Goal: Task Accomplishment & Management: Manage account settings

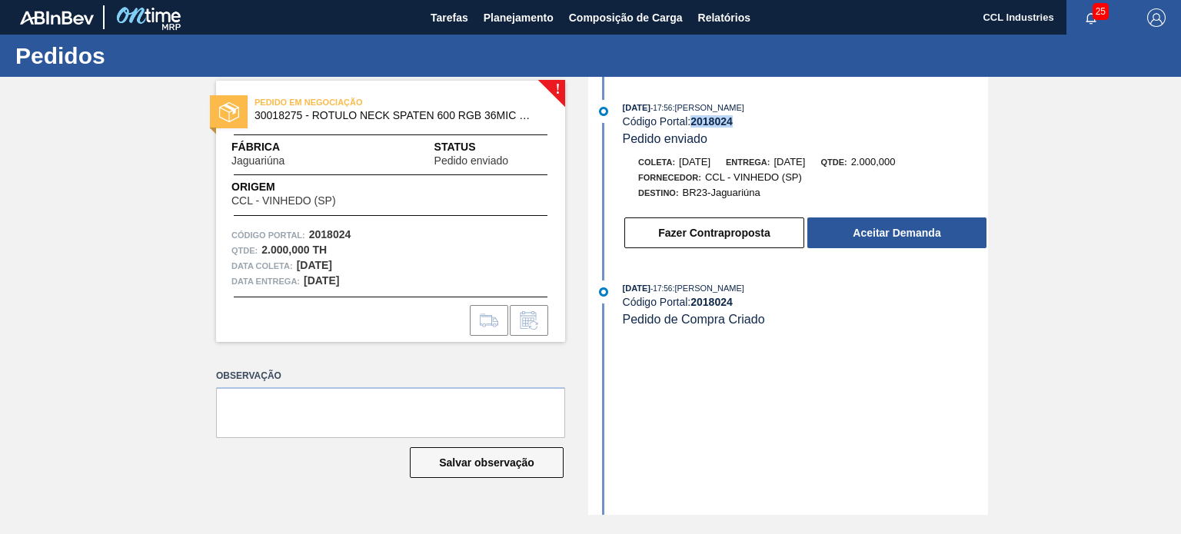
drag, startPoint x: 744, startPoint y: 126, endPoint x: 694, endPoint y: 121, distance: 50.2
click at [694, 121] on div "Código Portal: 2018024" at bounding box center [805, 121] width 365 height 12
copy strong "2018024"
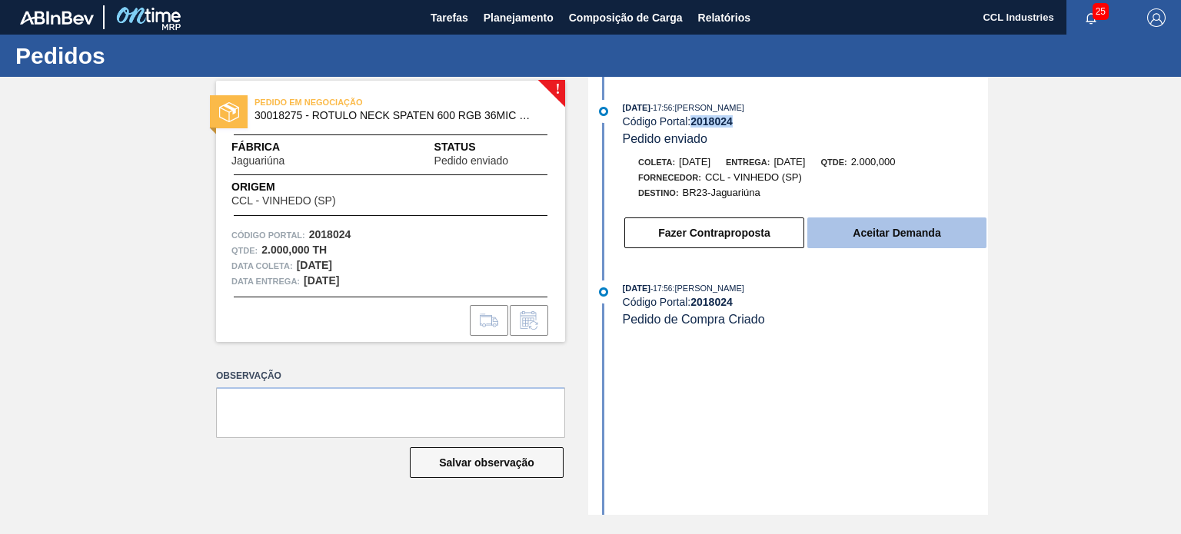
click at [927, 244] on button "Aceitar Demanda" at bounding box center [896, 233] width 179 height 31
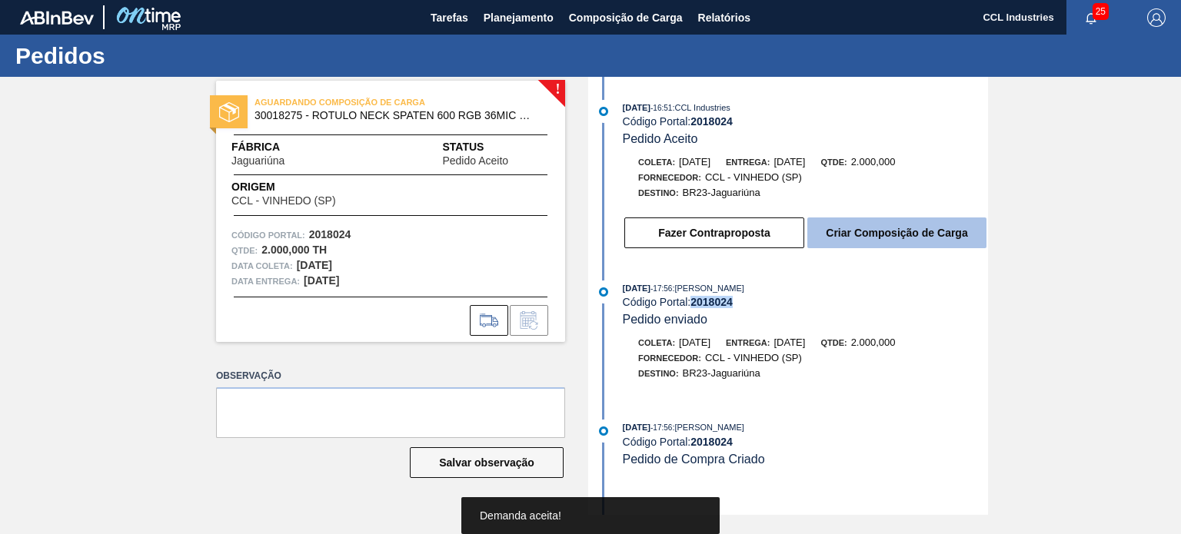
click at [880, 241] on button "Criar Composição de Carga" at bounding box center [896, 233] width 179 height 31
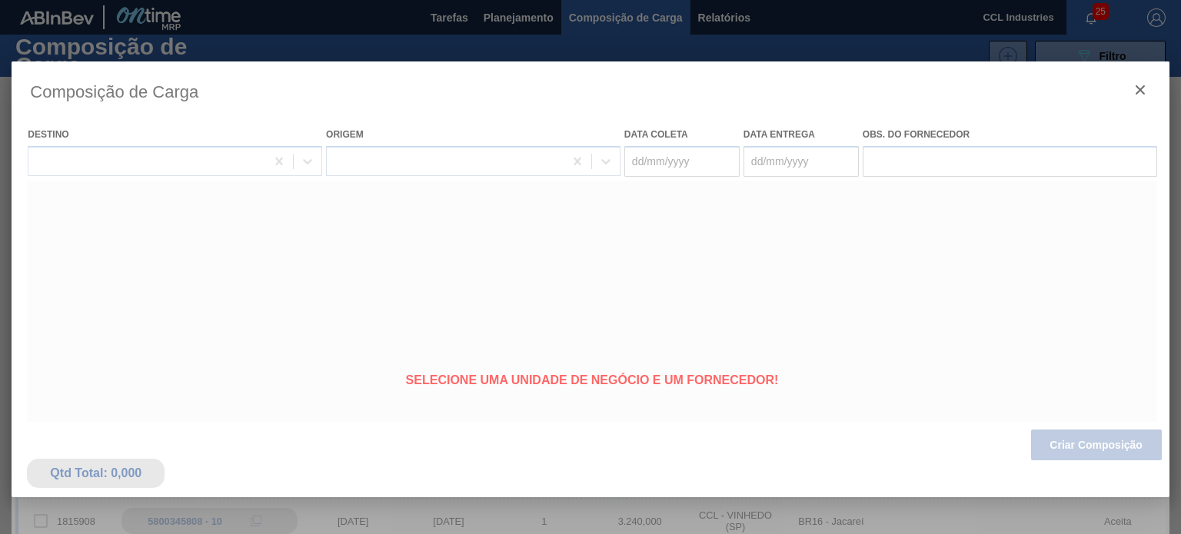
type coleta "[DATE]"
type entrega "[DATE]"
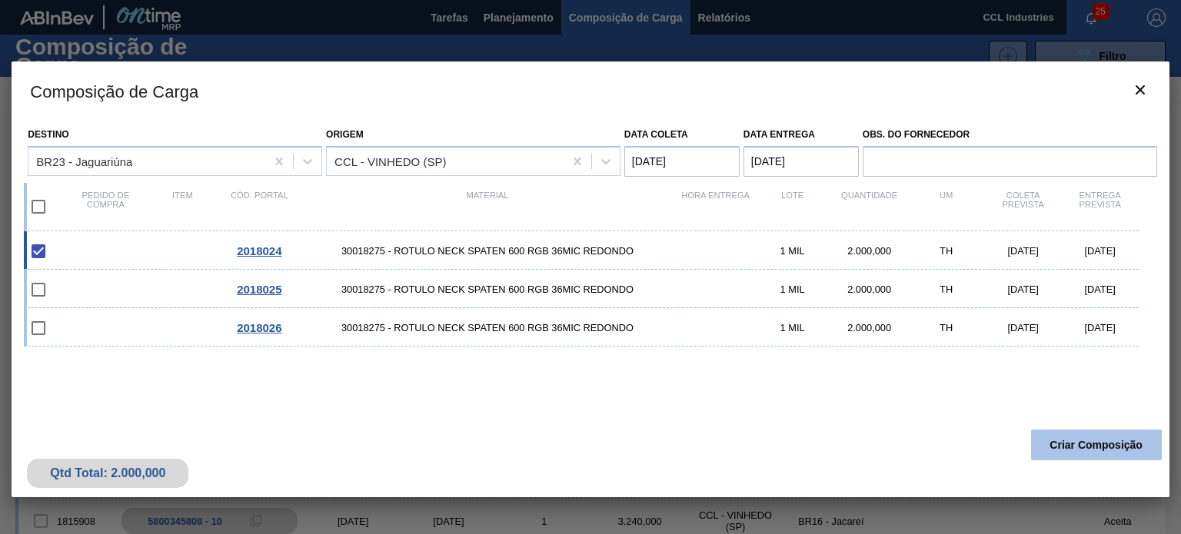
click at [1098, 448] on button "Criar Composição" at bounding box center [1096, 445] width 131 height 31
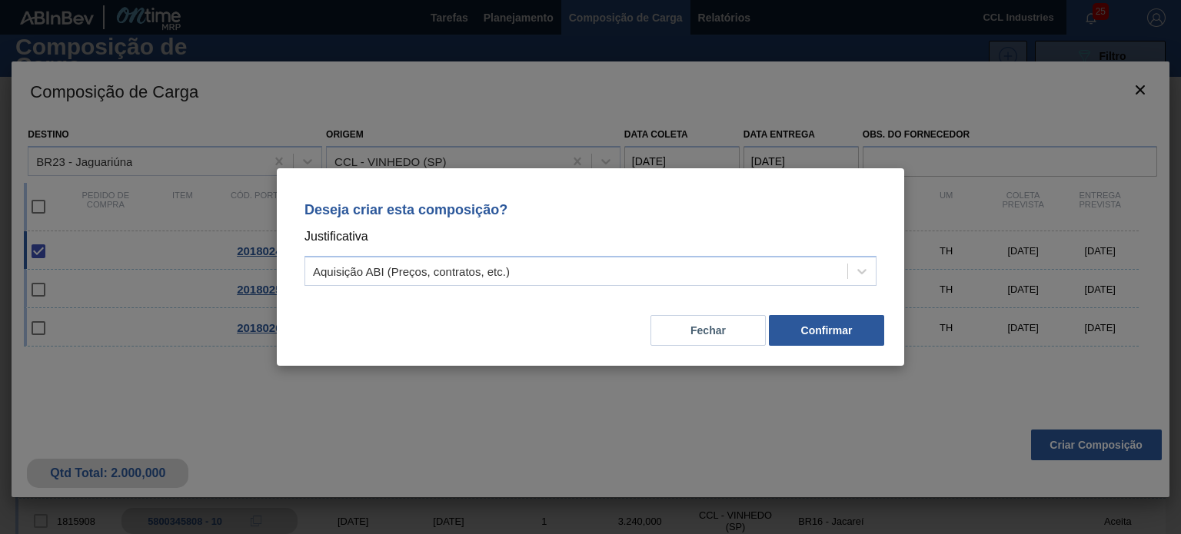
click at [855, 348] on div "Deseja criar esta composição? Justificativa Aquisição ABI (Preços, contratos, e…" at bounding box center [590, 267] width 627 height 198
click at [846, 335] on button "Confirmar" at bounding box center [826, 330] width 115 height 31
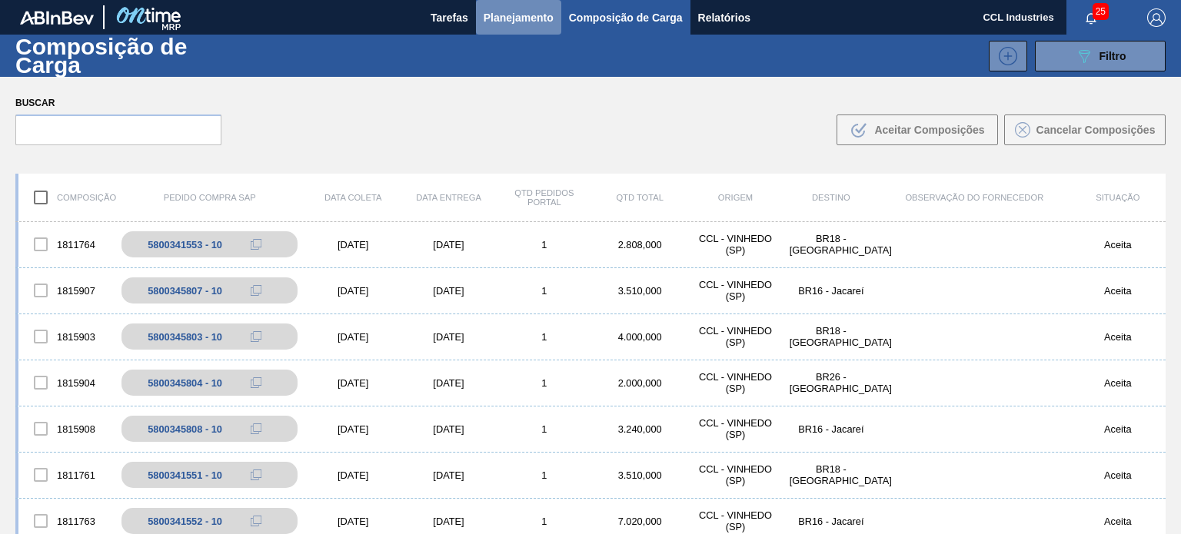
click at [508, 21] on span "Planejamento" at bounding box center [519, 17] width 70 height 18
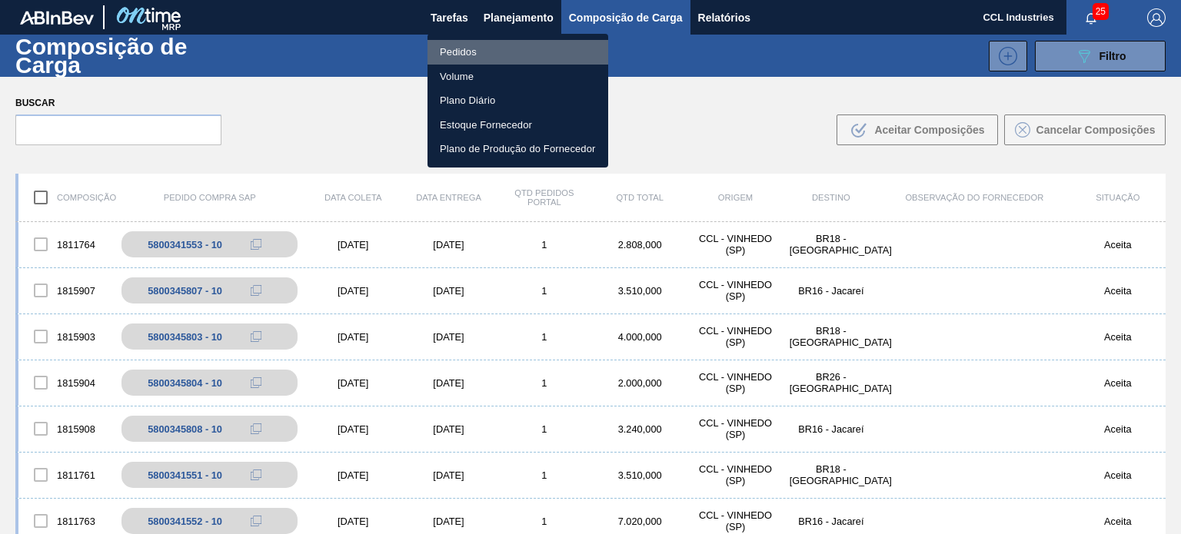
click at [453, 48] on li "Pedidos" at bounding box center [518, 52] width 181 height 25
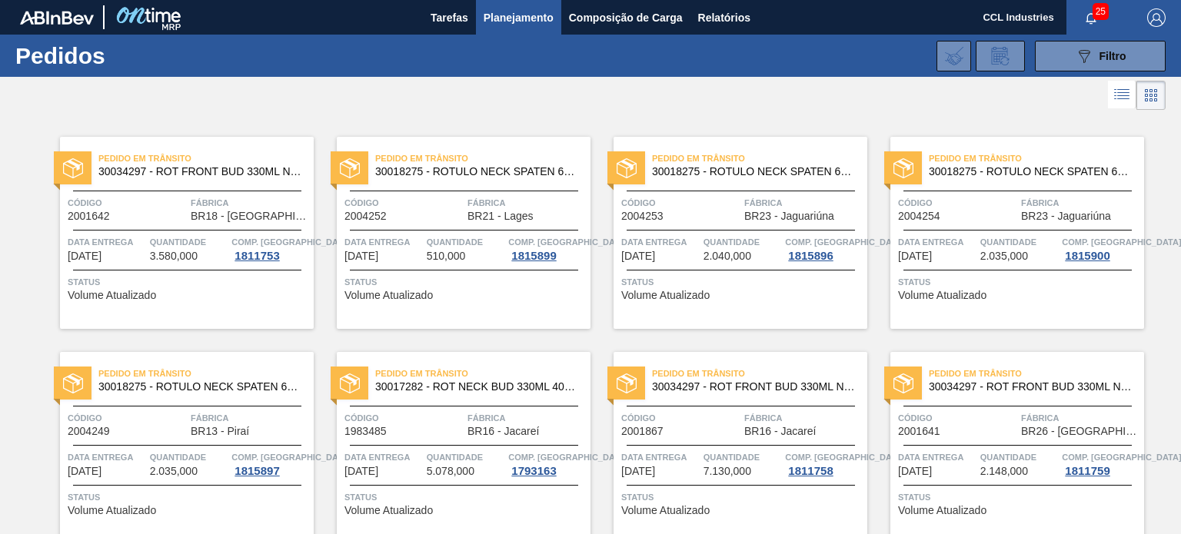
scroll to position [594, 0]
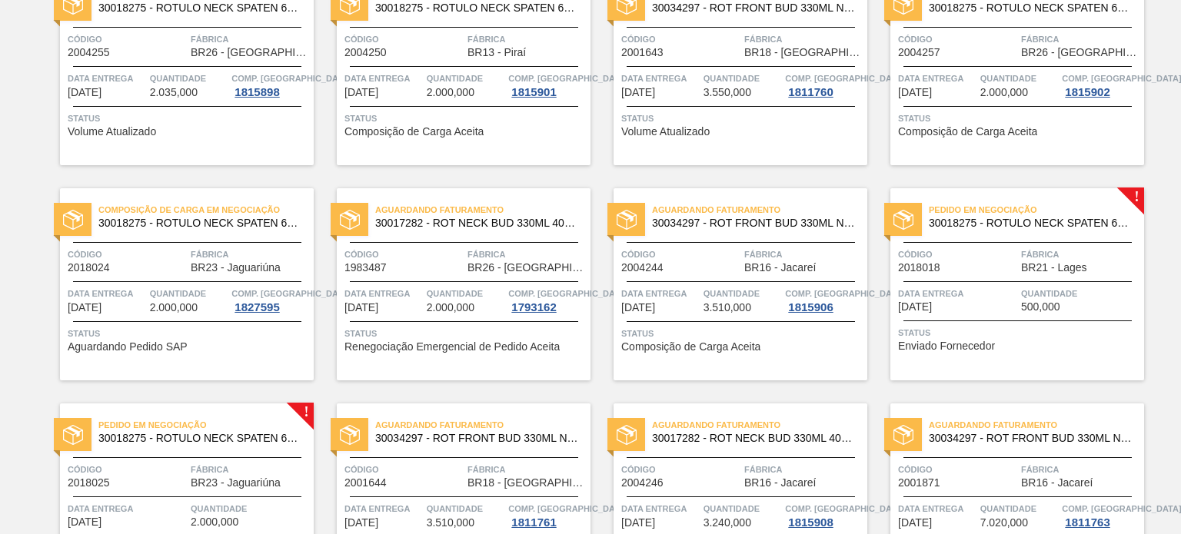
click at [164, 281] on div "Composição de Carga em Negociação 30018275 - ROTULO NECK SPATEN 600 RGB 36MIC R…" at bounding box center [187, 284] width 254 height 192
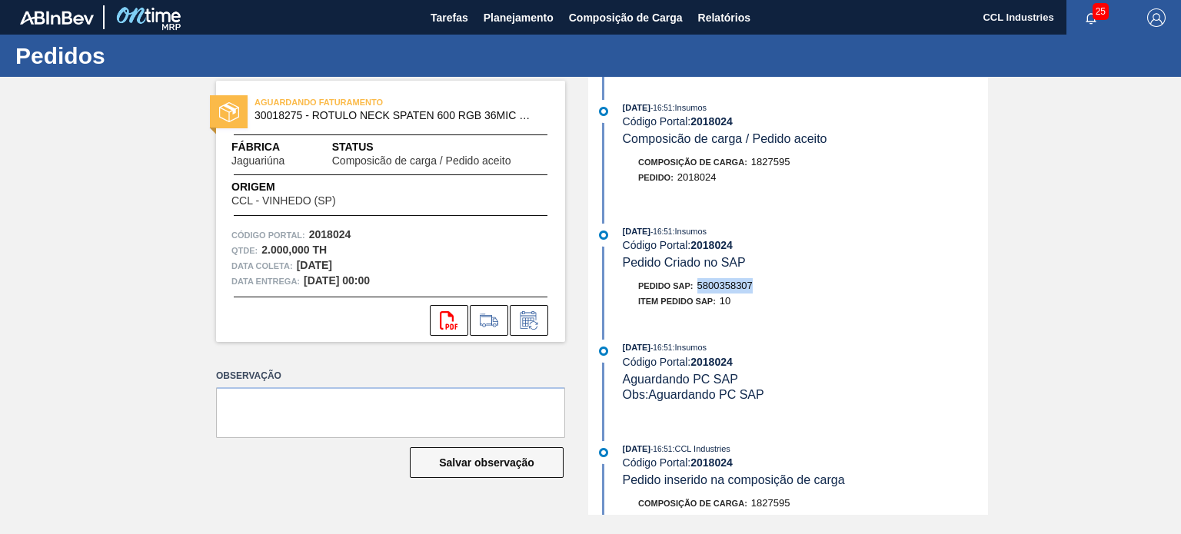
drag, startPoint x: 772, startPoint y: 288, endPoint x: 698, endPoint y: 285, distance: 73.9
click at [698, 285] on div "Pedido SAP: 5800358307" at bounding box center [805, 285] width 365 height 15
copy span "5800358307"
click at [534, 319] on icon at bounding box center [529, 320] width 25 height 18
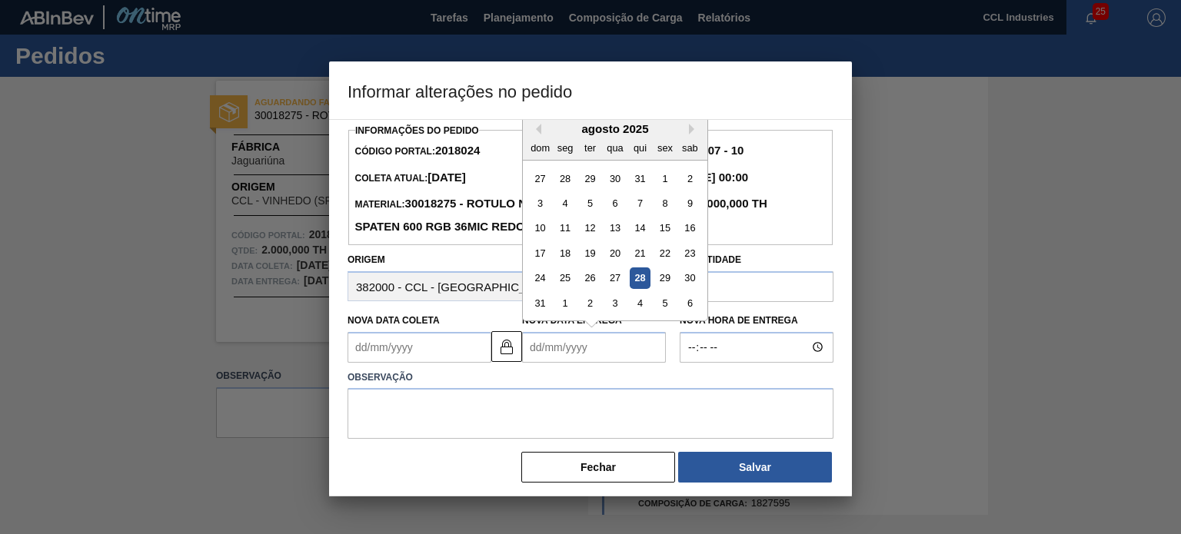
click at [560, 341] on Entrega2018024 "Nova Data Entrega" at bounding box center [594, 347] width 144 height 31
click at [689, 131] on button "Next Month" at bounding box center [694, 129] width 11 height 11
click at [660, 227] on div "19" at bounding box center [664, 228] width 21 height 21
type Coleta2018024 "[DATE]"
type Entrega2018024 "[DATE]"
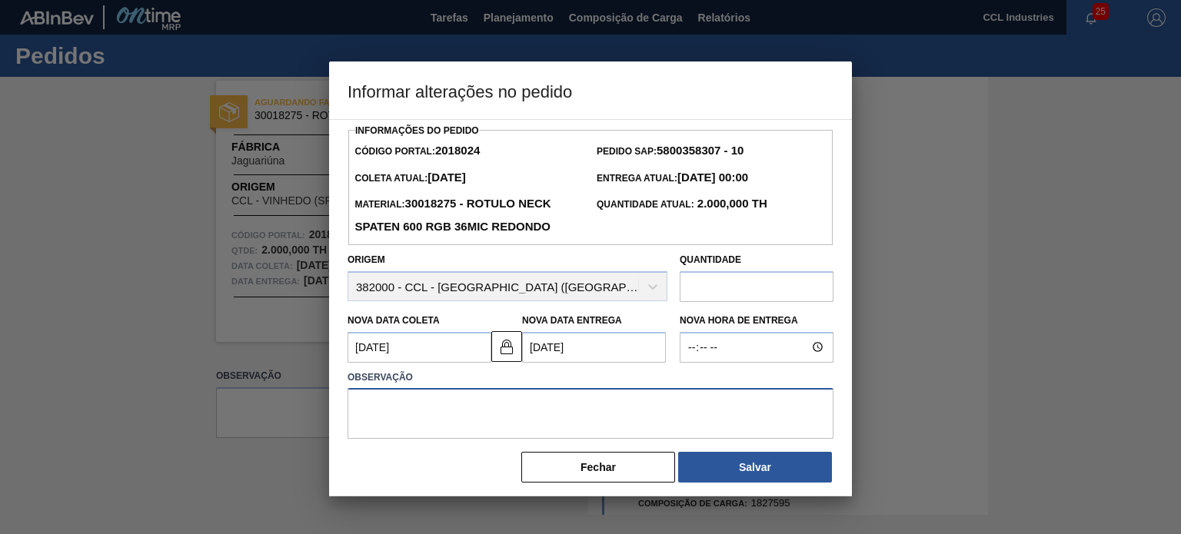
click at [609, 414] on textarea at bounding box center [591, 413] width 486 height 51
type textarea "D"
type textarea "Leadtime"
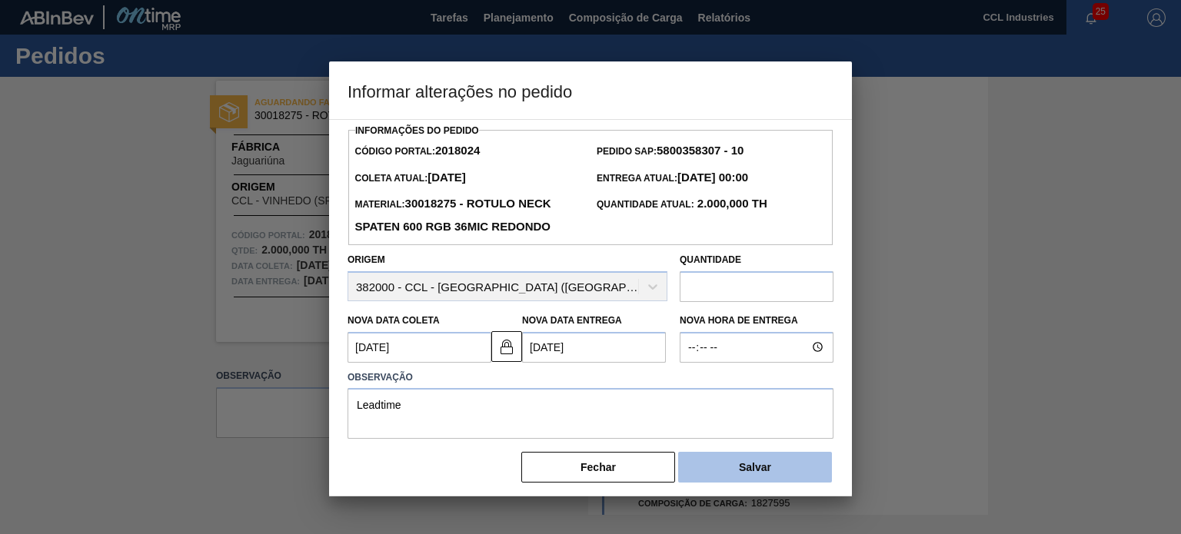
click at [732, 470] on button "Salvar" at bounding box center [755, 467] width 154 height 31
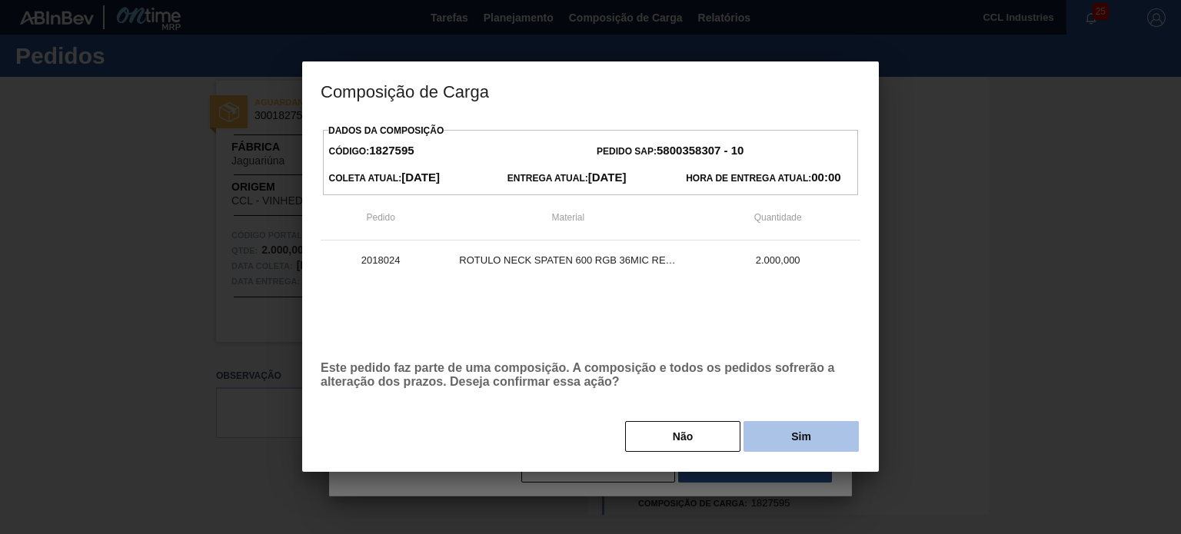
click at [776, 432] on button "Sim" at bounding box center [801, 436] width 115 height 31
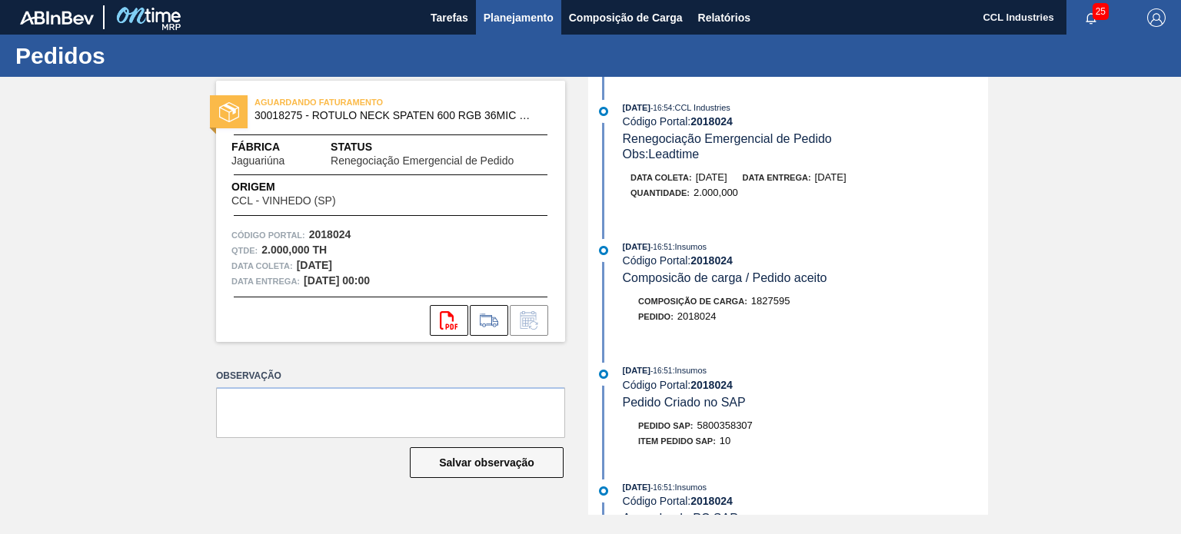
click at [541, 21] on span "Planejamento" at bounding box center [519, 17] width 70 height 18
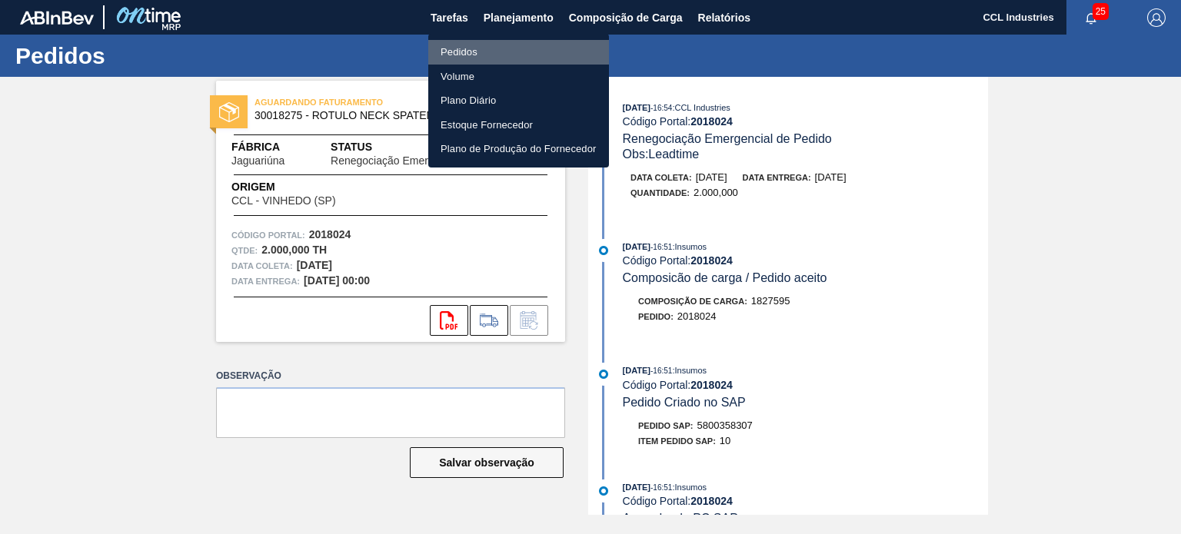
click at [487, 42] on li "Pedidos" at bounding box center [518, 52] width 181 height 25
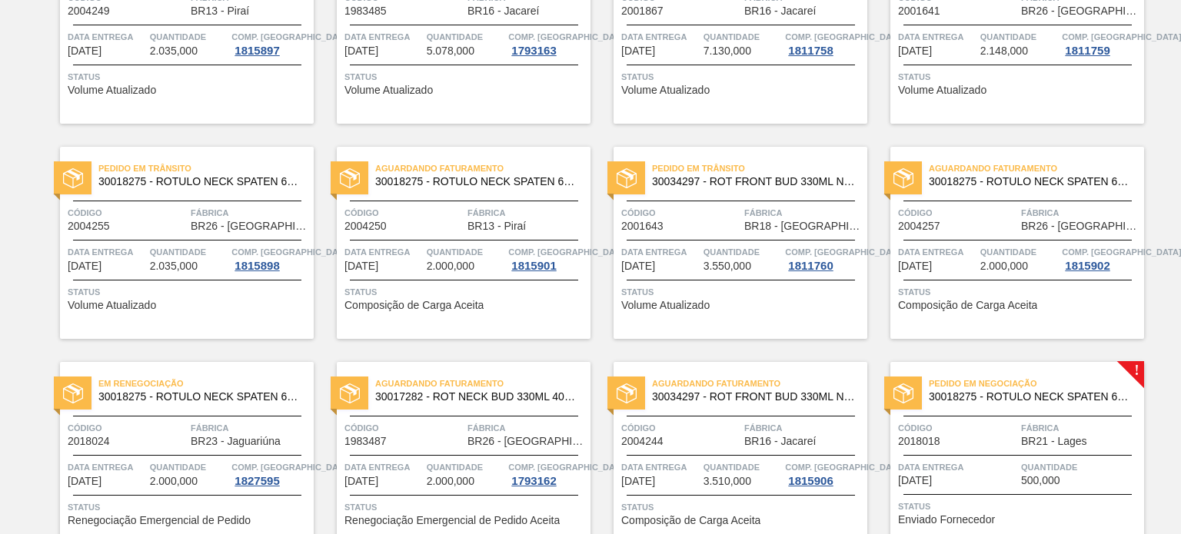
scroll to position [615, 0]
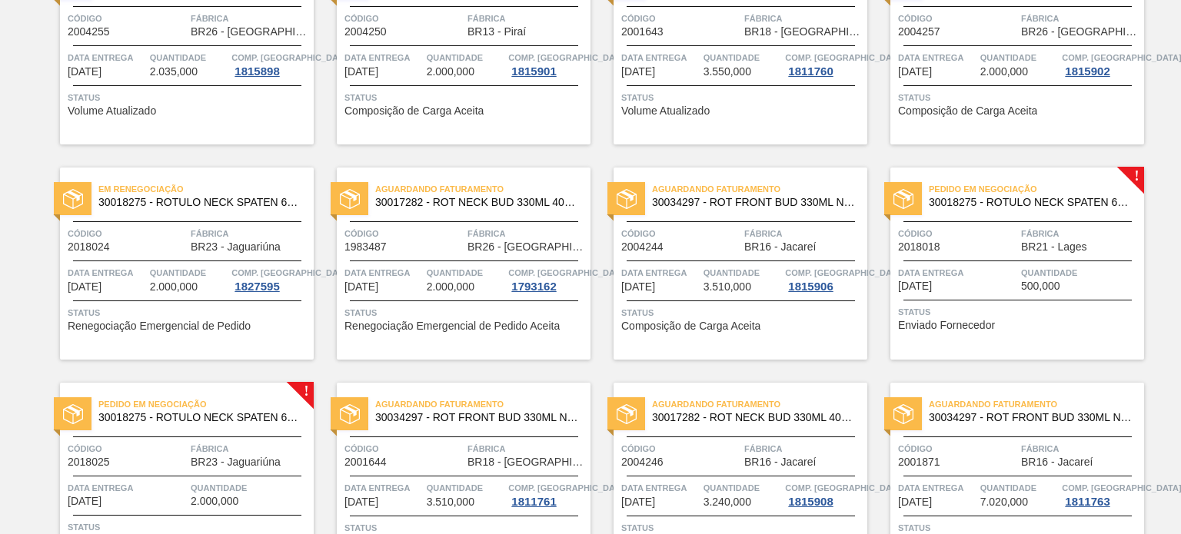
click at [990, 282] on div "Data entrega 11/09/2025" at bounding box center [957, 278] width 119 height 27
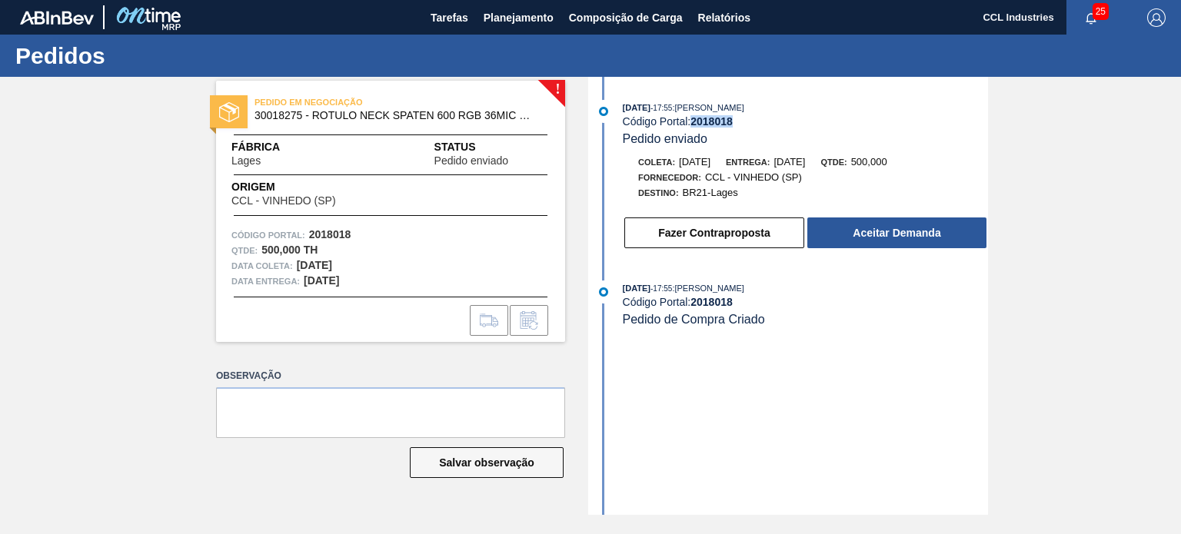
drag, startPoint x: 754, startPoint y: 125, endPoint x: 693, endPoint y: 122, distance: 60.8
click at [693, 122] on div "Código Portal: 2018018" at bounding box center [805, 121] width 365 height 12
copy strong "2018018"
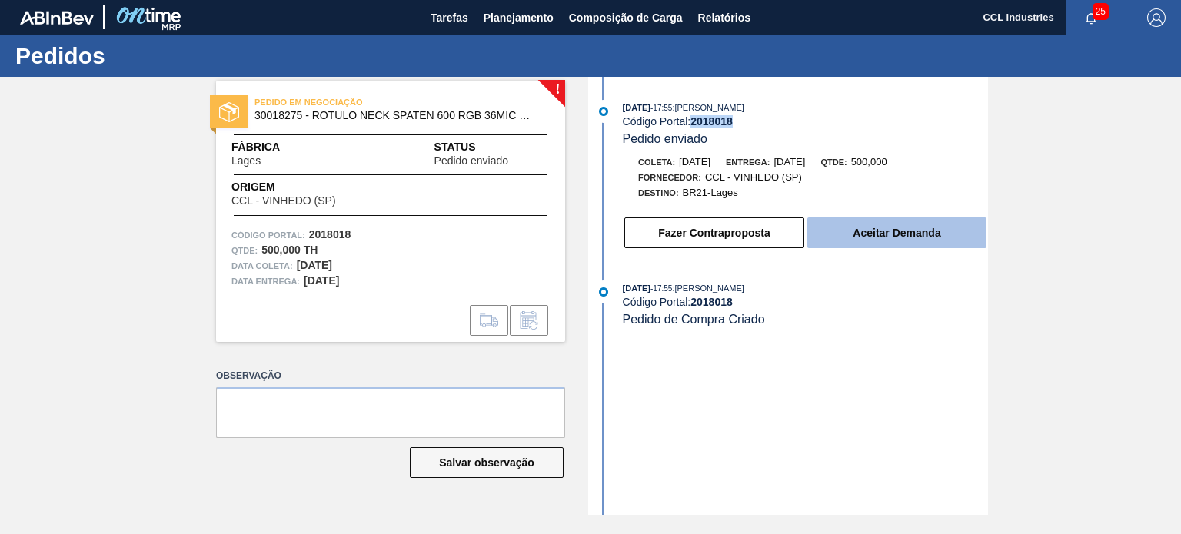
click at [935, 241] on button "Aceitar Demanda" at bounding box center [896, 233] width 179 height 31
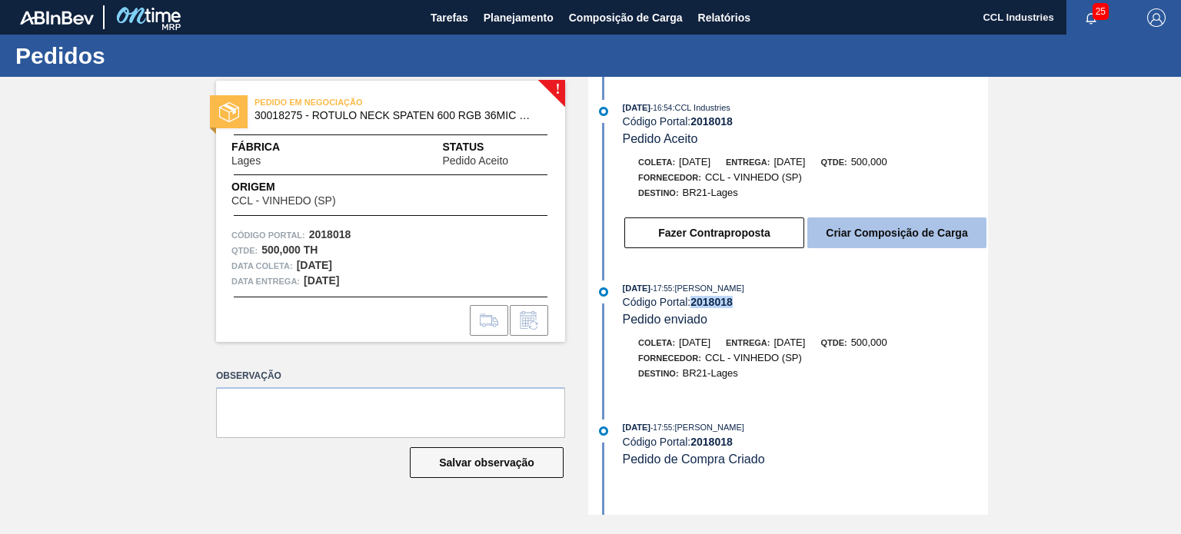
click at [860, 236] on button "Criar Composição de Carga" at bounding box center [896, 233] width 179 height 31
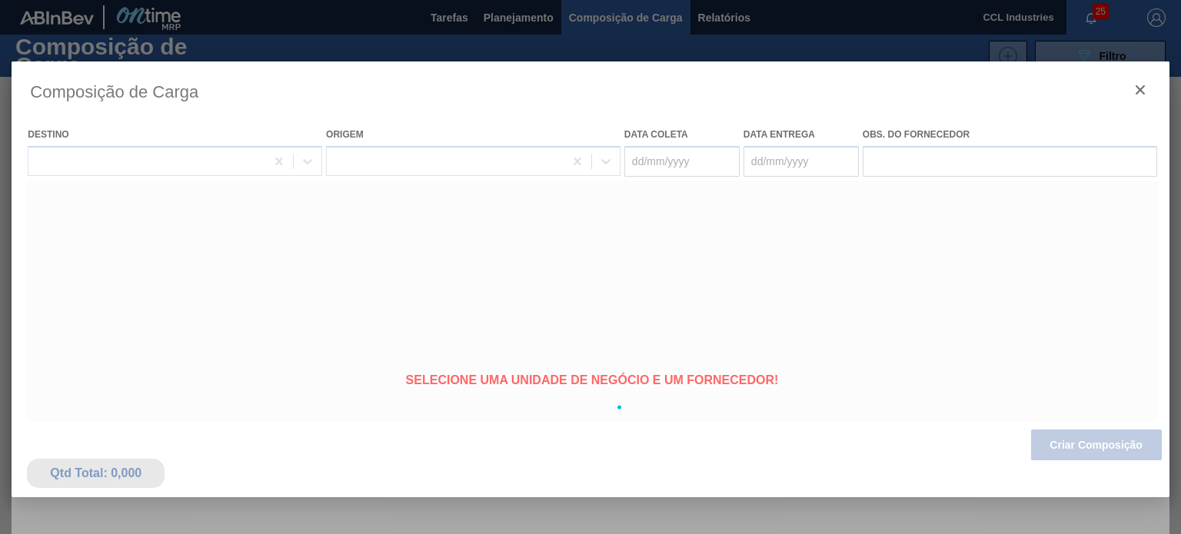
type coleta "[DATE]"
type entrega "[DATE]"
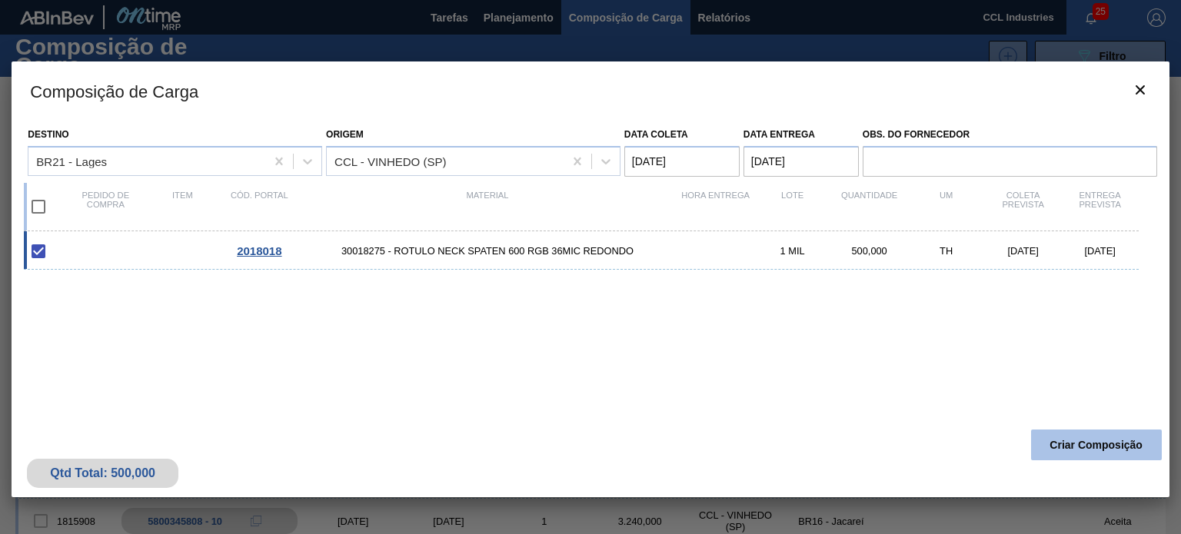
click at [1078, 457] on button "Criar Composição" at bounding box center [1096, 445] width 131 height 31
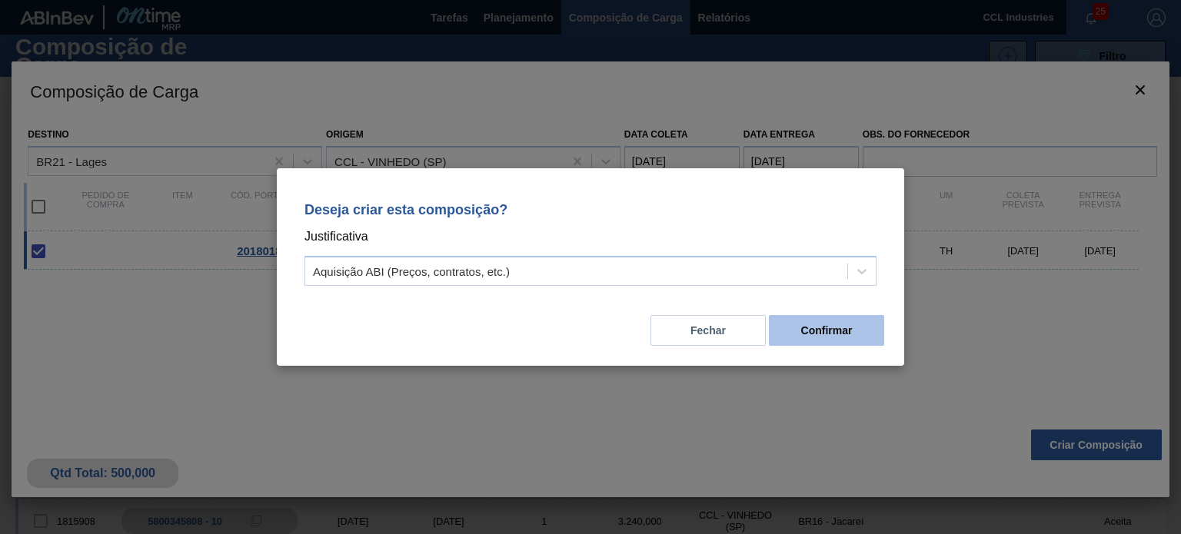
click at [830, 331] on button "Confirmar" at bounding box center [826, 330] width 115 height 31
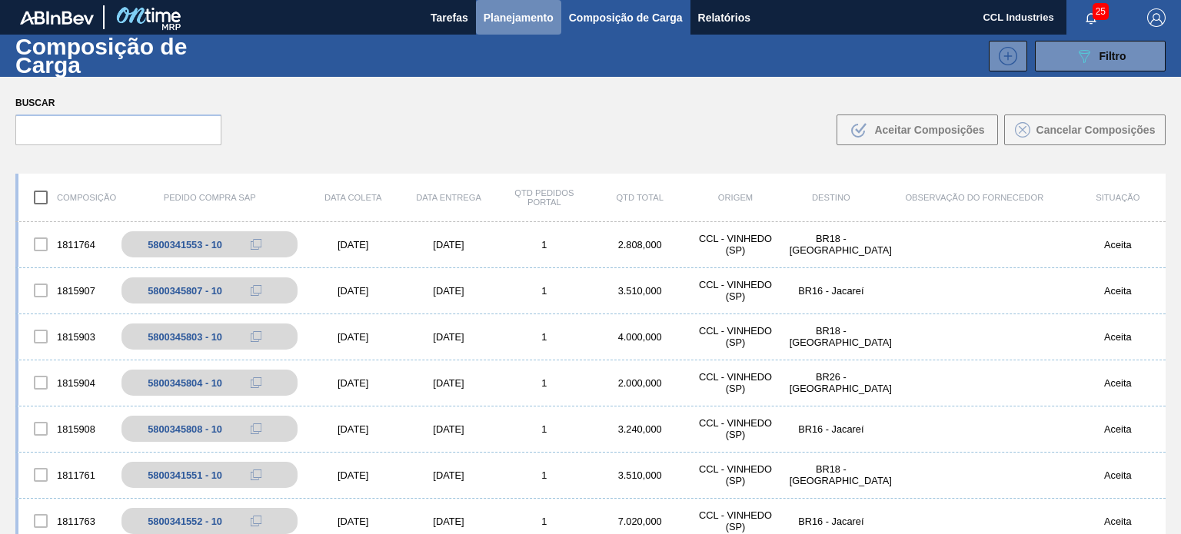
click at [550, 22] on span "Planejamento" at bounding box center [519, 17] width 70 height 18
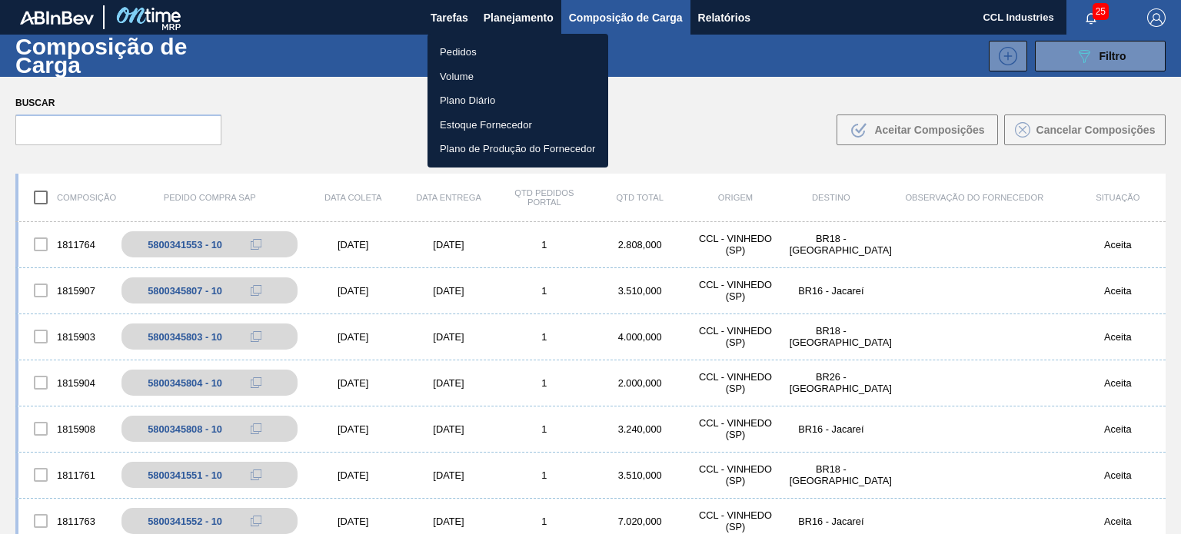
click at [500, 45] on li "Pedidos" at bounding box center [518, 52] width 181 height 25
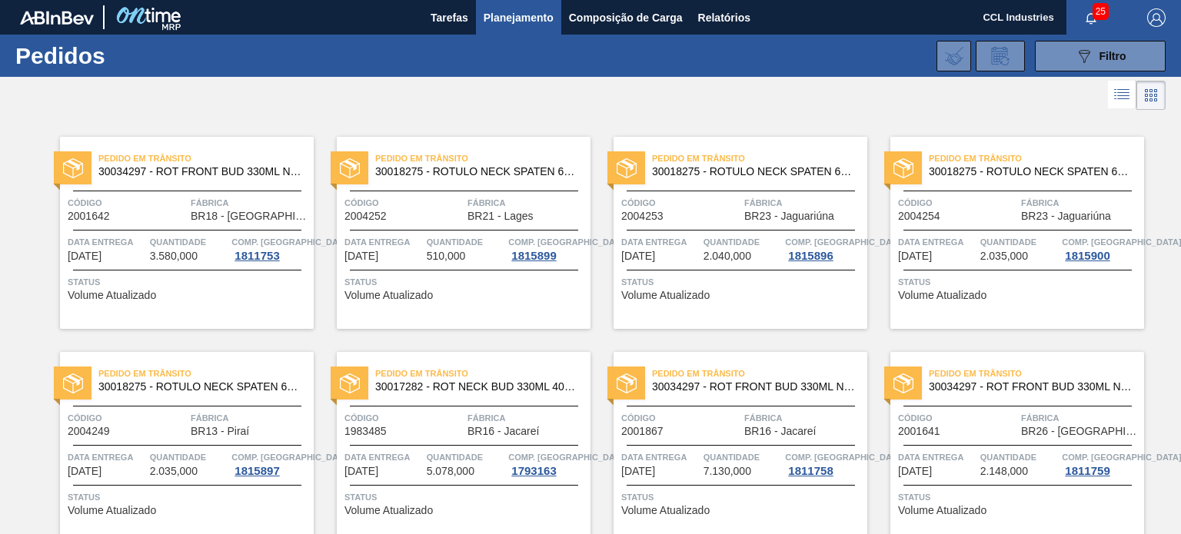
scroll to position [594, 0]
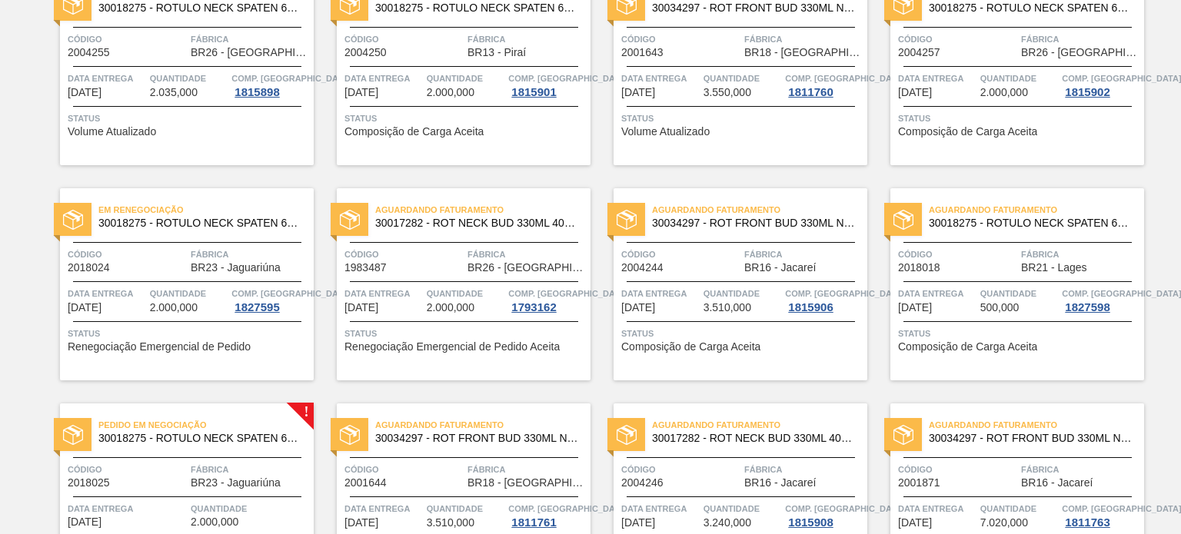
click at [985, 326] on span "Status" at bounding box center [1019, 333] width 242 height 15
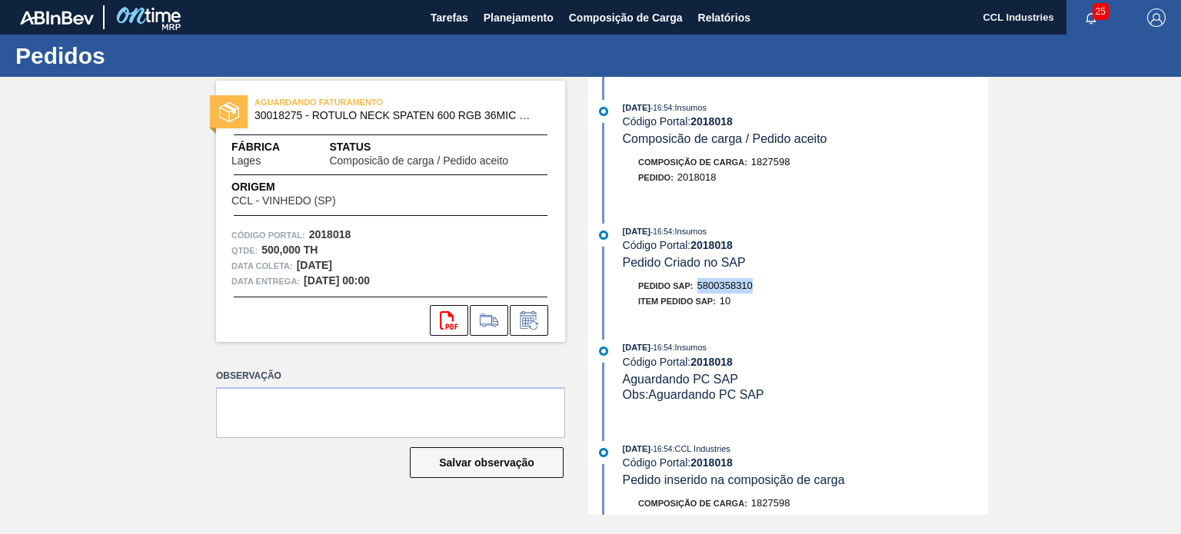
drag, startPoint x: 771, startPoint y: 293, endPoint x: 700, endPoint y: 295, distance: 71.5
click at [700, 294] on div "Pedido SAP: 5800358310" at bounding box center [805, 285] width 365 height 15
copy span "5800358310"
click at [518, 304] on div "svg{fill:#ff0000}" at bounding box center [390, 316] width 349 height 39
click at [535, 328] on icon at bounding box center [533, 325] width 8 height 8
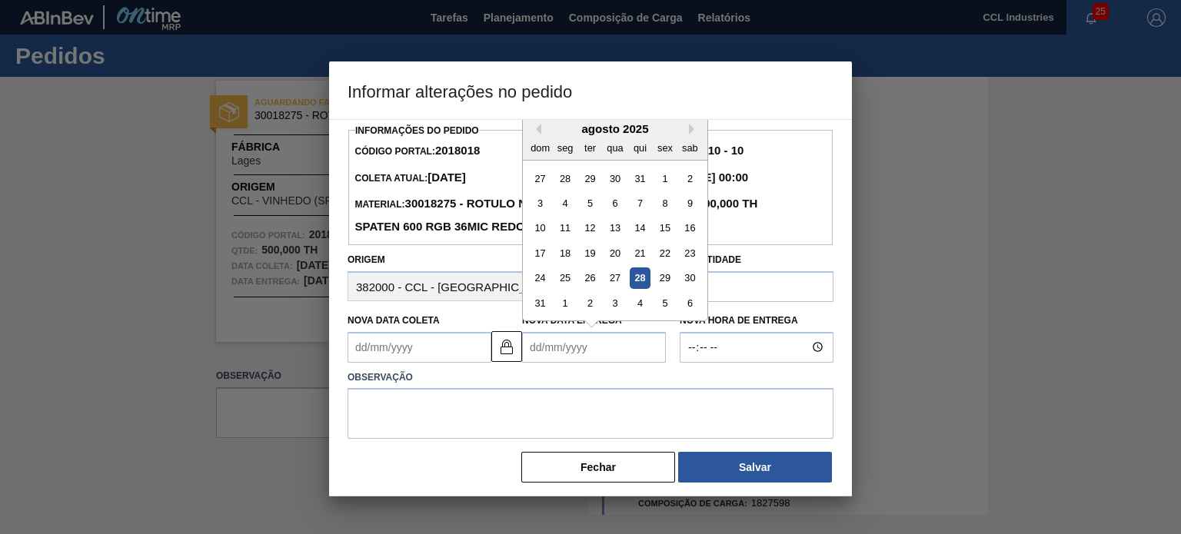
click at [594, 353] on Entrega2018018 "Nova Data Entrega" at bounding box center [594, 347] width 144 height 31
click at [694, 130] on button "Next Month" at bounding box center [694, 129] width 11 height 11
click at [567, 255] on div "22" at bounding box center [565, 253] width 21 height 21
type Coleta2018018 "[DATE]"
type Entrega2018018 "[DATE]"
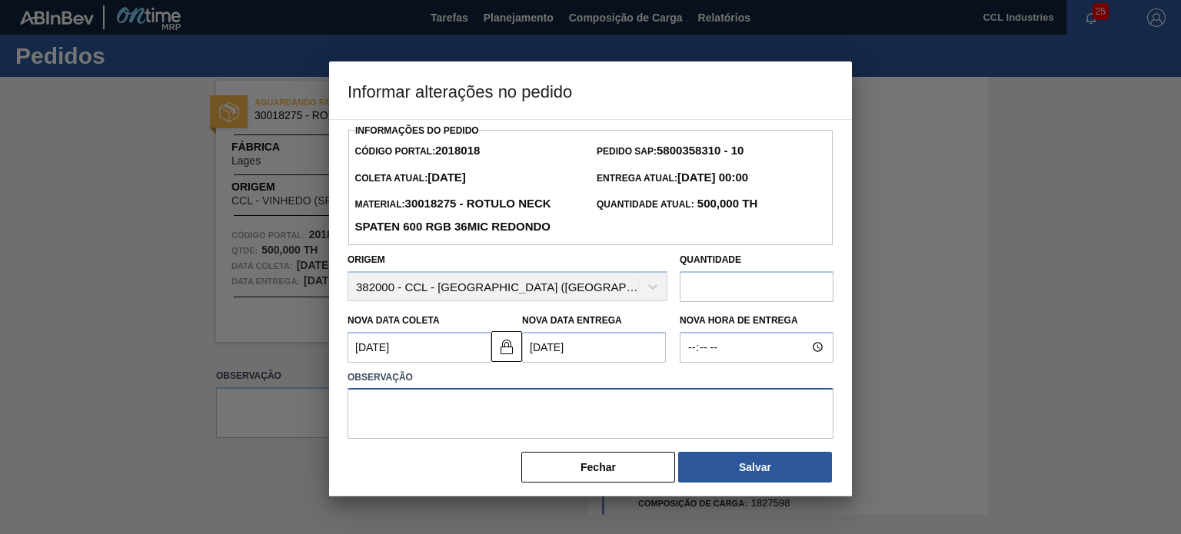
click at [665, 414] on textarea at bounding box center [591, 413] width 486 height 51
type textarea "Leadtime"
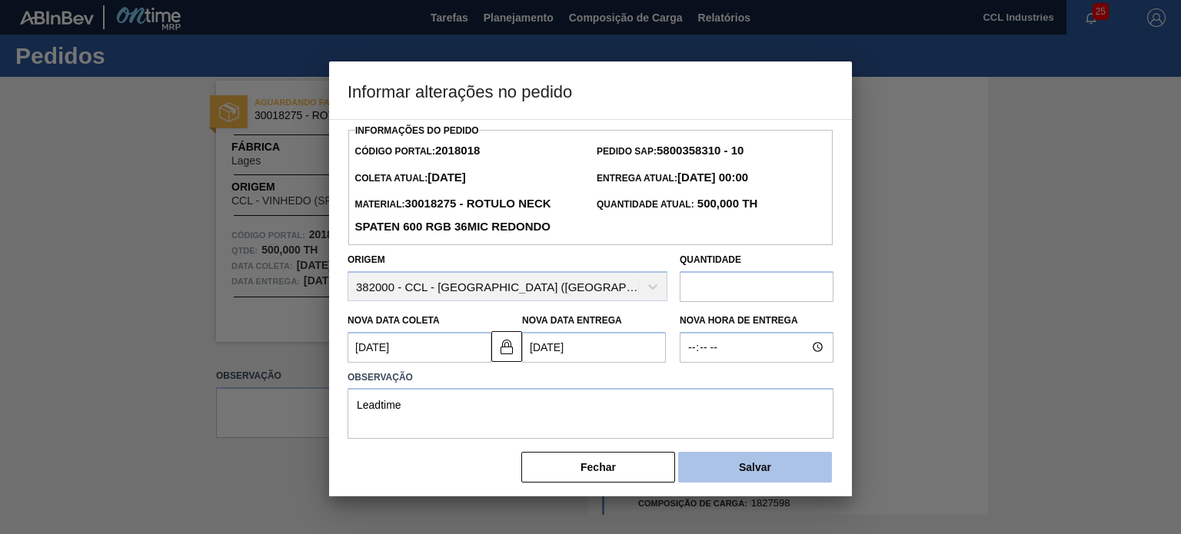
click at [707, 468] on button "Salvar" at bounding box center [755, 467] width 154 height 31
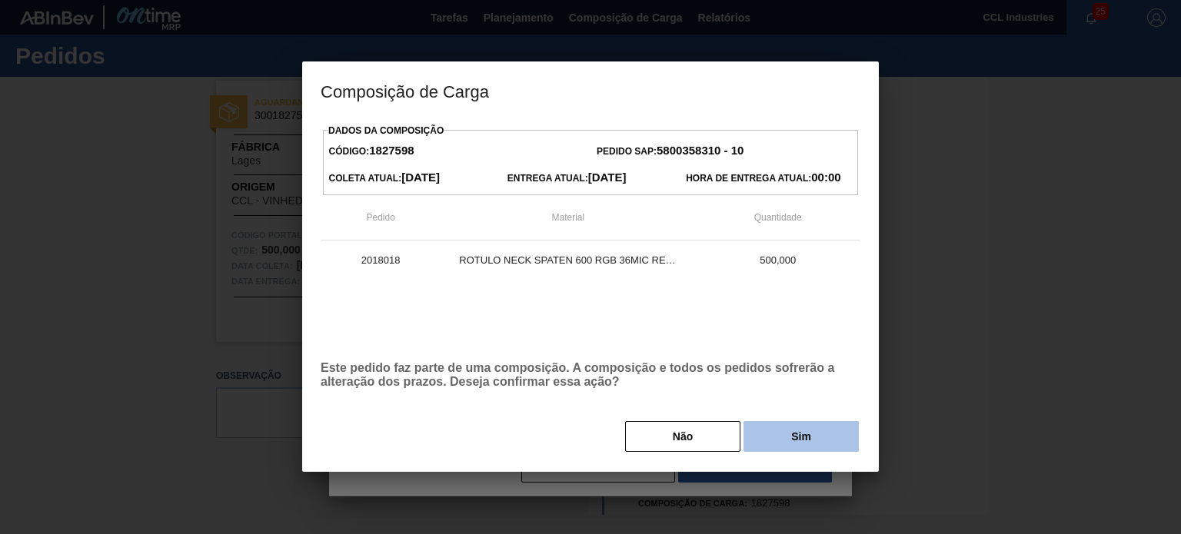
click at [757, 437] on button "Sim" at bounding box center [801, 436] width 115 height 31
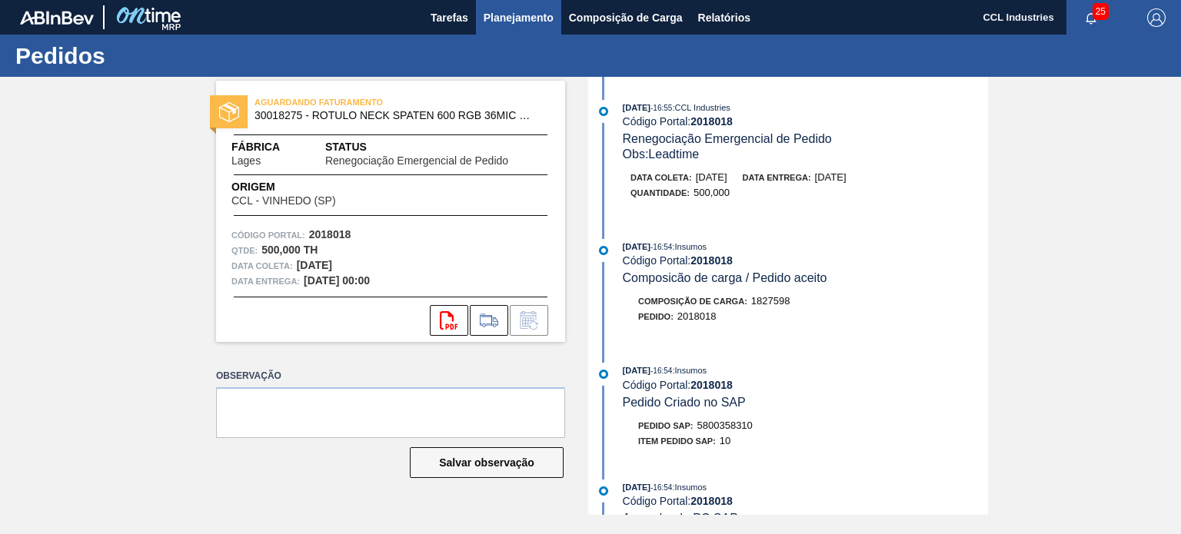
click at [521, 9] on span "Planejamento" at bounding box center [519, 17] width 70 height 18
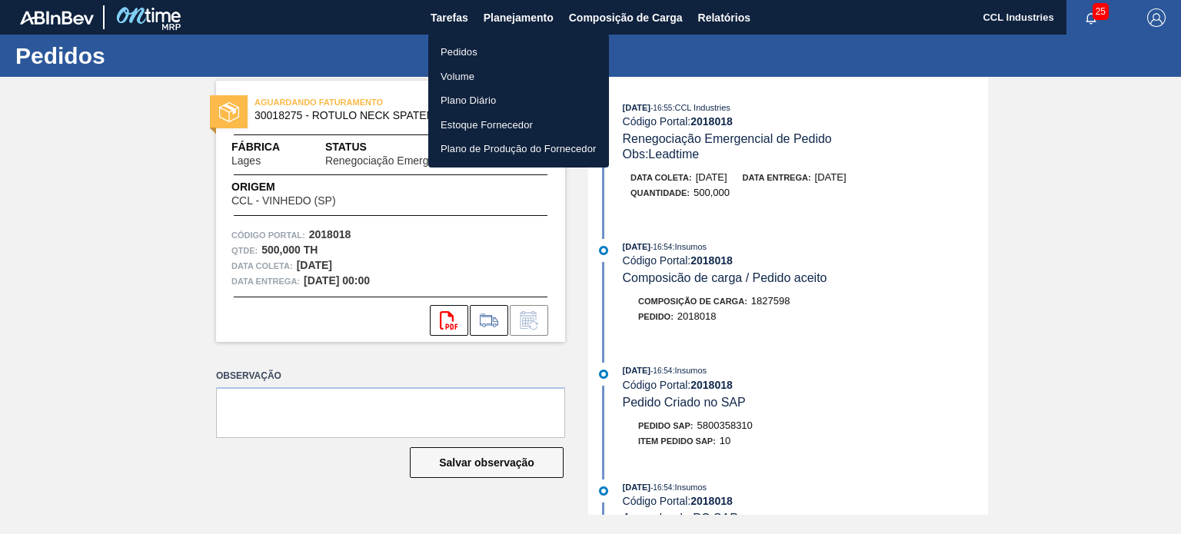
click at [473, 54] on li "Pedidos" at bounding box center [518, 52] width 181 height 25
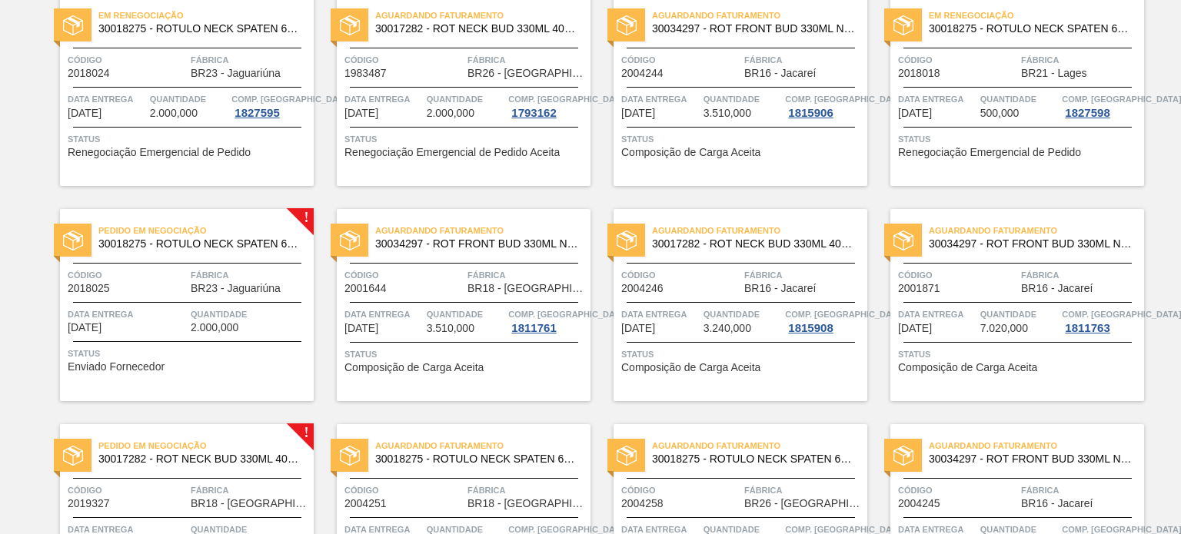
scroll to position [846, 0]
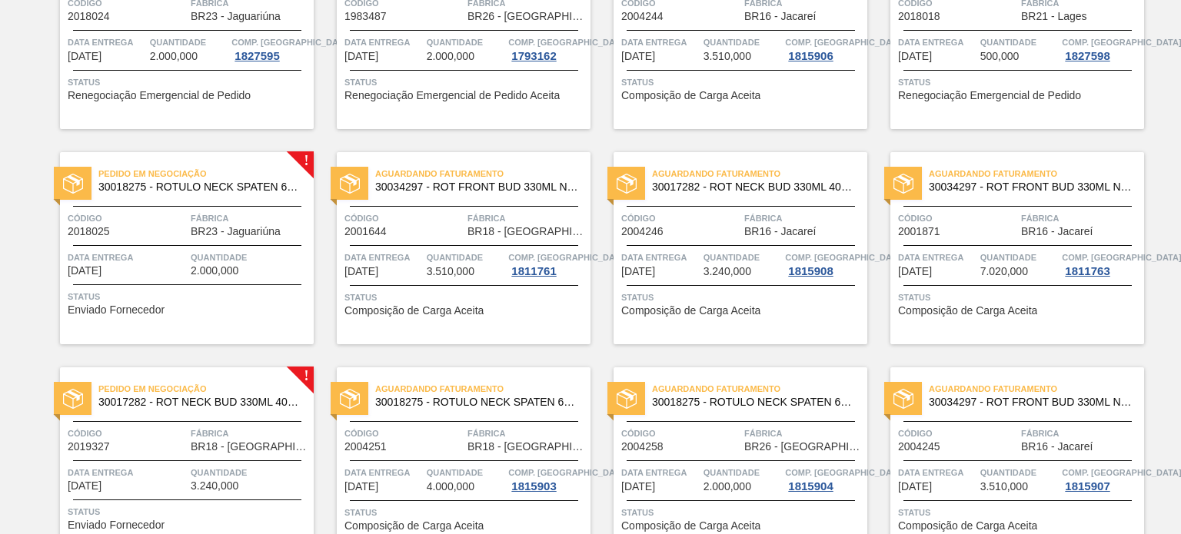
click at [180, 232] on div "Código 2018025" at bounding box center [127, 224] width 119 height 27
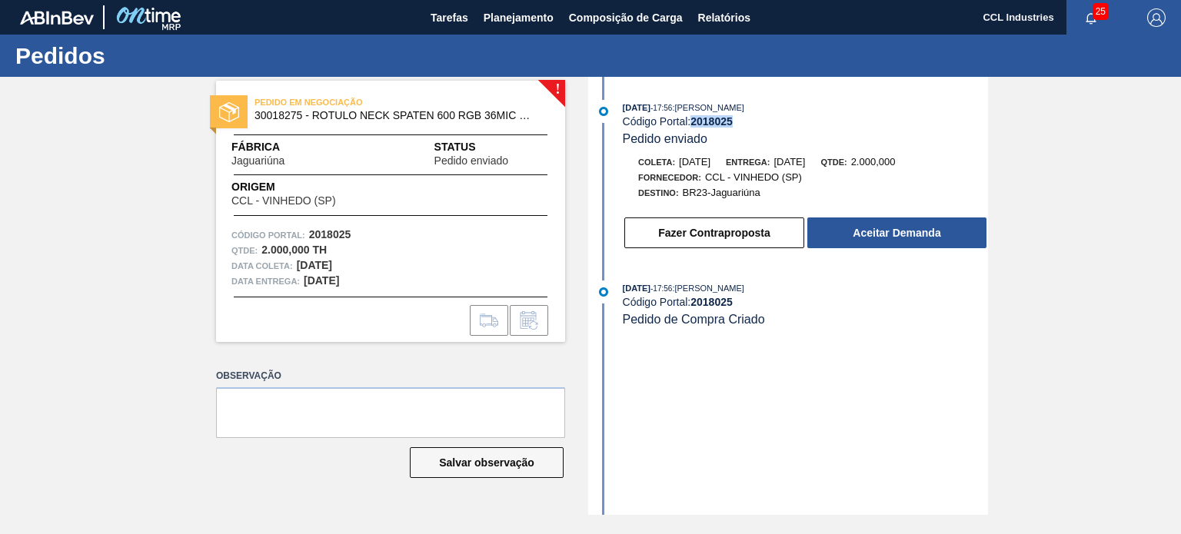
drag, startPoint x: 744, startPoint y: 119, endPoint x: 698, endPoint y: 125, distance: 45.7
click at [695, 122] on div "Código Portal: 2018025" at bounding box center [805, 121] width 365 height 12
copy strong "2018025"
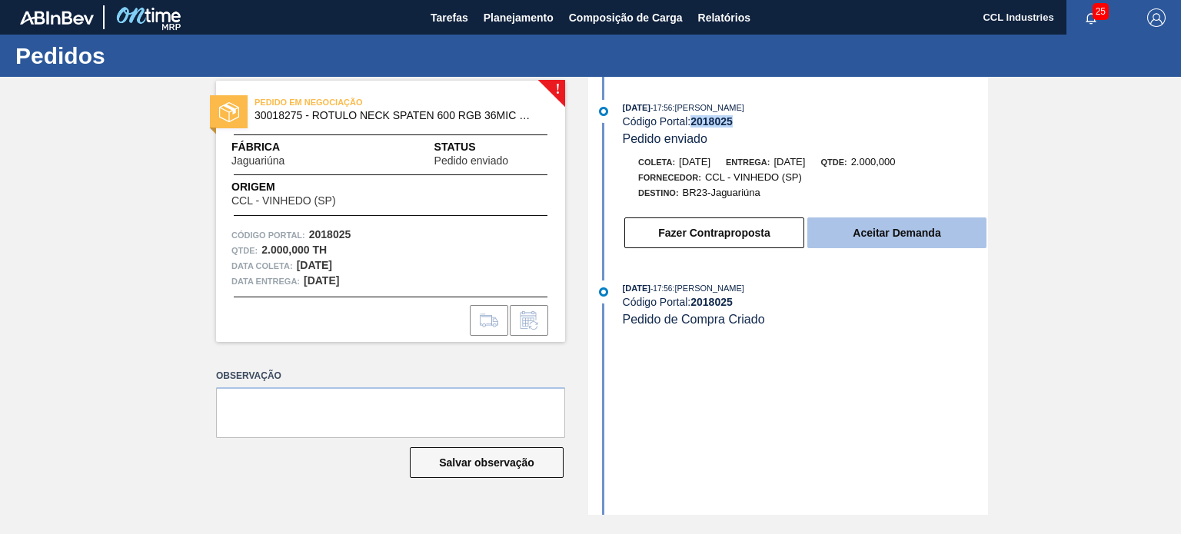
click at [901, 245] on button "Aceitar Demanda" at bounding box center [896, 233] width 179 height 31
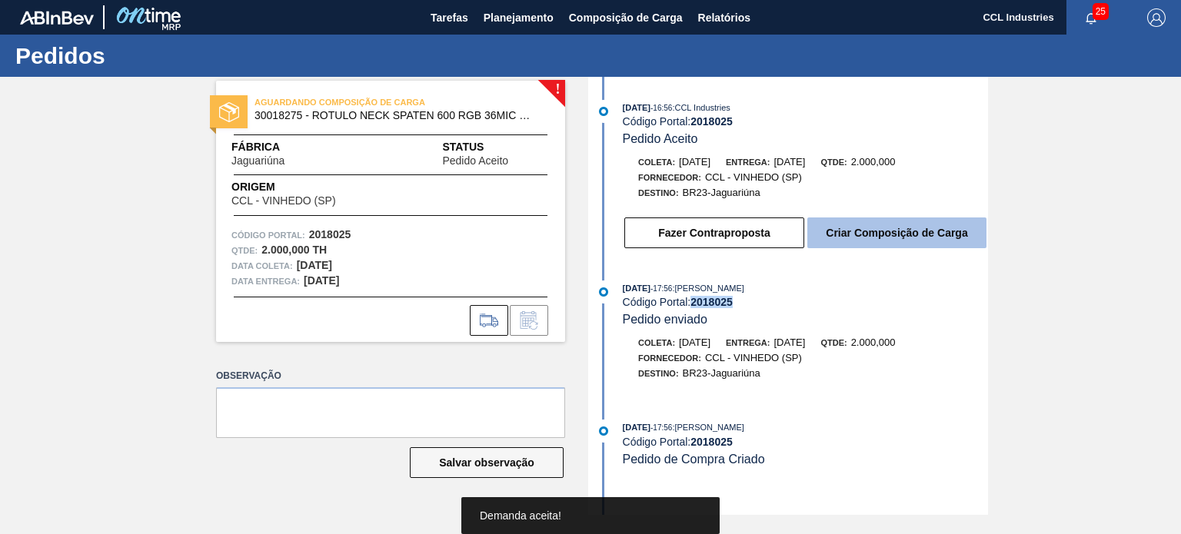
click at [898, 230] on button "Criar Composição de Carga" at bounding box center [896, 233] width 179 height 31
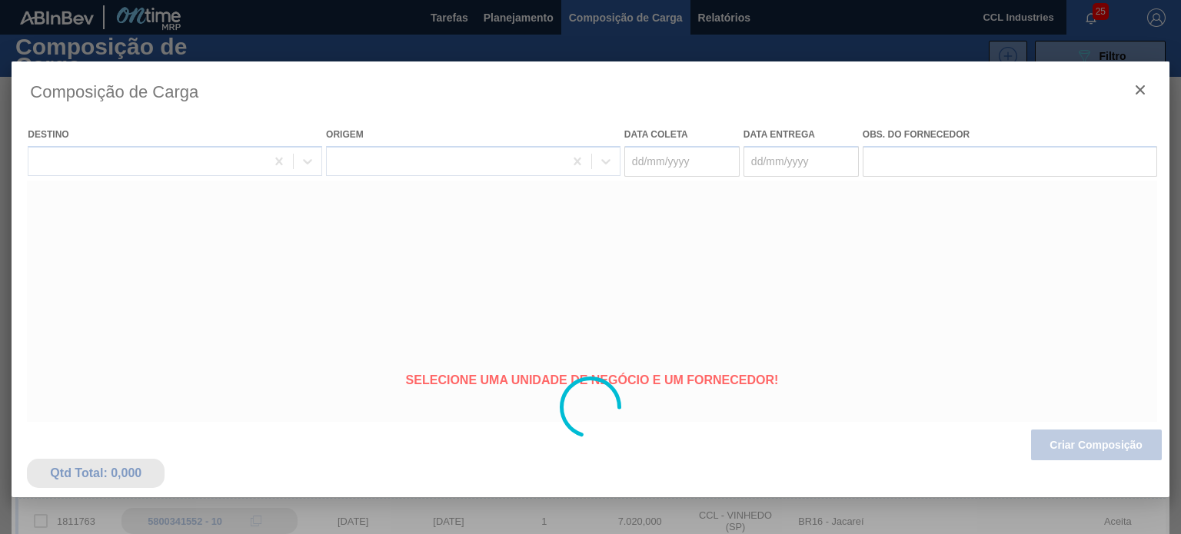
type coleta "[DATE]"
type entrega "[DATE]"
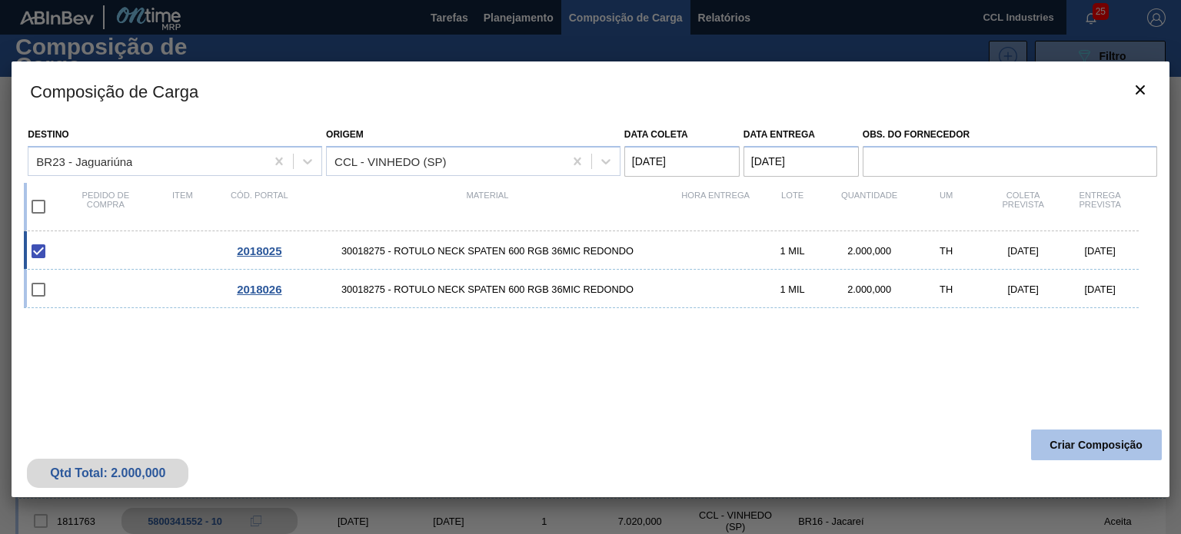
click at [1067, 445] on button "Criar Composição" at bounding box center [1096, 445] width 131 height 31
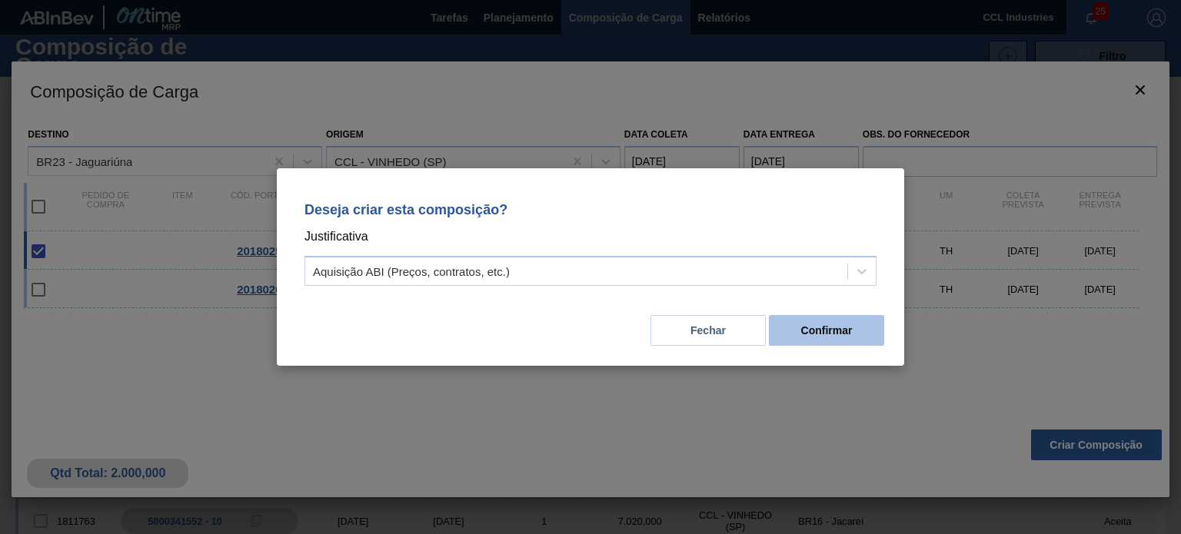
click at [820, 331] on button "Confirmar" at bounding box center [826, 330] width 115 height 31
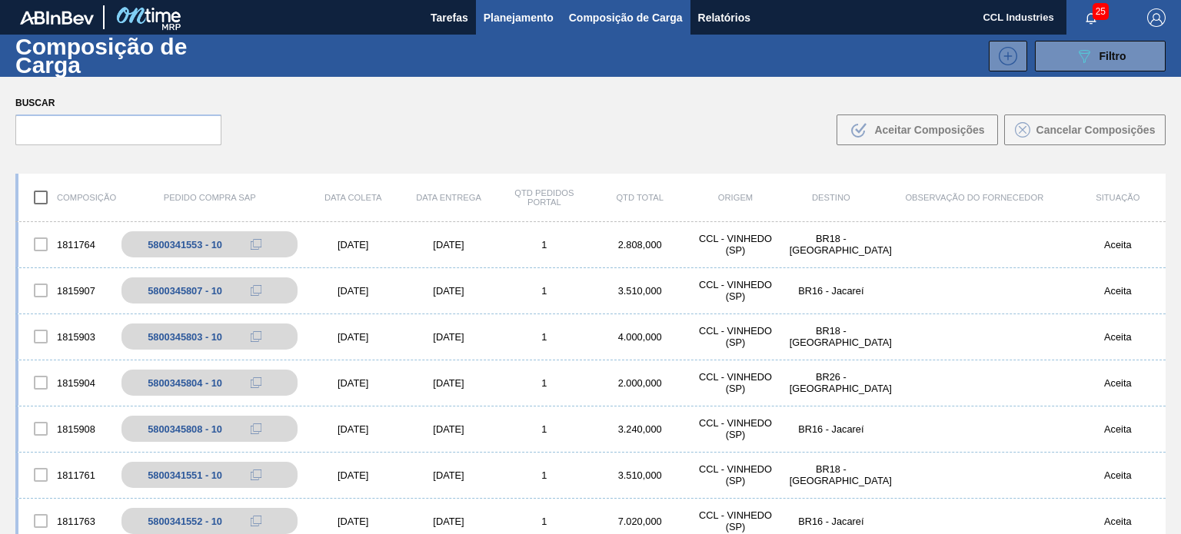
click at [520, 21] on span "Planejamento" at bounding box center [519, 17] width 70 height 18
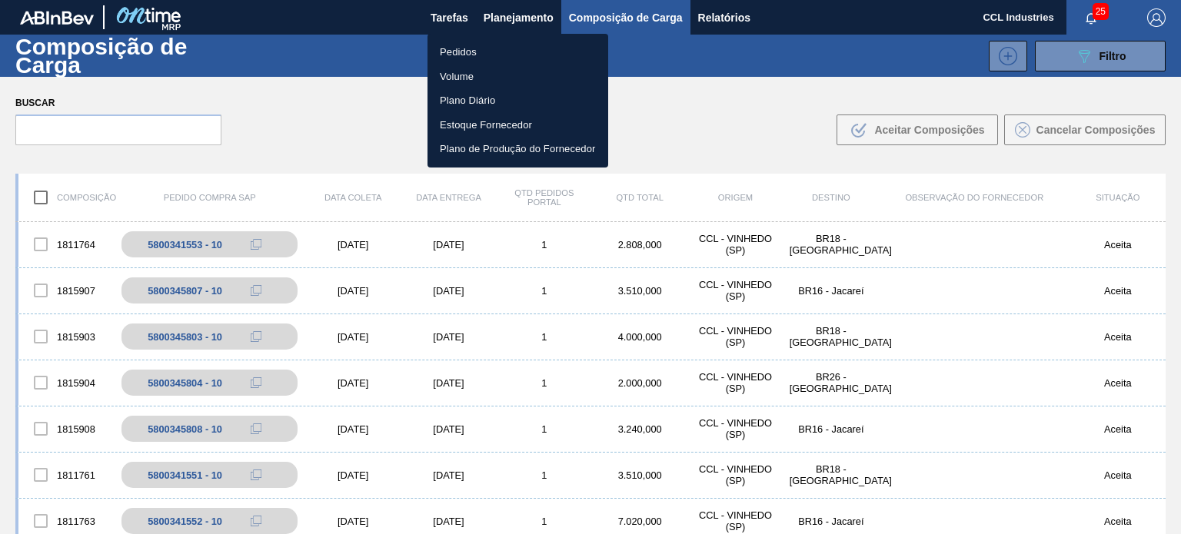
click at [488, 54] on li "Pedidos" at bounding box center [518, 52] width 181 height 25
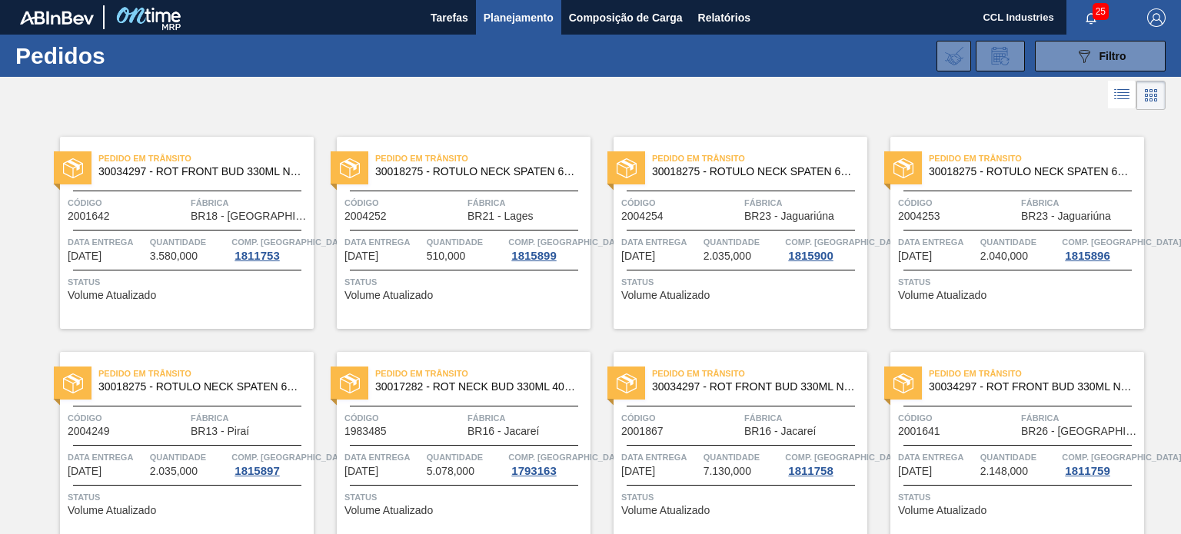
scroll to position [810, 0]
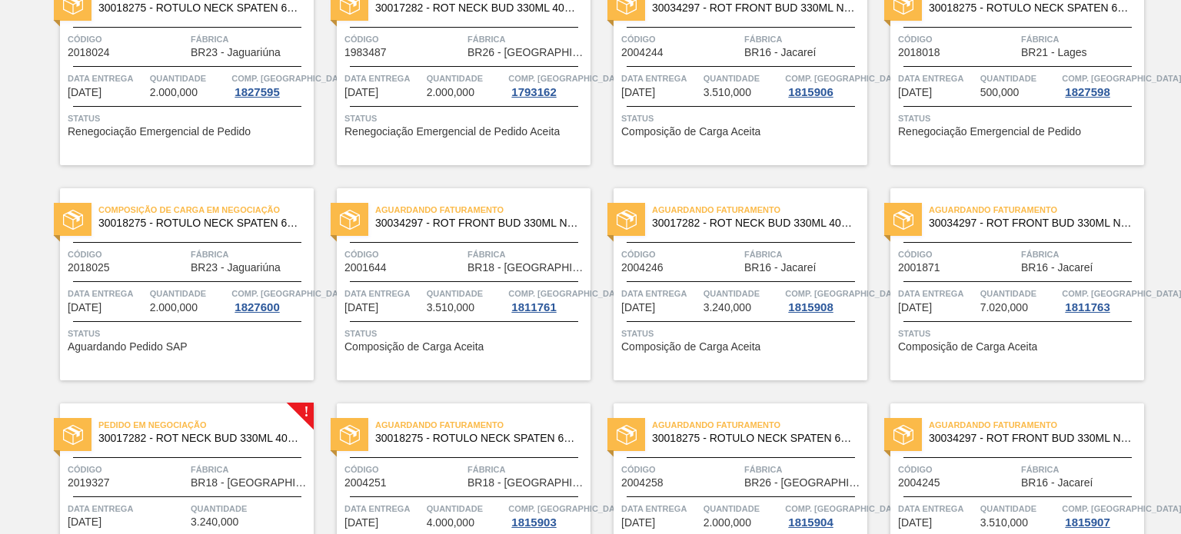
click at [155, 262] on div "Código 2018025" at bounding box center [127, 260] width 119 height 27
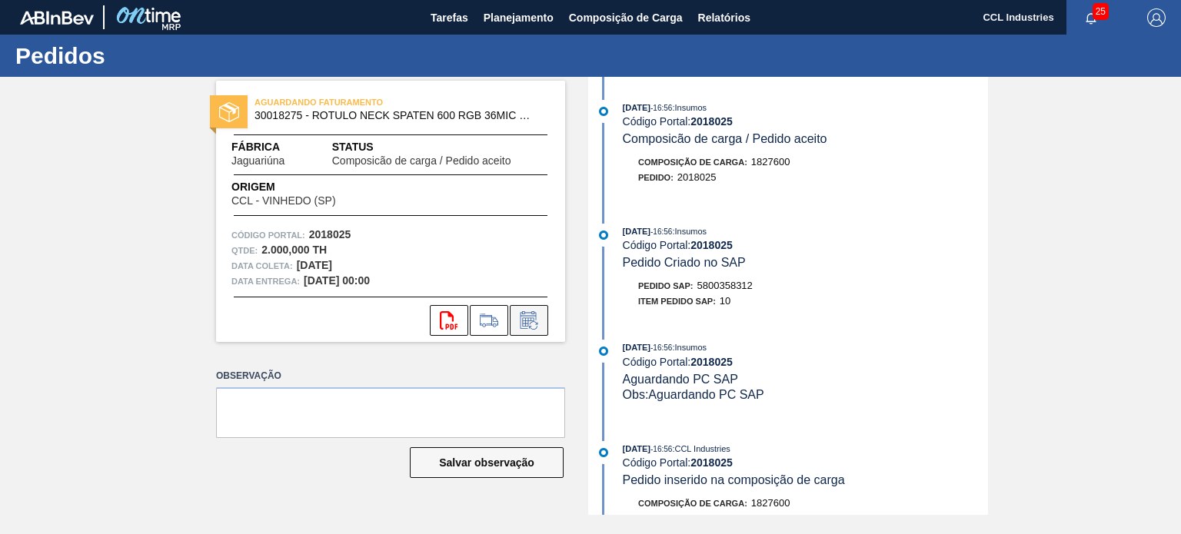
click at [529, 334] on button at bounding box center [529, 320] width 38 height 31
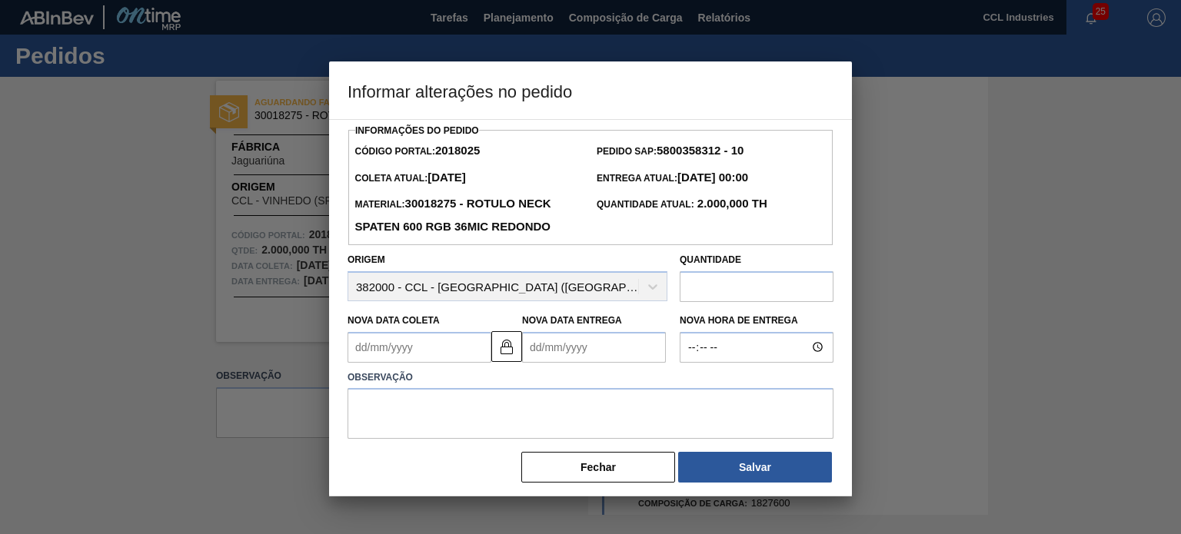
click at [561, 354] on Entrega2018025 "Nova Data Entrega" at bounding box center [594, 347] width 144 height 31
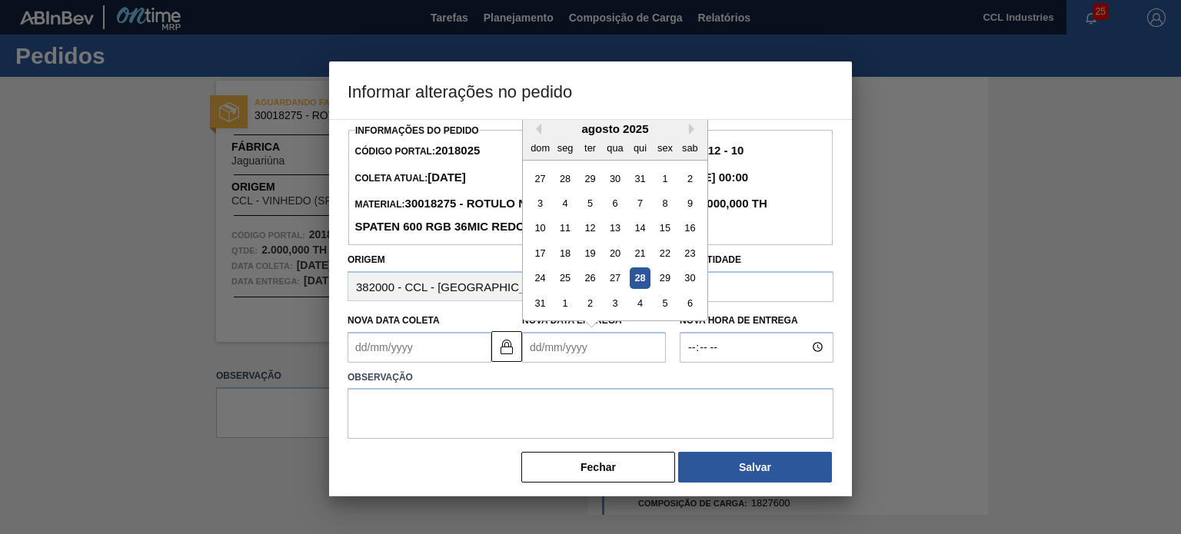
click at [684, 138] on div "dom seg ter qua qui sex sab" at bounding box center [615, 147] width 185 height 25
click at [691, 130] on button "Next Month" at bounding box center [694, 129] width 11 height 11
click at [615, 246] on div "24" at bounding box center [614, 253] width 21 height 21
type Coleta2018025 "[DATE]"
type Entrega2018025 "[DATE]"
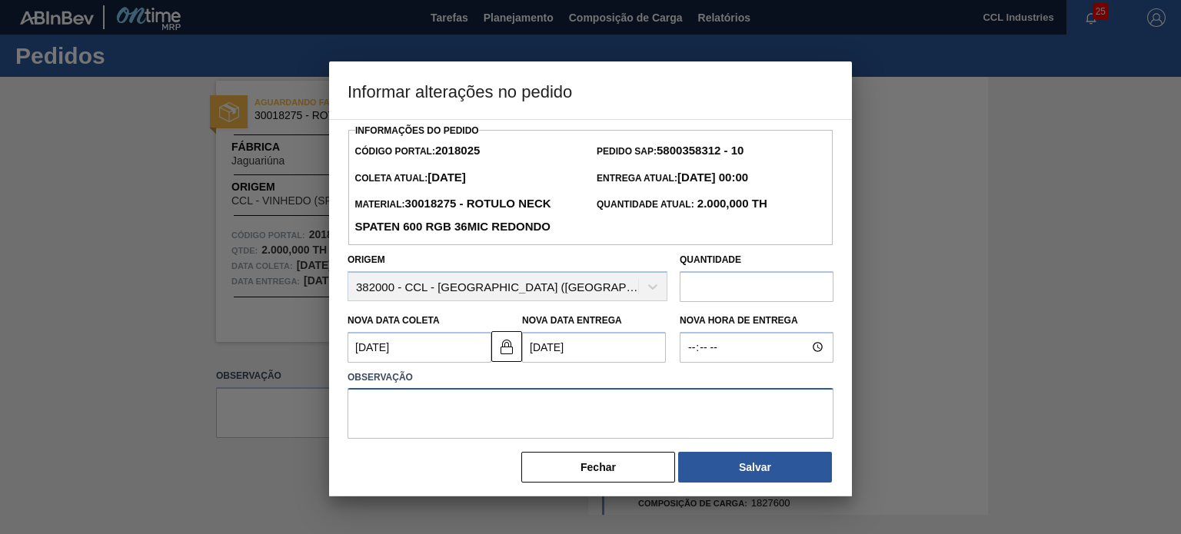
click at [564, 399] on textarea at bounding box center [591, 413] width 486 height 51
type textarea "Data"
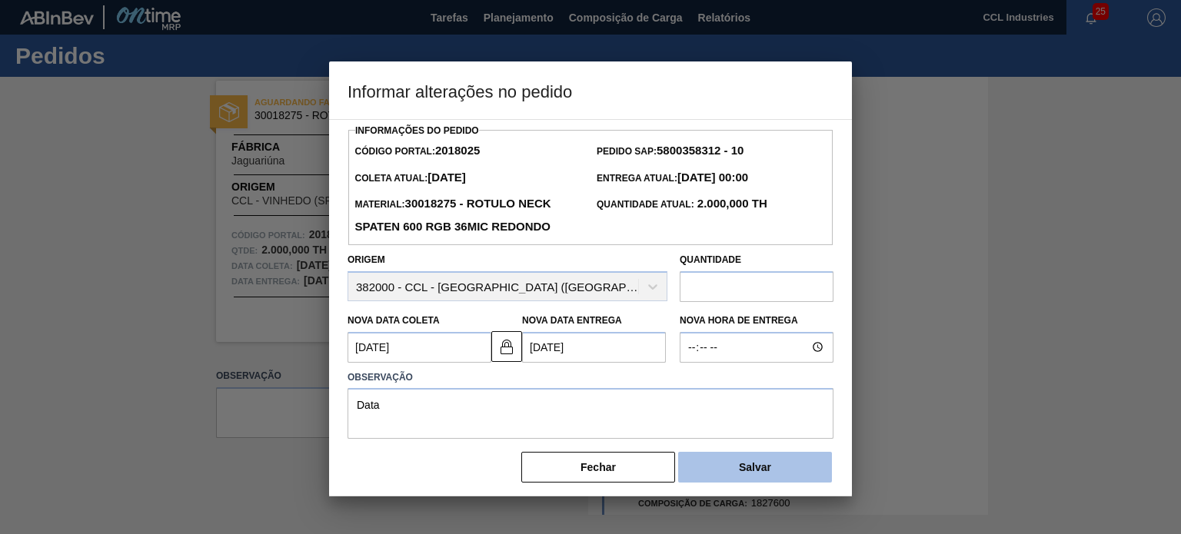
click at [763, 473] on button "Salvar" at bounding box center [755, 467] width 154 height 31
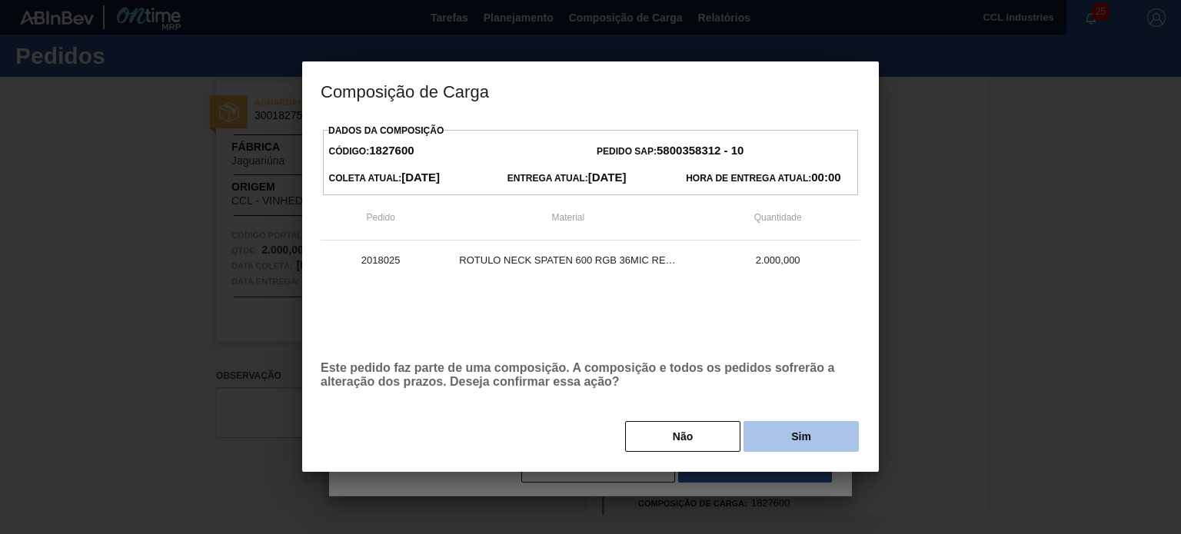
click at [797, 441] on button "Sim" at bounding box center [801, 436] width 115 height 31
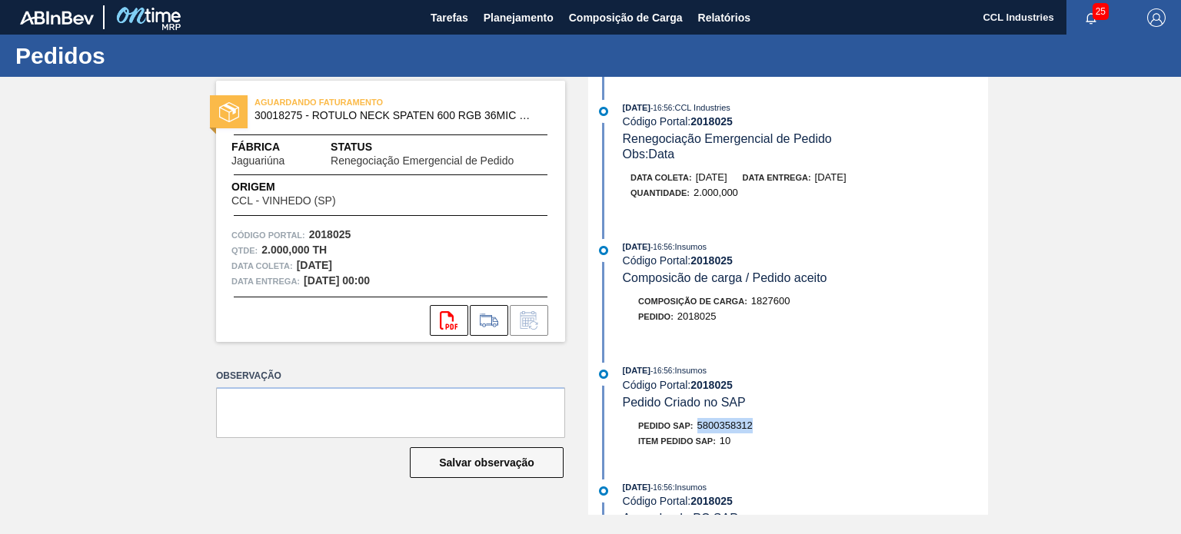
drag, startPoint x: 761, startPoint y: 429, endPoint x: 701, endPoint y: 433, distance: 60.9
click at [701, 433] on div "Pedido SAP: 5800358312" at bounding box center [805, 425] width 365 height 15
copy span "5800358312"
click at [517, 23] on span "Planejamento" at bounding box center [519, 17] width 70 height 18
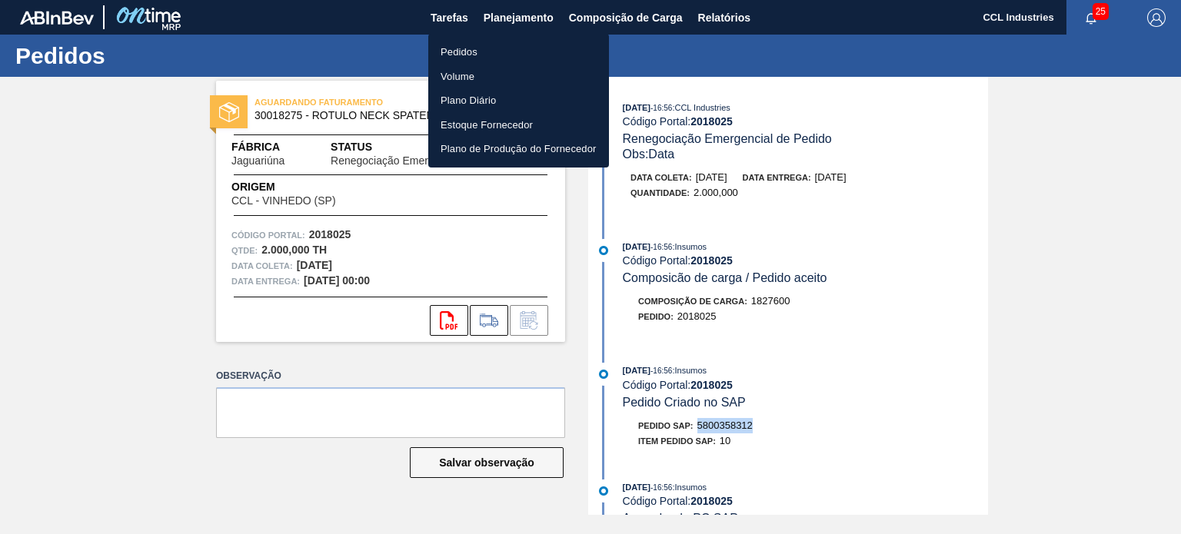
click at [483, 41] on li "Pedidos" at bounding box center [518, 52] width 181 height 25
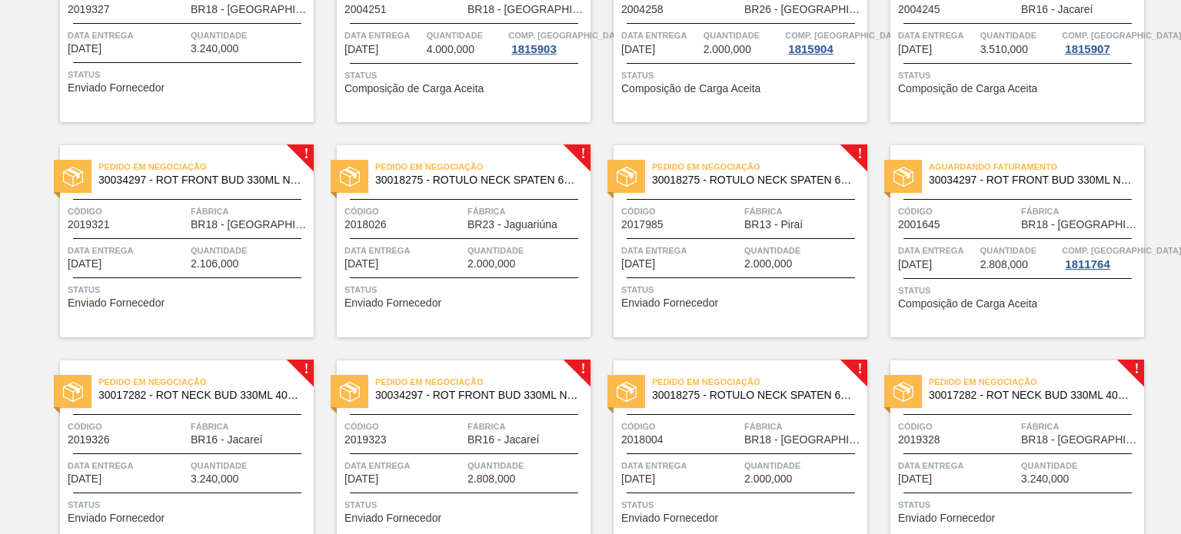
scroll to position [1307, 0]
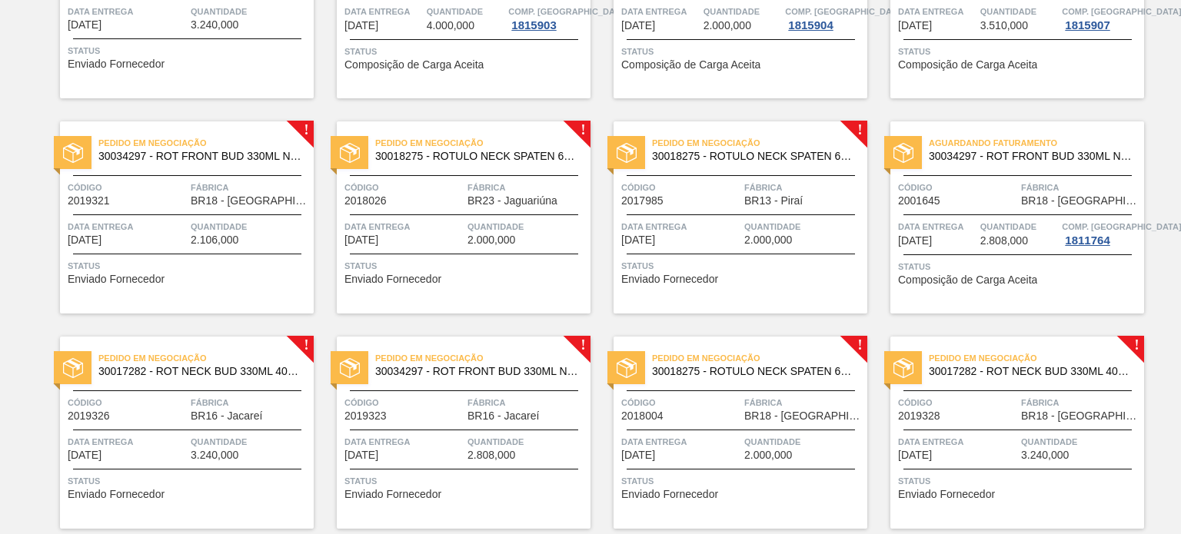
click at [431, 240] on div "Data entrega [DATE]" at bounding box center [403, 232] width 119 height 27
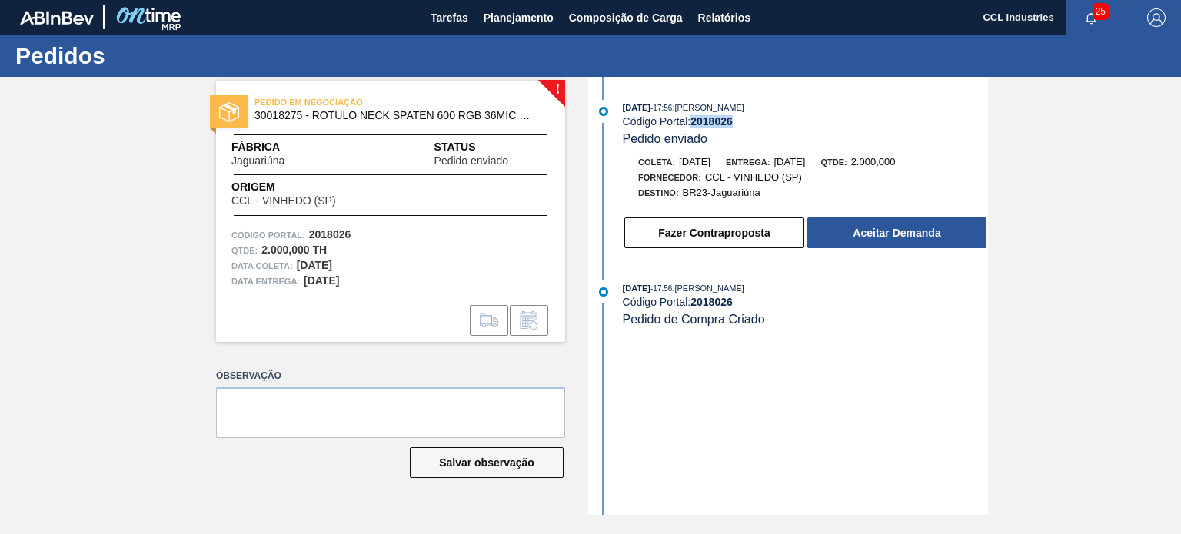
drag, startPoint x: 743, startPoint y: 127, endPoint x: 692, endPoint y: 127, distance: 50.8
click at [692, 127] on div "Código Portal: 2018026" at bounding box center [805, 121] width 365 height 12
copy strong "2018026"
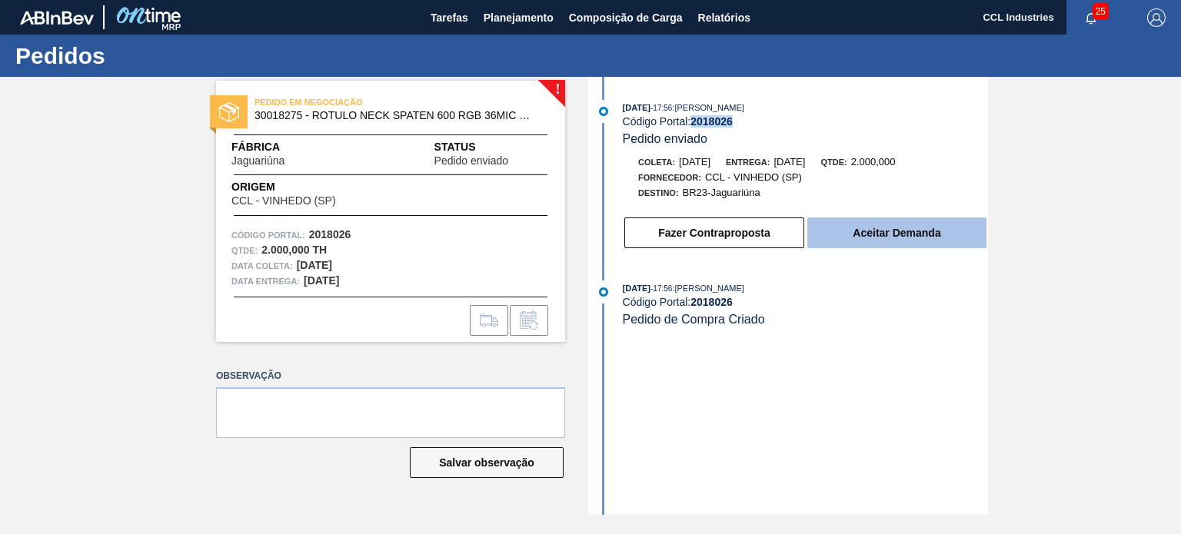
click at [883, 243] on button "Aceitar Demanda" at bounding box center [896, 233] width 179 height 31
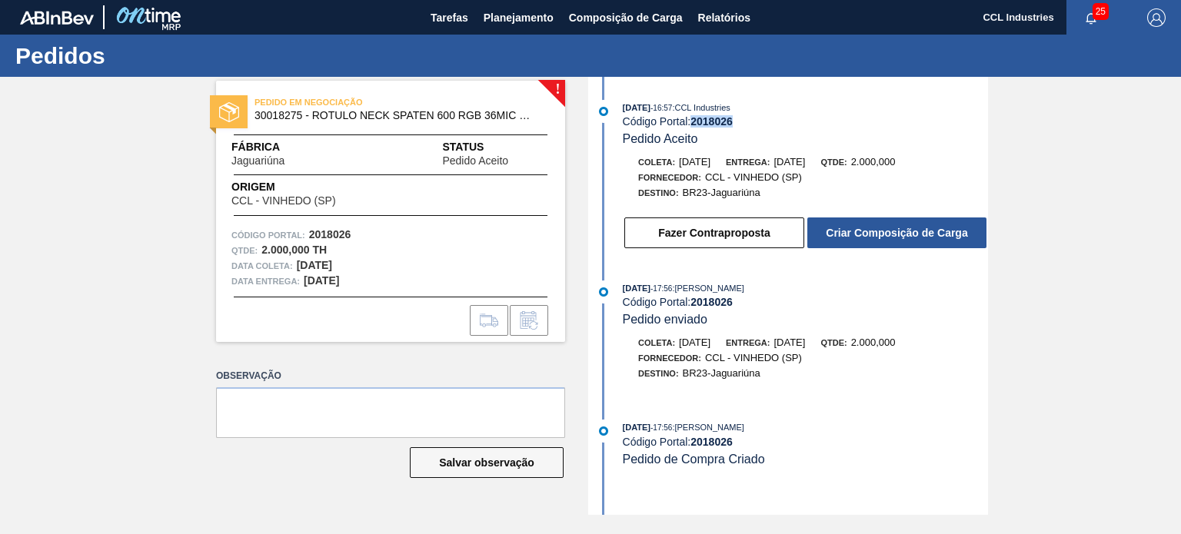
drag, startPoint x: 740, startPoint y: 125, endPoint x: 692, endPoint y: 127, distance: 47.7
click at [692, 127] on div "Código Portal: 2018026" at bounding box center [805, 121] width 365 height 12
copy strong "2018026"
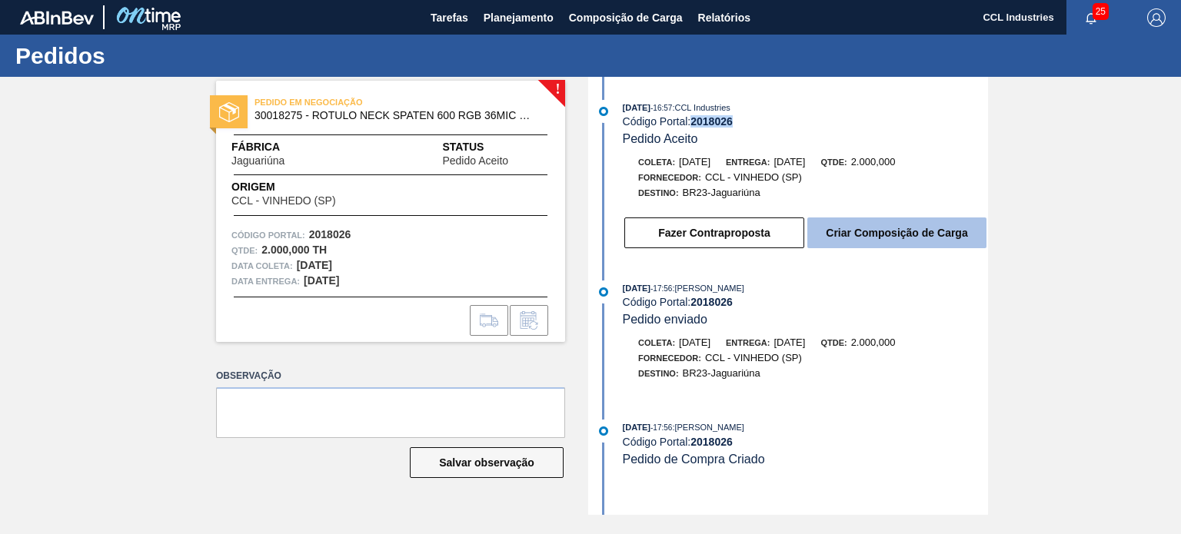
click at [919, 238] on button "Criar Composição de Carga" at bounding box center [896, 233] width 179 height 31
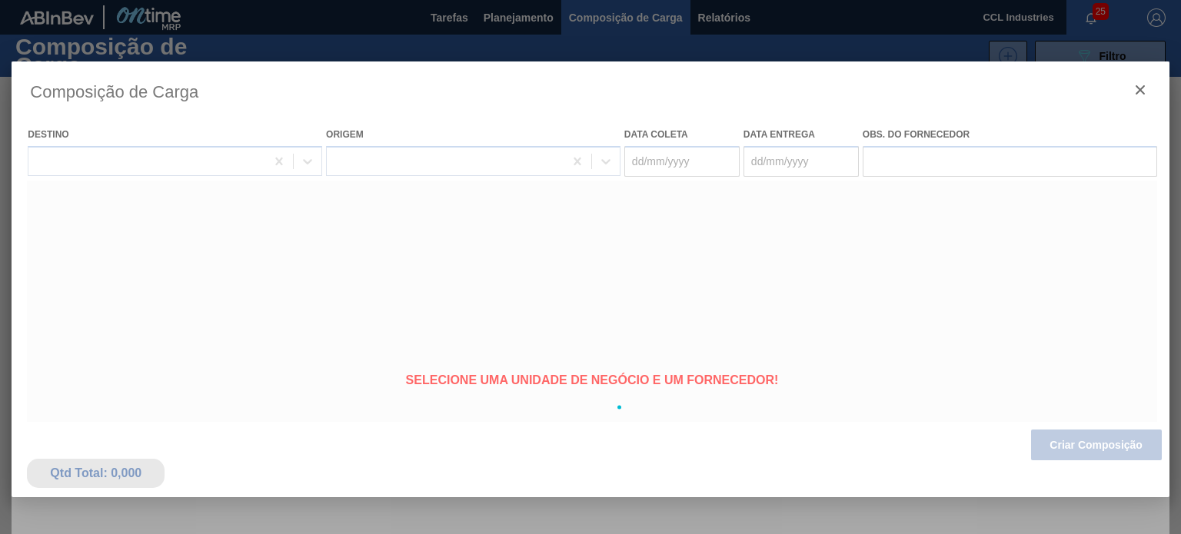
type coleta "[DATE]"
type entrega "[DATE]"
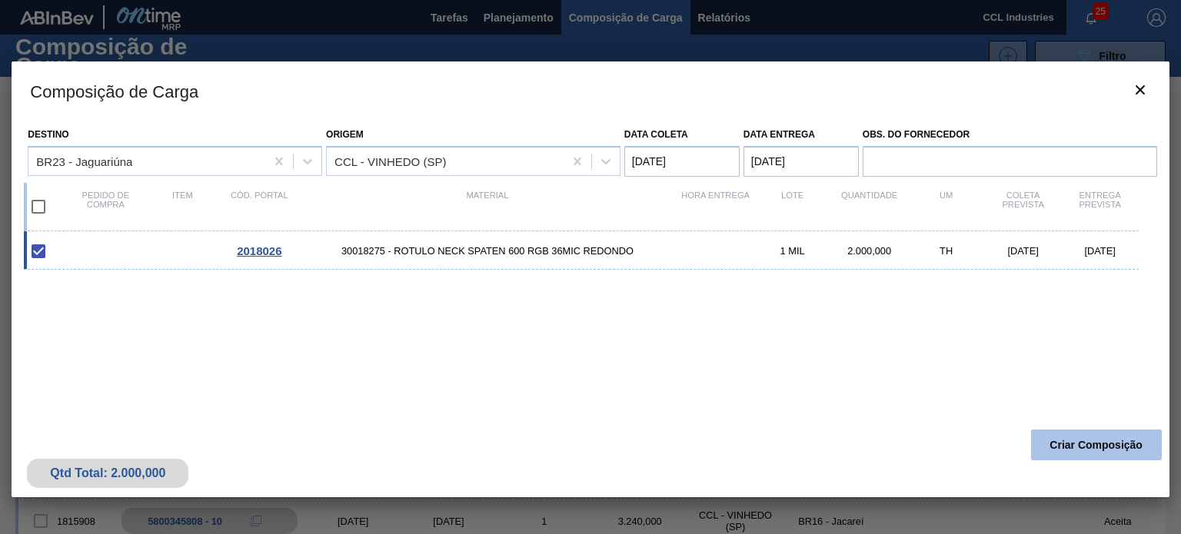
click at [1094, 445] on button "Criar Composição" at bounding box center [1096, 445] width 131 height 31
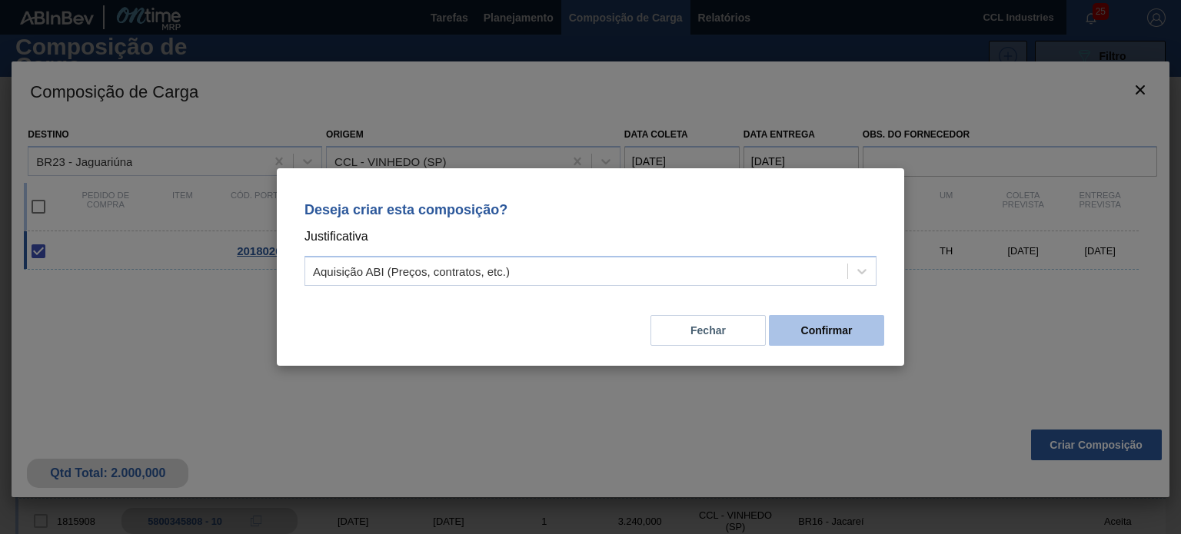
click at [852, 334] on button "Confirmar" at bounding box center [826, 330] width 115 height 31
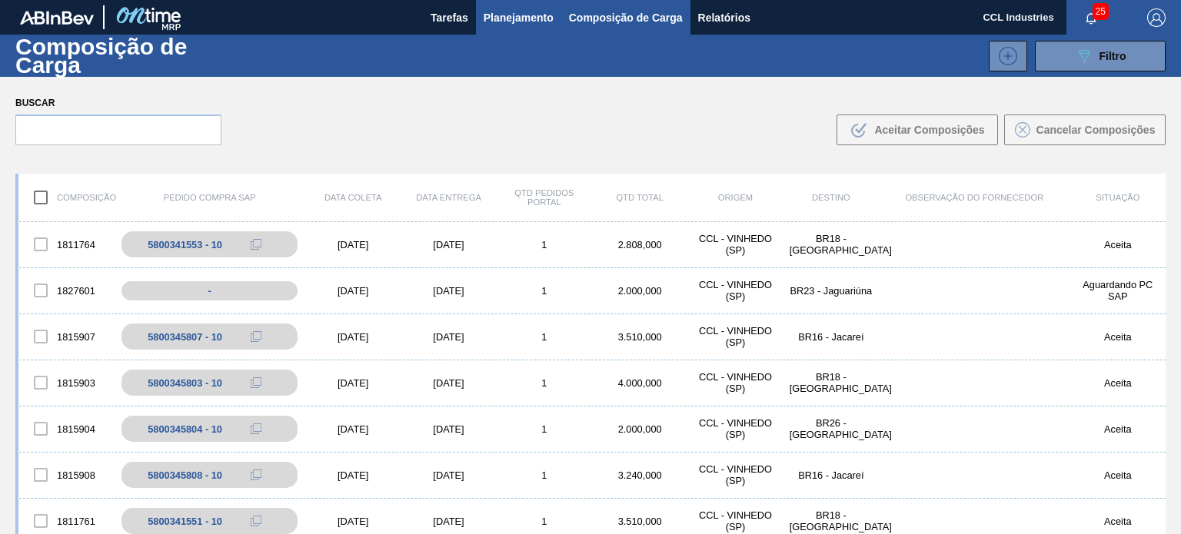
click at [500, 26] on span "Planejamento" at bounding box center [519, 17] width 70 height 18
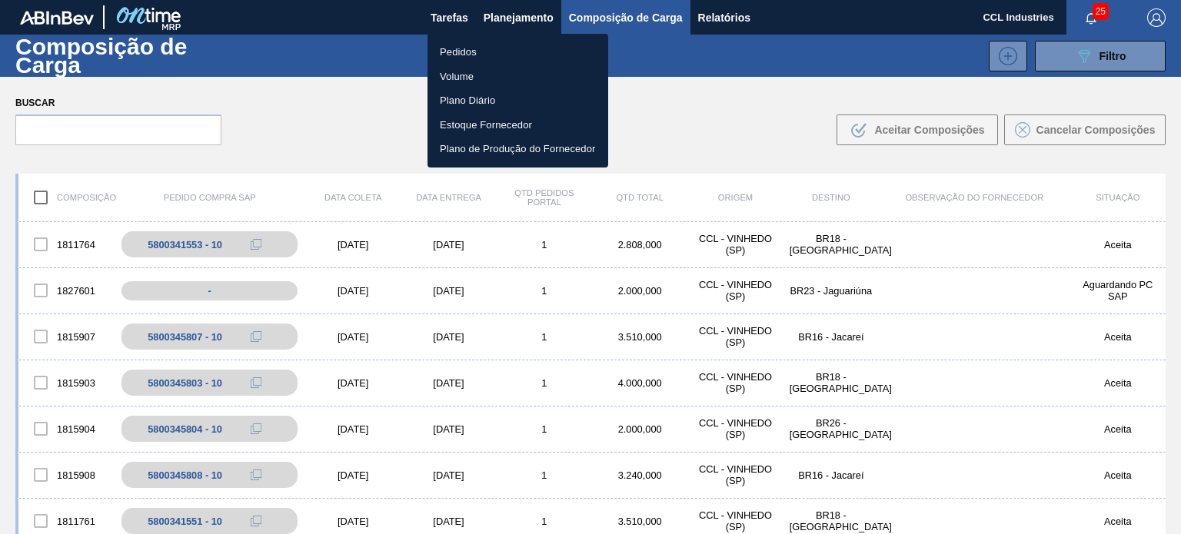
click at [471, 45] on li "Pedidos" at bounding box center [518, 52] width 181 height 25
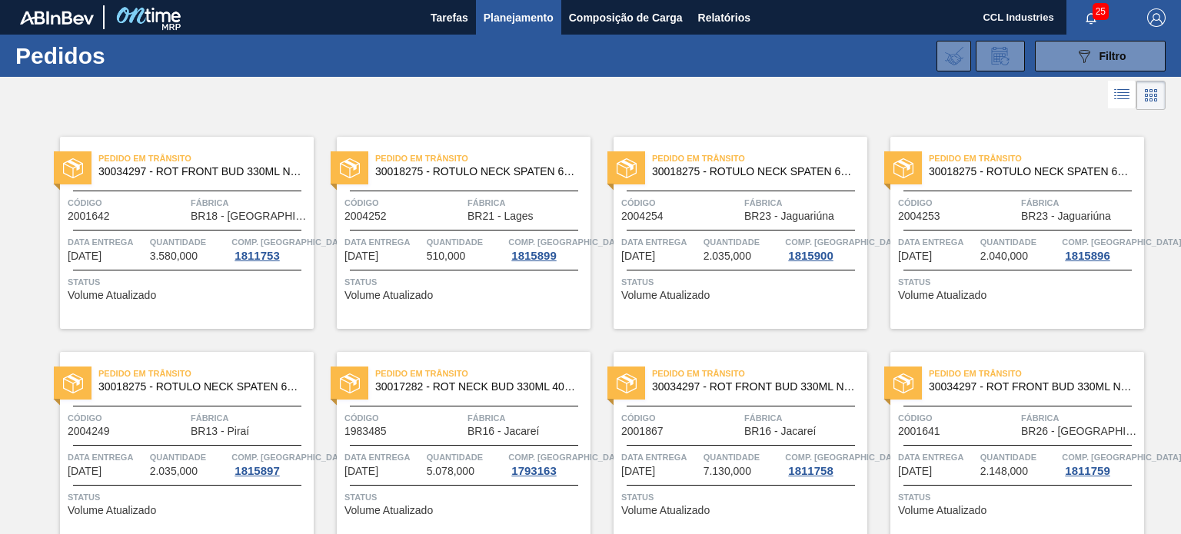
scroll to position [1240, 0]
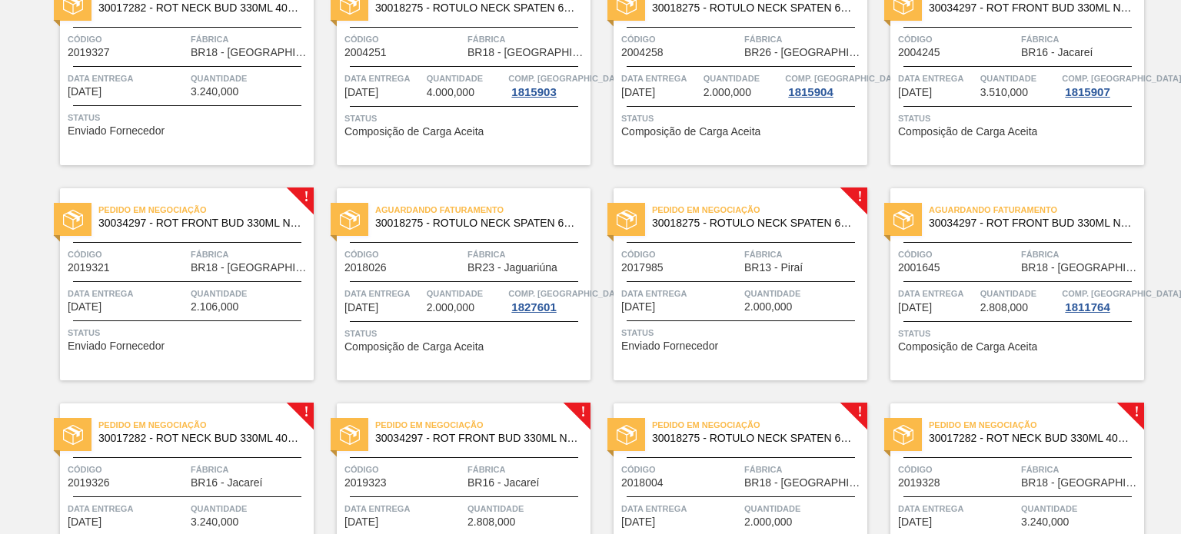
click at [439, 233] on div "Aguardando Faturamento 30018275 - ROTULO NECK SPATEN 600 RGB 36MIC REDONDO" at bounding box center [464, 217] width 254 height 35
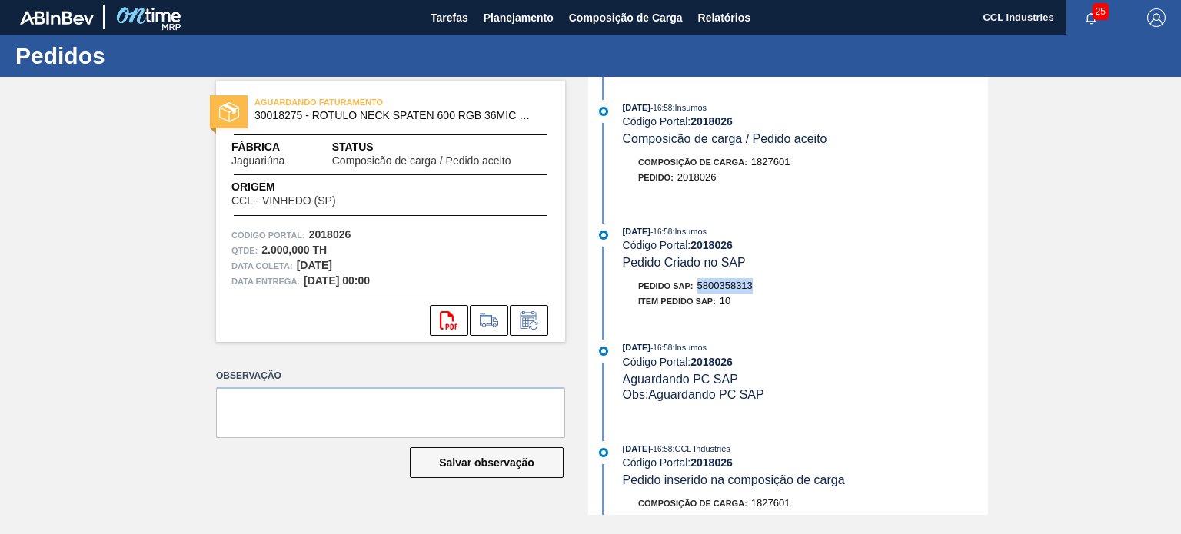
drag, startPoint x: 760, startPoint y: 291, endPoint x: 701, endPoint y: 291, distance: 58.4
click at [701, 291] on div "Pedido SAP: 5800358313" at bounding box center [805, 285] width 365 height 15
copy span "5800358313"
click at [514, 21] on span "Planejamento" at bounding box center [519, 17] width 70 height 18
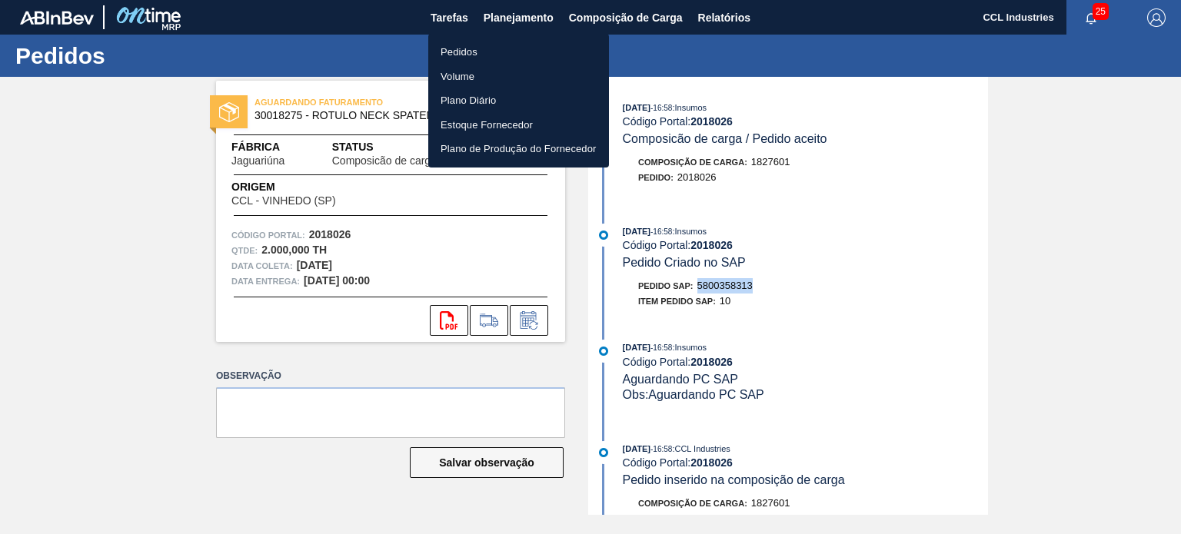
click at [488, 48] on li "Pedidos" at bounding box center [518, 52] width 181 height 25
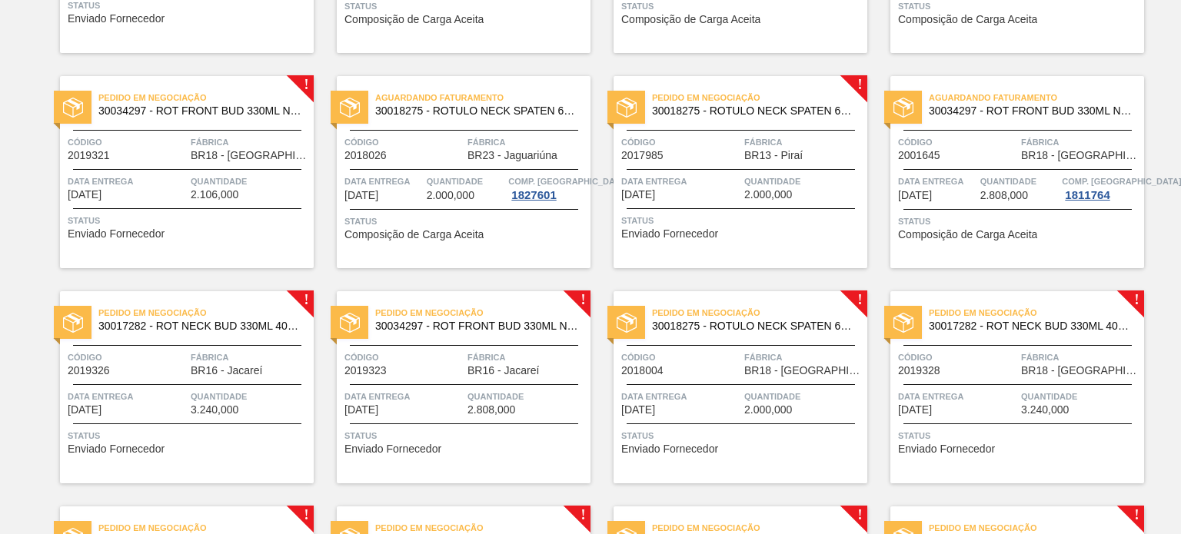
scroll to position [1384, 0]
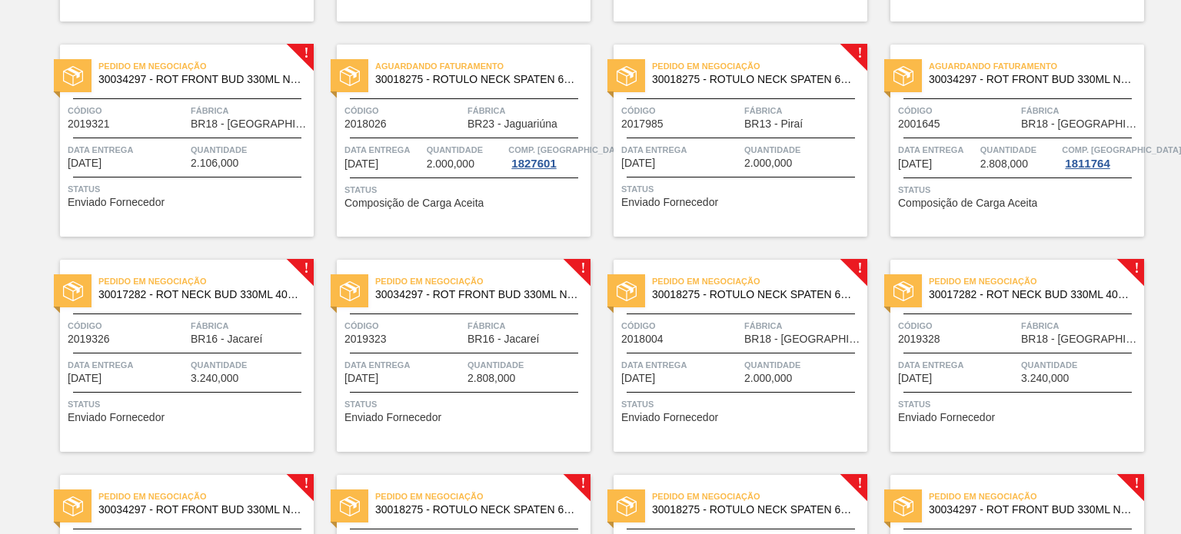
click at [726, 120] on div "Código 2017985" at bounding box center [680, 116] width 119 height 27
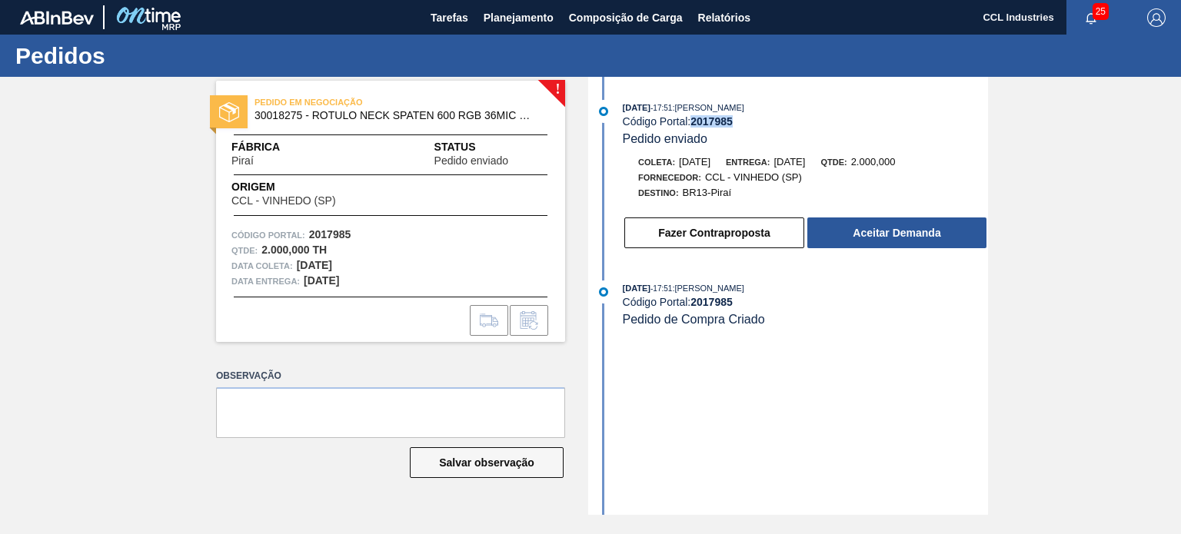
drag, startPoint x: 741, startPoint y: 118, endPoint x: 694, endPoint y: 122, distance: 47.9
click at [694, 122] on div "Código Portal: 2017985" at bounding box center [805, 121] width 365 height 12
copy strong "2017985"
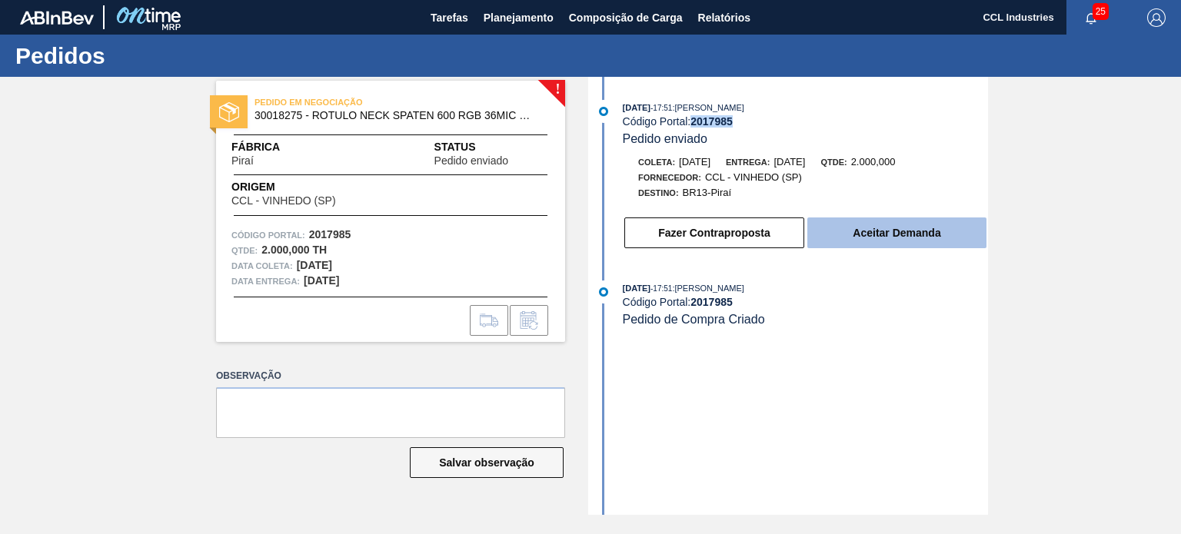
click at [870, 229] on button "Aceitar Demanda" at bounding box center [896, 233] width 179 height 31
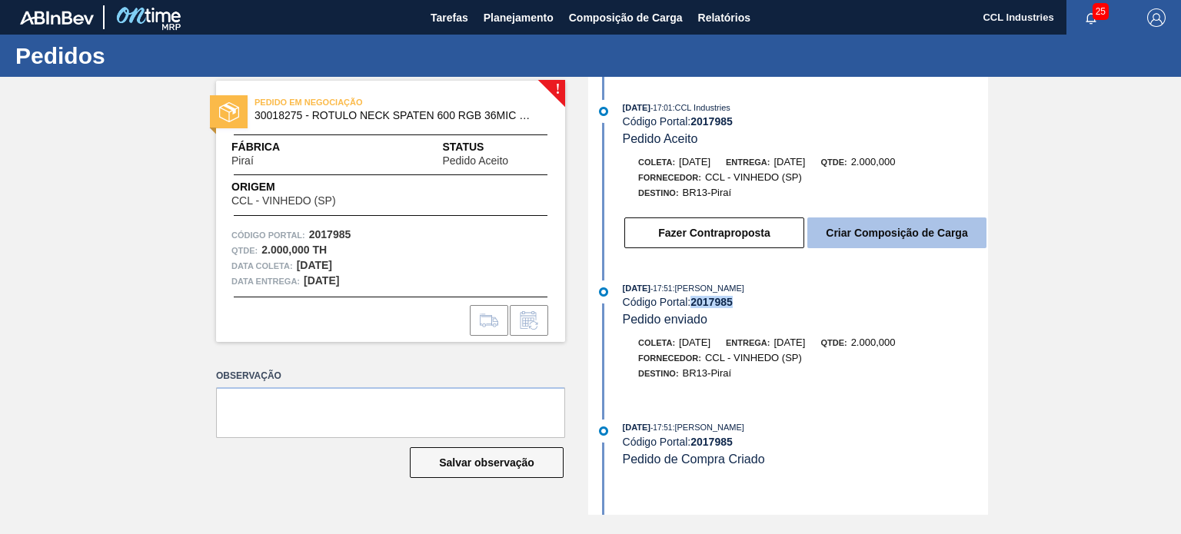
click at [956, 236] on button "Criar Composição de Carga" at bounding box center [896, 233] width 179 height 31
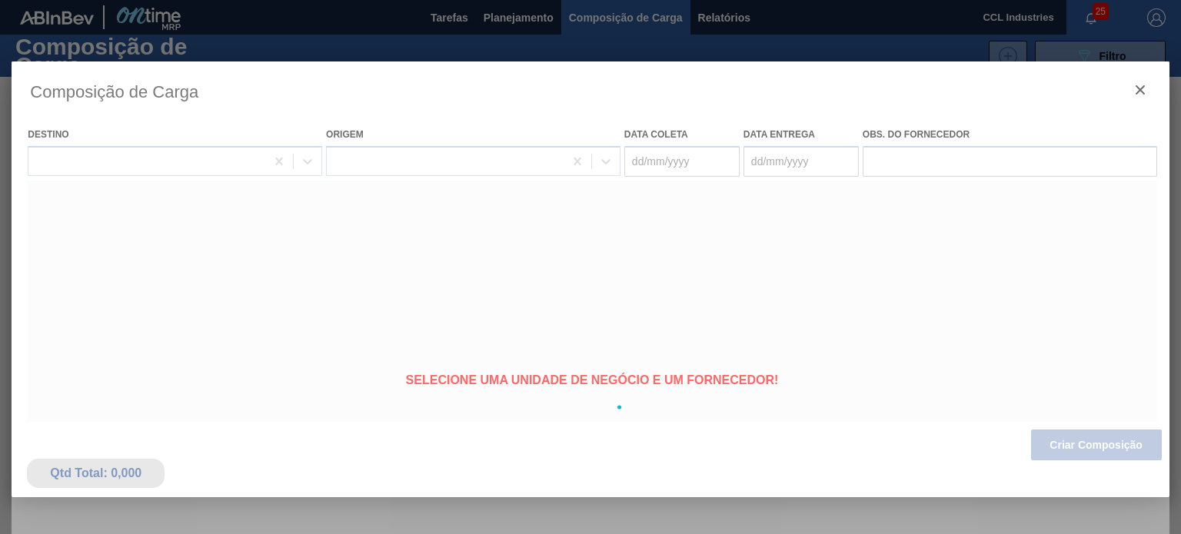
type coleta "[DATE]"
type entrega "[DATE]"
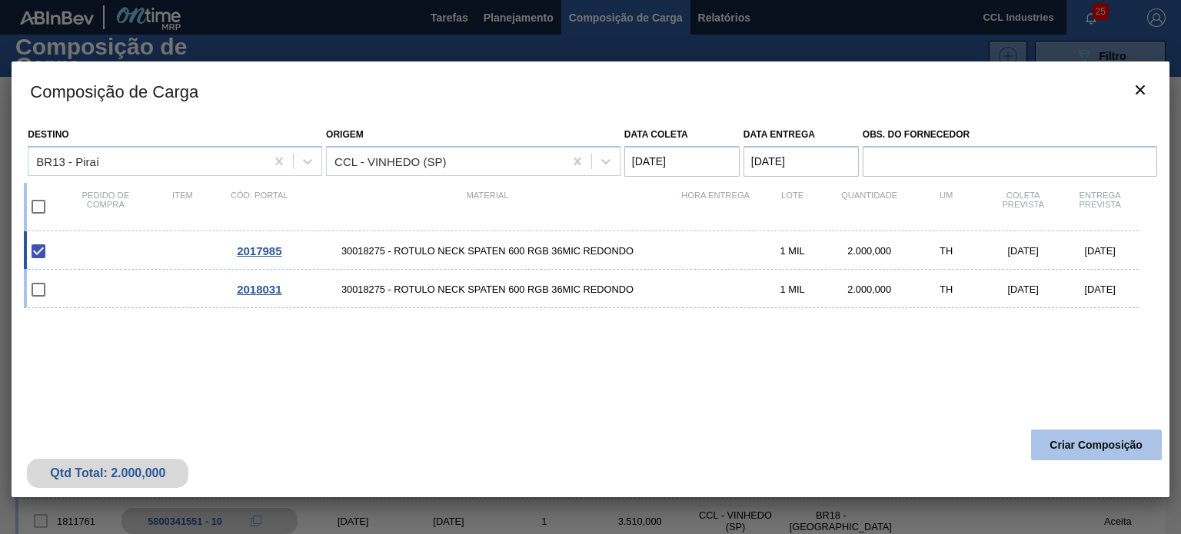
click at [1088, 451] on button "Criar Composição" at bounding box center [1096, 445] width 131 height 31
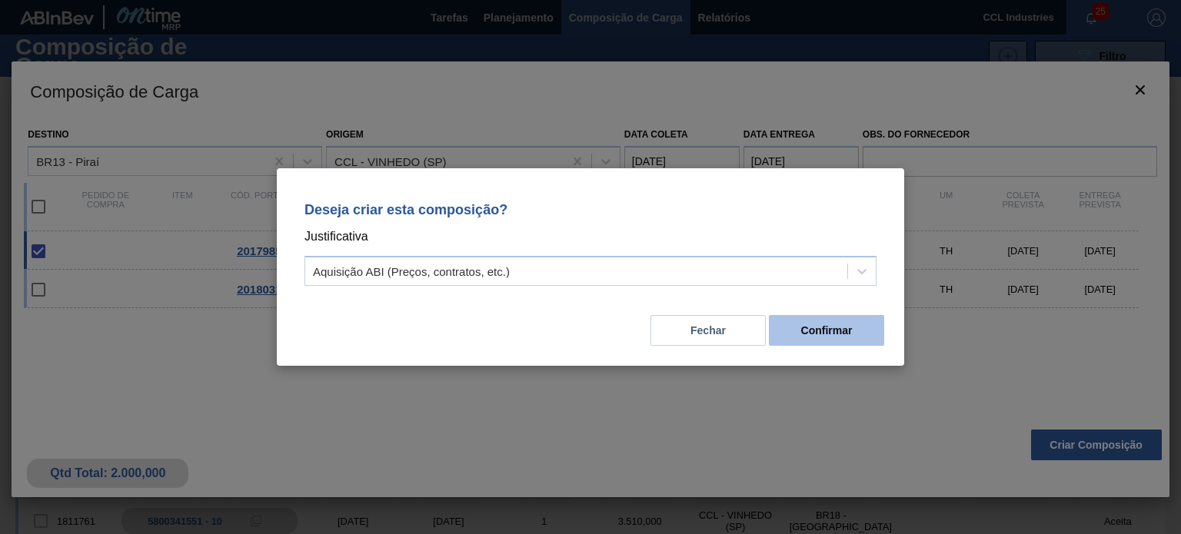
click at [809, 338] on button "Confirmar" at bounding box center [826, 330] width 115 height 31
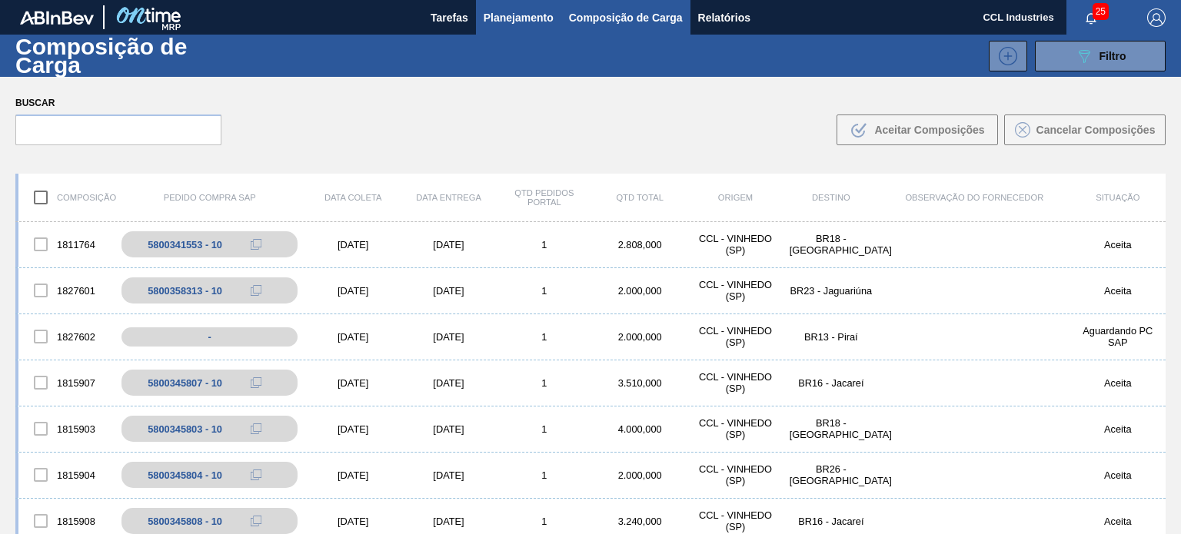
click at [494, 25] on span "Planejamento" at bounding box center [519, 17] width 70 height 18
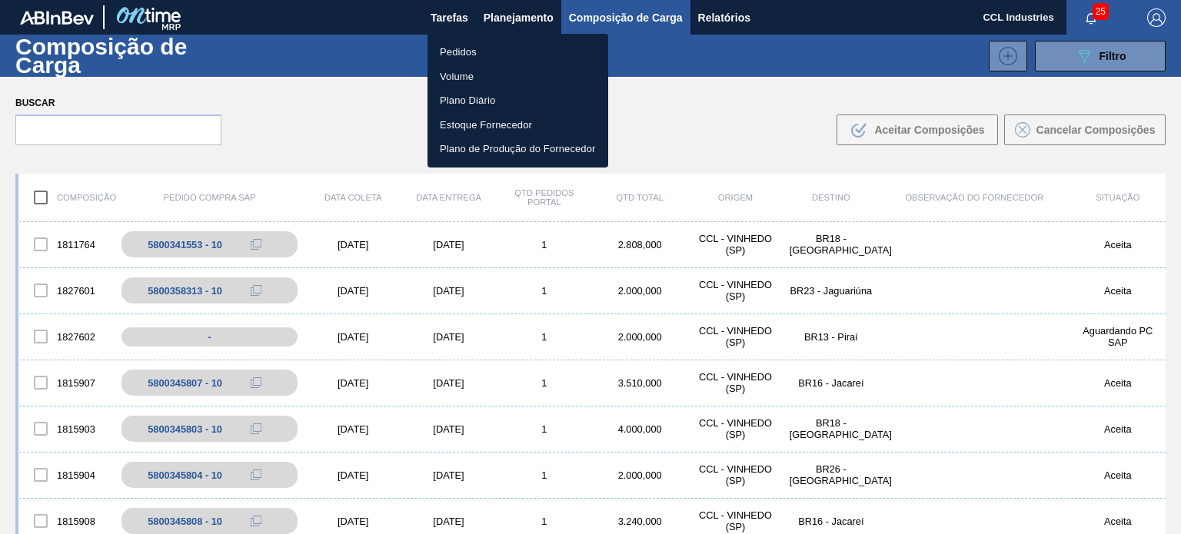
click at [468, 44] on li "Pedidos" at bounding box center [518, 52] width 181 height 25
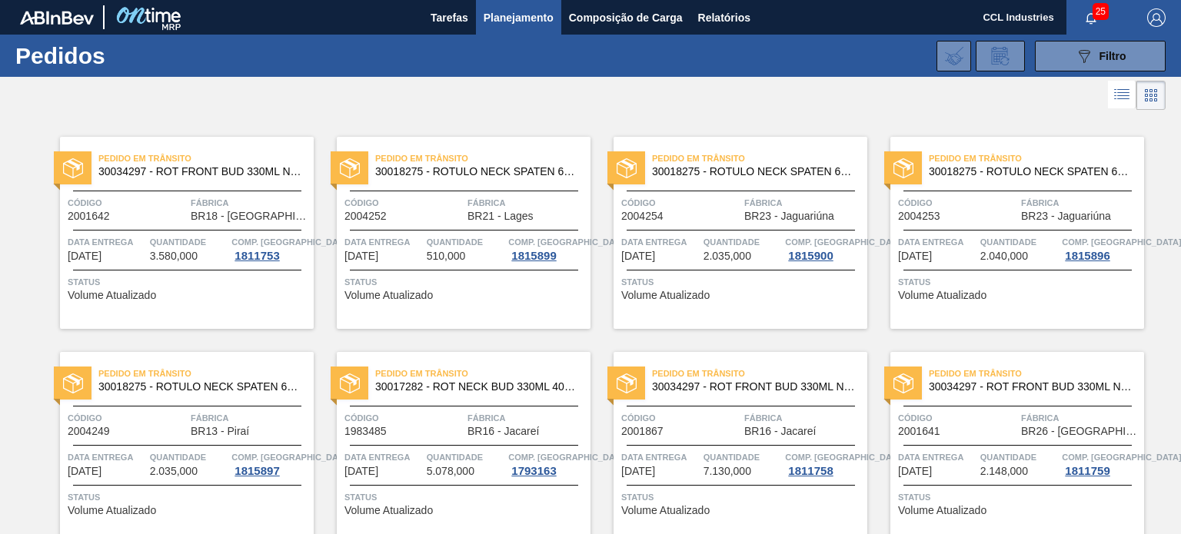
scroll to position [1240, 0]
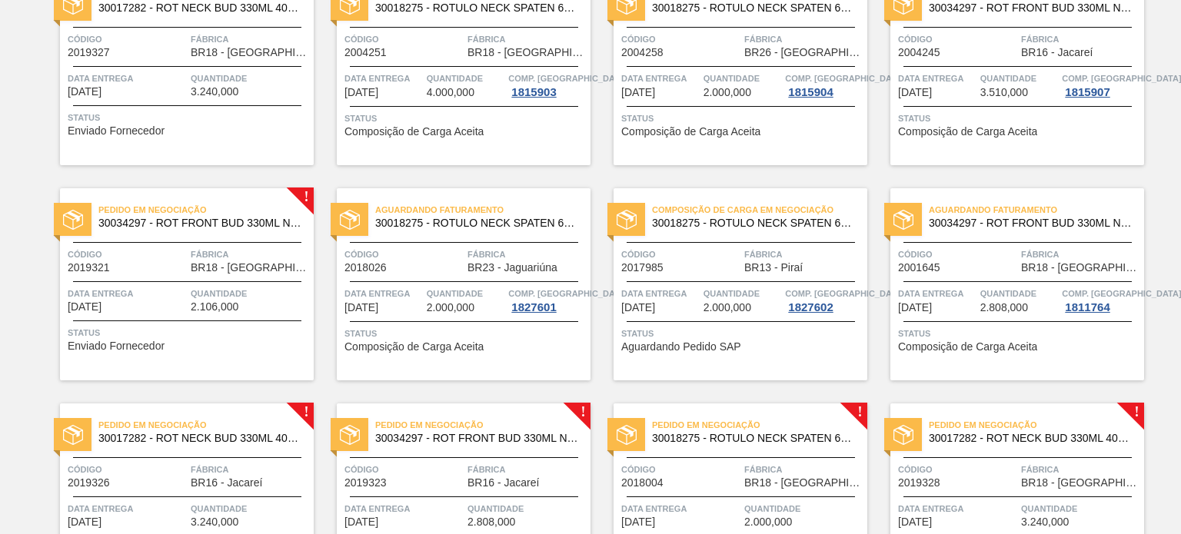
click at [709, 271] on div "Código 2017985" at bounding box center [680, 260] width 119 height 27
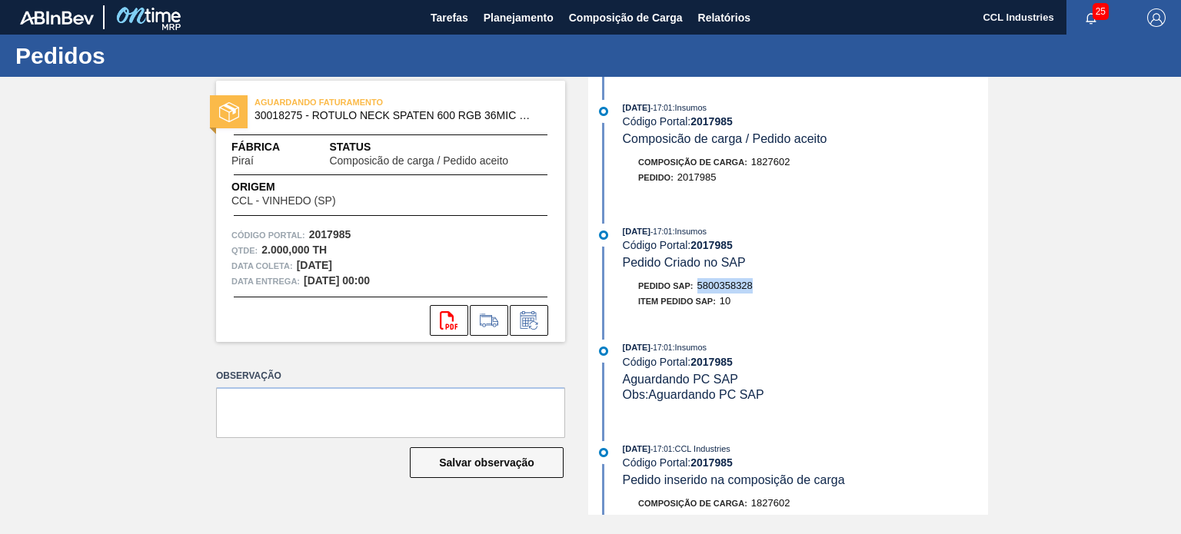
drag, startPoint x: 763, startPoint y: 291, endPoint x: 698, endPoint y: 291, distance: 64.6
click at [698, 291] on div "Pedido SAP: 5800358328" at bounding box center [805, 285] width 365 height 15
copy span "5800358328"
click at [504, 18] on span "Planejamento" at bounding box center [519, 17] width 70 height 18
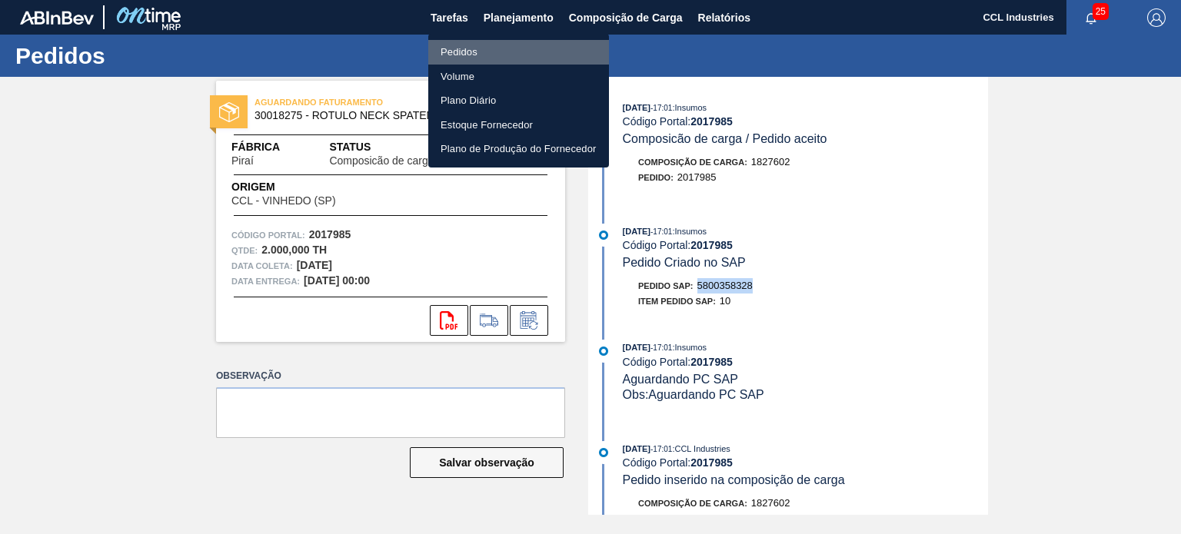
click at [477, 55] on li "Pedidos" at bounding box center [518, 52] width 181 height 25
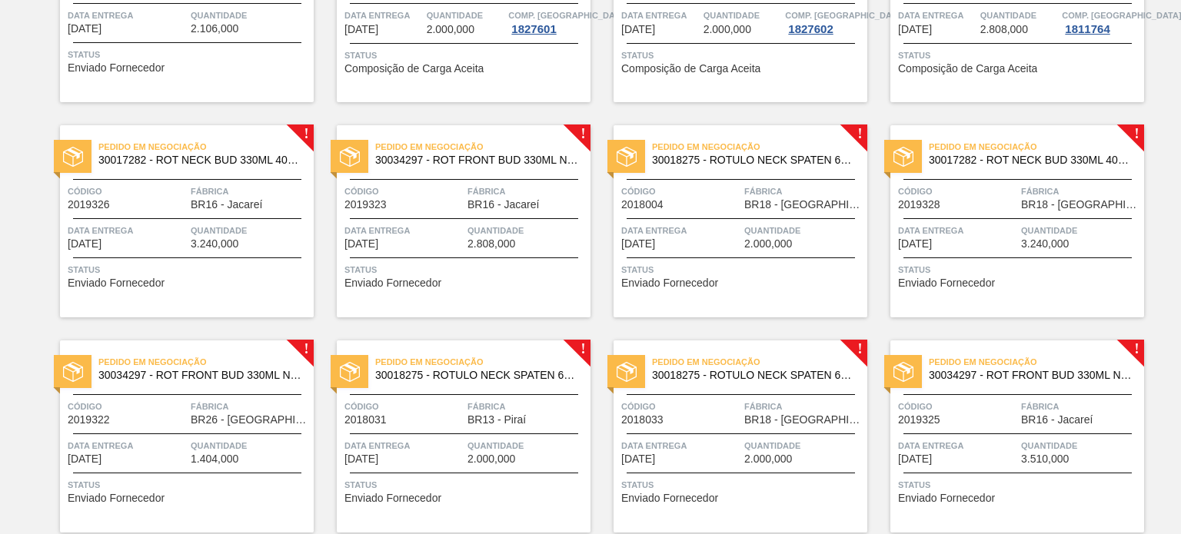
scroll to position [1538, 0]
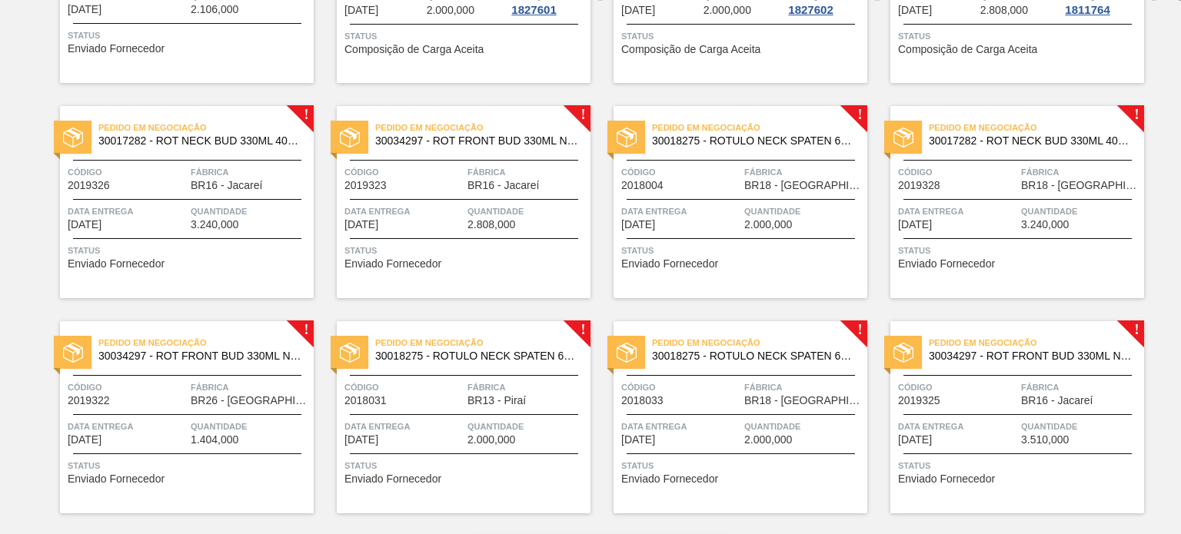
click at [716, 176] on span "Código" at bounding box center [680, 172] width 119 height 15
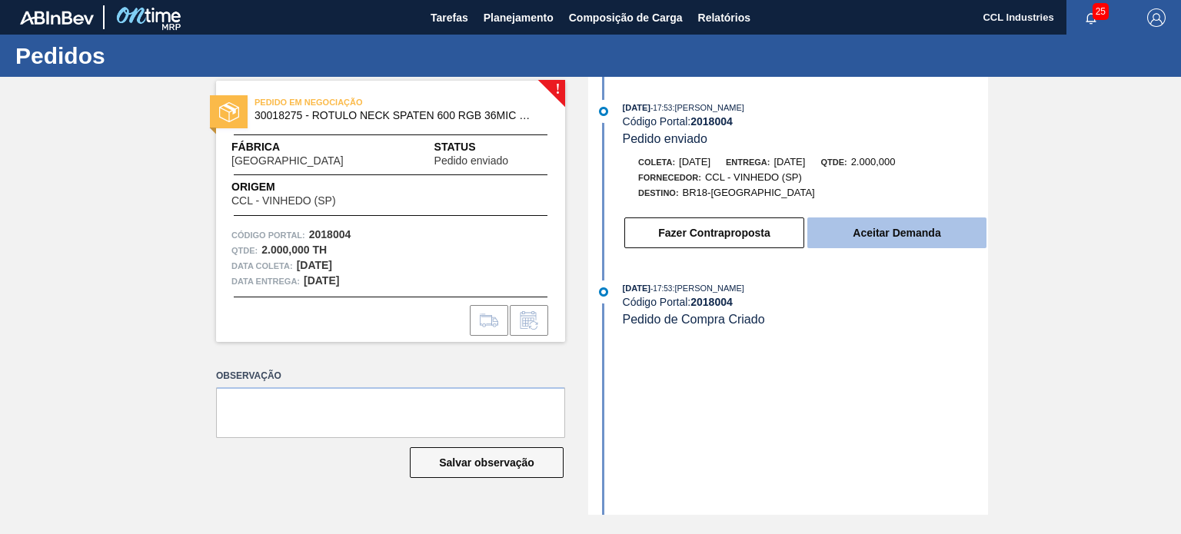
click at [880, 241] on button "Aceitar Demanda" at bounding box center [896, 233] width 179 height 31
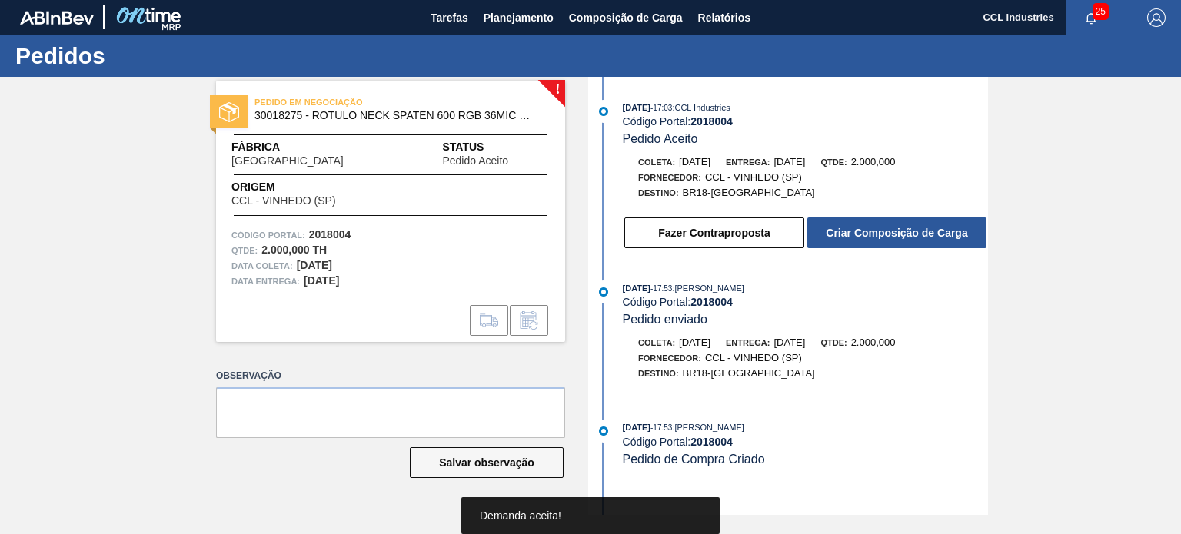
click at [880, 241] on button "Criar Composição de Carga" at bounding box center [896, 233] width 179 height 31
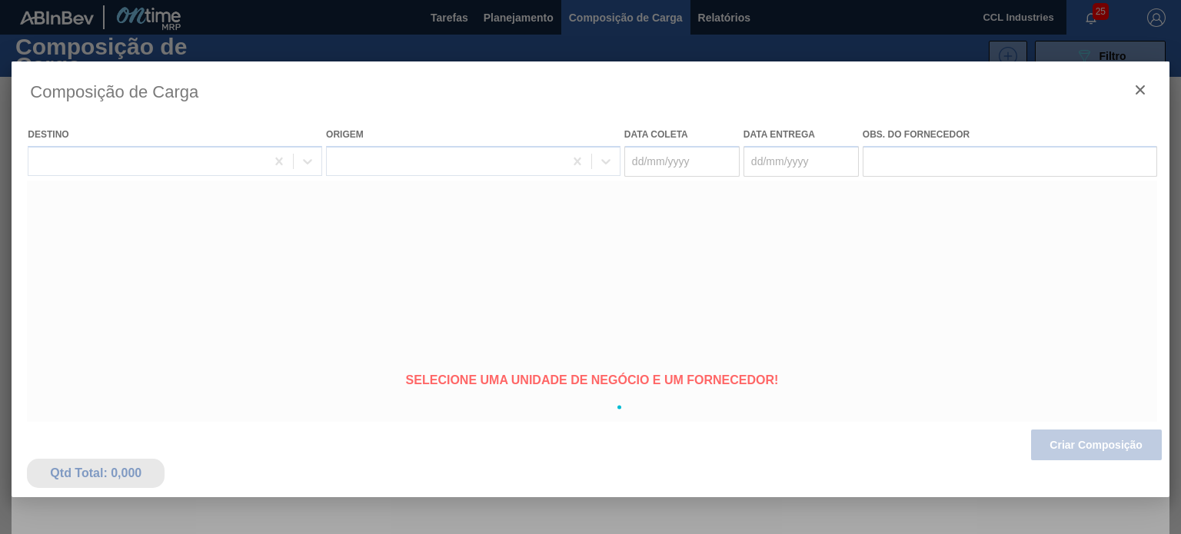
type coleta "[DATE]"
type entrega "[DATE]"
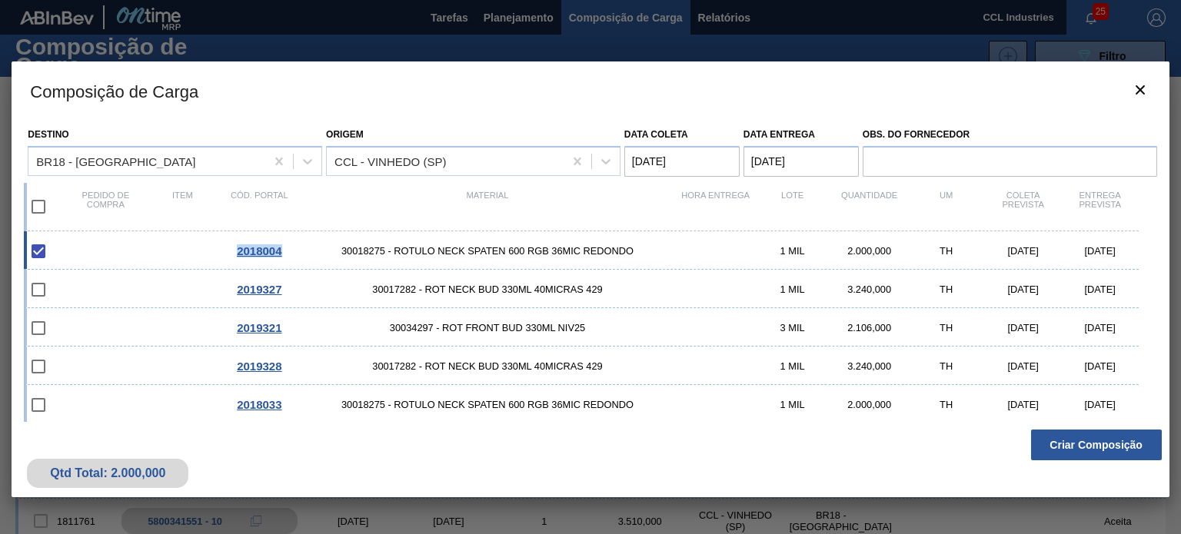
drag, startPoint x: 283, startPoint y: 252, endPoint x: 235, endPoint y: 255, distance: 48.5
click at [235, 255] on div "2018004" at bounding box center [259, 251] width 77 height 13
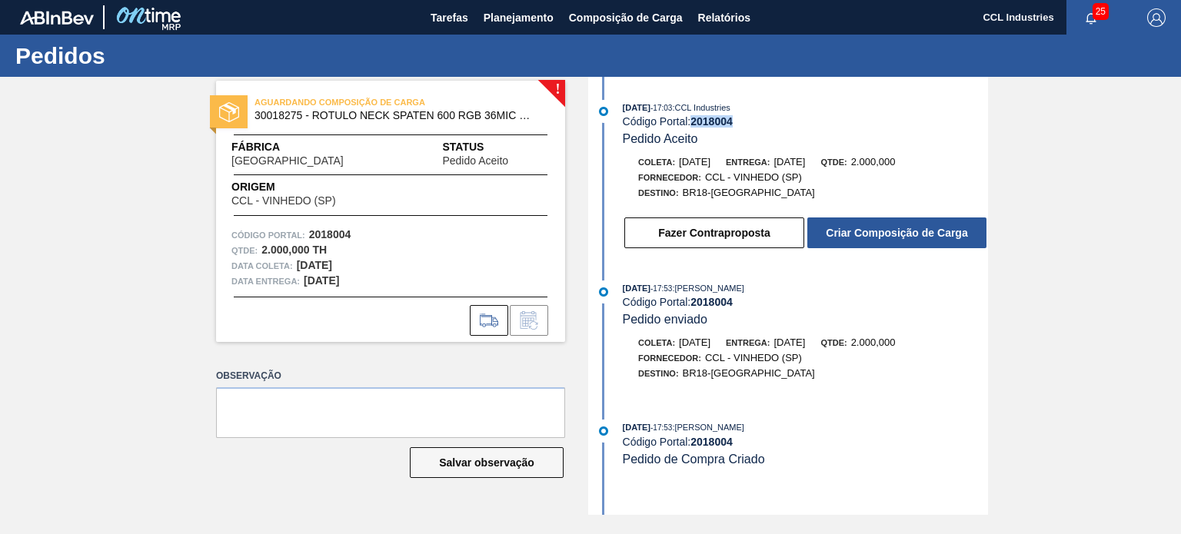
drag, startPoint x: 748, startPoint y: 125, endPoint x: 692, endPoint y: 127, distance: 56.2
click at [692, 127] on div "Código Portal: 2018004" at bounding box center [805, 121] width 365 height 12
copy strong "2018004"
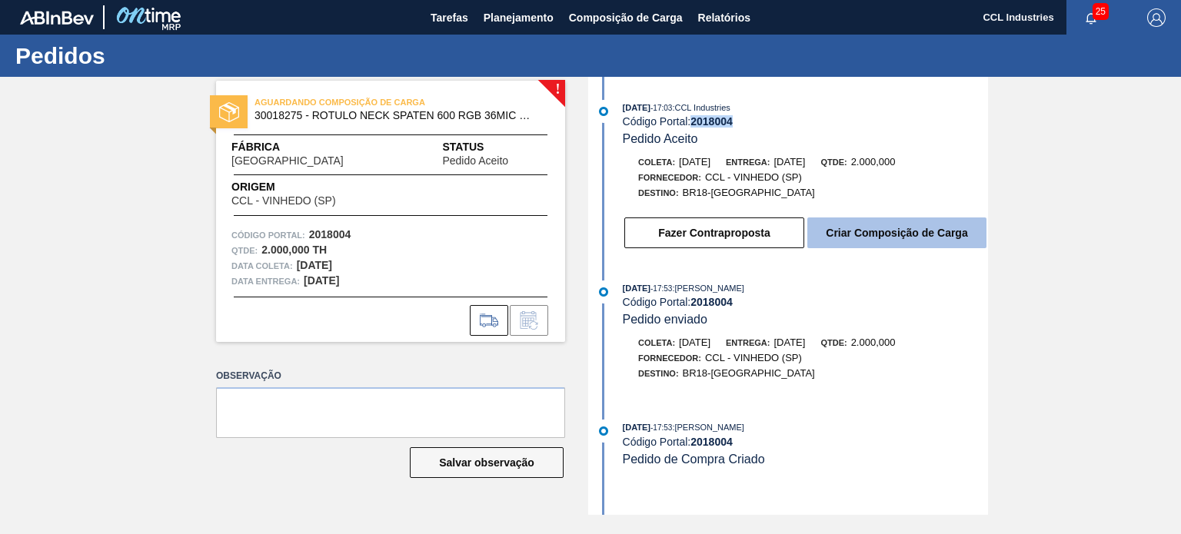
click at [890, 229] on button "Criar Composição de Carga" at bounding box center [896, 233] width 179 height 31
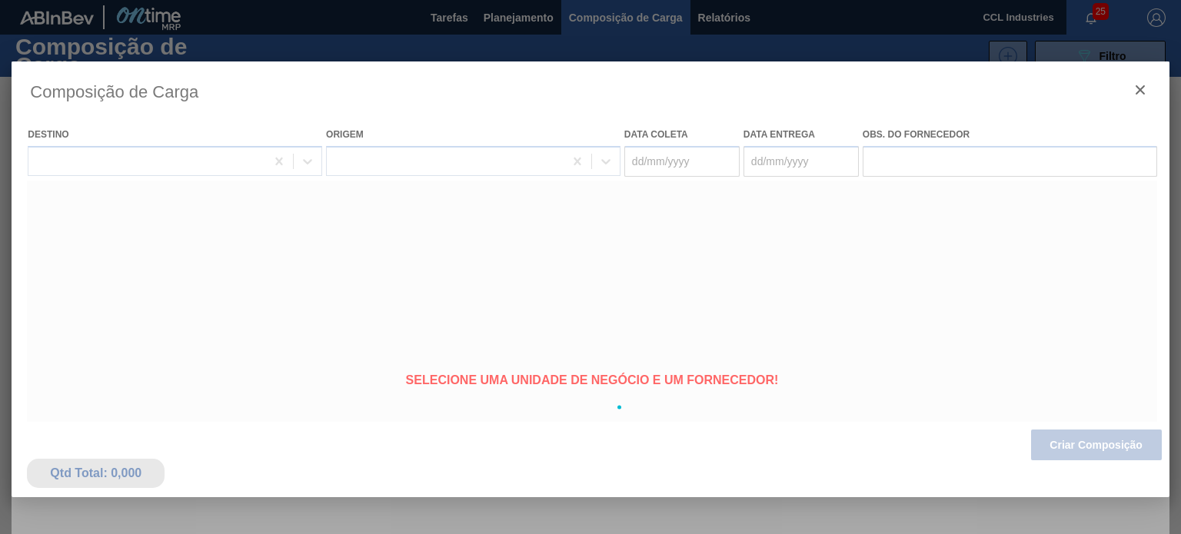
type coleta "[DATE]"
type entrega "[DATE]"
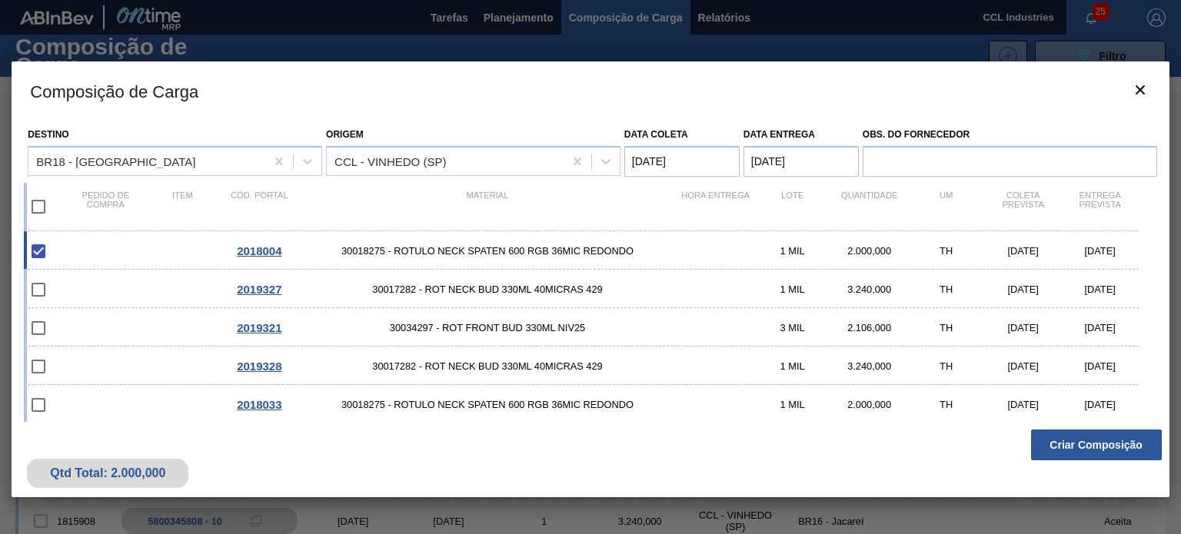
click at [1080, 448] on button "Criar Composição" at bounding box center [1096, 445] width 131 height 31
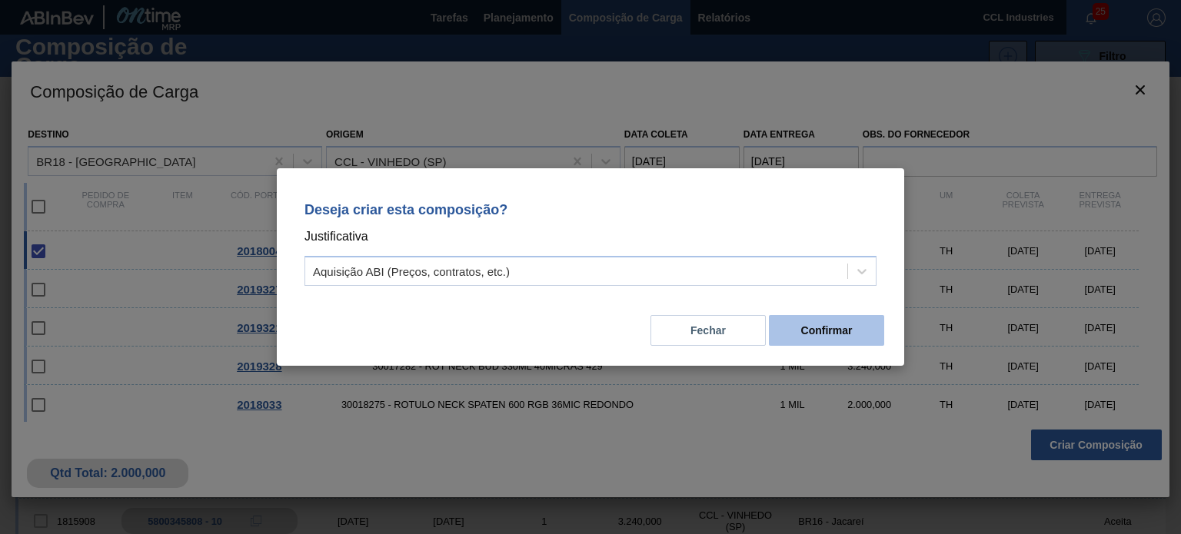
click at [844, 327] on button "Confirmar" at bounding box center [826, 330] width 115 height 31
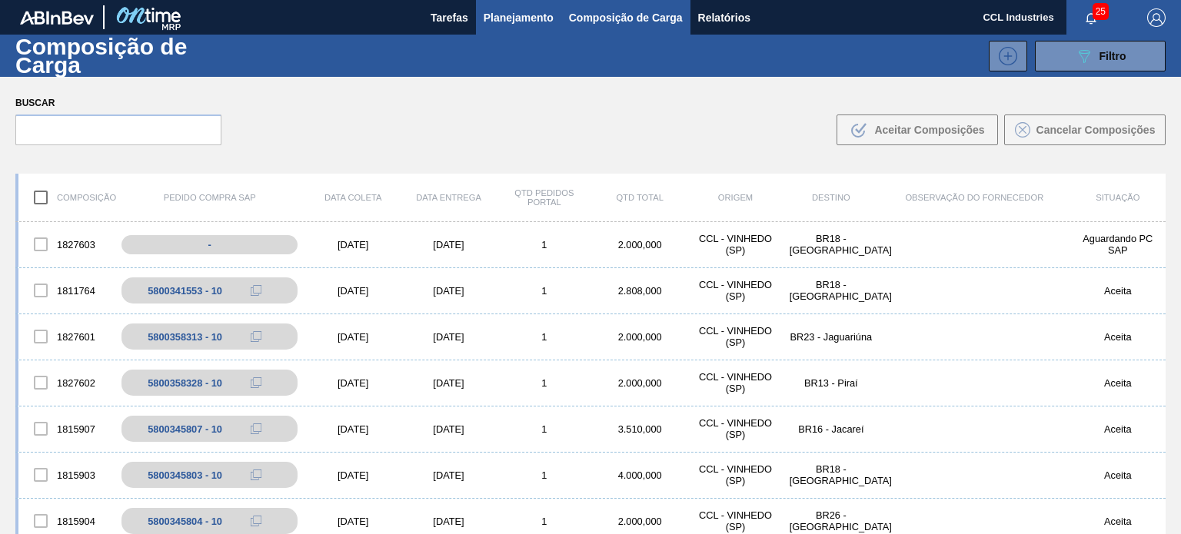
click at [527, 22] on span "Planejamento" at bounding box center [519, 17] width 70 height 18
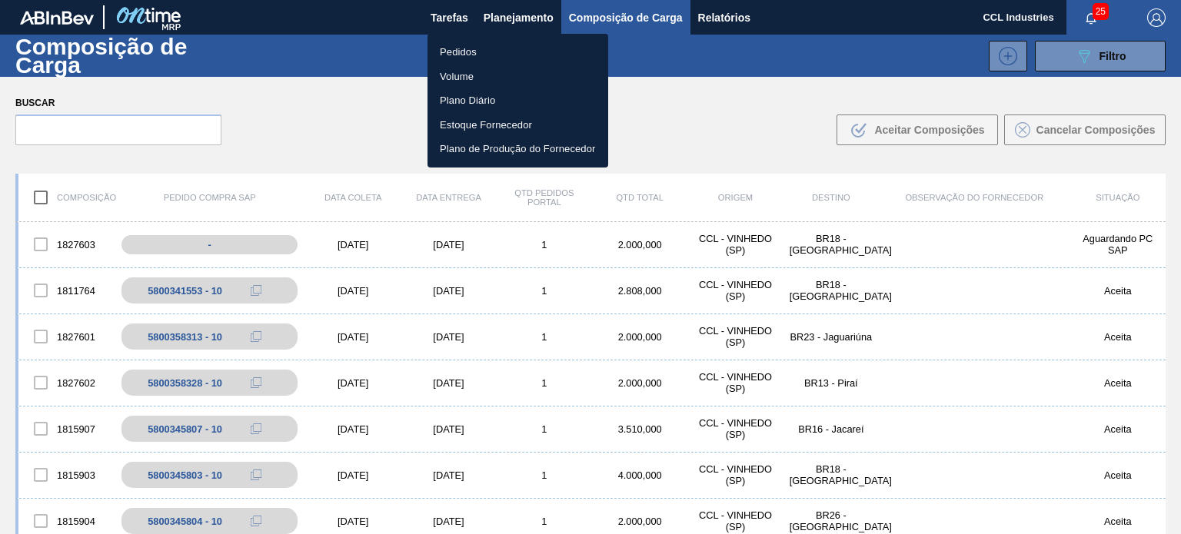
click at [490, 37] on ul "Pedidos Volume Plano Diário Estoque Fornecedor Plano de Produção do Fornecedor" at bounding box center [518, 101] width 181 height 134
click at [489, 45] on li "Pedidos" at bounding box center [518, 52] width 181 height 25
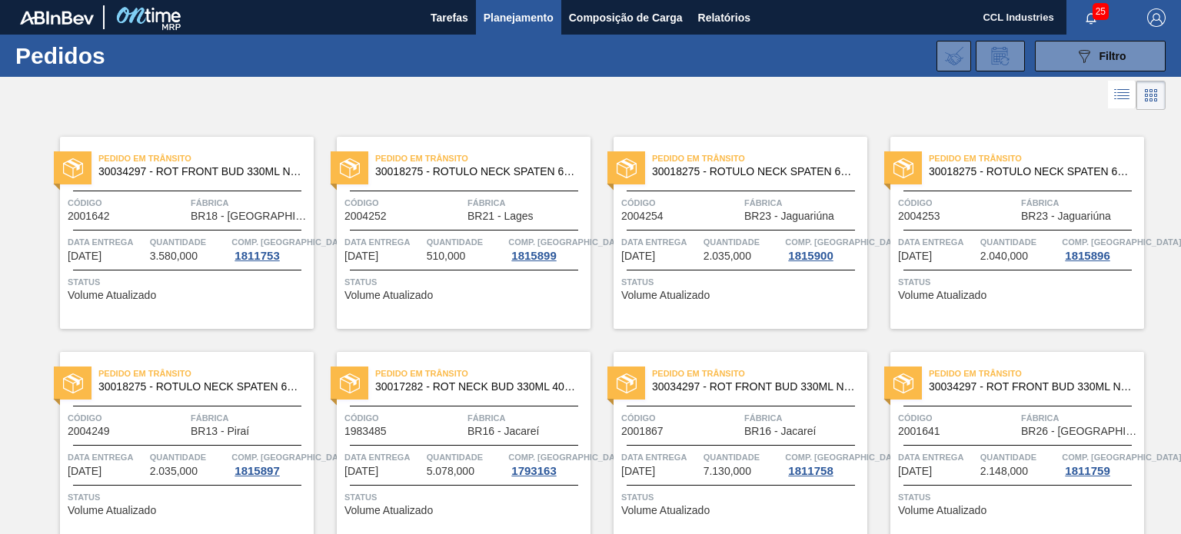
scroll to position [1456, 0]
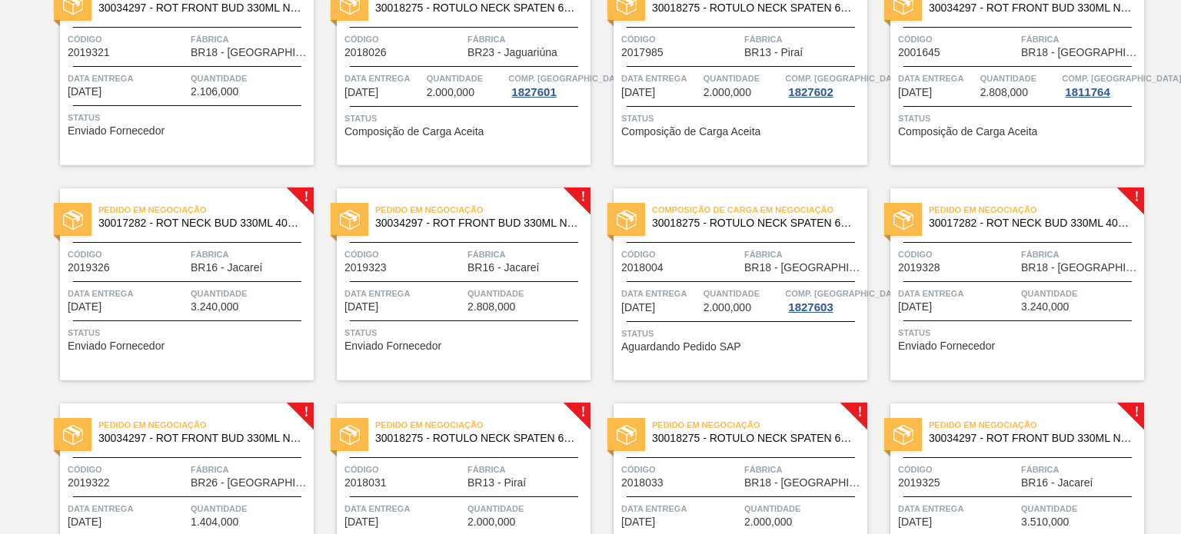
click at [701, 263] on div "Código 2018004" at bounding box center [680, 260] width 119 height 27
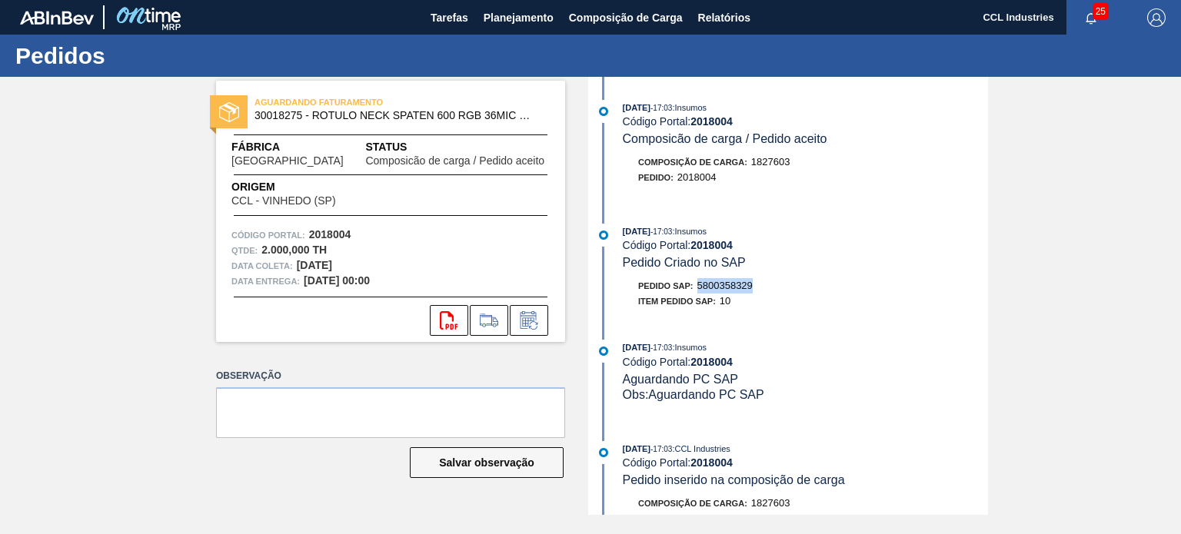
drag, startPoint x: 777, startPoint y: 285, endPoint x: 697, endPoint y: 298, distance: 80.9
click at [697, 298] on div "Pedido SAP: 5800358329 Item pedido SAP: 10" at bounding box center [805, 293] width 365 height 31
copy span "5800358329"
click at [532, 9] on span "Planejamento" at bounding box center [519, 17] width 70 height 18
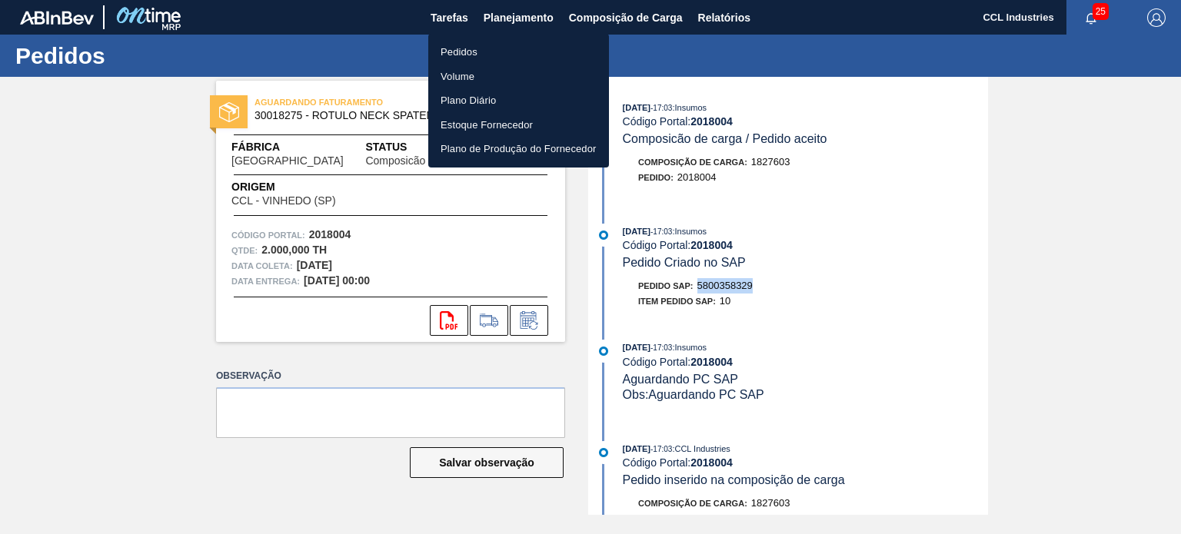
click at [497, 41] on li "Pedidos" at bounding box center [518, 52] width 181 height 25
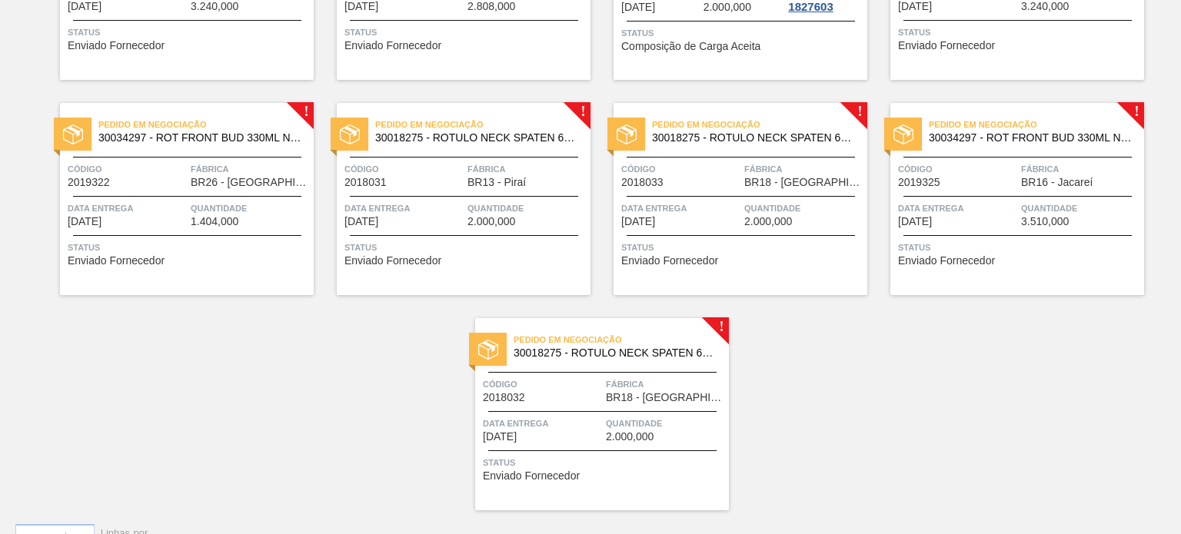
scroll to position [1769, 0]
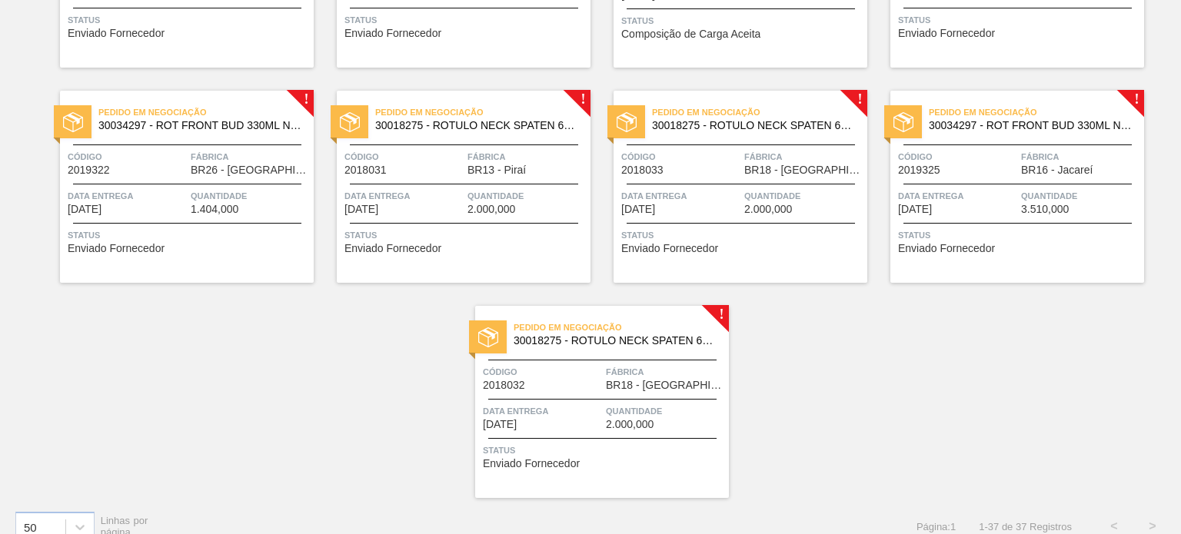
click at [475, 185] on div "Pedido em Negociação 30018275 - ROTULO NECK SPATEN 600 RGB 36MIC REDONDO Código…" at bounding box center [464, 187] width 254 height 192
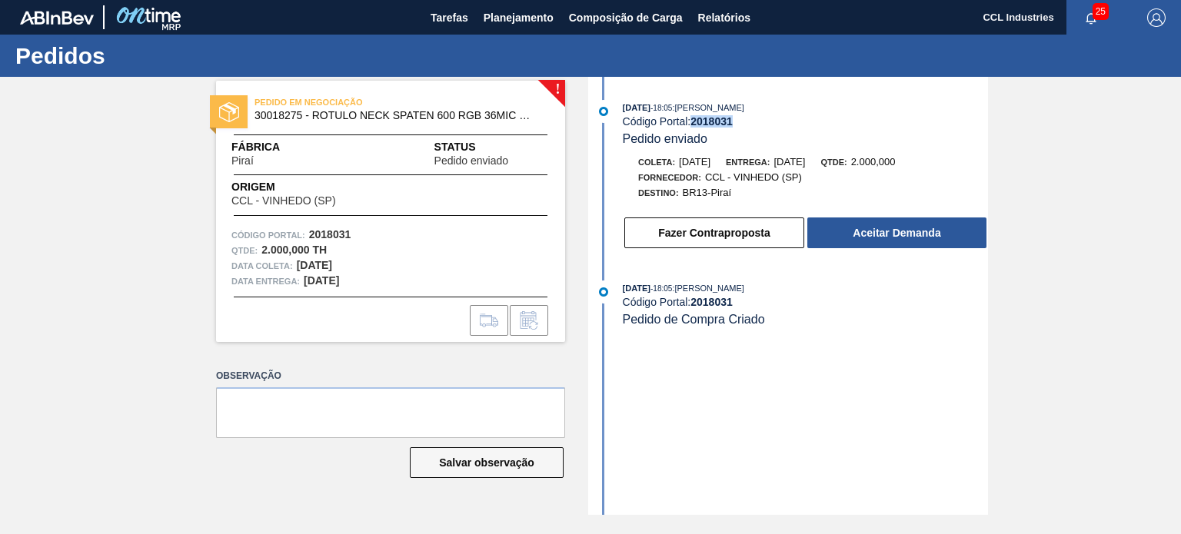
drag, startPoint x: 735, startPoint y: 125, endPoint x: 692, endPoint y: 129, distance: 43.2
click at [692, 129] on div "[DATE] 18:05 : [PERSON_NAME] Código Portal: 2018031 Pedido enviado" at bounding box center [805, 123] width 365 height 47
copy strong "2018031"
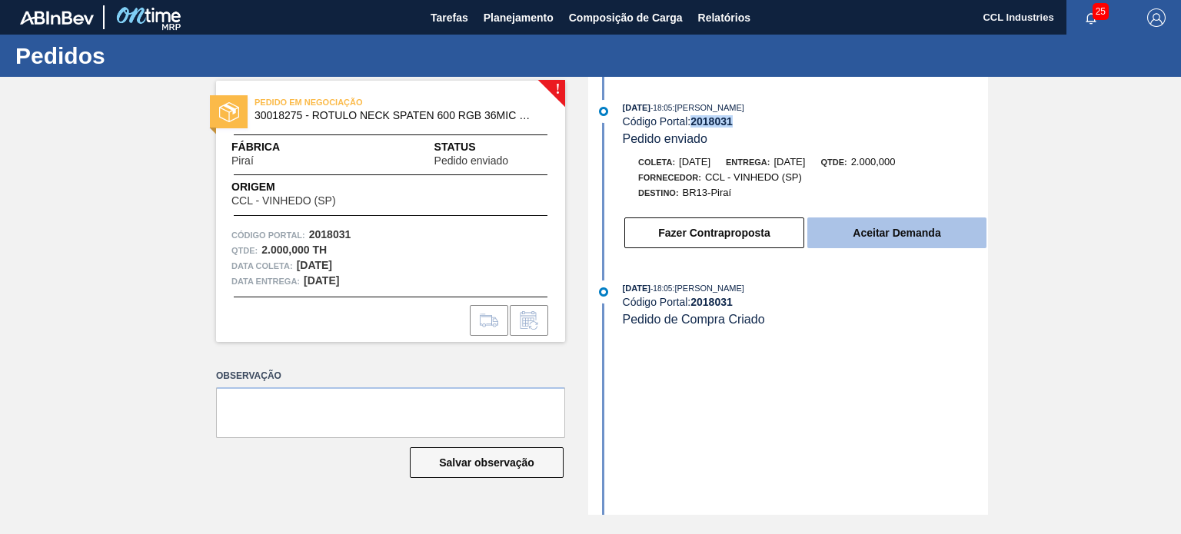
click at [889, 229] on button "Aceitar Demanda" at bounding box center [896, 233] width 179 height 31
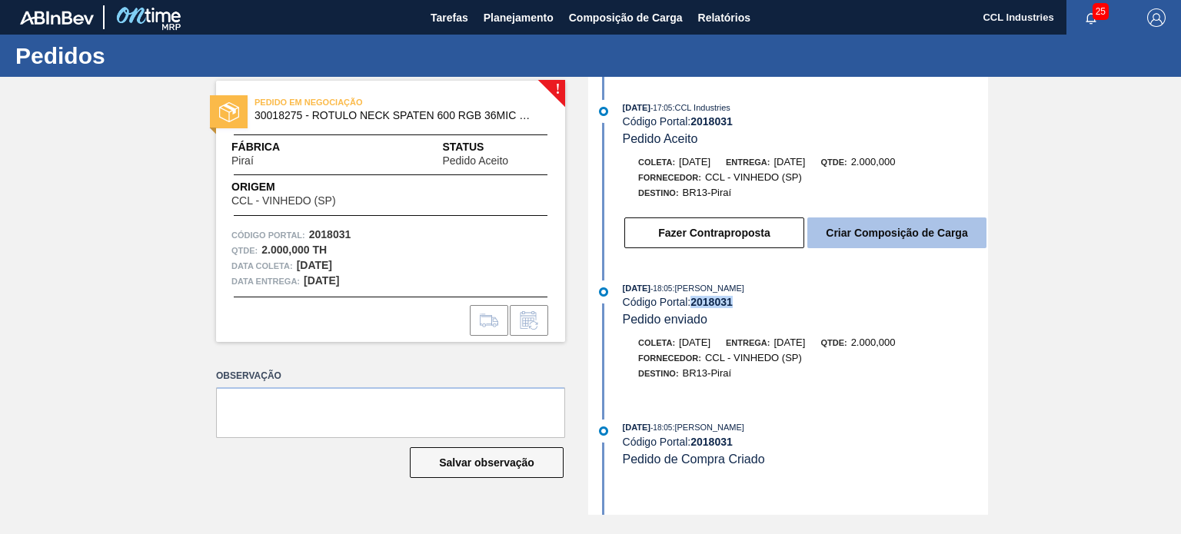
click at [900, 239] on button "Criar Composição de Carga" at bounding box center [896, 233] width 179 height 31
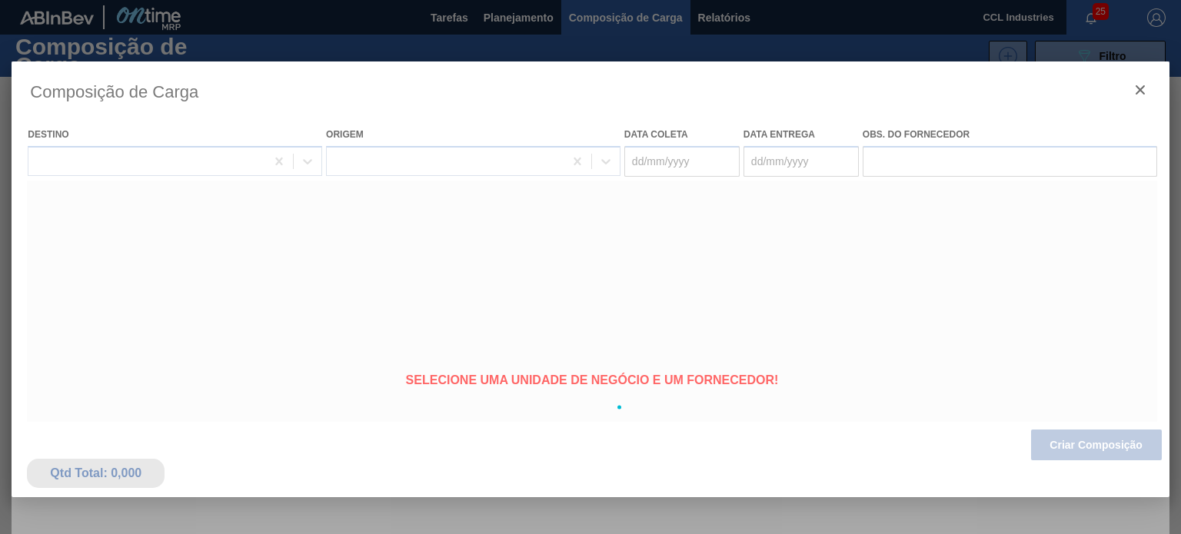
type coleta "[DATE]"
type entrega "[DATE]"
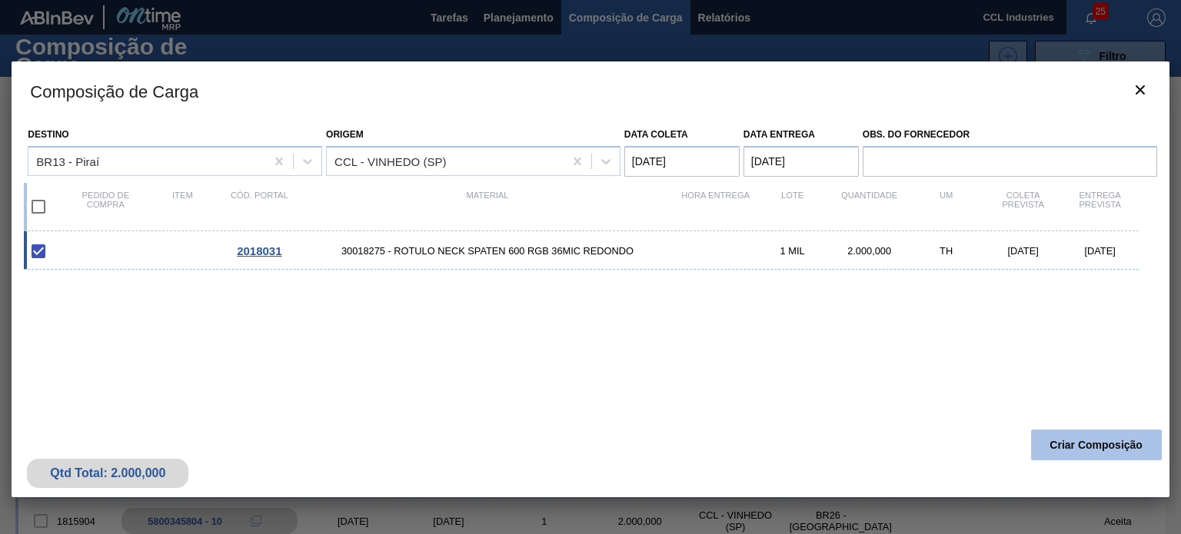
click at [1097, 439] on button "Criar Composição" at bounding box center [1096, 445] width 131 height 31
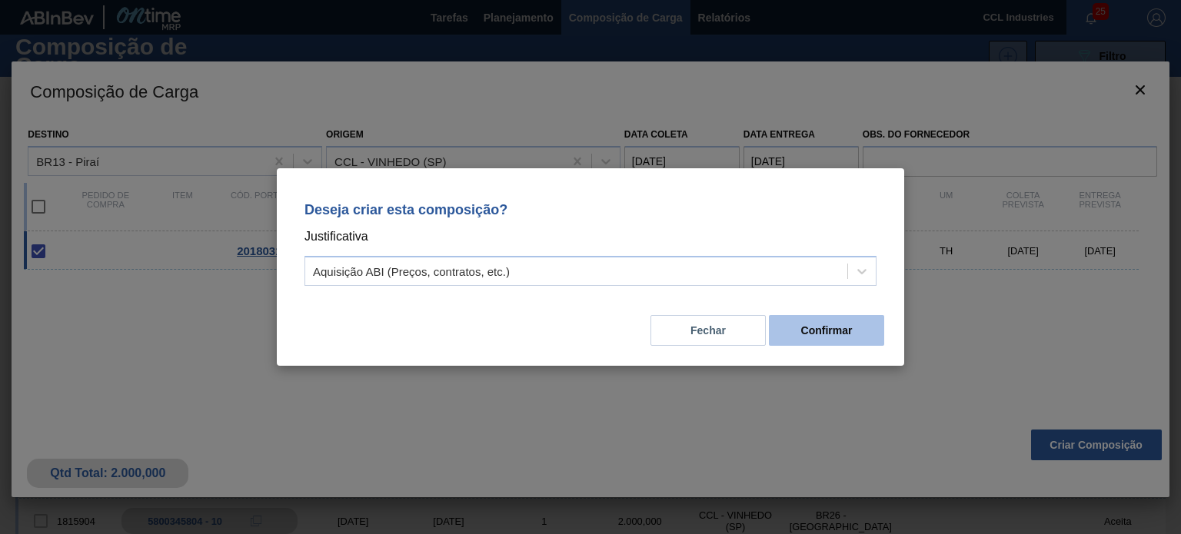
click at [811, 328] on button "Confirmar" at bounding box center [826, 330] width 115 height 31
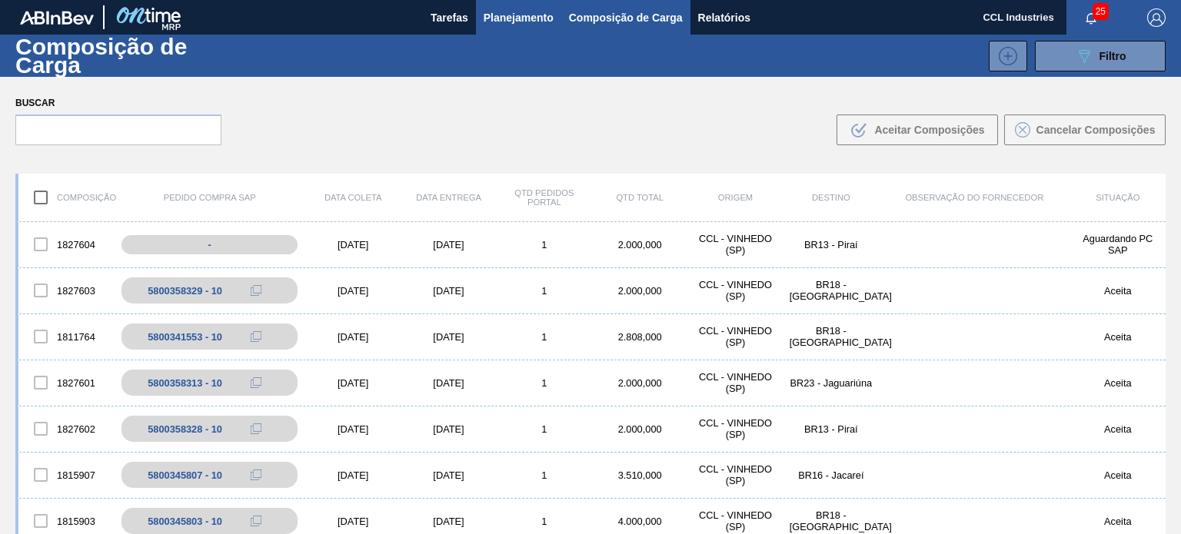
click at [508, 28] on button "Planejamento" at bounding box center [518, 17] width 85 height 35
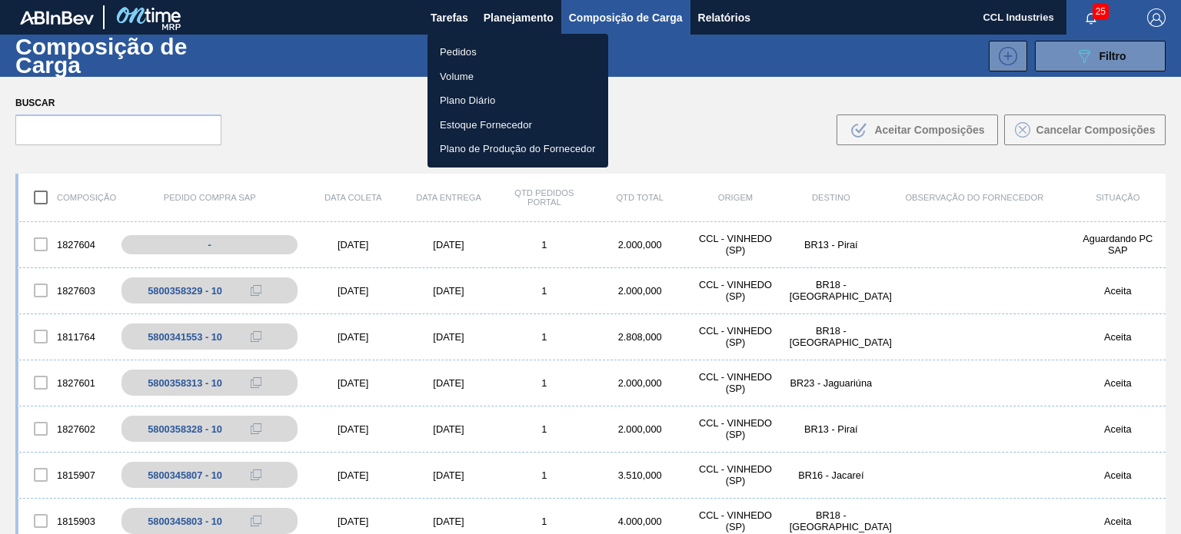
click at [491, 49] on li "Pedidos" at bounding box center [518, 52] width 181 height 25
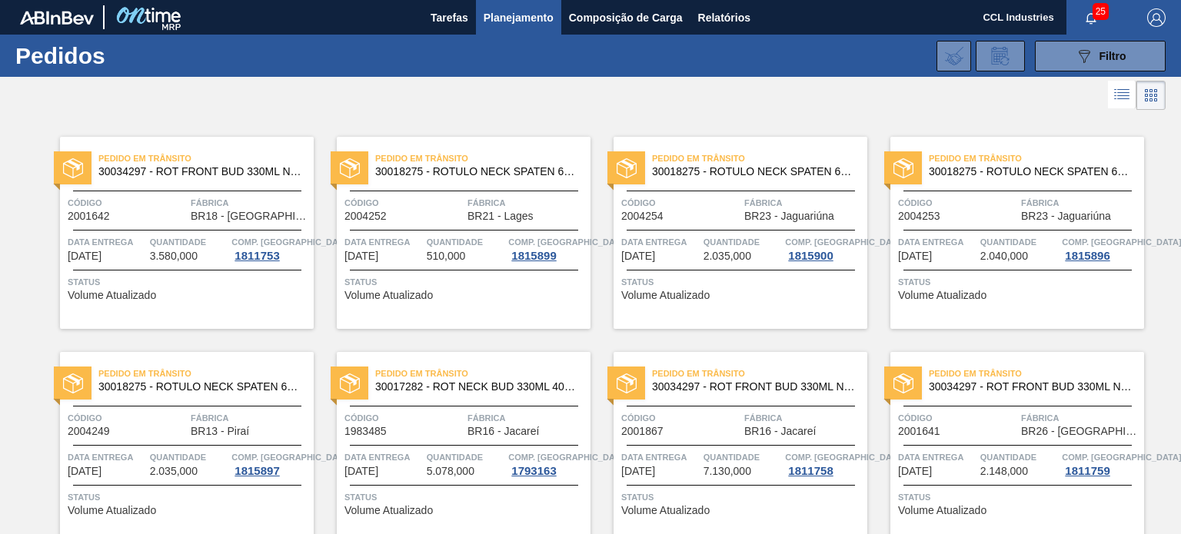
scroll to position [1671, 0]
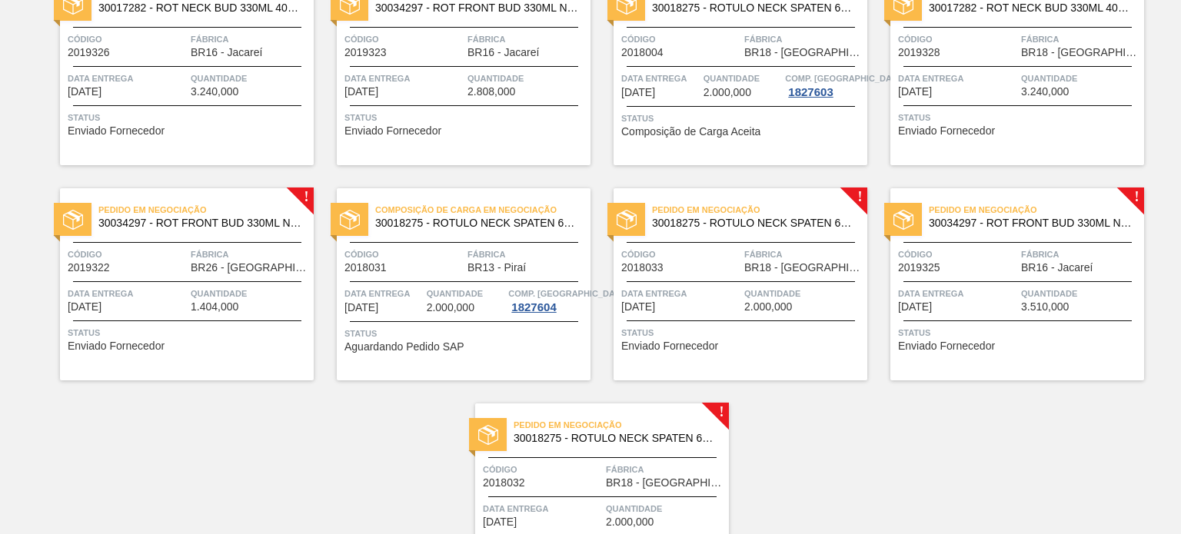
click at [418, 283] on div "Composição de Carga em Negociação 30018275 - ROTULO NECK SPATEN 600 RGB 36MIC R…" at bounding box center [464, 284] width 254 height 192
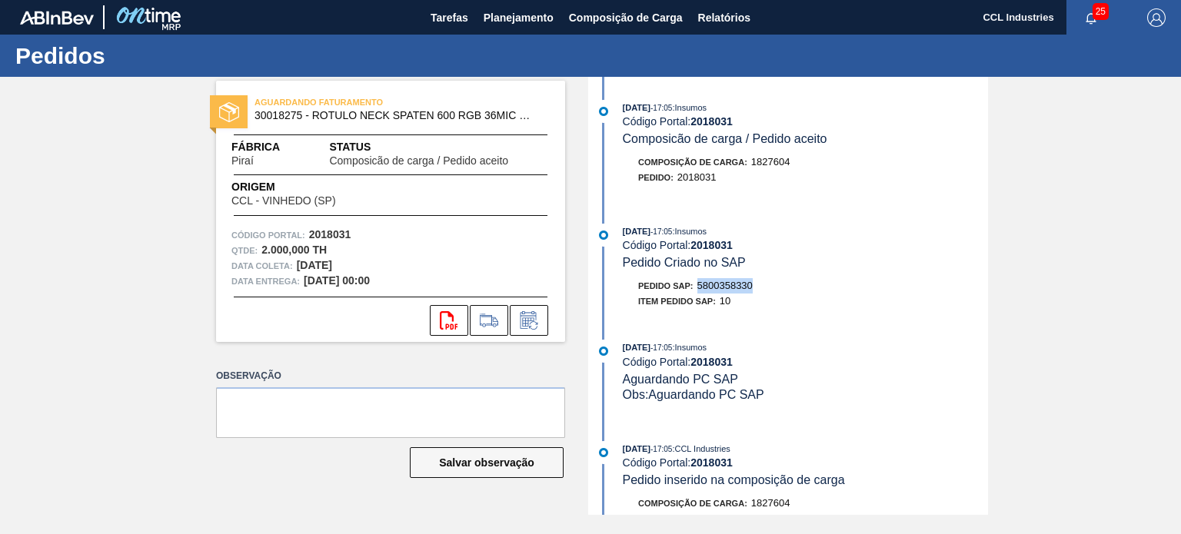
drag, startPoint x: 771, startPoint y: 291, endPoint x: 701, endPoint y: 292, distance: 70.0
click at [701, 292] on div "Pedido SAP: 5800358330" at bounding box center [805, 285] width 365 height 15
copy span "5800358330"
click at [517, 26] on span "Planejamento" at bounding box center [519, 17] width 70 height 18
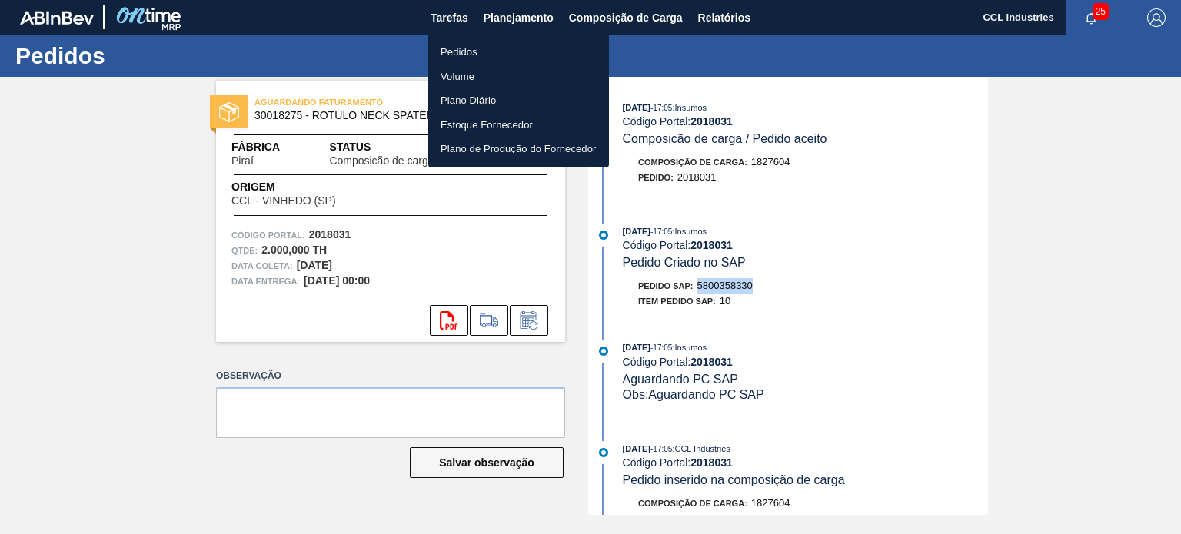
click at [480, 48] on li "Pedidos" at bounding box center [518, 52] width 181 height 25
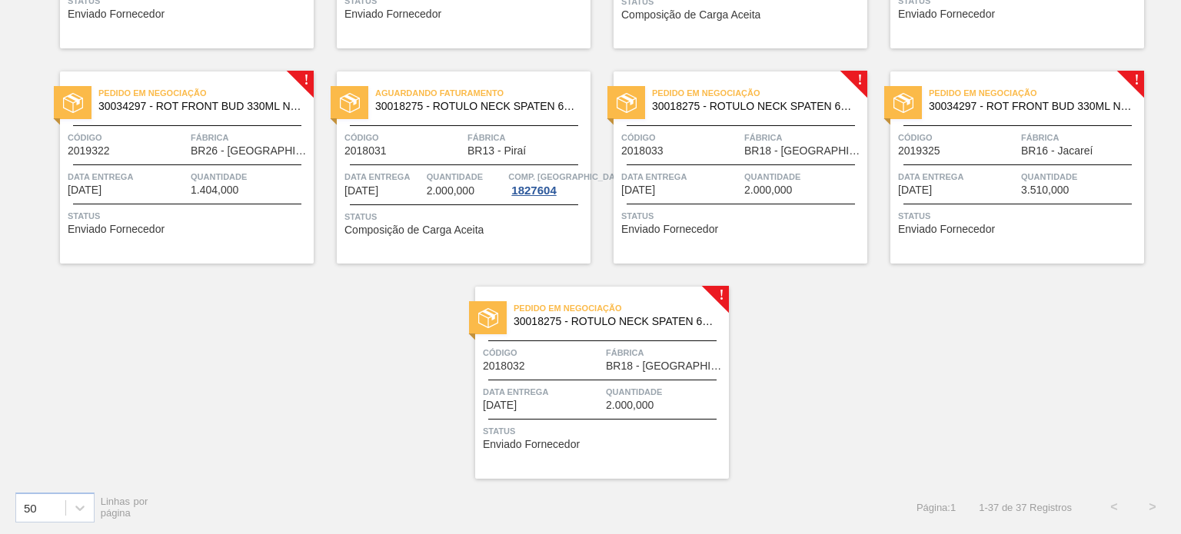
scroll to position [1789, 0]
click at [720, 153] on div "Código 2018033" at bounding box center [680, 142] width 119 height 27
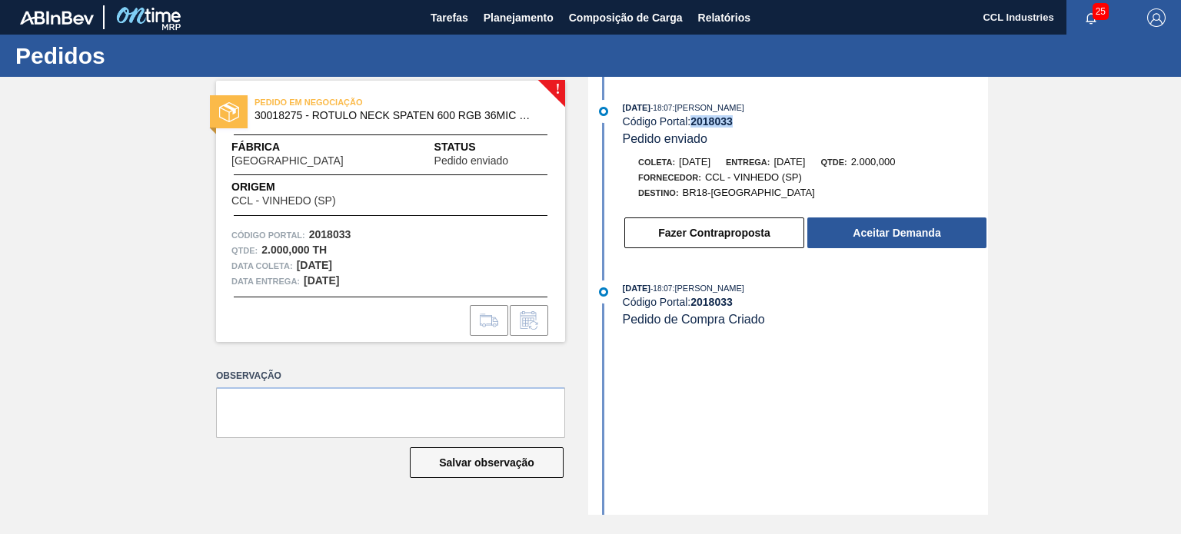
drag, startPoint x: 764, startPoint y: 122, endPoint x: 696, endPoint y: 119, distance: 67.7
click at [696, 119] on div "Código Portal: 2018033" at bounding box center [805, 121] width 365 height 12
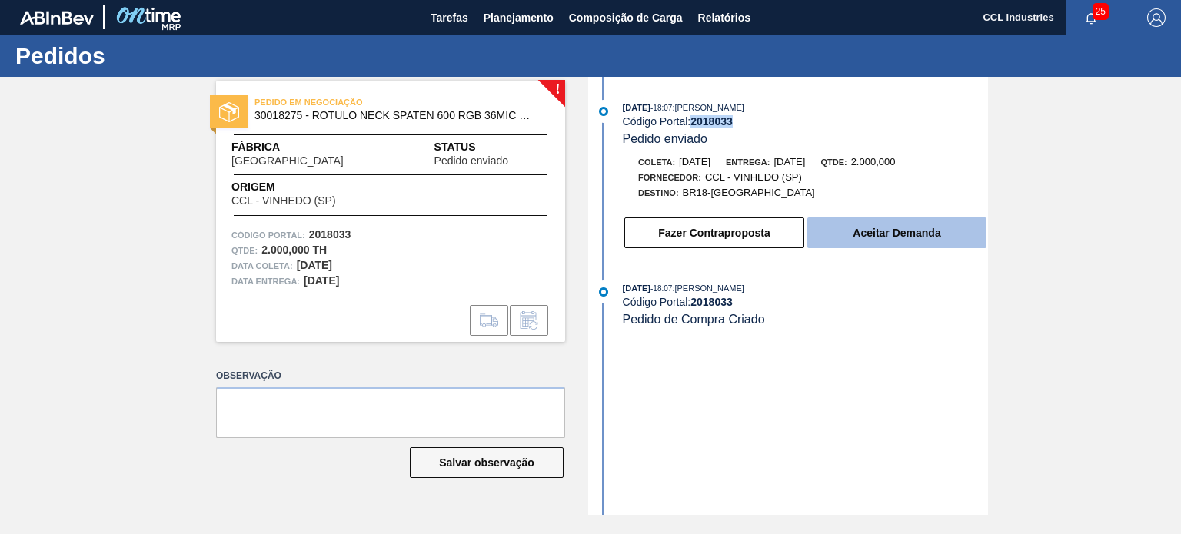
click at [929, 238] on button "Aceitar Demanda" at bounding box center [896, 233] width 179 height 31
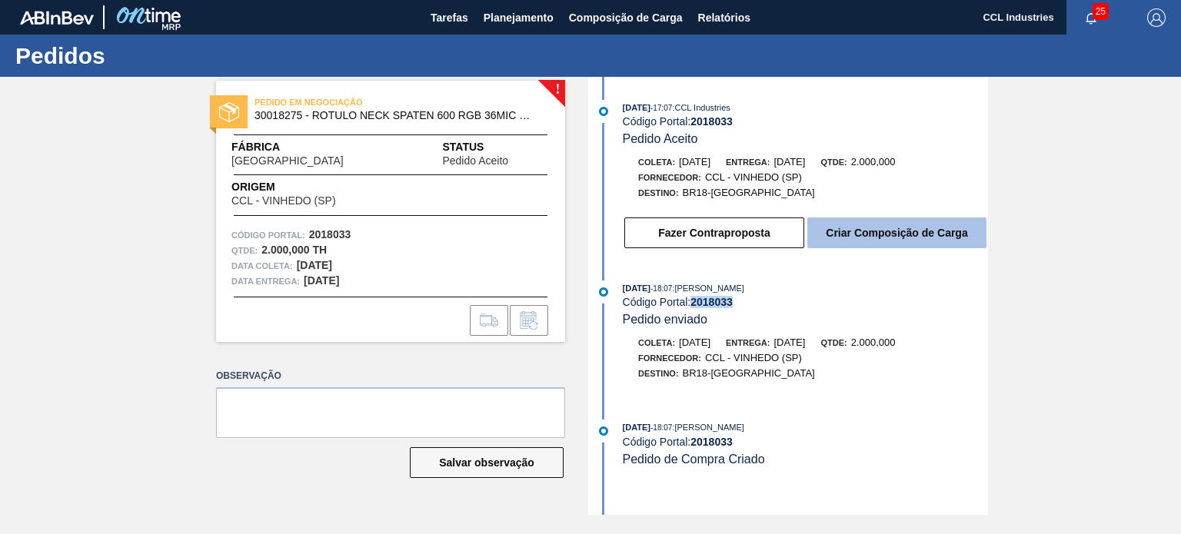
click at [827, 237] on button "Criar Composição de Carga" at bounding box center [896, 233] width 179 height 31
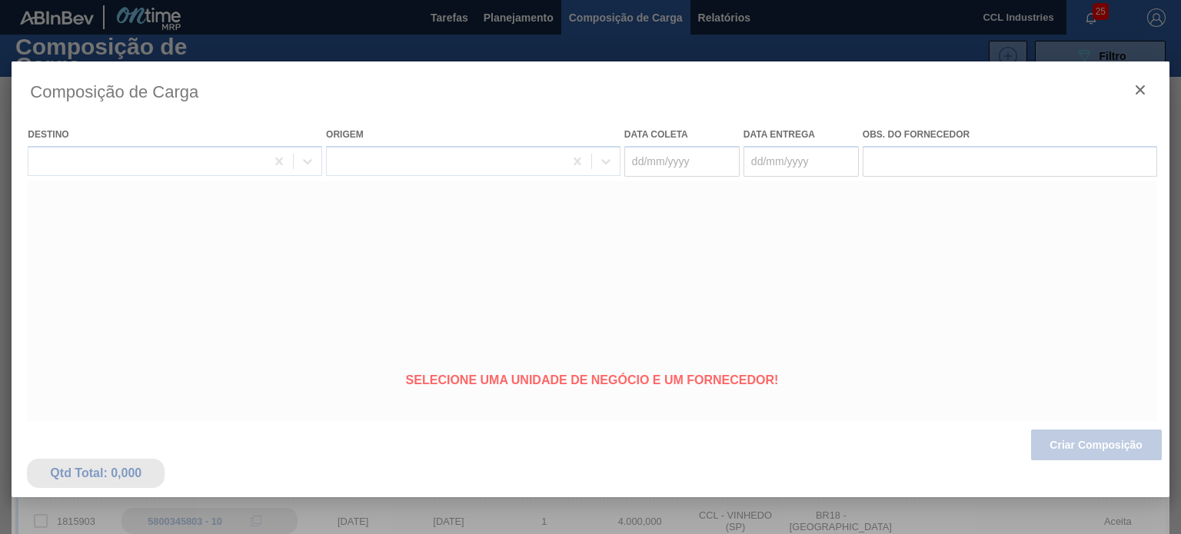
type coleta "[DATE]"
type entrega "[DATE]"
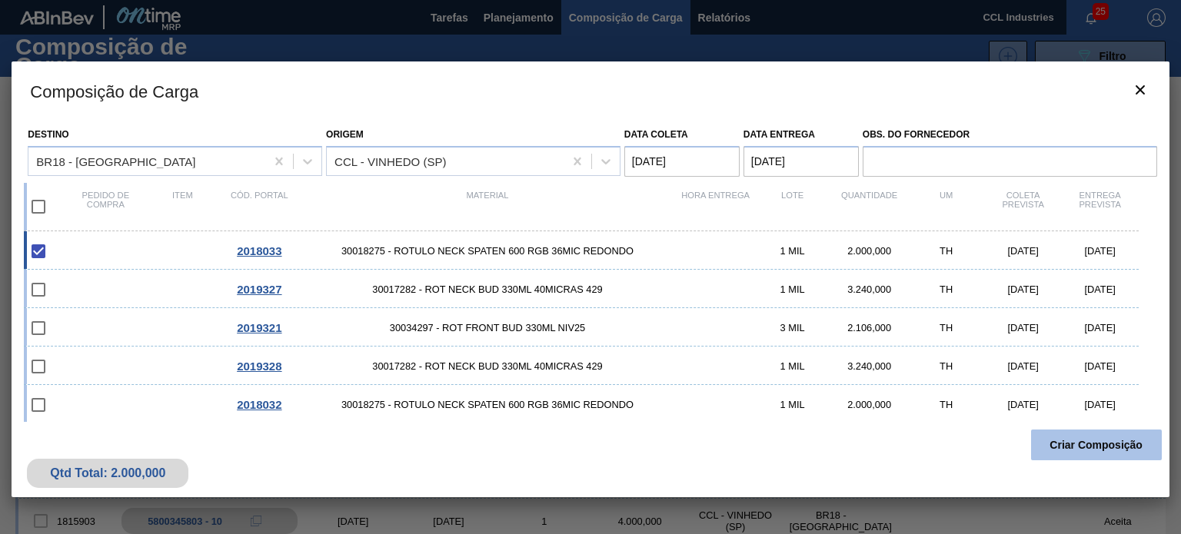
click at [1098, 448] on button "Criar Composição" at bounding box center [1096, 445] width 131 height 31
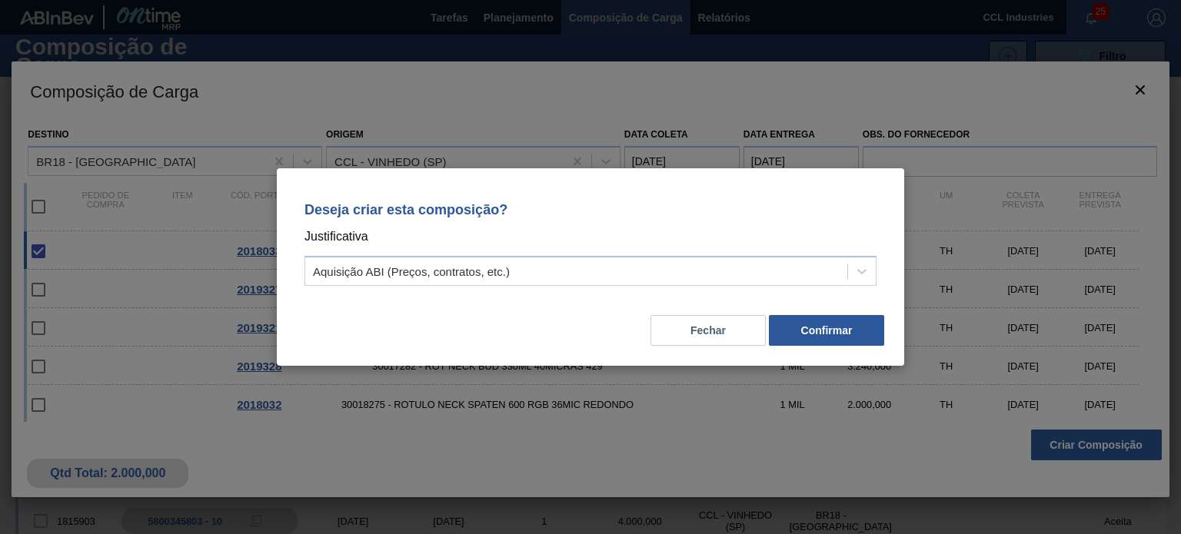
click at [811, 311] on div "Fechar Confirmar" at bounding box center [590, 321] width 591 height 52
click at [818, 322] on button "Confirmar" at bounding box center [826, 330] width 115 height 31
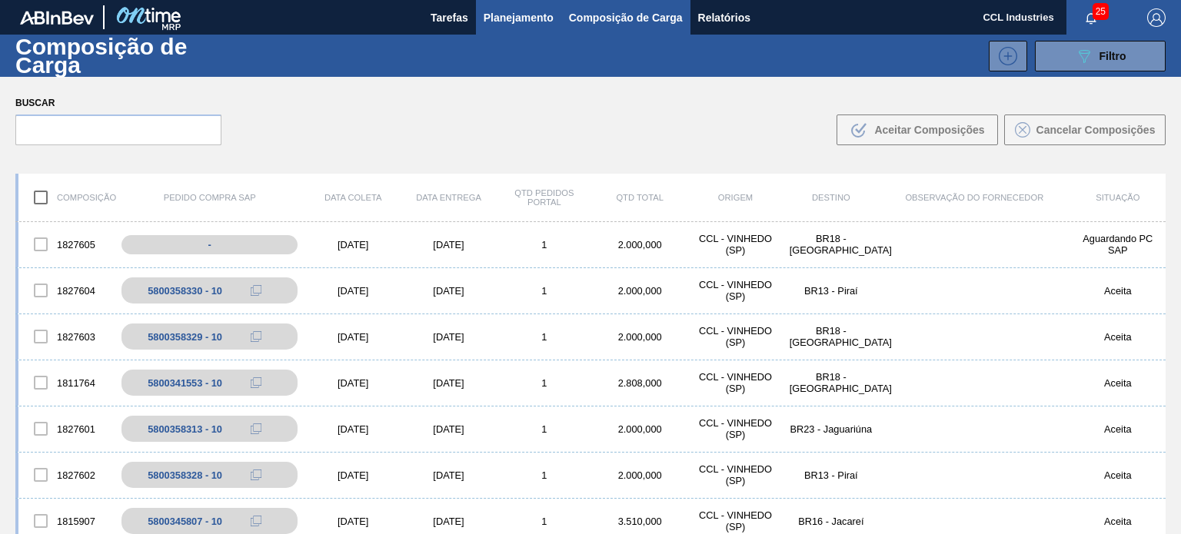
click at [515, 21] on span "Planejamento" at bounding box center [519, 17] width 70 height 18
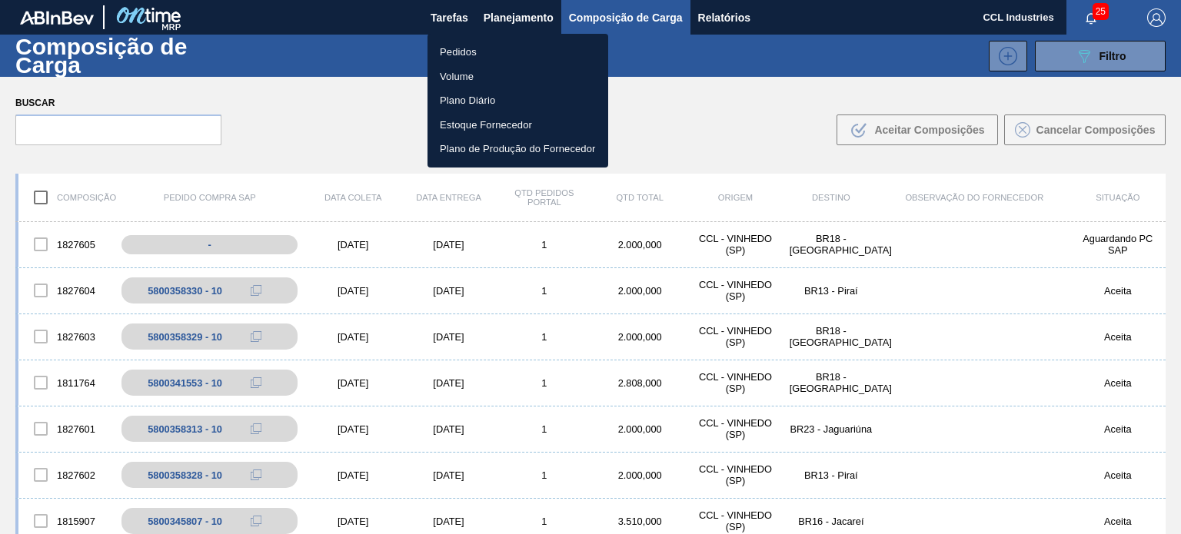
click at [477, 46] on li "Pedidos" at bounding box center [518, 52] width 181 height 25
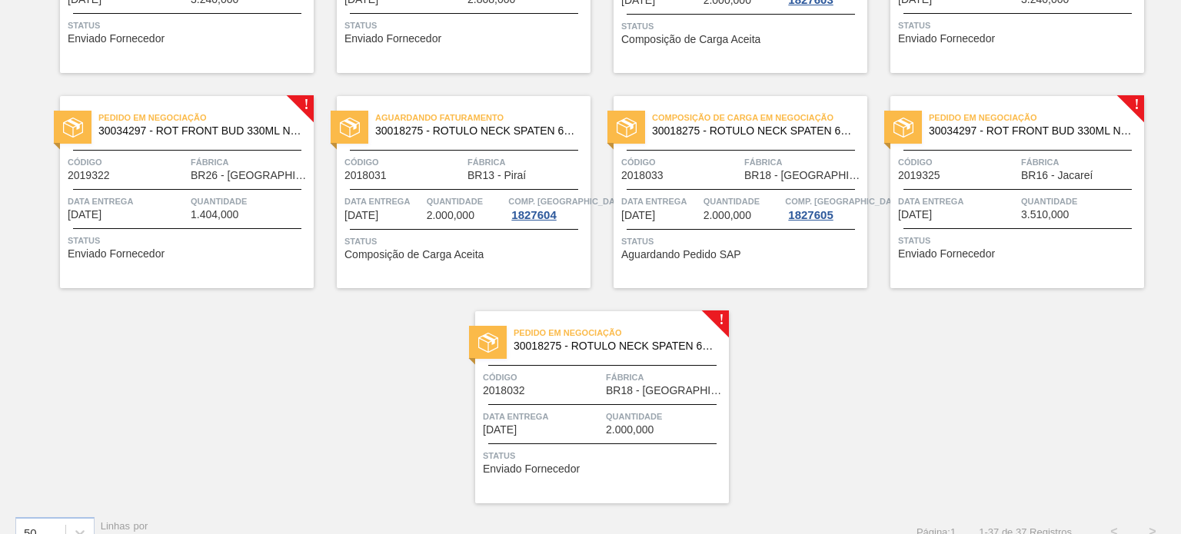
scroll to position [1789, 0]
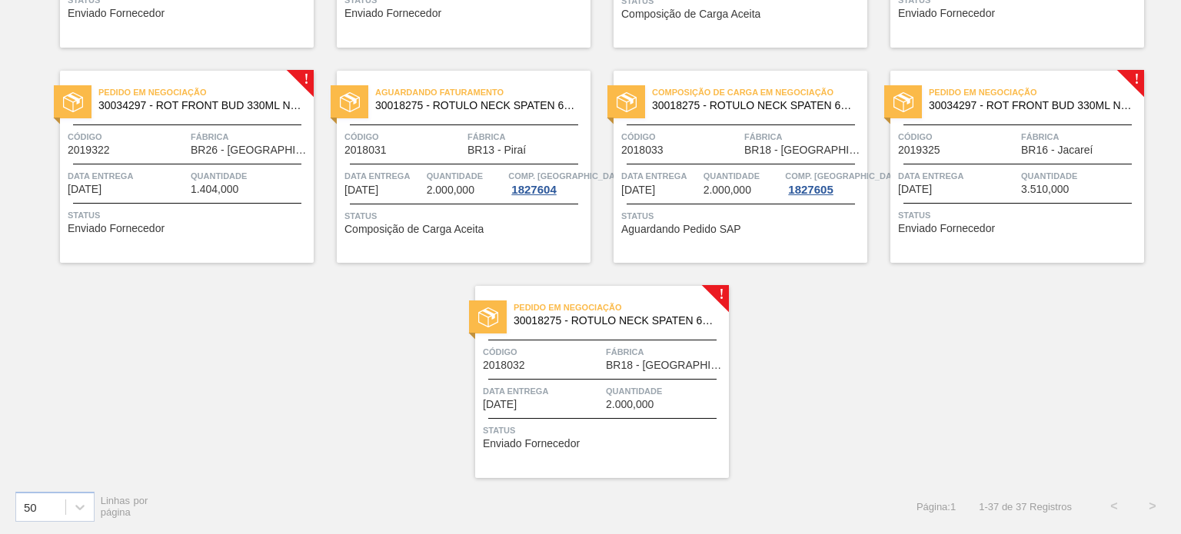
click at [606, 350] on span "Fábrica" at bounding box center [665, 351] width 119 height 15
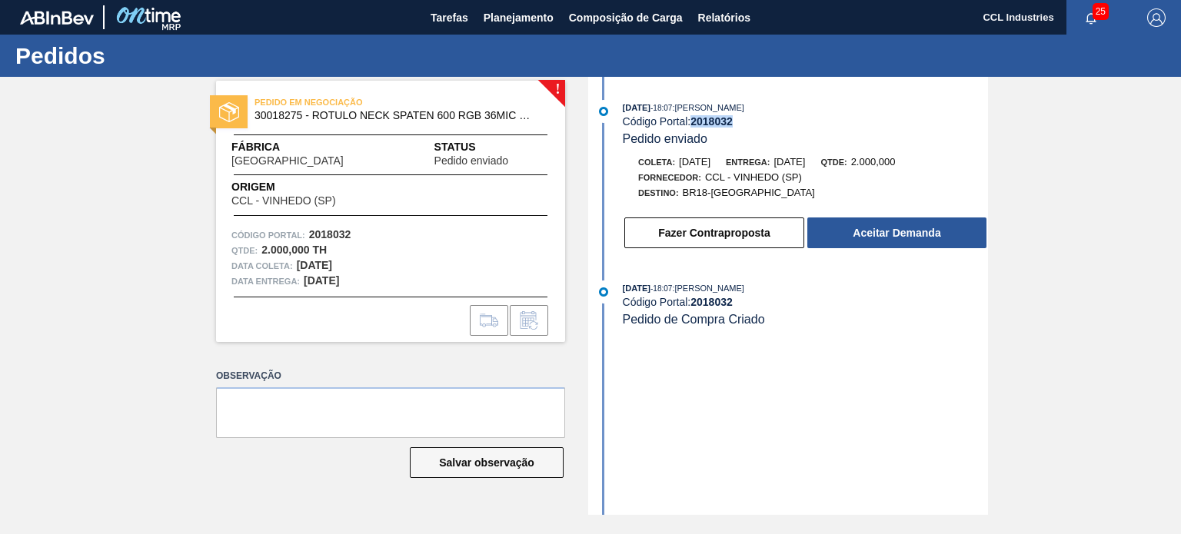
drag, startPoint x: 750, startPoint y: 121, endPoint x: 695, endPoint y: 121, distance: 55.4
click at [695, 121] on div "Código Portal: 2018032" at bounding box center [805, 121] width 365 height 12
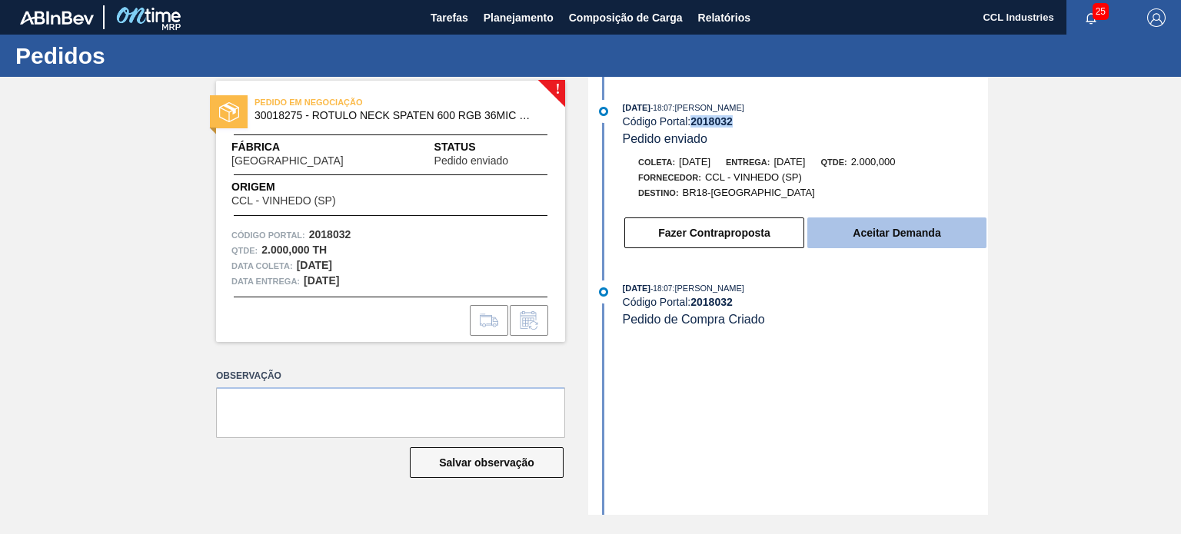
click at [890, 241] on button "Aceitar Demanda" at bounding box center [896, 233] width 179 height 31
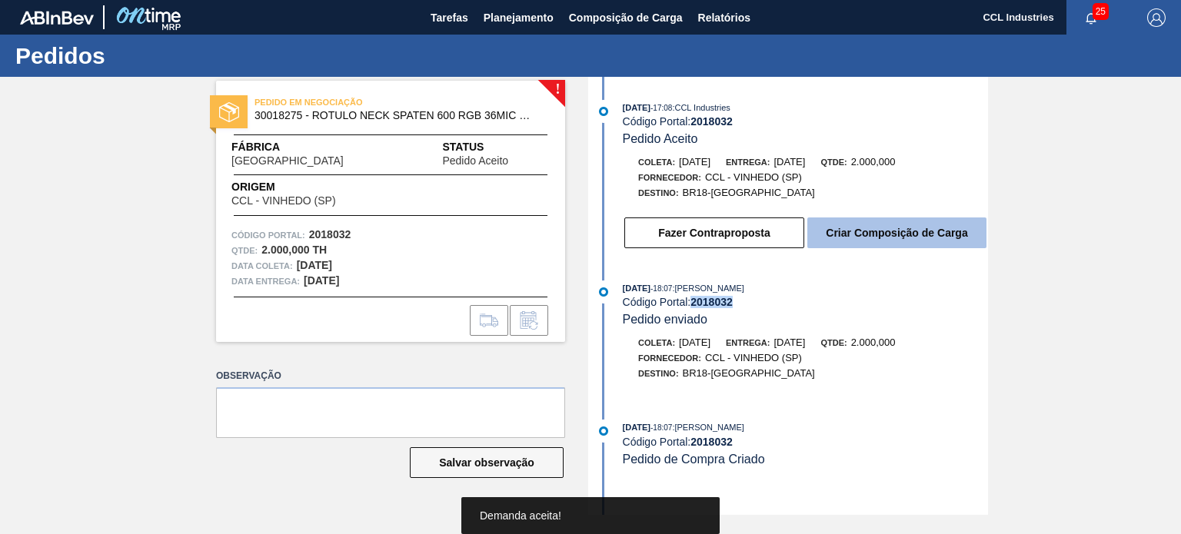
click at [847, 246] on button "Criar Composição de Carga" at bounding box center [896, 233] width 179 height 31
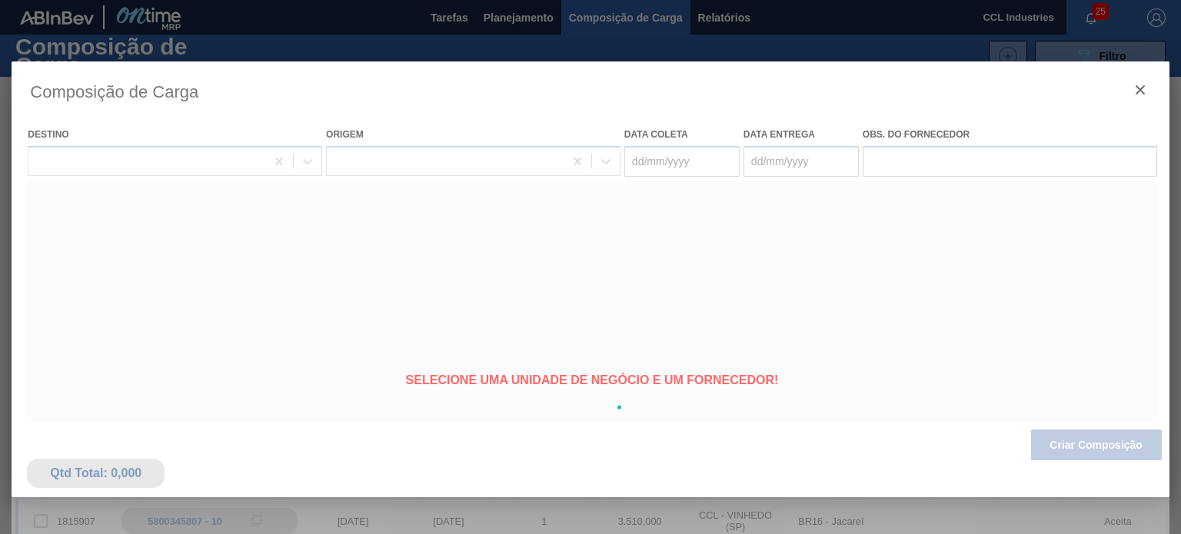
type coleta "[DATE]"
type entrega "[DATE]"
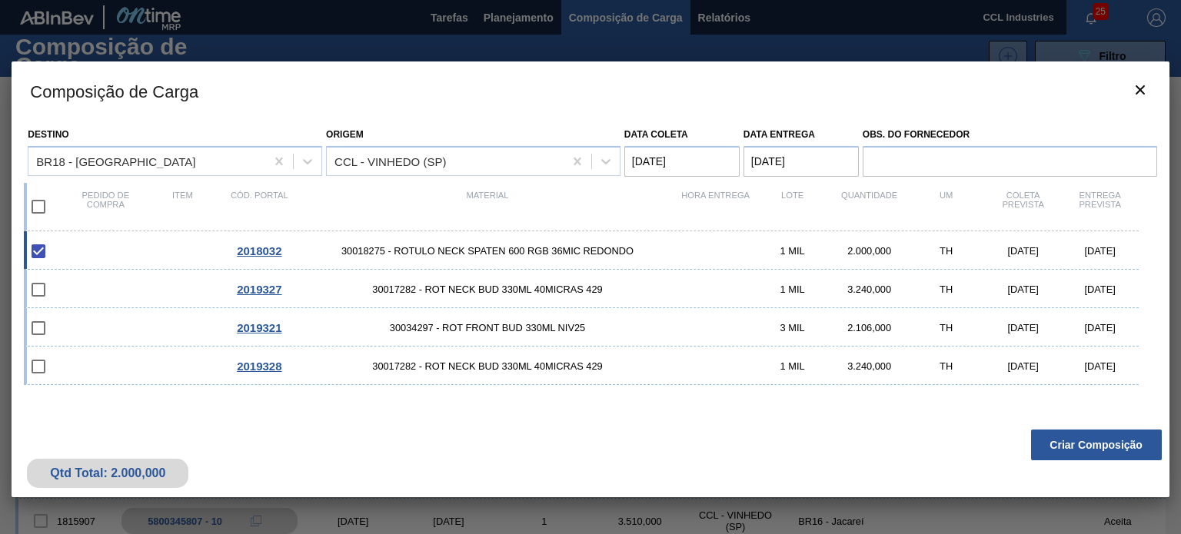
click at [1087, 445] on button "Criar Composição" at bounding box center [1096, 445] width 131 height 31
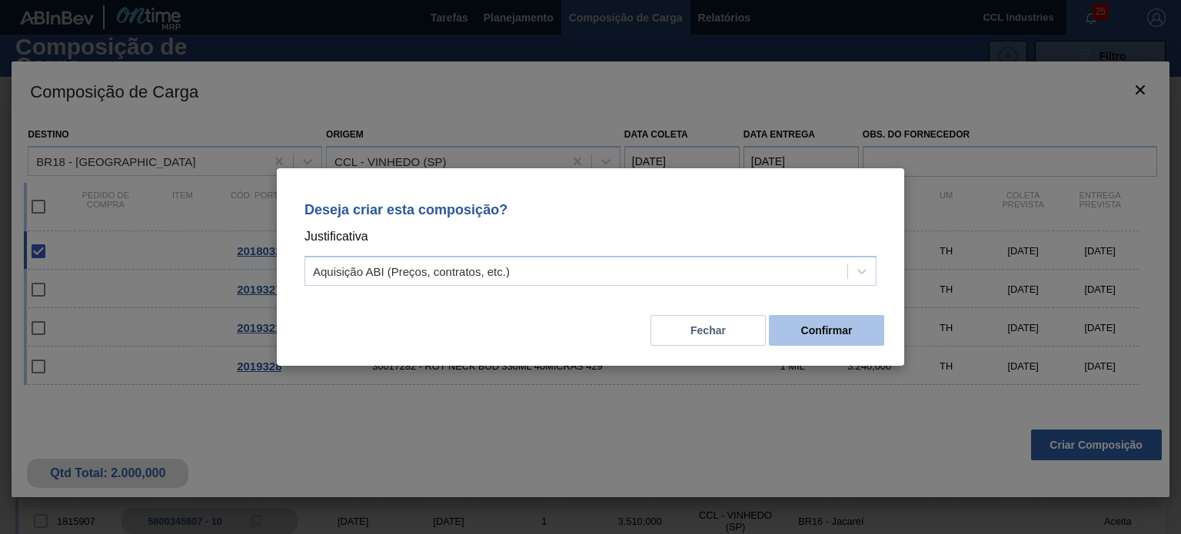
click at [814, 329] on button "Confirmar" at bounding box center [826, 330] width 115 height 31
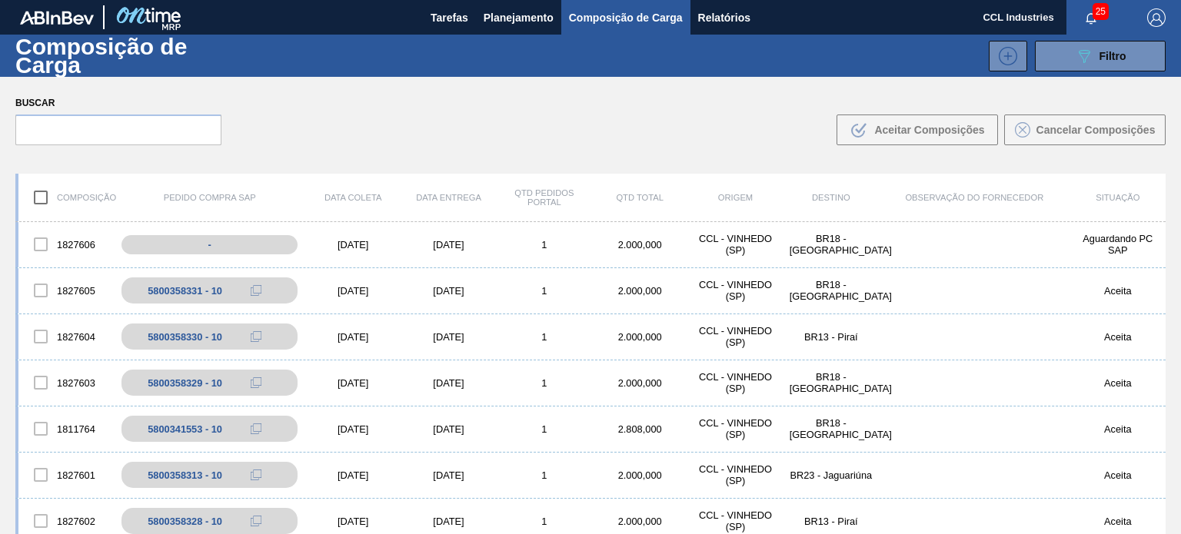
drag, startPoint x: 510, startPoint y: 23, endPoint x: 496, endPoint y: 36, distance: 19.0
click at [510, 23] on span "Planejamento" at bounding box center [519, 17] width 70 height 18
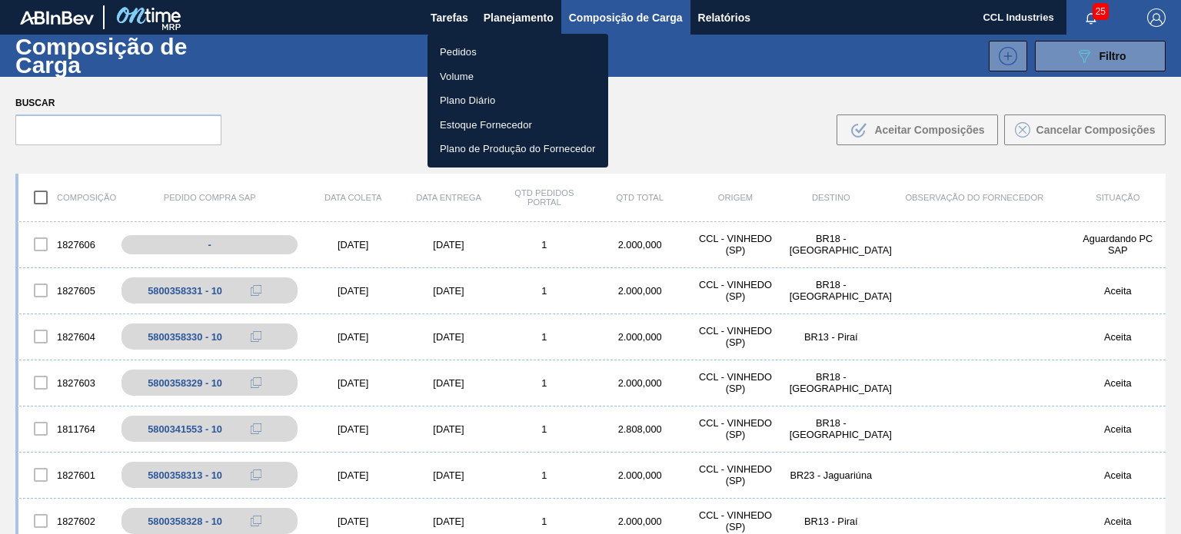
click at [463, 51] on li "Pedidos" at bounding box center [518, 52] width 181 height 25
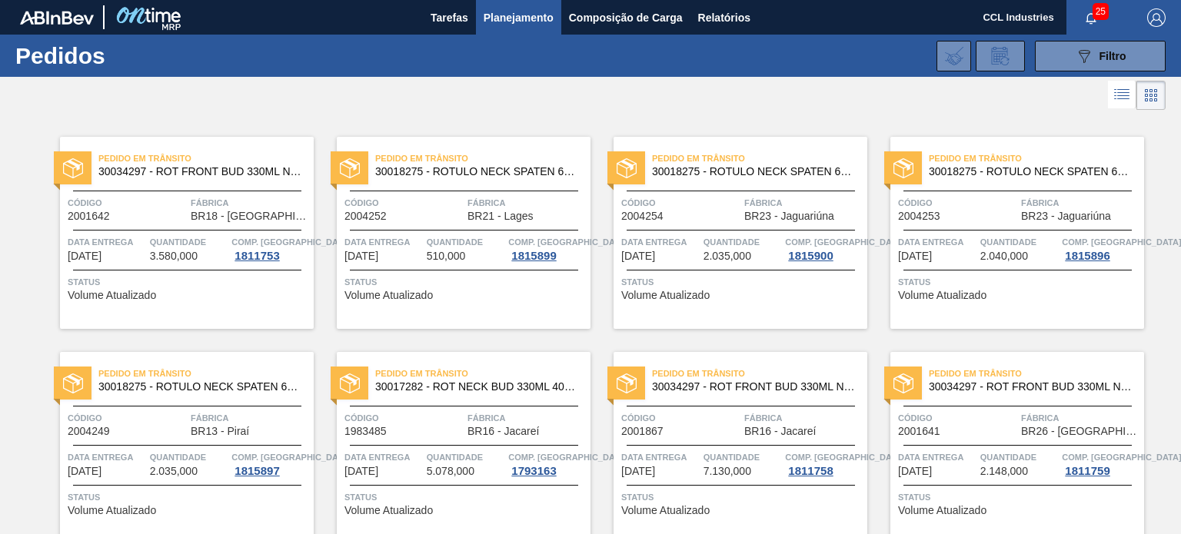
scroll to position [1671, 0]
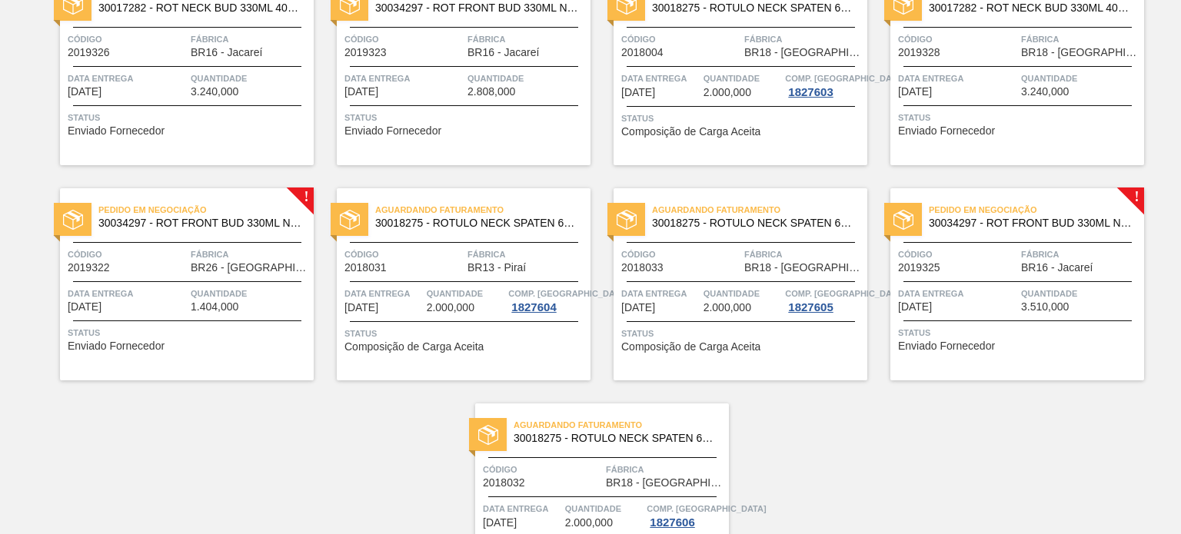
click at [719, 248] on span "Código" at bounding box center [680, 254] width 119 height 15
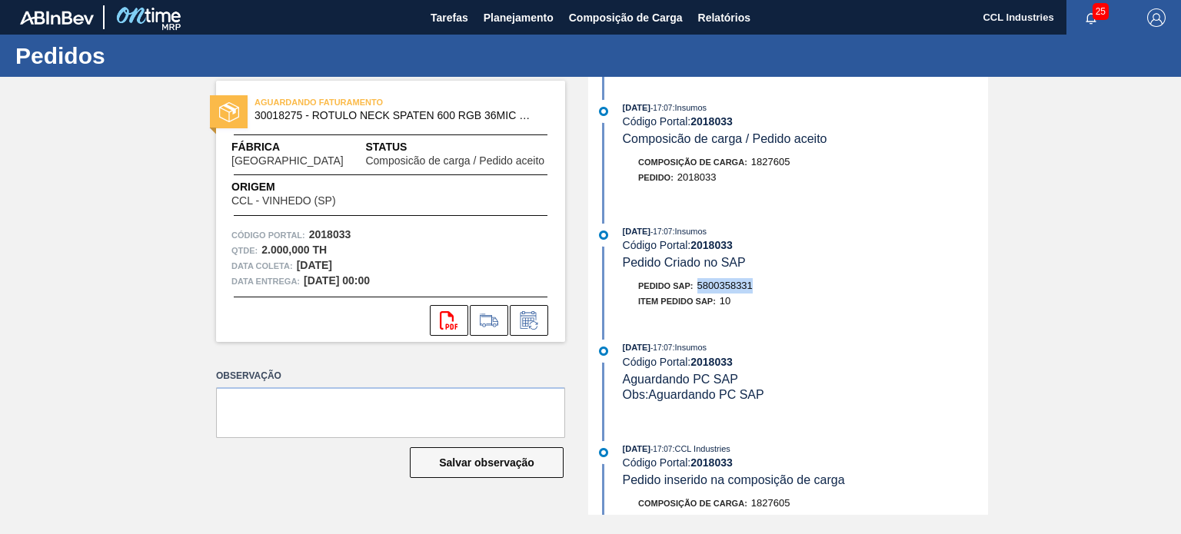
drag, startPoint x: 773, startPoint y: 294, endPoint x: 701, endPoint y: 289, distance: 71.7
click at [701, 289] on div "Pedido SAP: 5800358331" at bounding box center [805, 285] width 365 height 15
click at [524, 14] on span "Planejamento" at bounding box center [519, 17] width 70 height 18
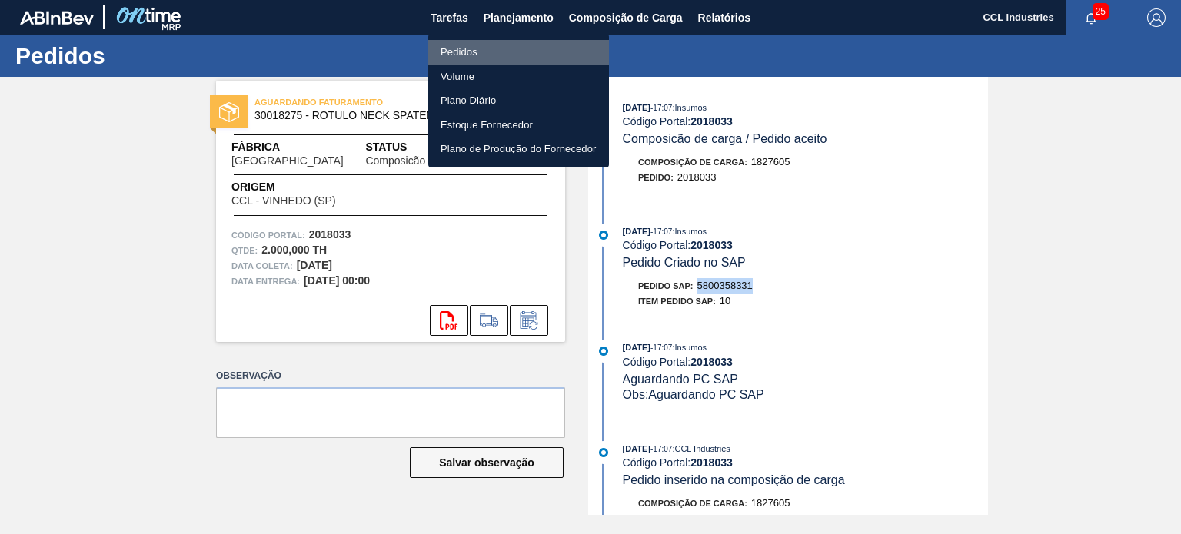
click at [440, 51] on li "Pedidos" at bounding box center [518, 52] width 181 height 25
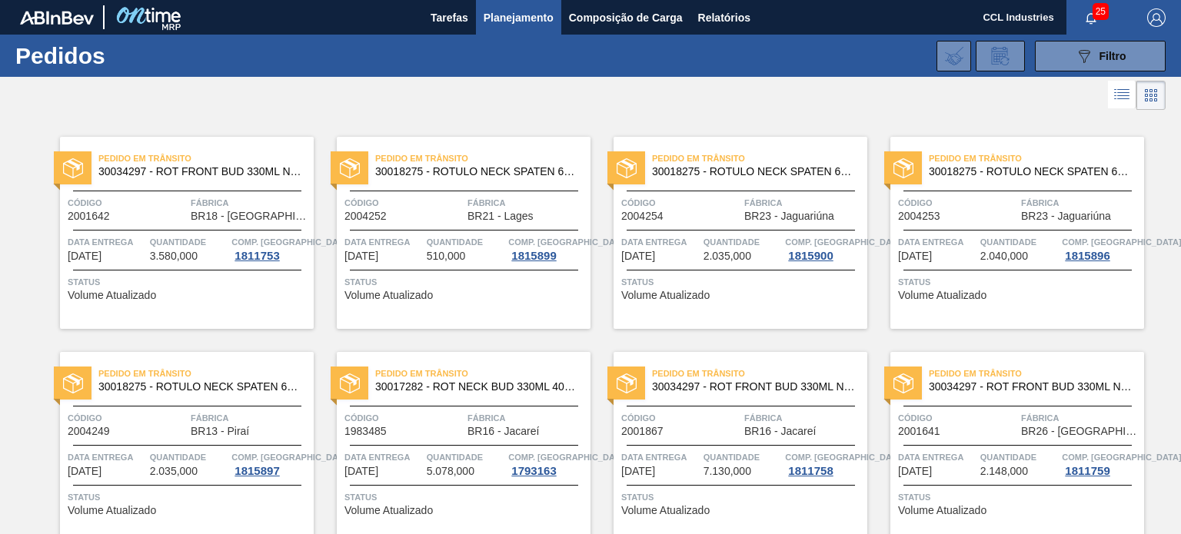
scroll to position [1789, 0]
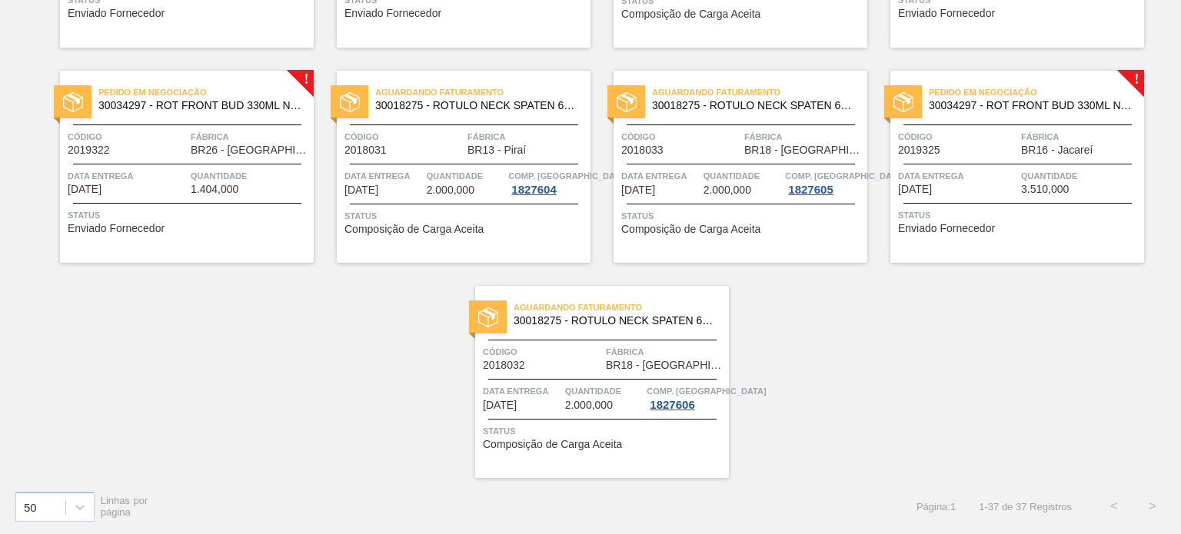
click at [554, 361] on div "Código 2018032" at bounding box center [542, 357] width 119 height 27
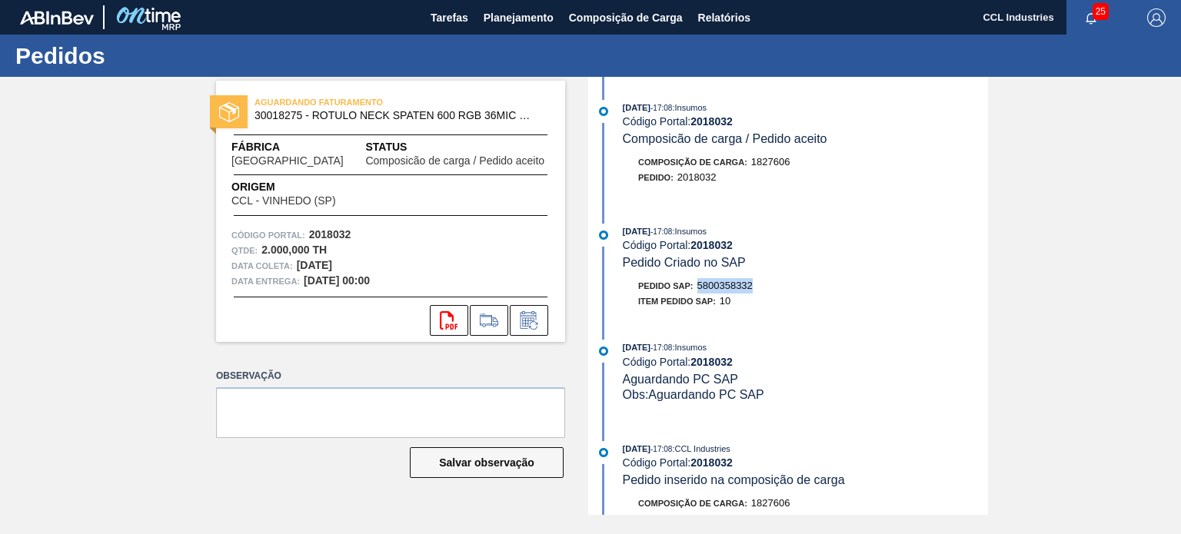
drag, startPoint x: 767, startPoint y: 290, endPoint x: 700, endPoint y: 295, distance: 67.8
click at [700, 294] on div "Pedido SAP: 5800358332" at bounding box center [805, 285] width 365 height 15
drag, startPoint x: 535, startPoint y: 21, endPoint x: 515, endPoint y: 39, distance: 27.2
click at [535, 21] on span "Planejamento" at bounding box center [519, 17] width 70 height 18
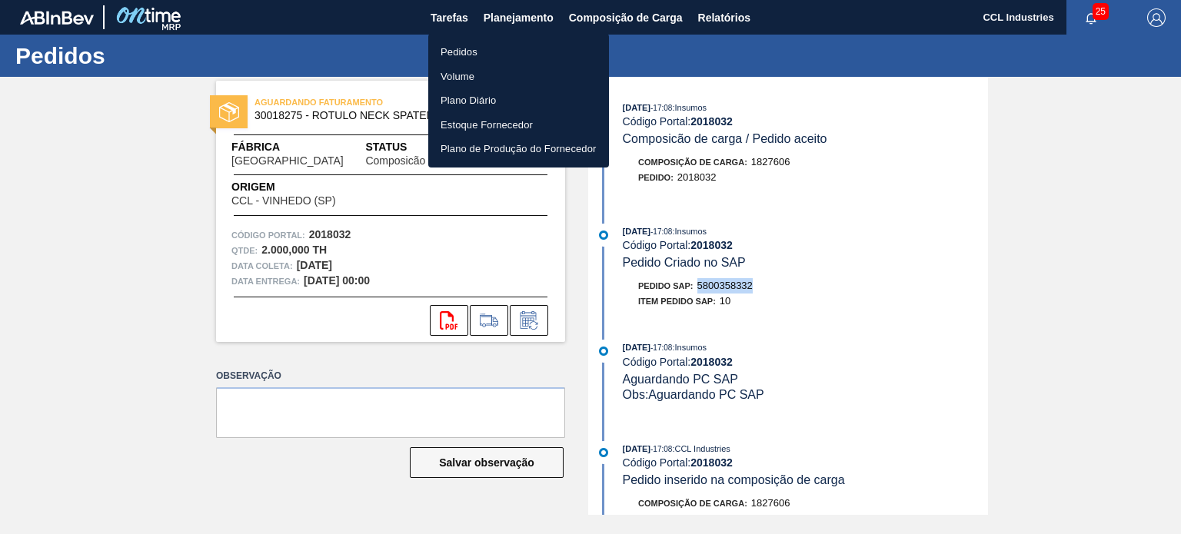
click at [481, 52] on li "Pedidos" at bounding box center [518, 52] width 181 height 25
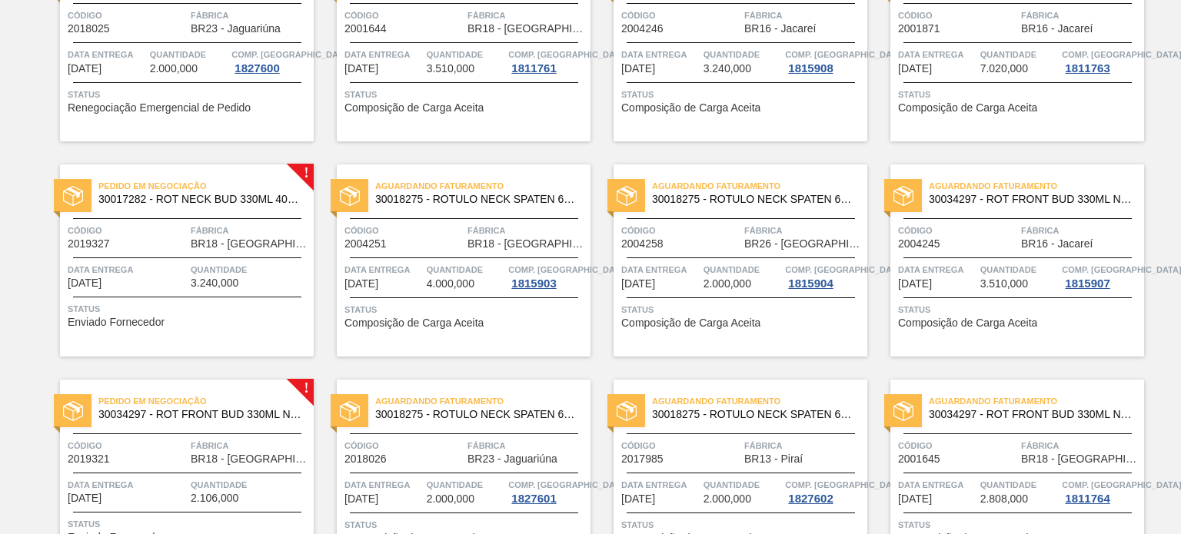
scroll to position [1077, 0]
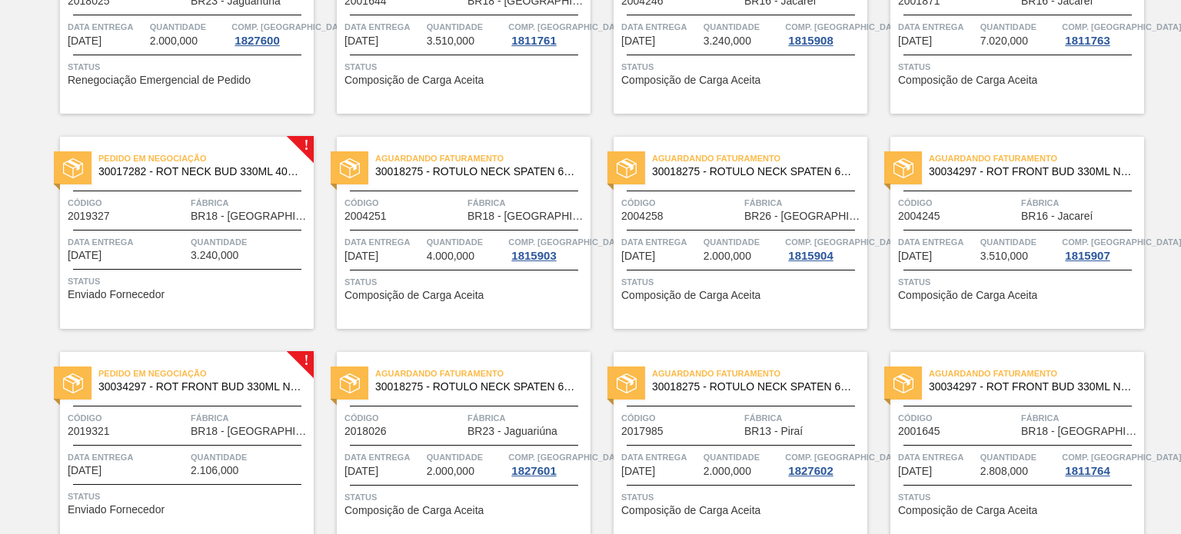
click at [163, 228] on div "Pedido em Negociação 30017282 - ROT NECK BUD 330ML 40MICRAS 429 Código 2019327 …" at bounding box center [187, 233] width 254 height 192
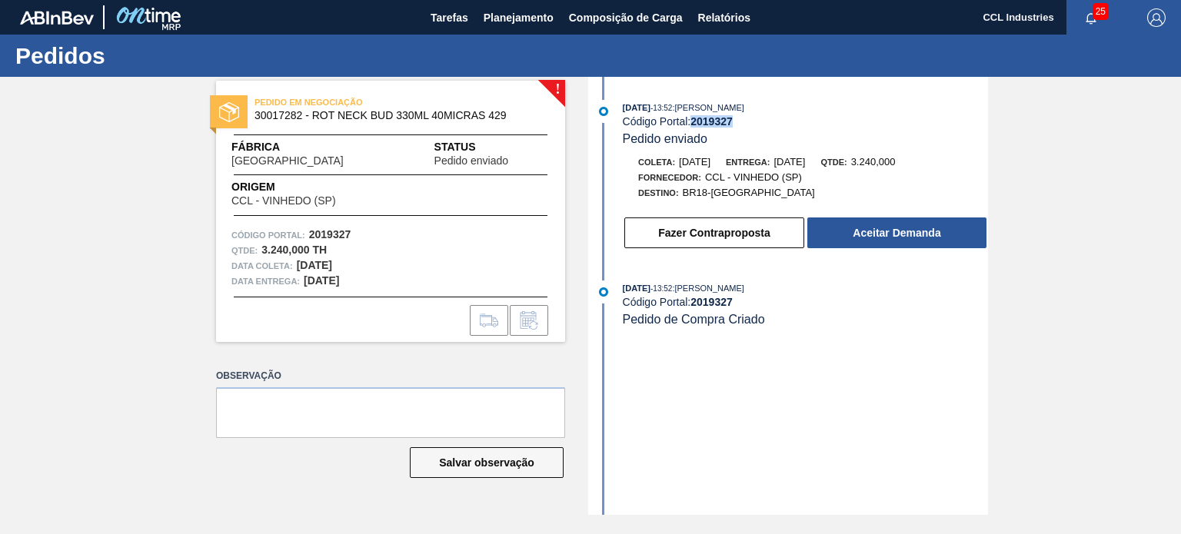
drag, startPoint x: 737, startPoint y: 125, endPoint x: 693, endPoint y: 125, distance: 44.6
click at [693, 125] on div "Código Portal: 2019327" at bounding box center [805, 121] width 365 height 12
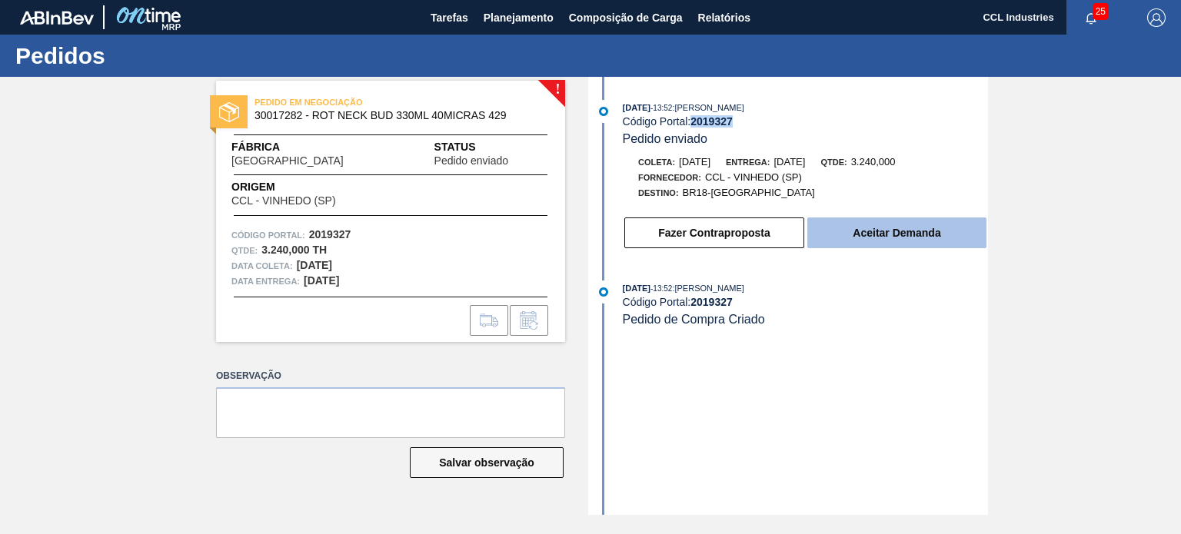
click at [890, 221] on button "Aceitar Demanda" at bounding box center [896, 233] width 179 height 31
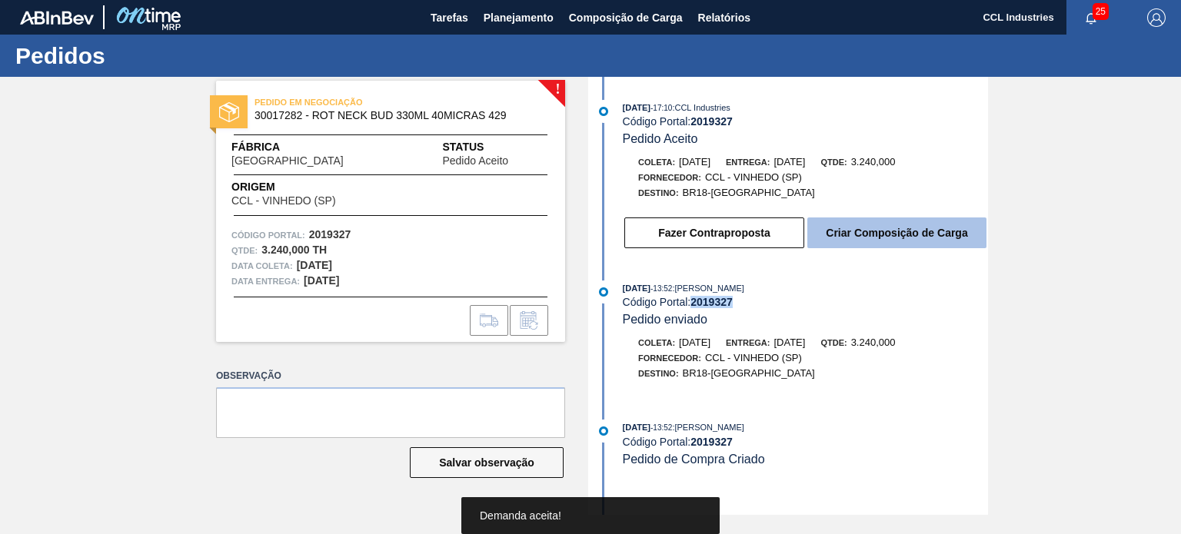
click at [898, 242] on button "Criar Composição de Carga" at bounding box center [896, 233] width 179 height 31
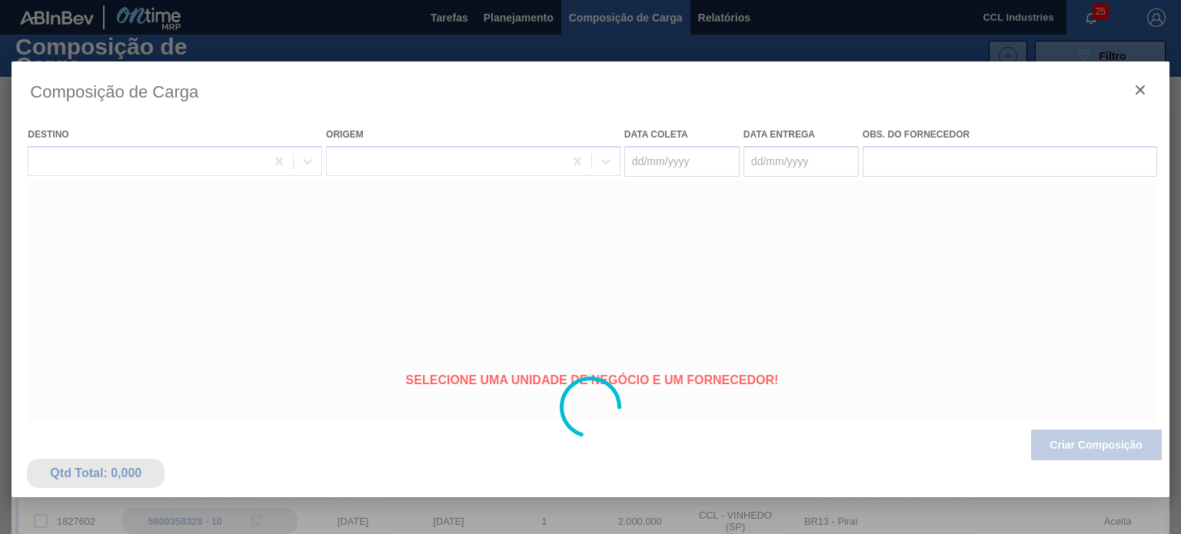
type coleta "[DATE]"
type entrega "[DATE]"
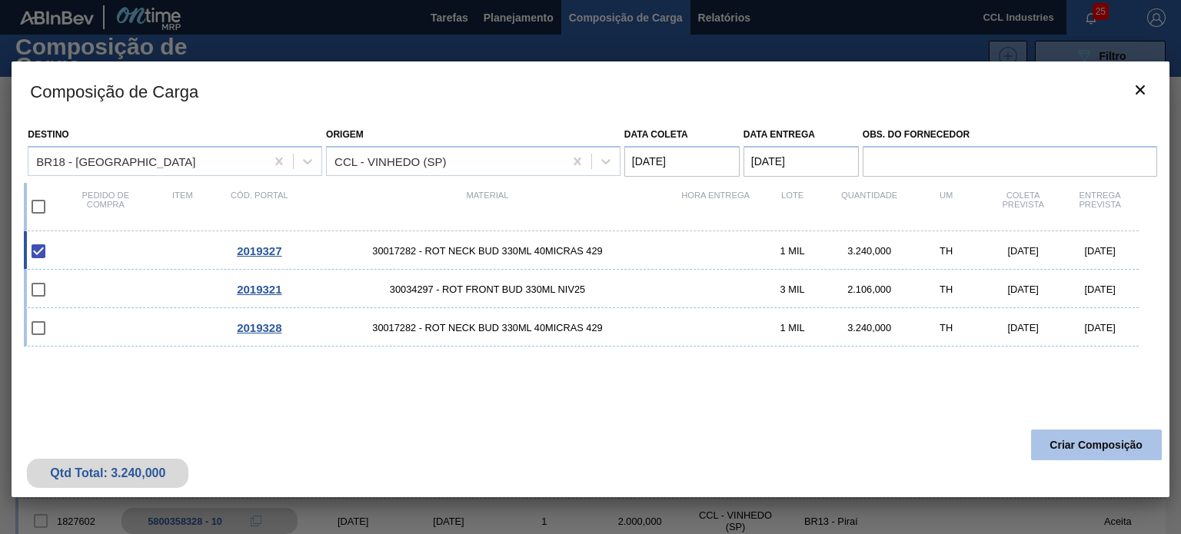
click at [1097, 451] on button "Criar Composição" at bounding box center [1096, 445] width 131 height 31
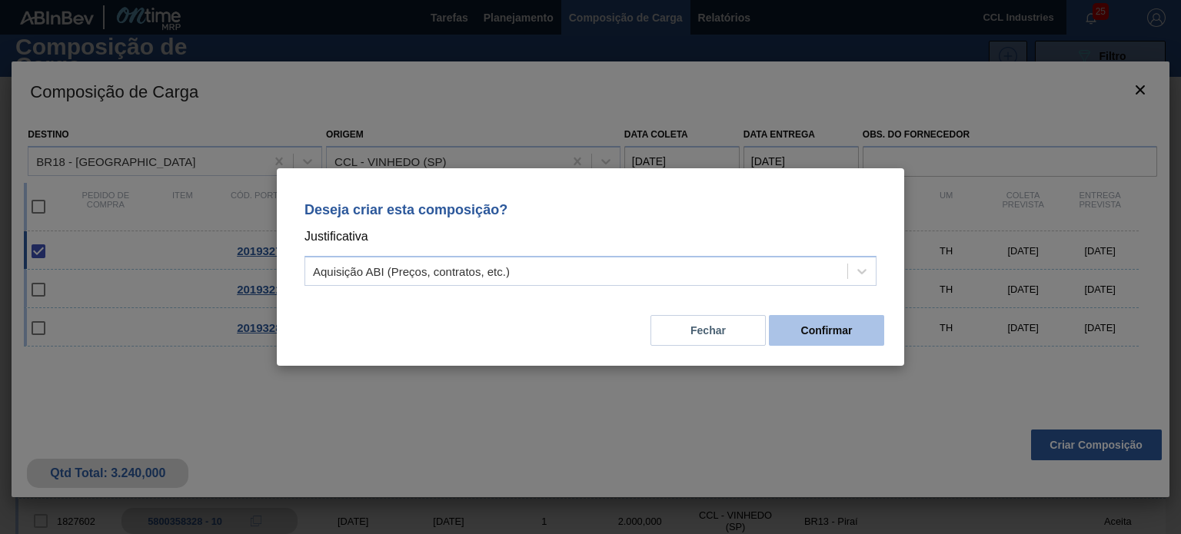
click at [852, 327] on button "Confirmar" at bounding box center [826, 330] width 115 height 31
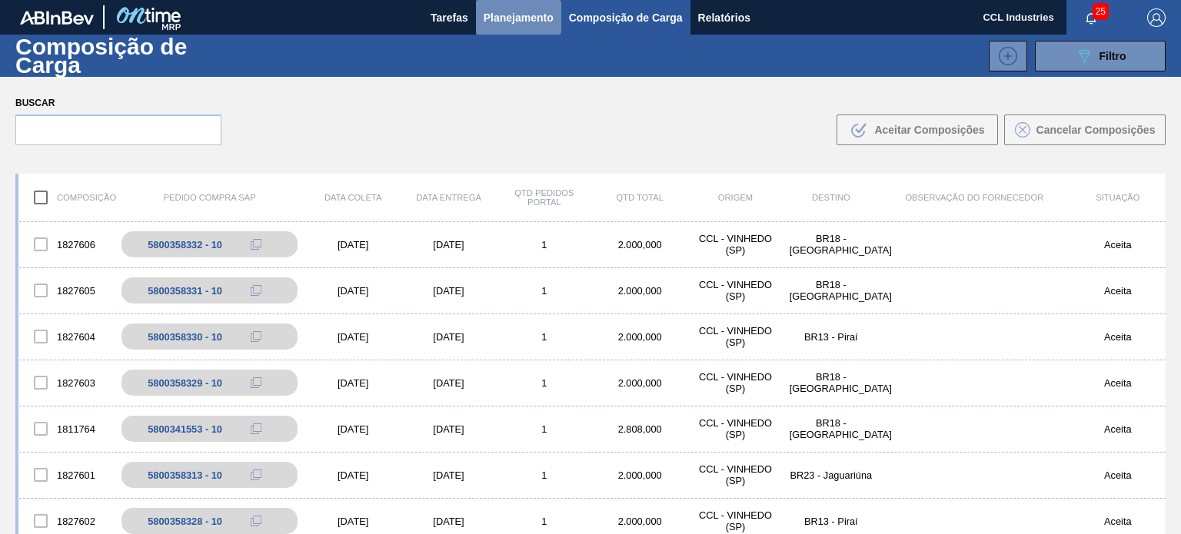
click at [517, 8] on span "Planejamento" at bounding box center [519, 17] width 70 height 18
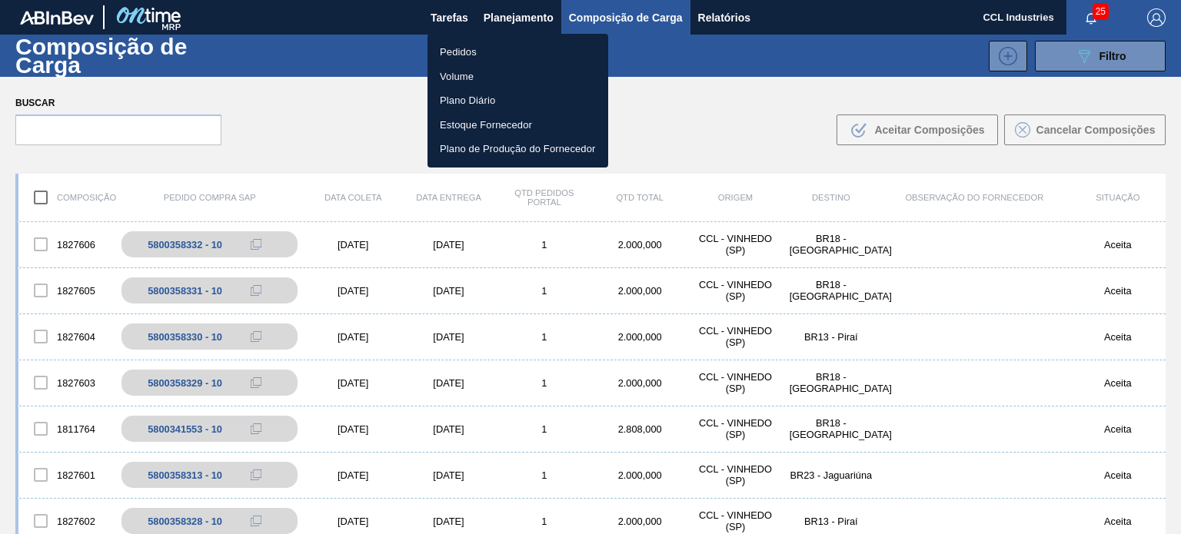
click at [478, 52] on li "Pedidos" at bounding box center [518, 52] width 181 height 25
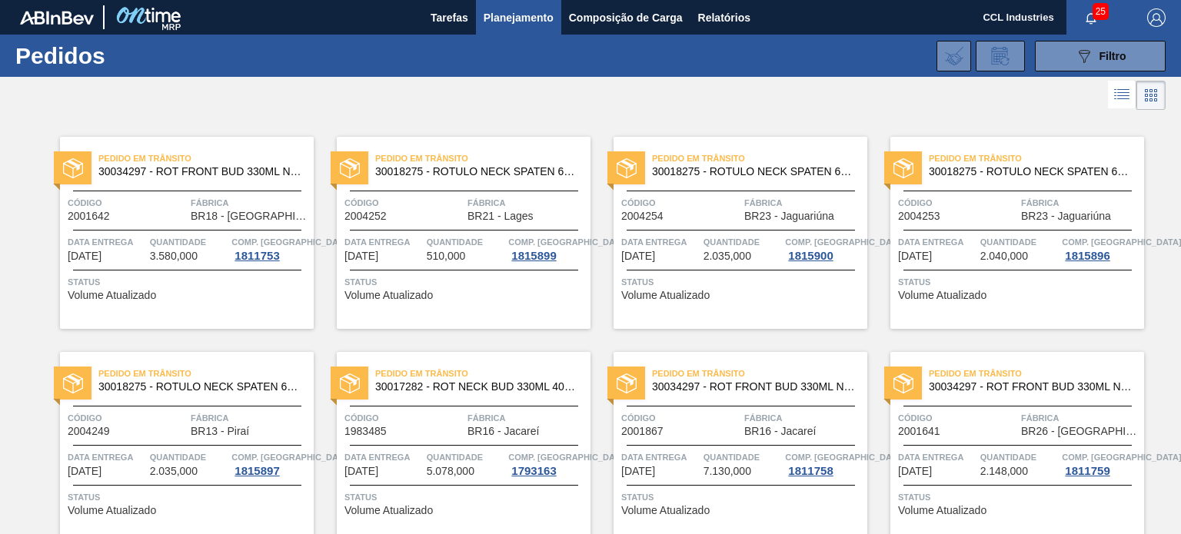
scroll to position [1025, 0]
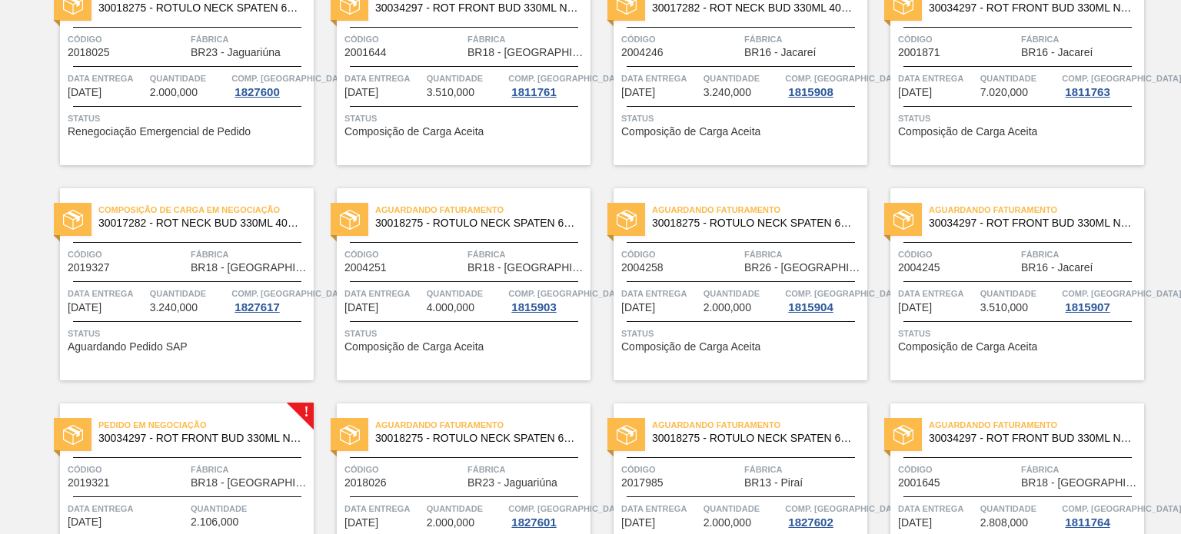
click at [131, 248] on span "Código" at bounding box center [127, 254] width 119 height 15
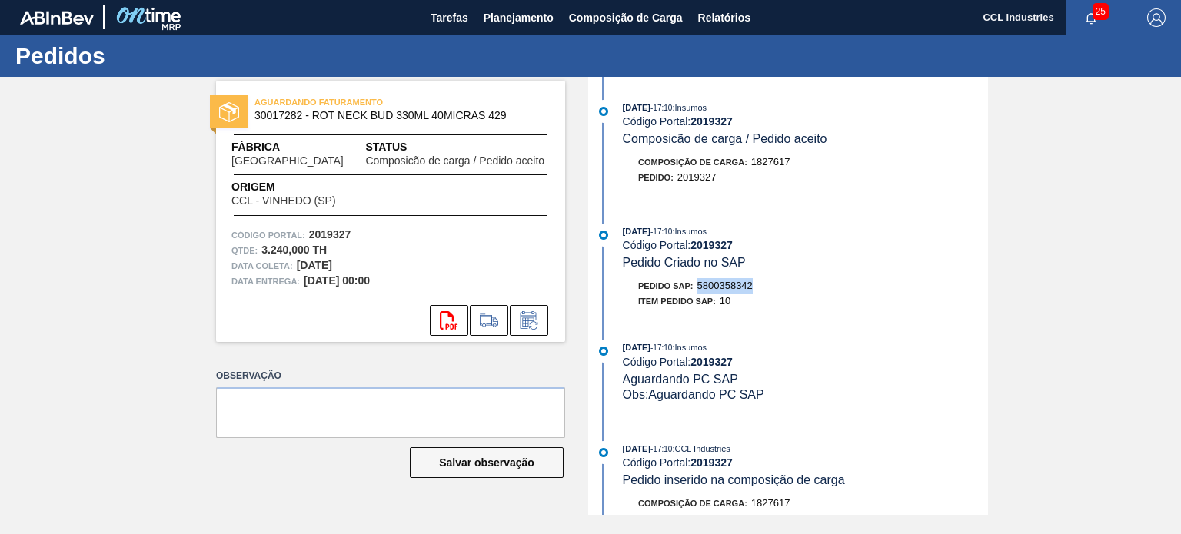
drag, startPoint x: 766, startPoint y: 291, endPoint x: 701, endPoint y: 294, distance: 64.6
click at [701, 294] on div "Pedido SAP: 5800358342" at bounding box center [805, 285] width 365 height 15
click at [511, 23] on span "Planejamento" at bounding box center [519, 17] width 70 height 18
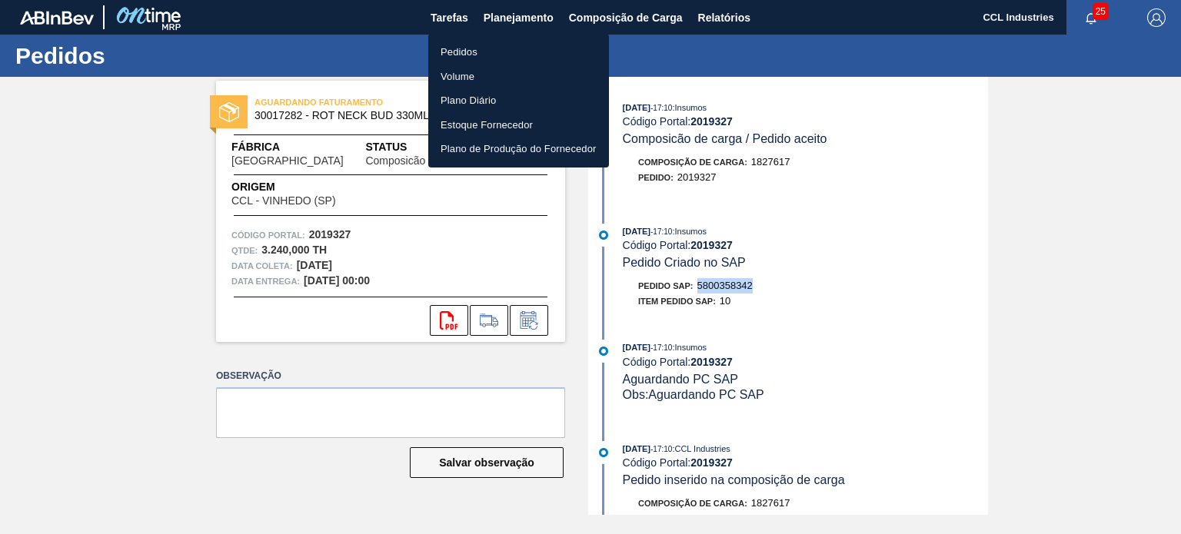
click at [488, 48] on li "Pedidos" at bounding box center [518, 52] width 181 height 25
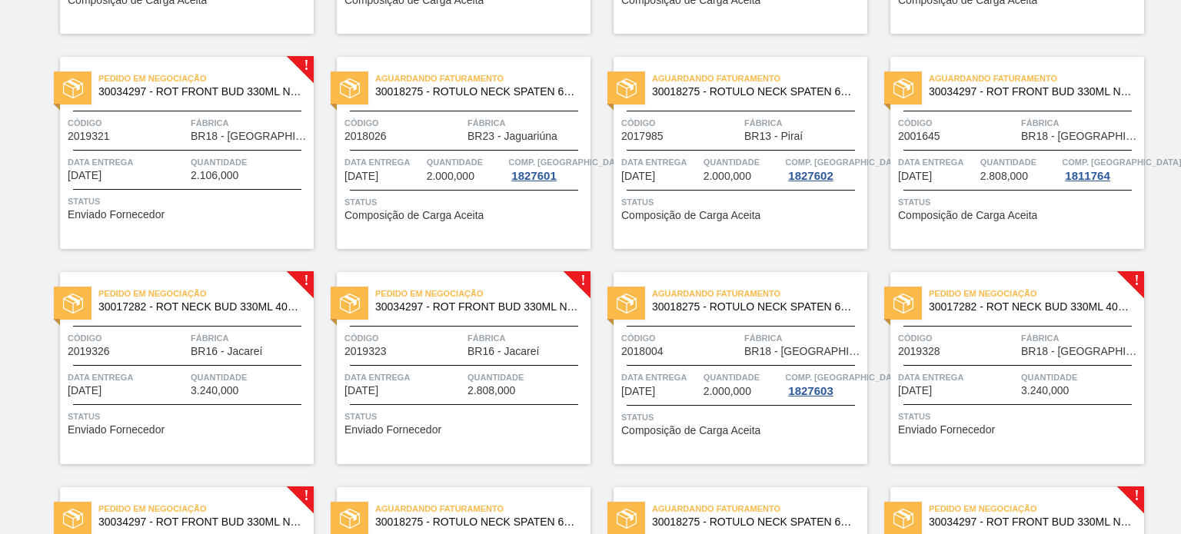
scroll to position [1384, 0]
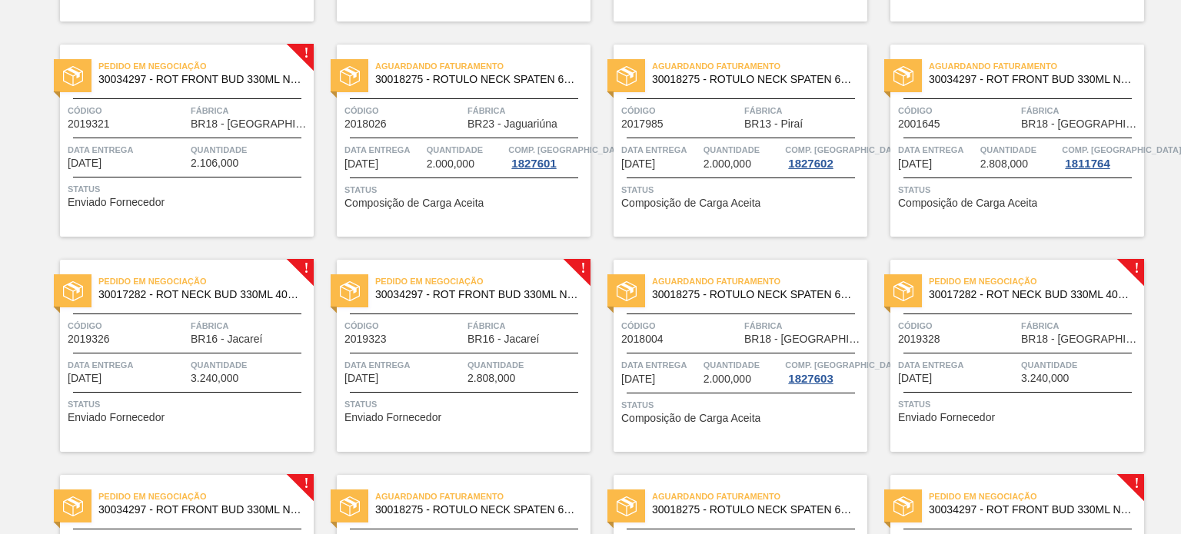
click at [158, 318] on span "Código" at bounding box center [127, 325] width 119 height 15
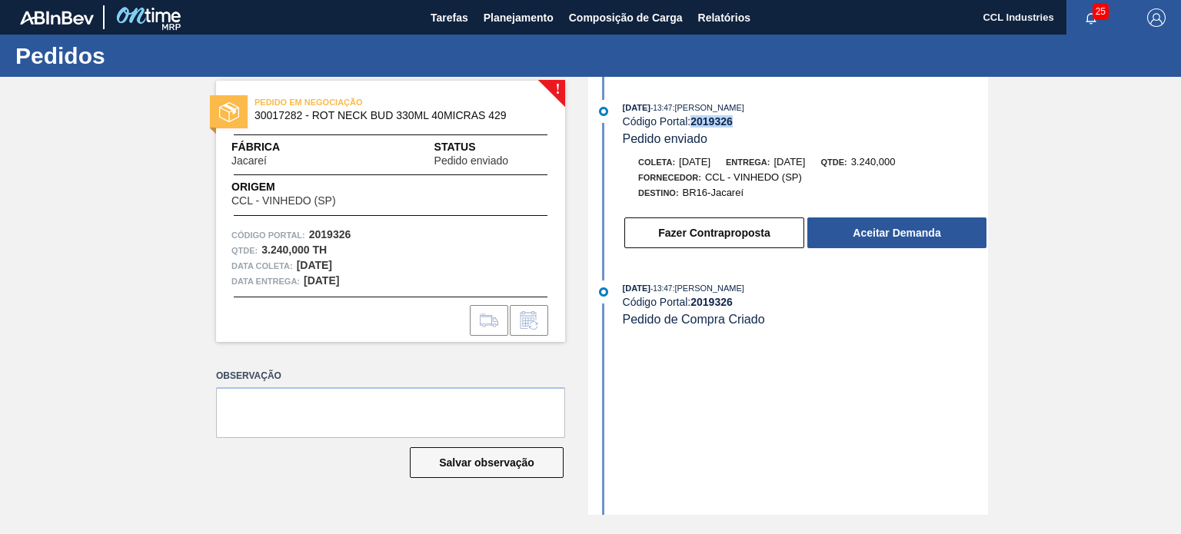
drag, startPoint x: 742, startPoint y: 122, endPoint x: 694, endPoint y: 119, distance: 47.8
click at [694, 119] on div "Código Portal: 2019326" at bounding box center [805, 121] width 365 height 12
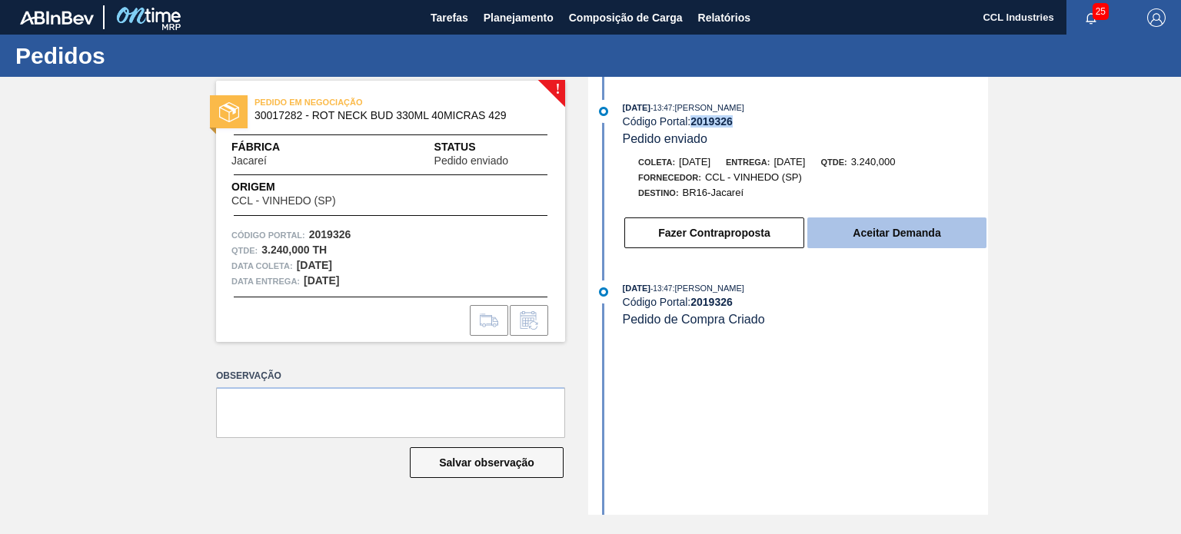
click at [940, 245] on button "Aceitar Demanda" at bounding box center [896, 233] width 179 height 31
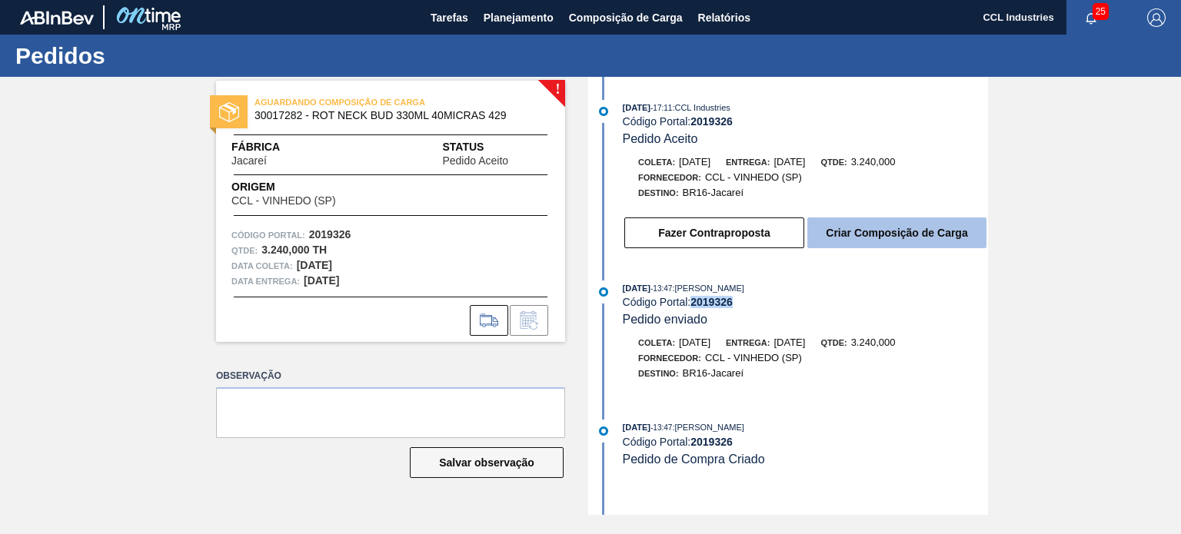
click at [898, 236] on button "Criar Composição de Carga" at bounding box center [896, 233] width 179 height 31
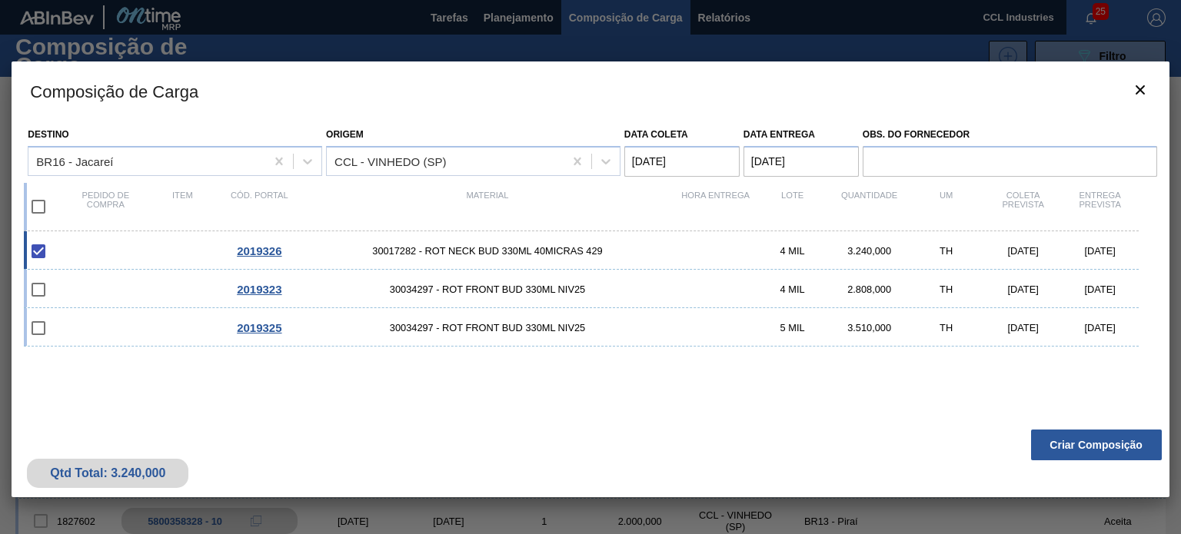
click at [1102, 444] on button "Criar Composição" at bounding box center [1096, 445] width 131 height 31
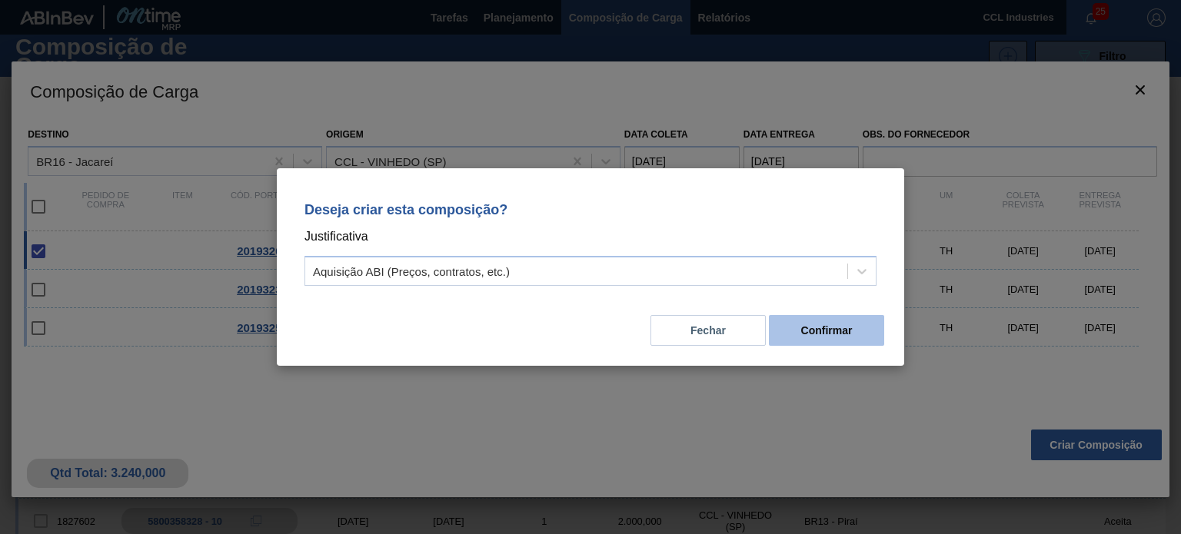
click at [811, 324] on button "Confirmar" at bounding box center [826, 330] width 115 height 31
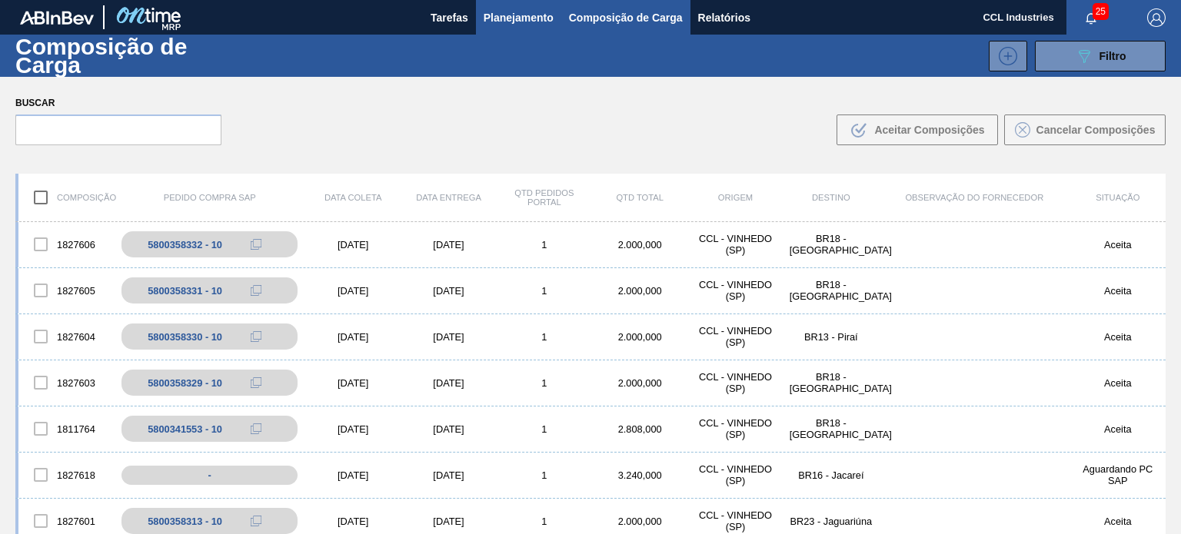
click at [514, 13] on span "Planejamento" at bounding box center [519, 17] width 70 height 18
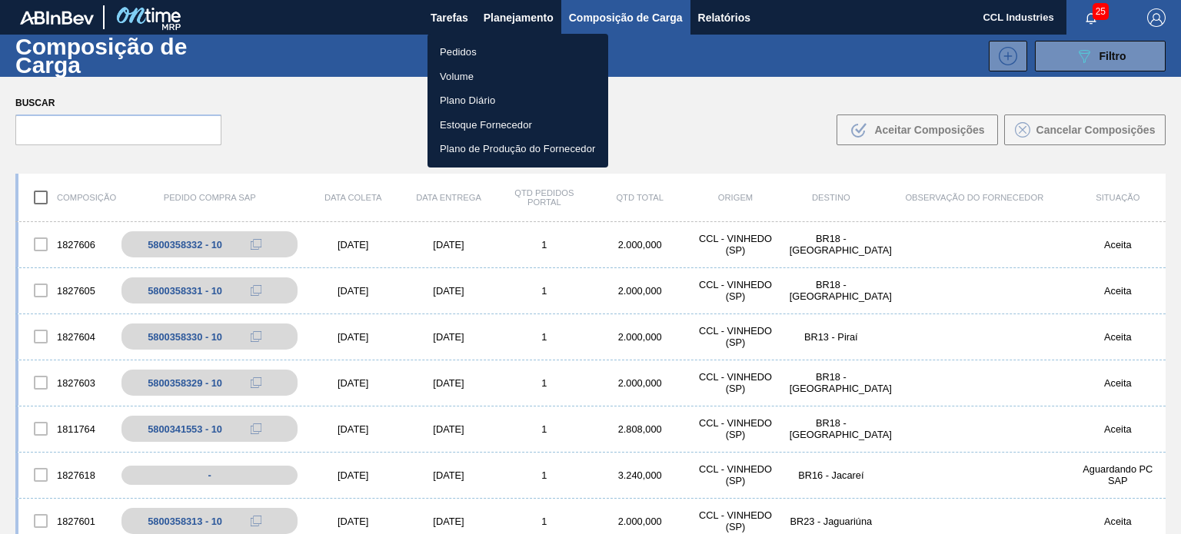
click at [492, 47] on li "Pedidos" at bounding box center [518, 52] width 181 height 25
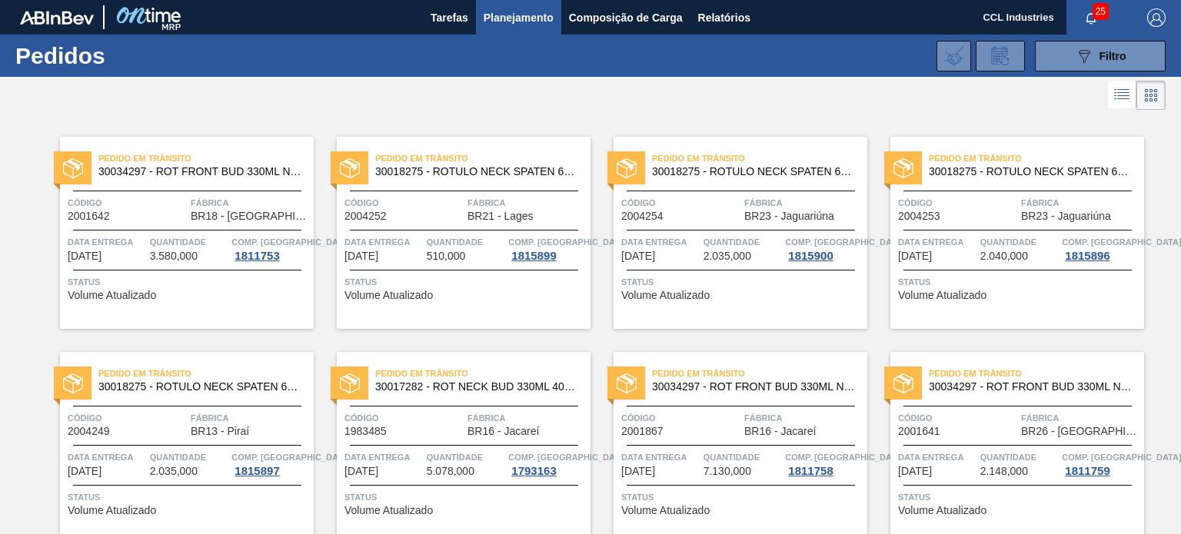
scroll to position [1456, 0]
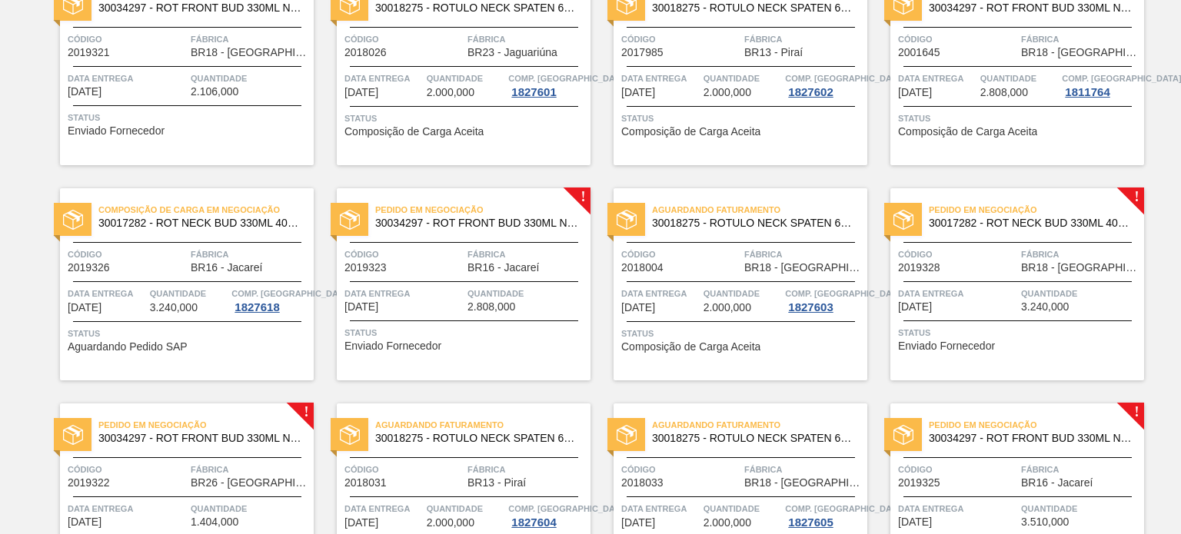
click at [147, 276] on div "Composição de Carga em Negociação 30017282 - ROT NECK BUD 330ML 40MICRAS 429 Có…" at bounding box center [187, 284] width 254 height 192
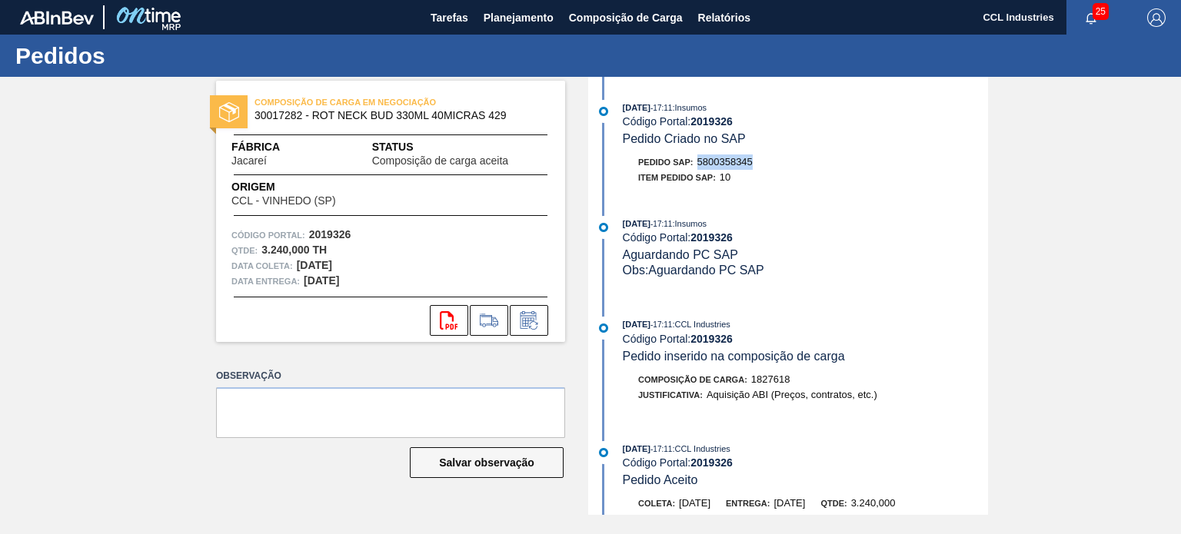
drag, startPoint x: 776, startPoint y: 163, endPoint x: 699, endPoint y: 161, distance: 76.9
click at [699, 161] on div "Pedido SAP: 5800358345" at bounding box center [805, 162] width 365 height 15
click at [553, 12] on span "Planejamento" at bounding box center [519, 17] width 70 height 18
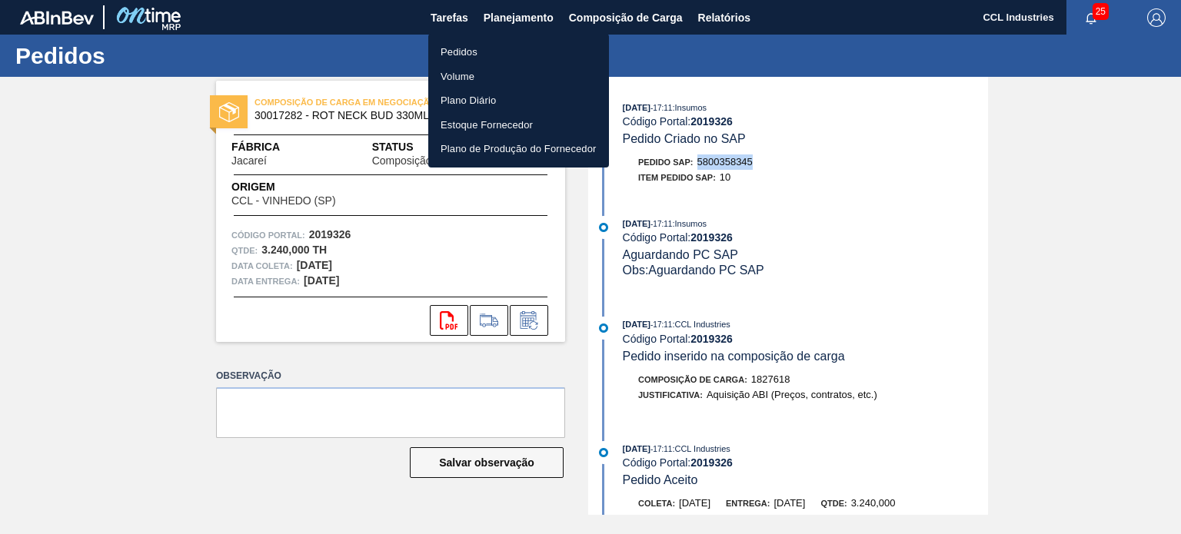
click at [493, 48] on li "Pedidos" at bounding box center [518, 52] width 181 height 25
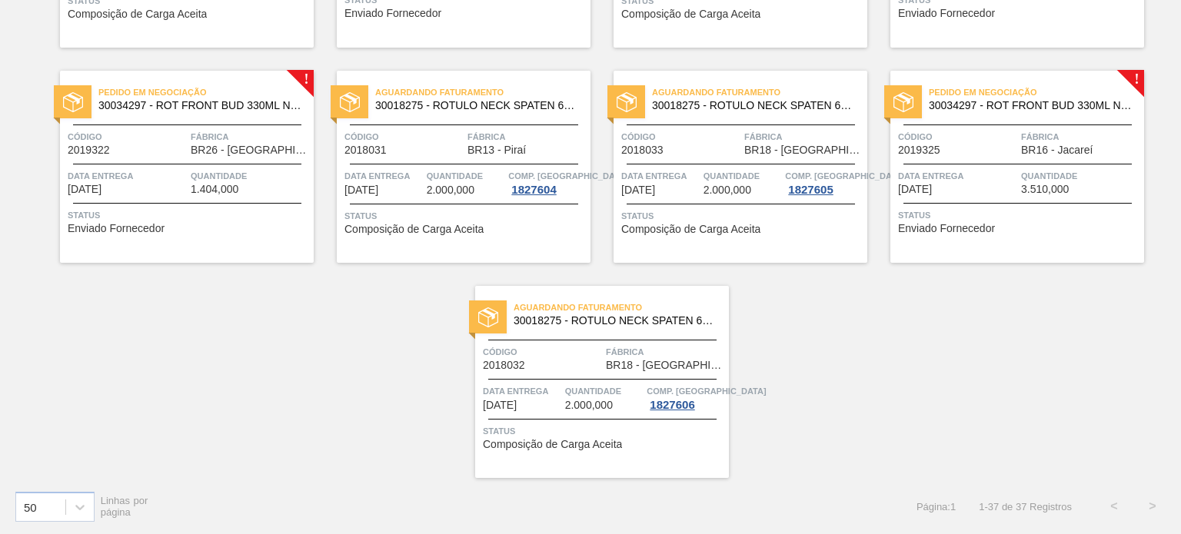
scroll to position [1404, 0]
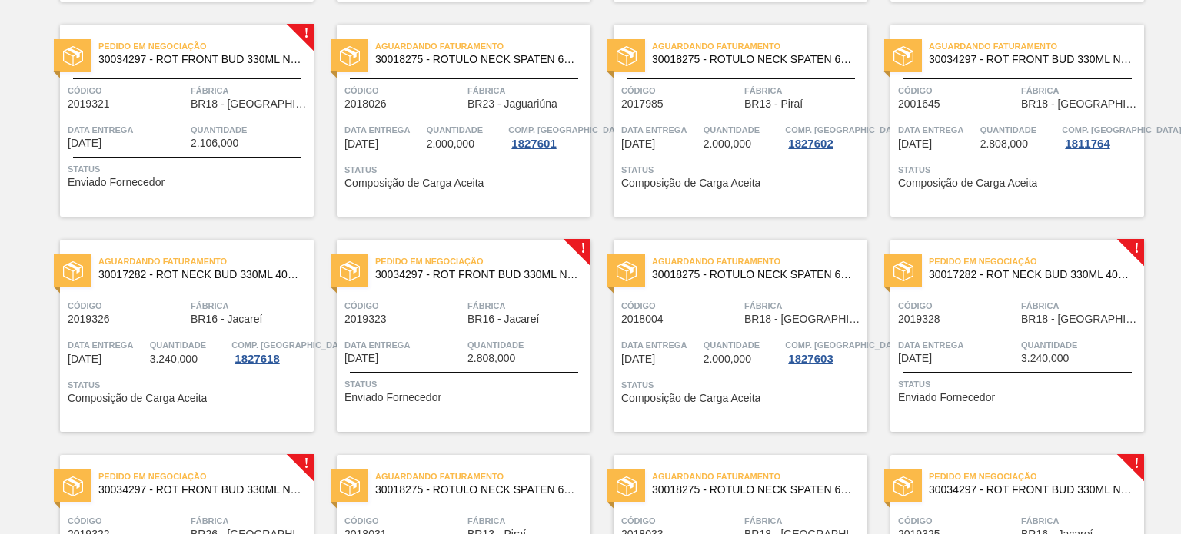
click at [997, 316] on div "Código 2019328" at bounding box center [957, 311] width 119 height 27
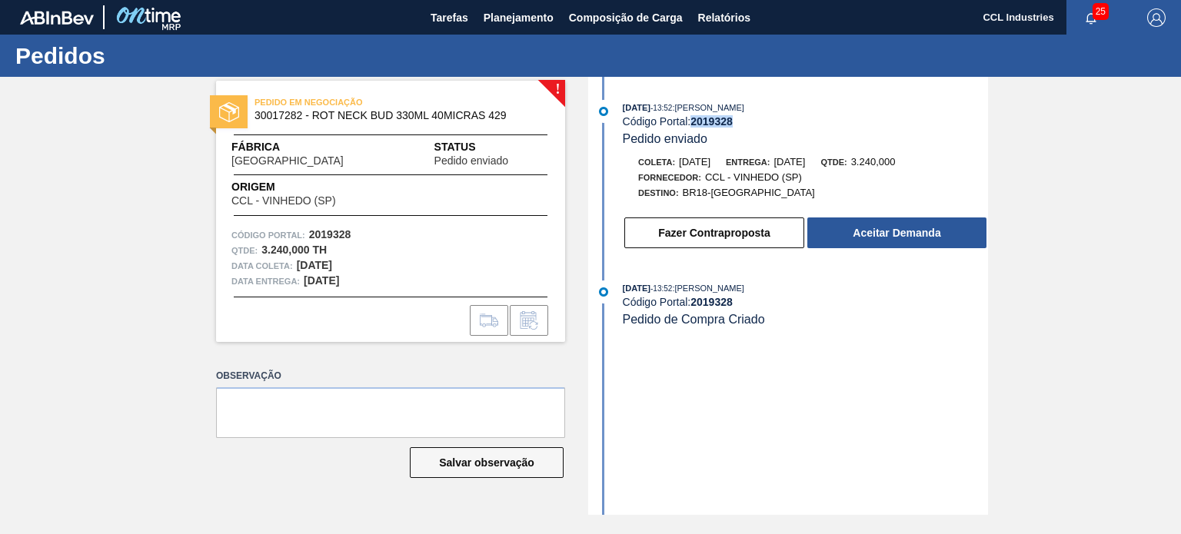
drag, startPoint x: 755, startPoint y: 121, endPoint x: 694, endPoint y: 128, distance: 61.1
click at [694, 128] on div "Código Portal: 2019328" at bounding box center [805, 121] width 365 height 12
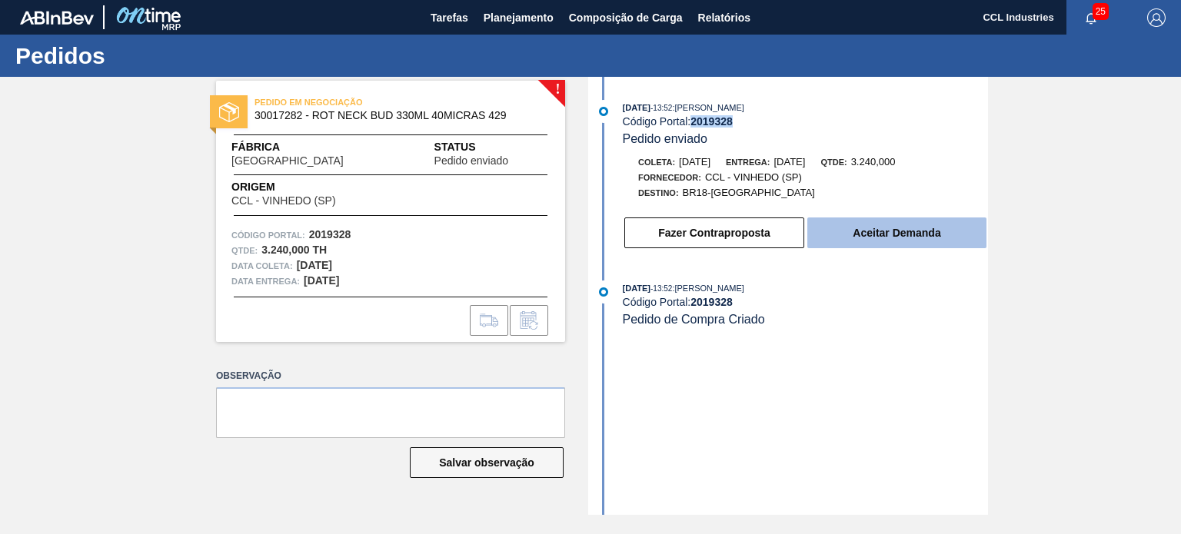
click at [863, 242] on button "Aceitar Demanda" at bounding box center [896, 233] width 179 height 31
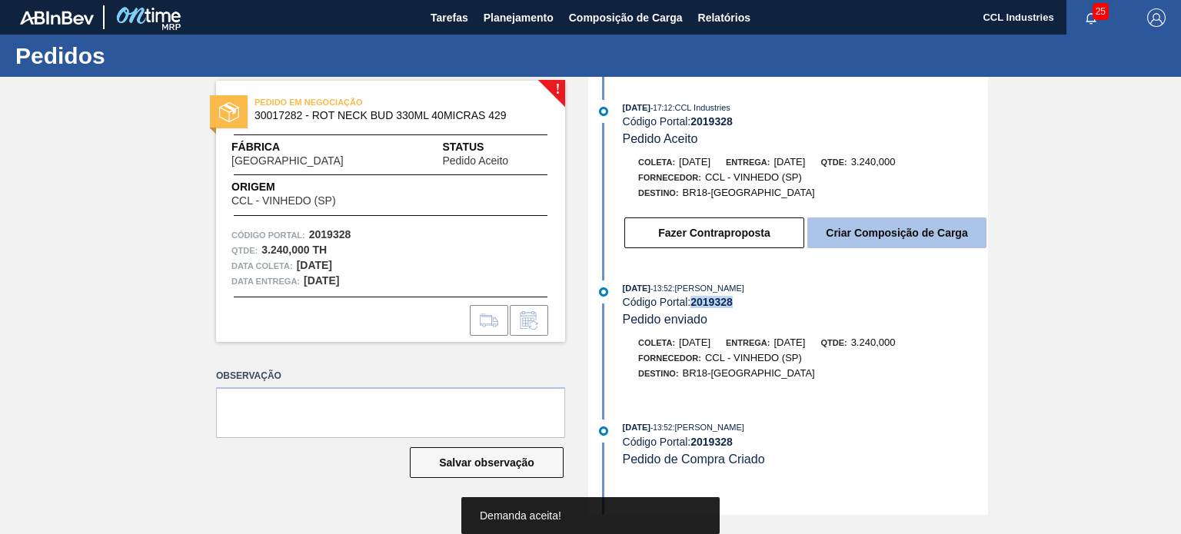
click at [904, 241] on button "Criar Composição de Carga" at bounding box center [896, 233] width 179 height 31
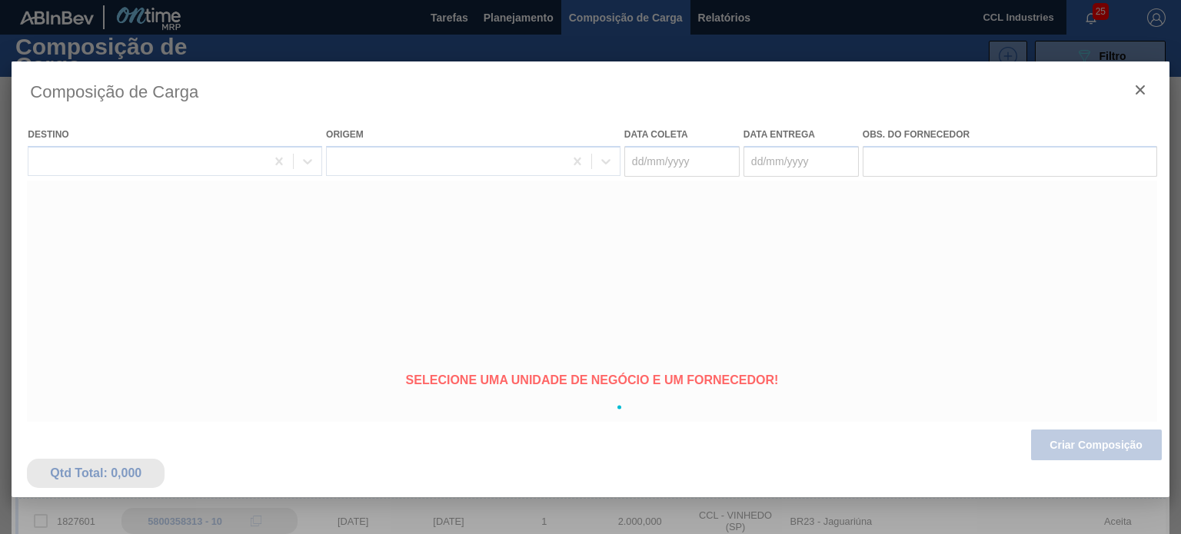
type coleta "[DATE]"
type entrega "[DATE]"
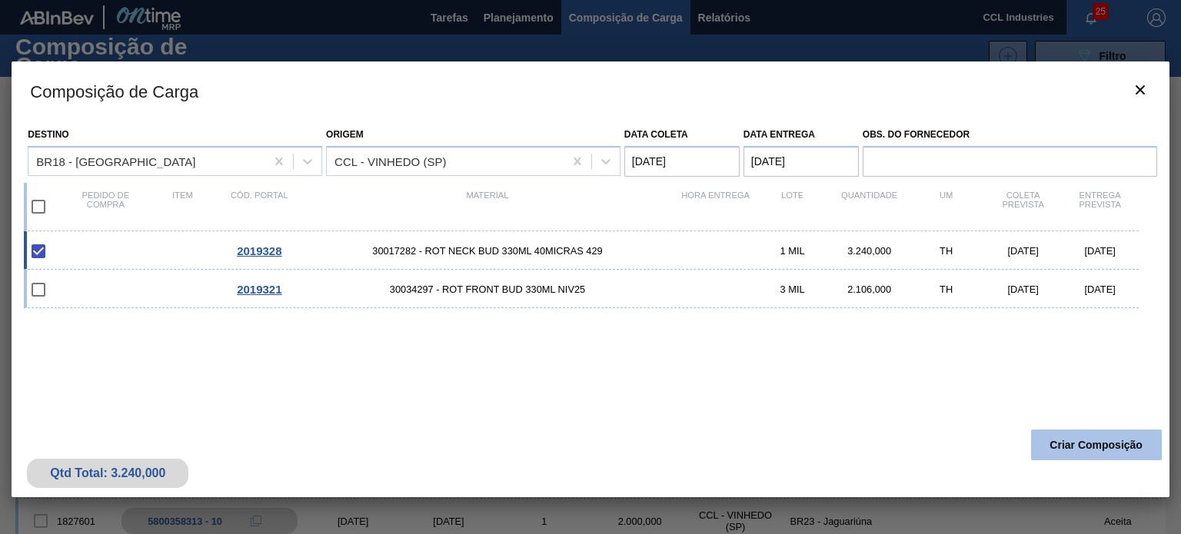
click at [1098, 447] on button "Criar Composição" at bounding box center [1096, 445] width 131 height 31
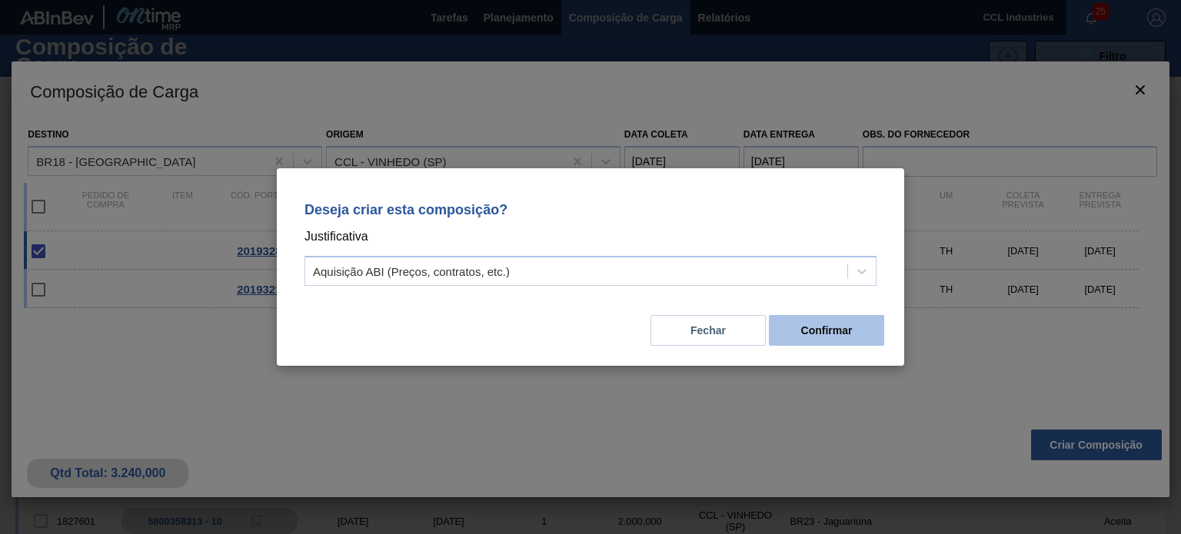
click at [827, 338] on button "Confirmar" at bounding box center [826, 330] width 115 height 31
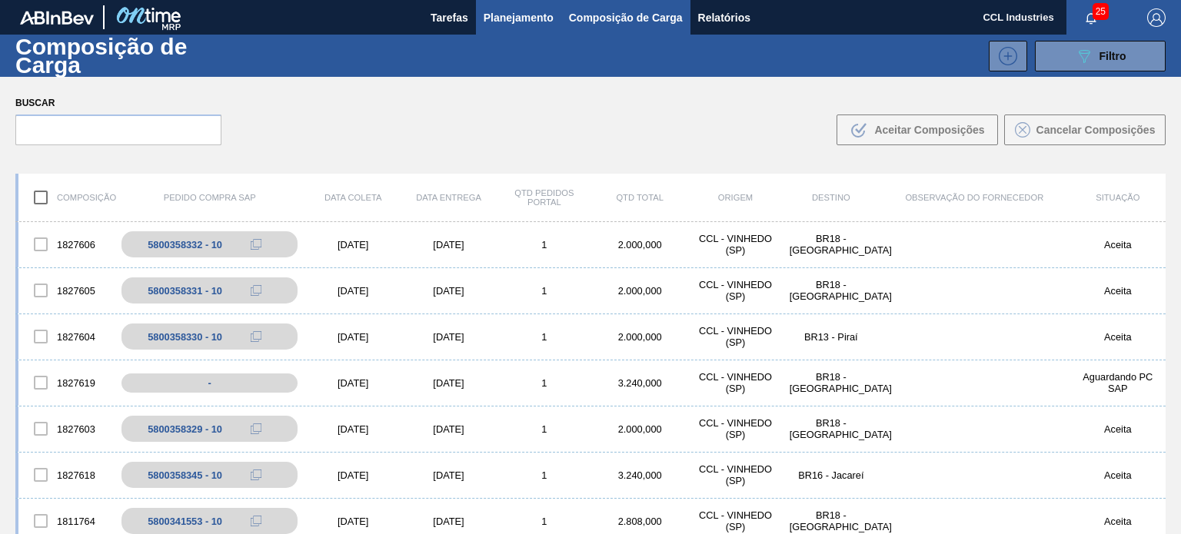
click at [511, 32] on button "Planejamento" at bounding box center [518, 17] width 85 height 35
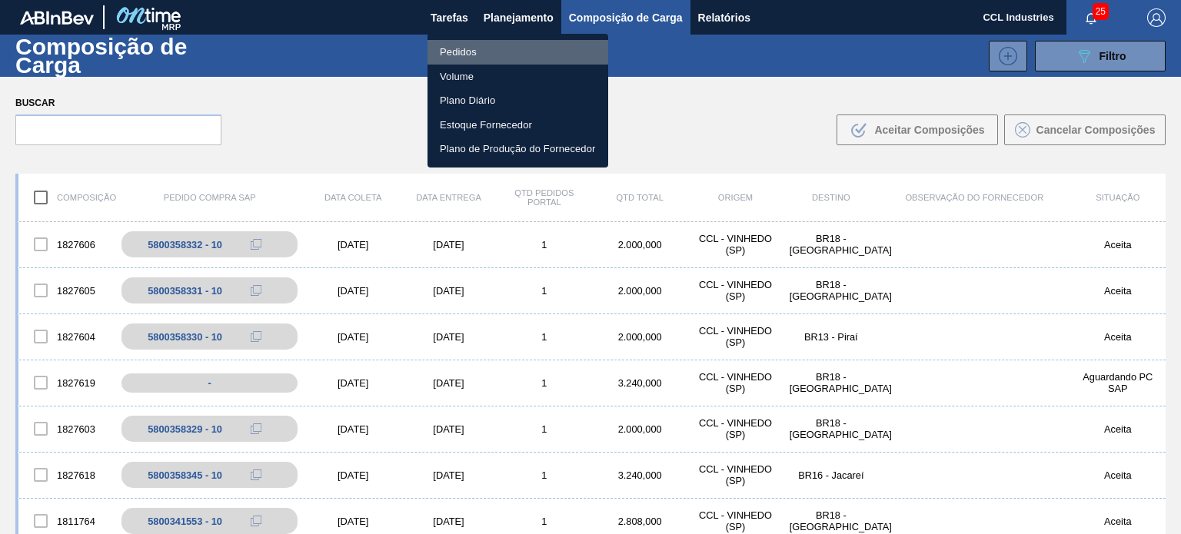
click at [446, 62] on li "Pedidos" at bounding box center [518, 52] width 181 height 25
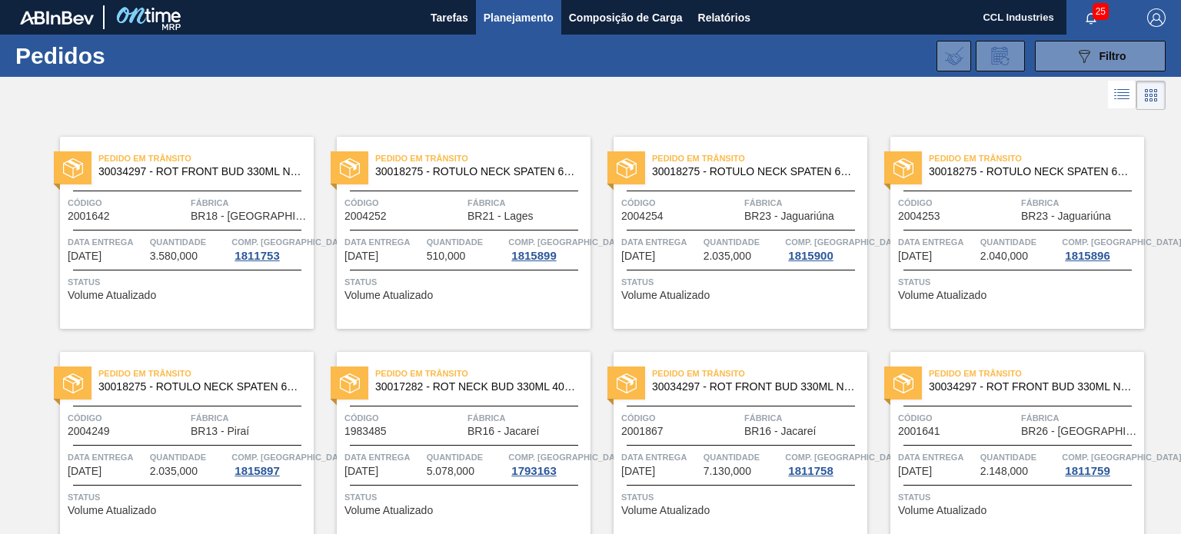
scroll to position [1456, 0]
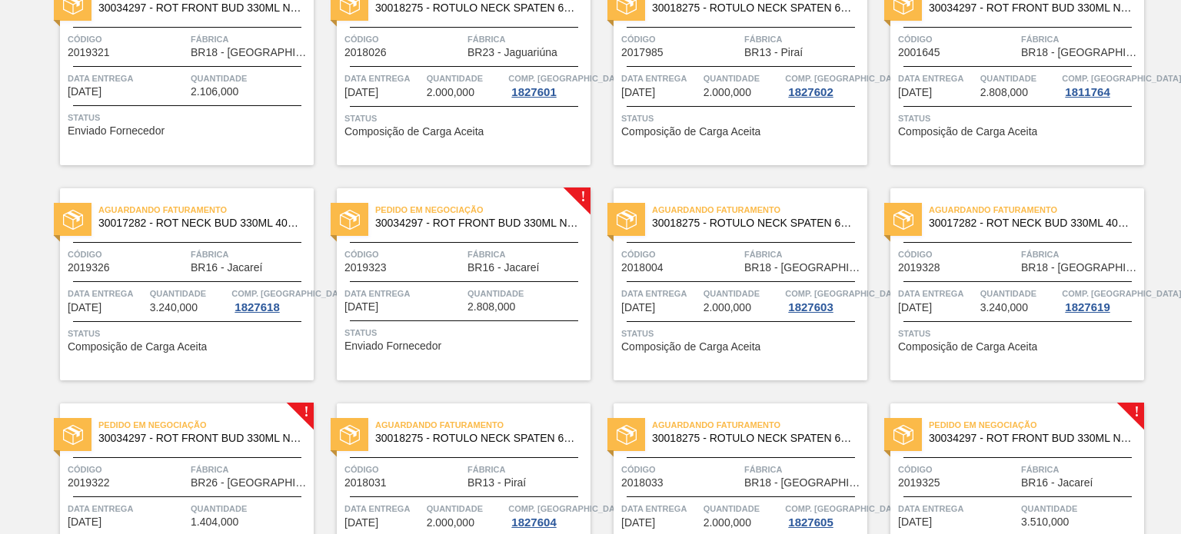
click at [993, 261] on span "Código" at bounding box center [957, 254] width 119 height 15
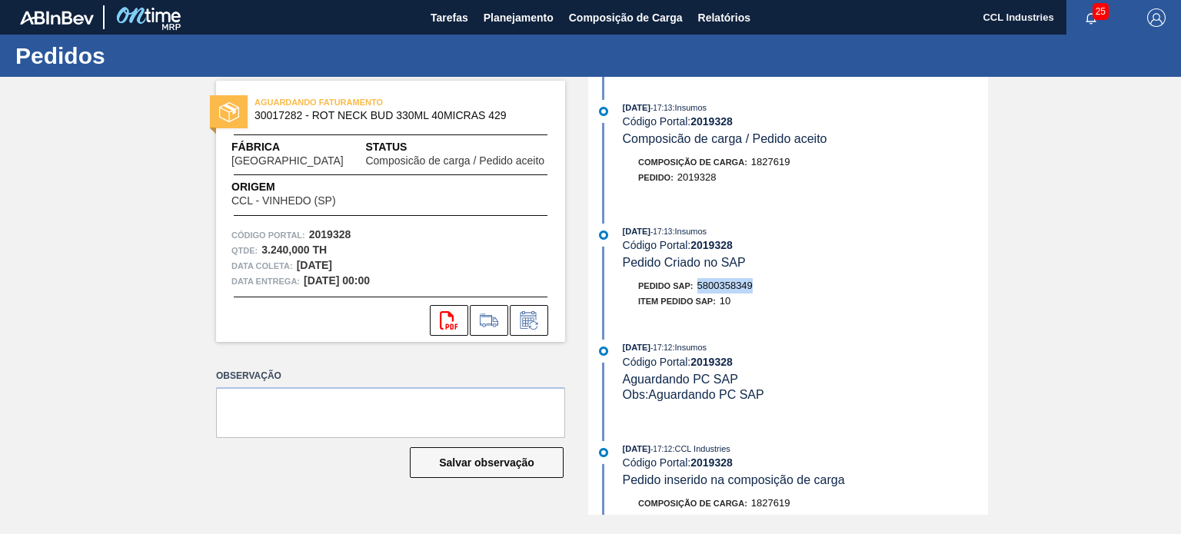
drag, startPoint x: 764, startPoint y: 288, endPoint x: 701, endPoint y: 291, distance: 62.4
click at [701, 291] on div "Pedido SAP: 5800358349" at bounding box center [805, 285] width 365 height 15
click at [501, 24] on span "Planejamento" at bounding box center [519, 17] width 70 height 18
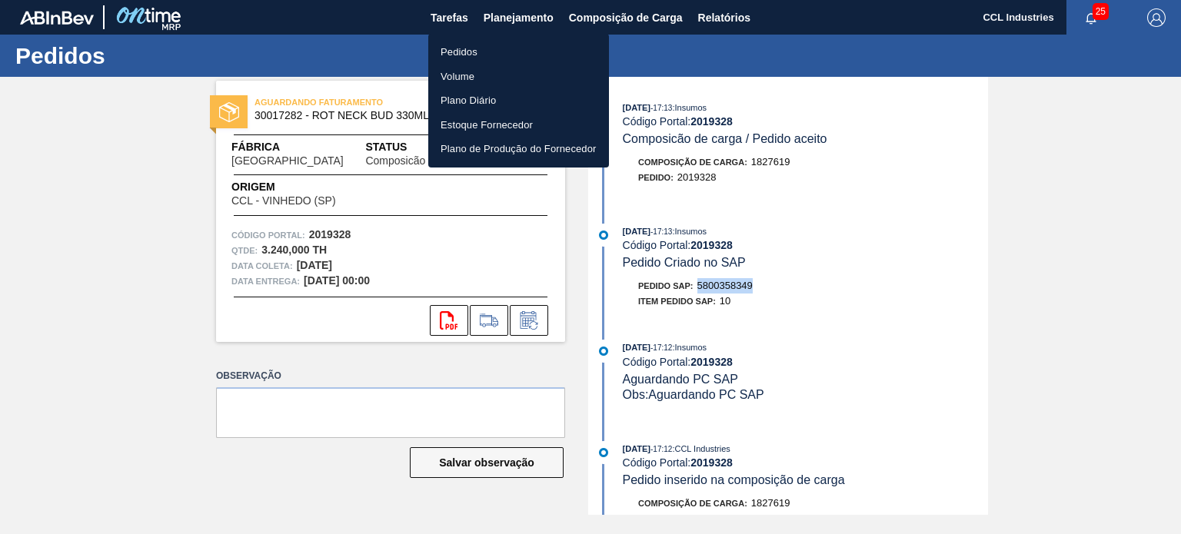
click at [462, 52] on li "Pedidos" at bounding box center [518, 52] width 181 height 25
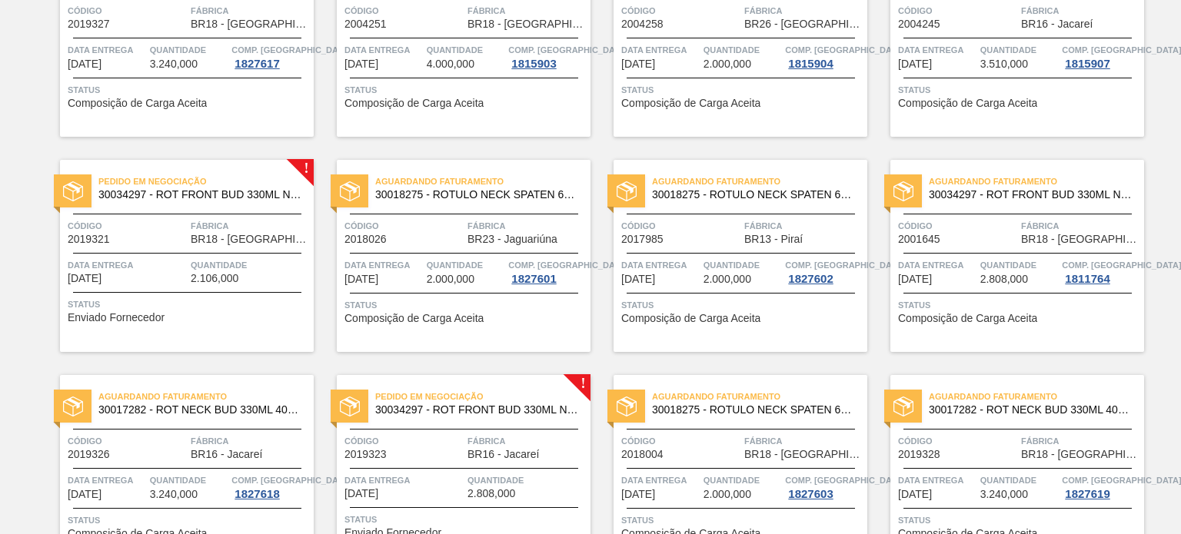
scroll to position [1307, 0]
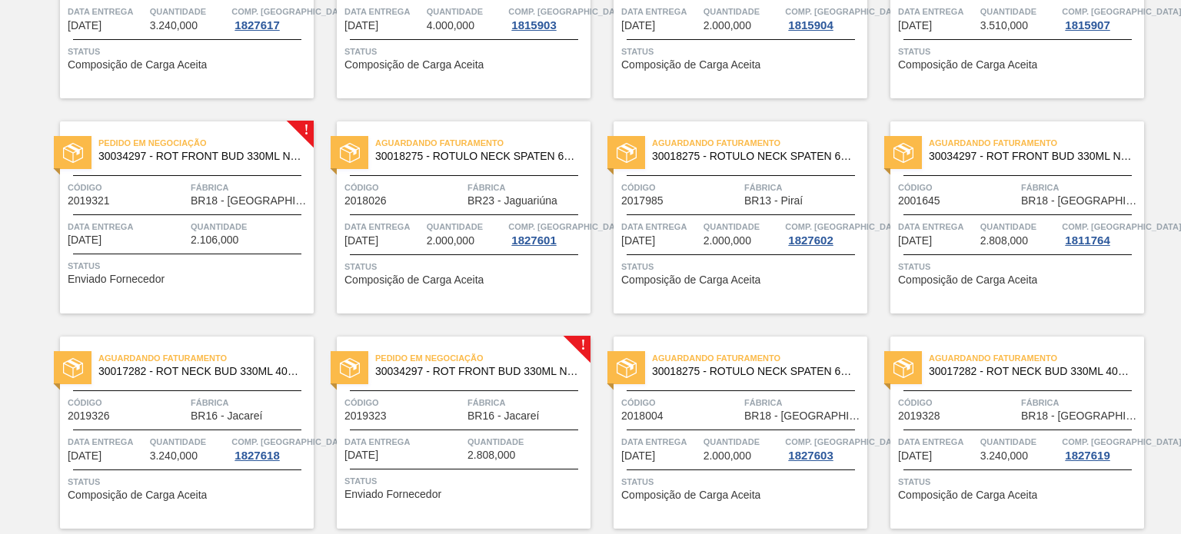
click at [151, 221] on span "Data entrega" at bounding box center [127, 226] width 119 height 15
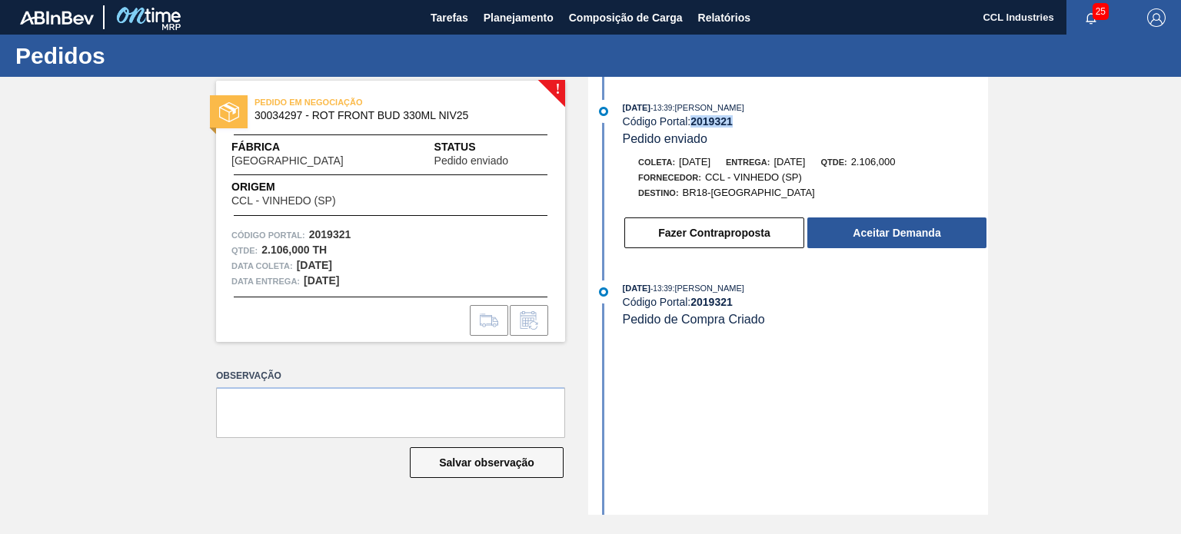
drag, startPoint x: 734, startPoint y: 124, endPoint x: 696, endPoint y: 125, distance: 37.7
click at [696, 125] on div "Código Portal: 2019321" at bounding box center [805, 121] width 365 height 12
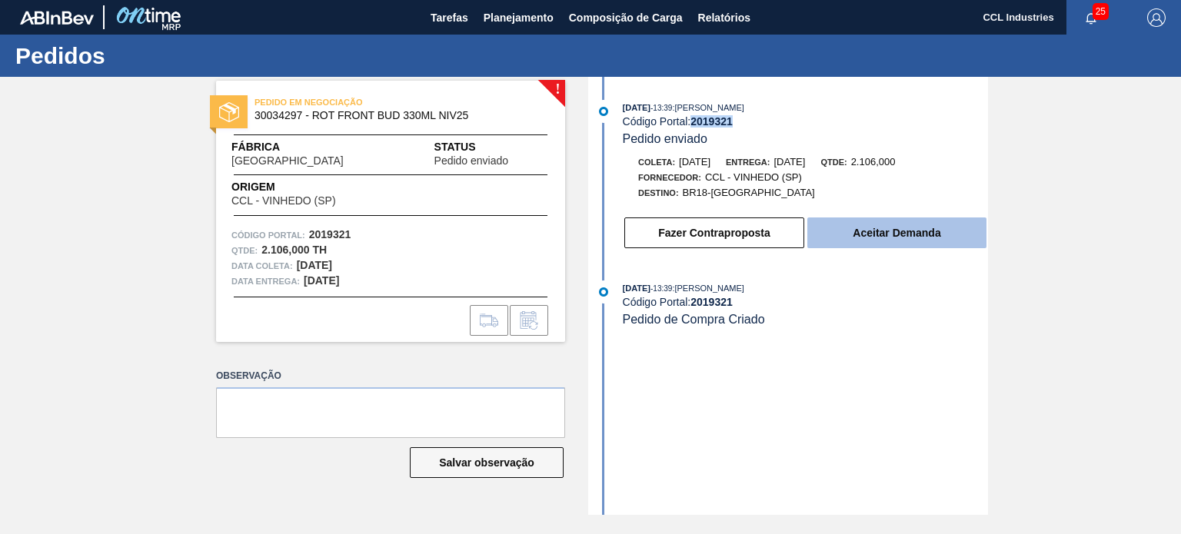
click at [889, 227] on button "Aceitar Demanda" at bounding box center [896, 233] width 179 height 31
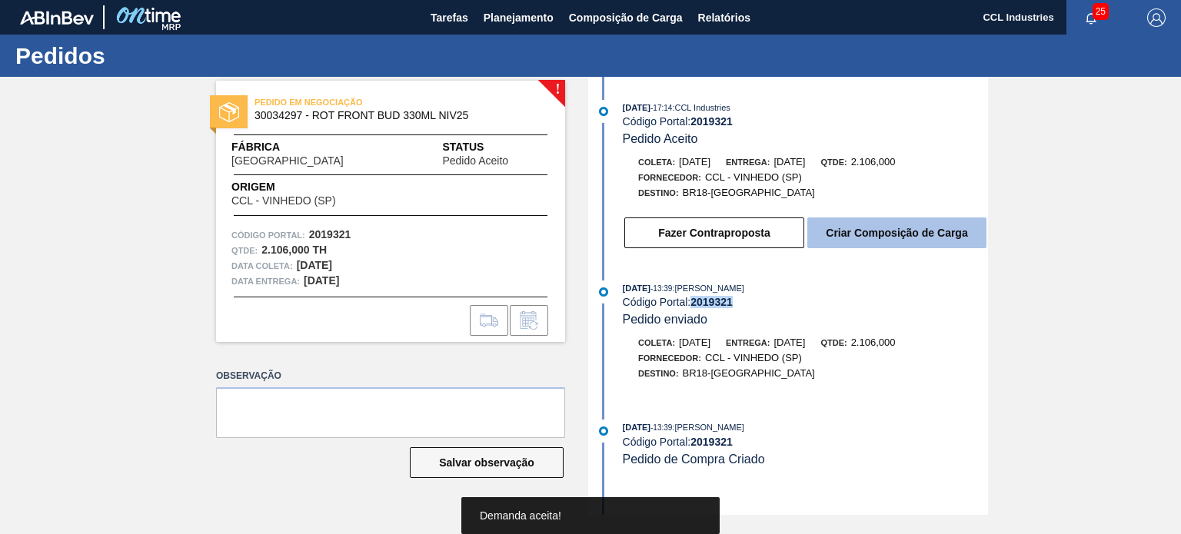
click at [917, 247] on button "Criar Composição de Carga" at bounding box center [896, 233] width 179 height 31
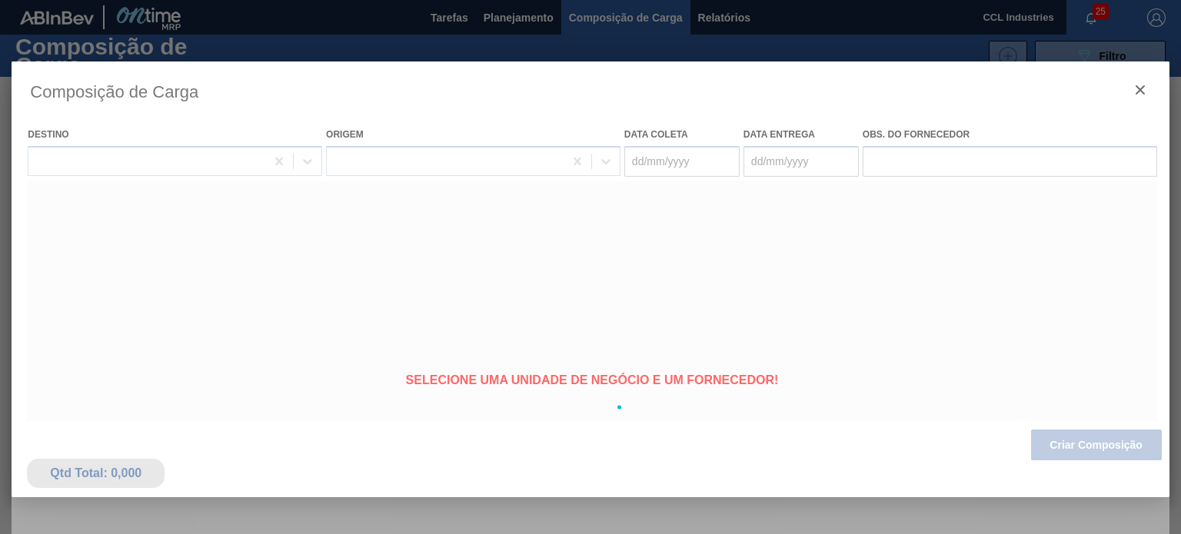
type coleta "[DATE]"
type entrega "[DATE]"
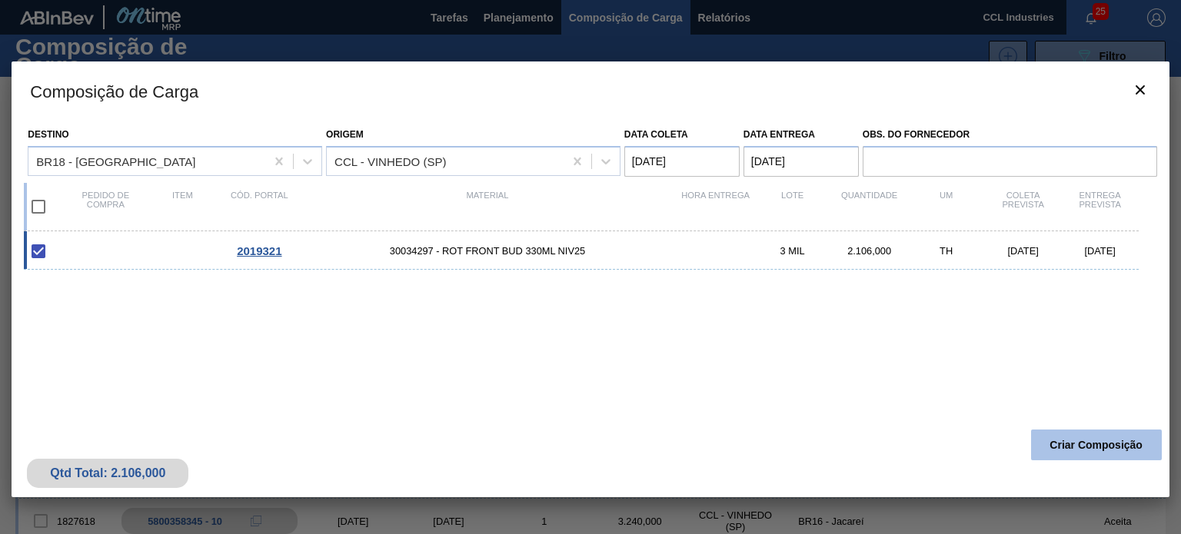
click at [1086, 444] on button "Criar Composição" at bounding box center [1096, 445] width 131 height 31
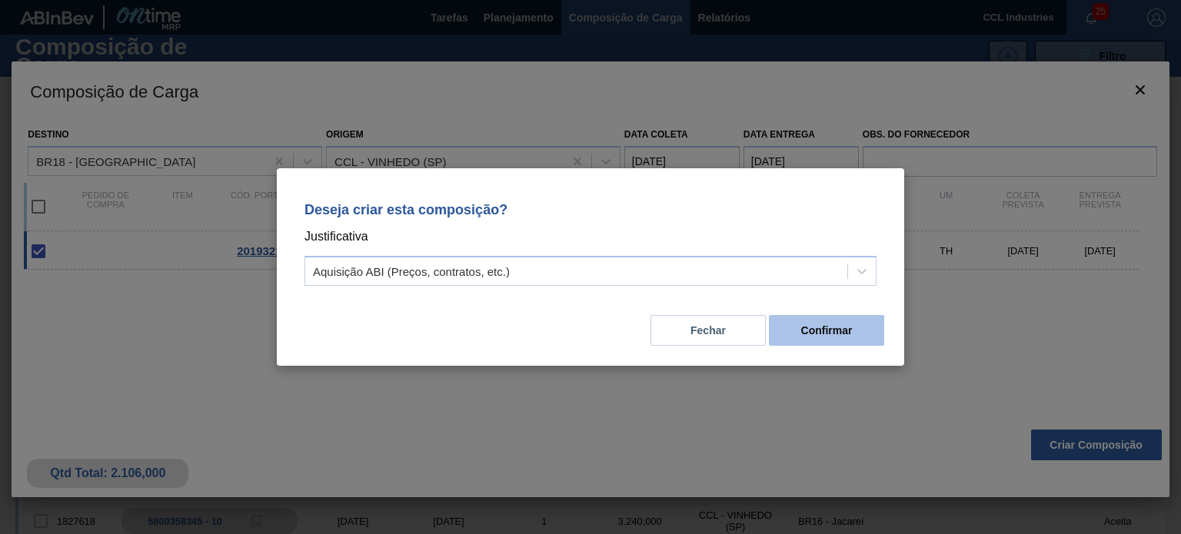
click at [807, 327] on button "Confirmar" at bounding box center [826, 330] width 115 height 31
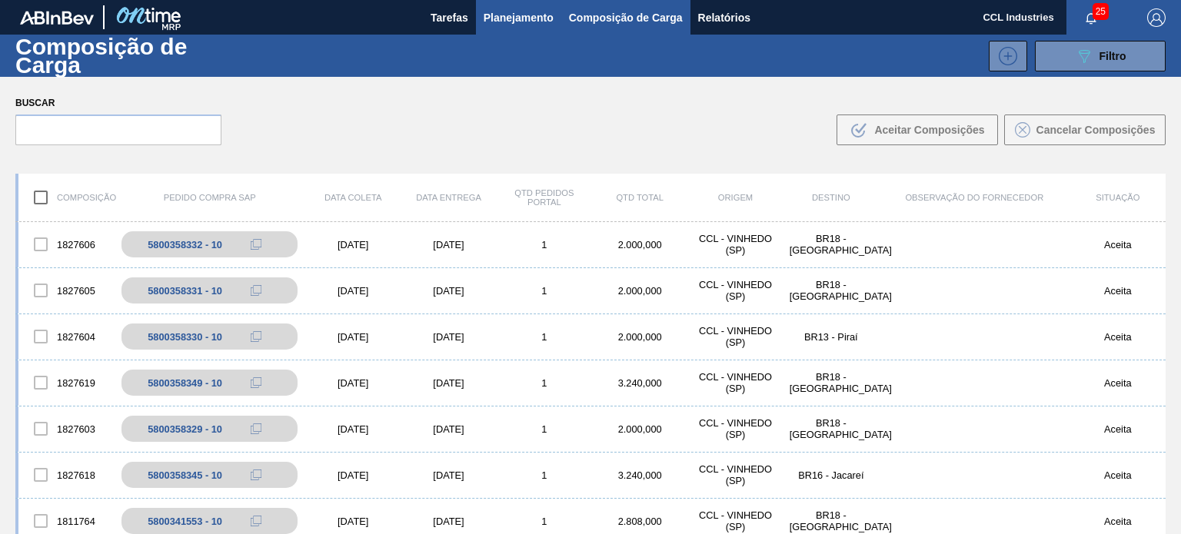
click at [512, 19] on span "Planejamento" at bounding box center [519, 17] width 70 height 18
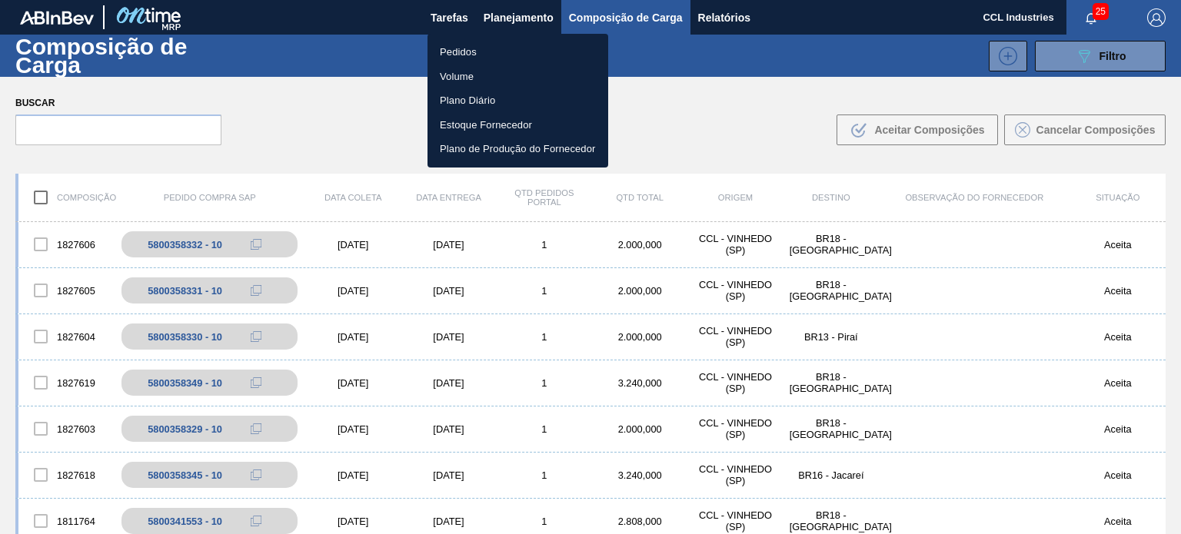
click at [490, 45] on li "Pedidos" at bounding box center [518, 52] width 181 height 25
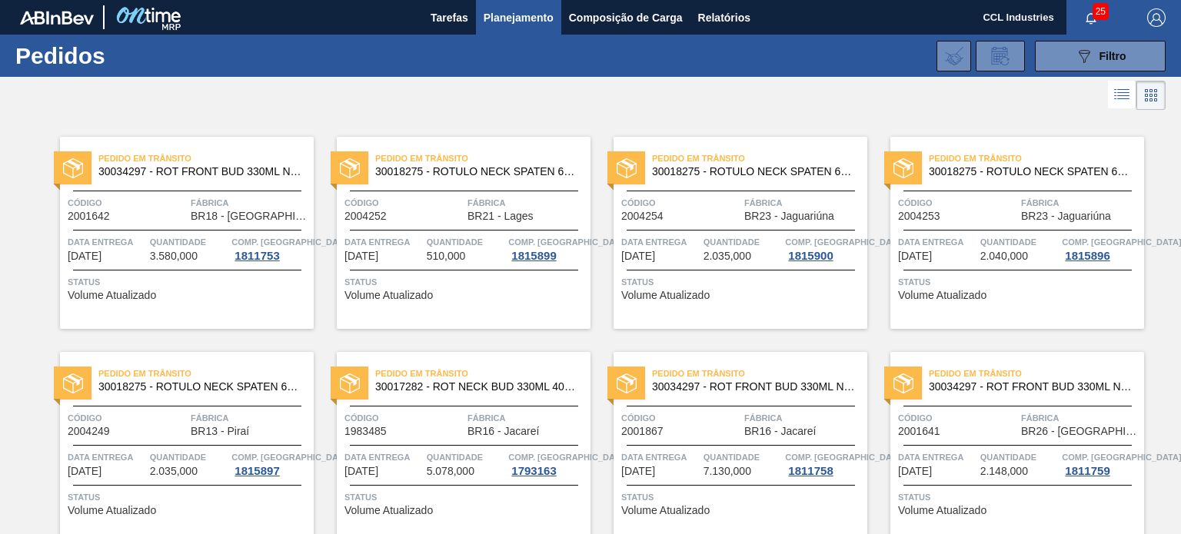
scroll to position [1025, 0]
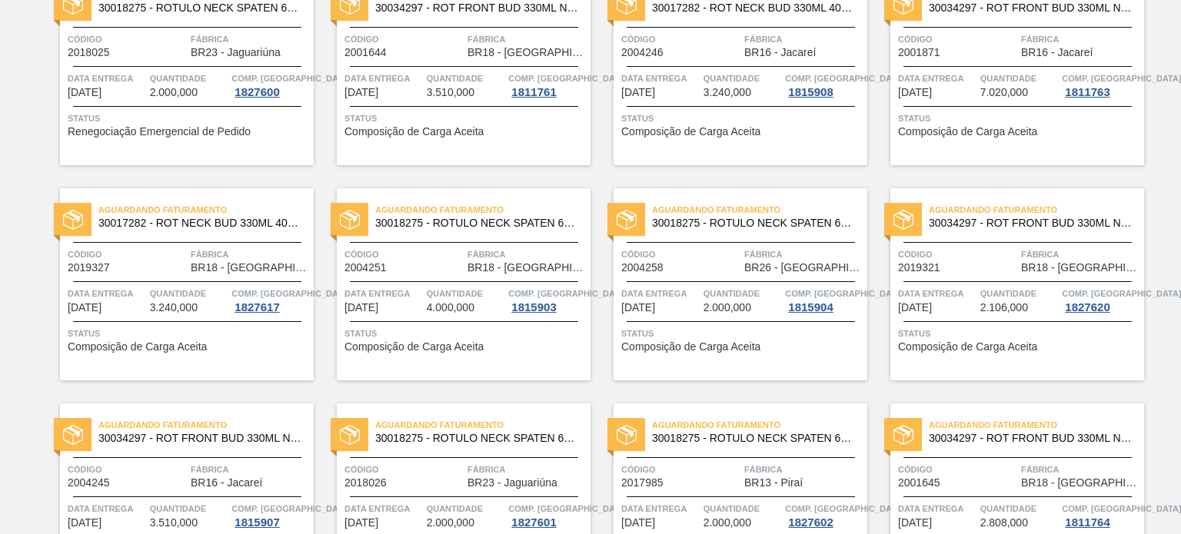
click at [974, 286] on span "Data entrega" at bounding box center [937, 293] width 78 height 15
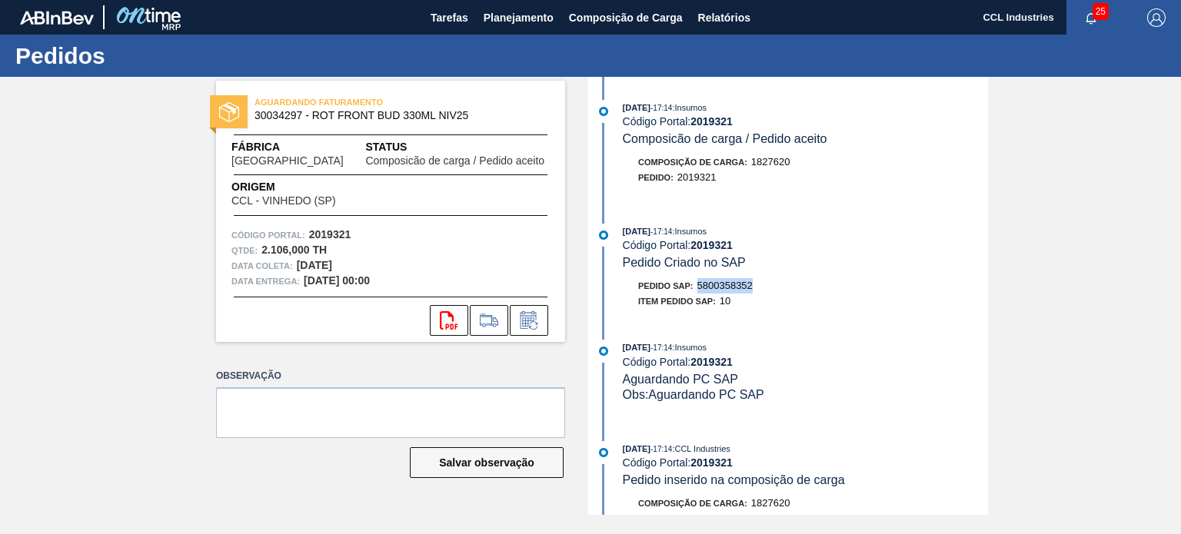
drag, startPoint x: 760, startPoint y: 285, endPoint x: 697, endPoint y: 291, distance: 63.4
click at [697, 291] on div "Pedido SAP: 5800358352" at bounding box center [805, 285] width 365 height 15
click at [524, 331] on button at bounding box center [529, 320] width 38 height 31
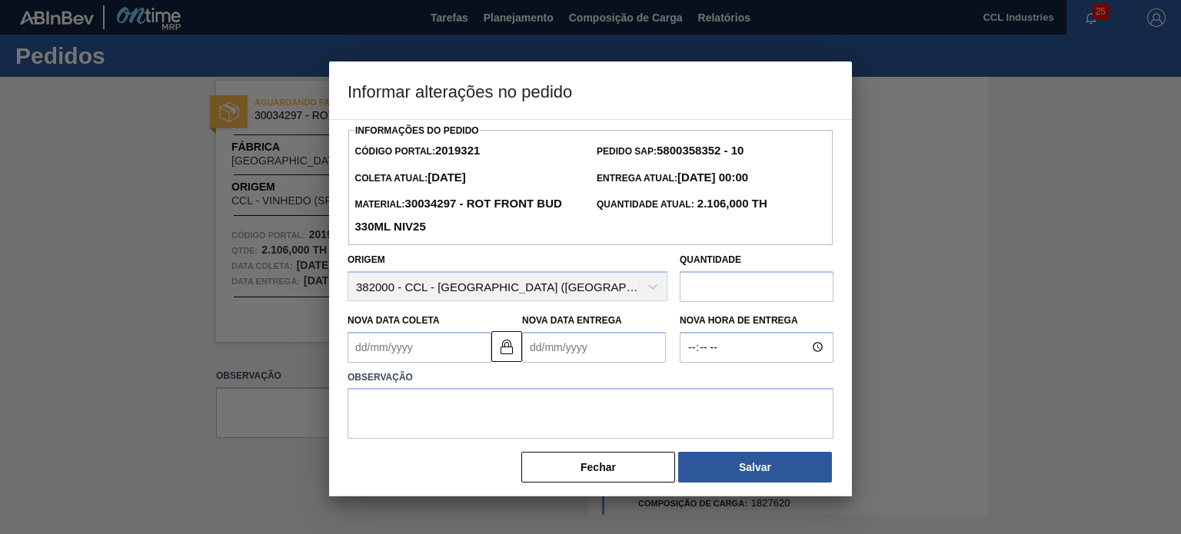
click at [599, 353] on Entrega2019321 "Nova Data Entrega" at bounding box center [594, 347] width 144 height 31
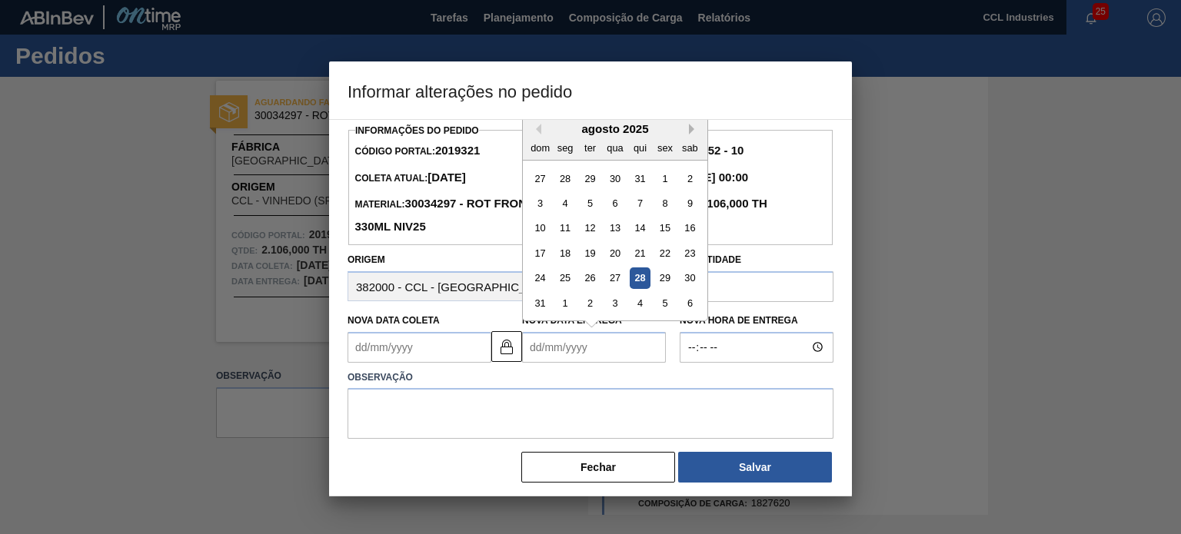
click at [694, 134] on button "Next Month" at bounding box center [694, 129] width 11 height 11
click at [569, 284] on div "29" at bounding box center [565, 278] width 21 height 21
type Coleta2019321 "[DATE]"
type Entrega2019321 "[DATE]"
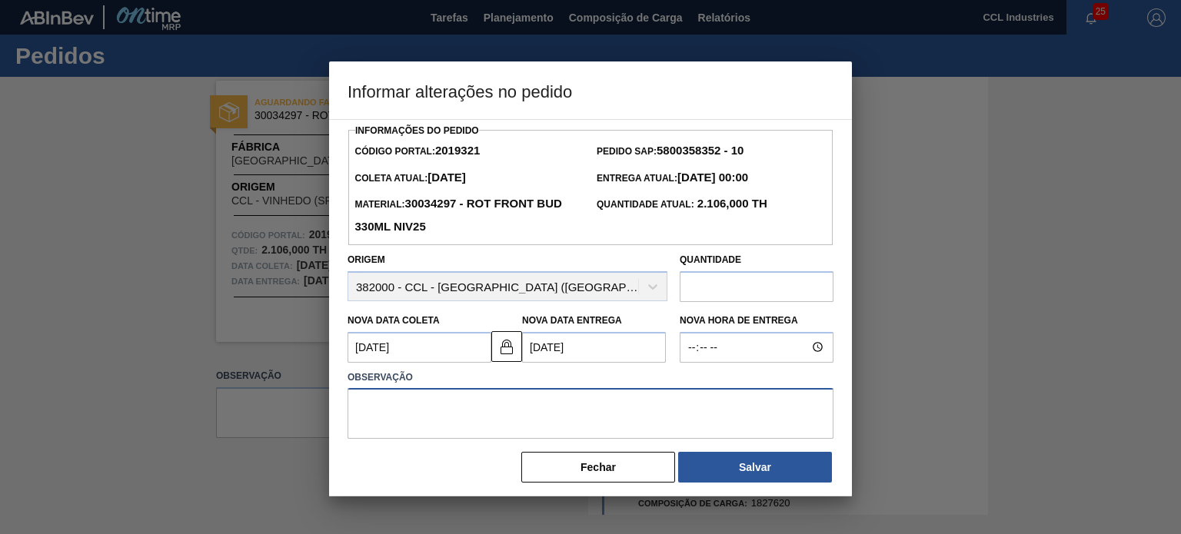
click at [569, 398] on textarea at bounding box center [591, 413] width 486 height 51
type textarea "Leadtime"
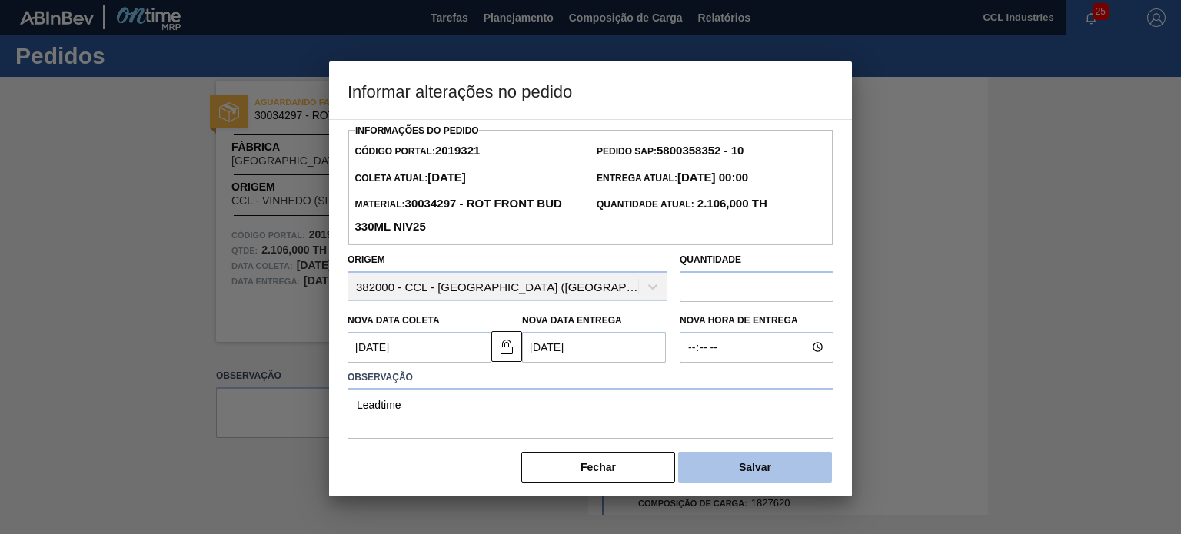
click at [709, 464] on button "Salvar" at bounding box center [755, 467] width 154 height 31
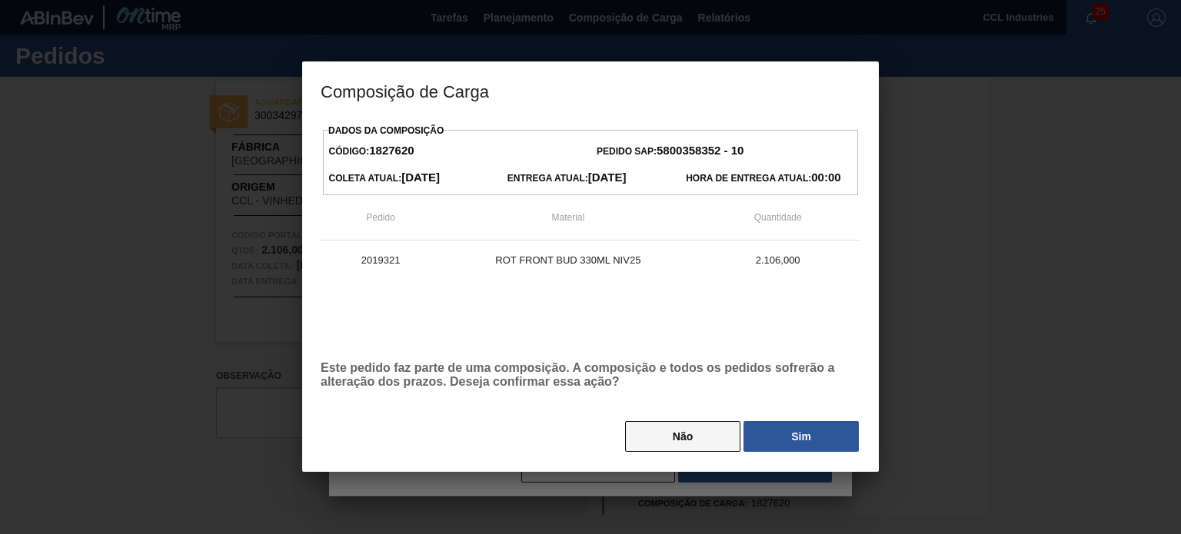
click at [677, 441] on button "Não" at bounding box center [682, 436] width 115 height 31
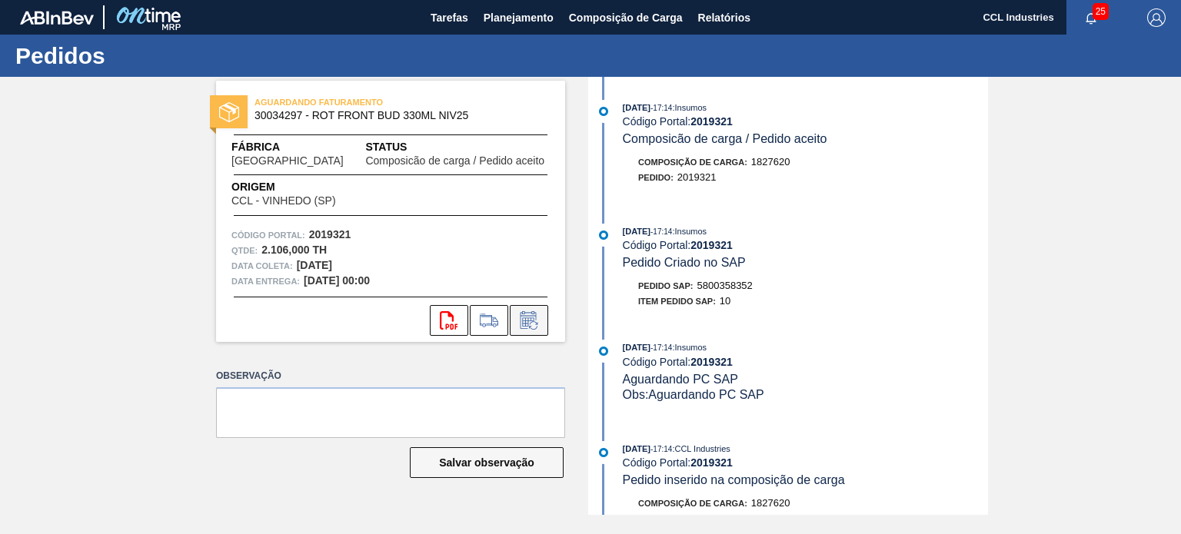
click at [538, 325] on icon at bounding box center [529, 320] width 25 height 18
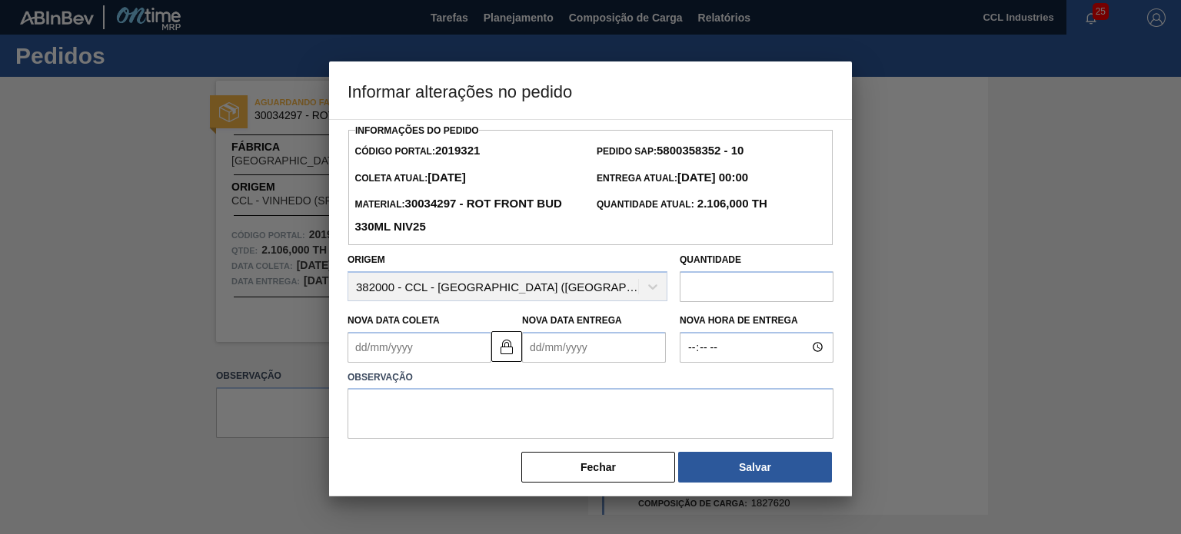
click at [632, 345] on Entrega2019321 "Nova Data Entrega" at bounding box center [594, 347] width 144 height 31
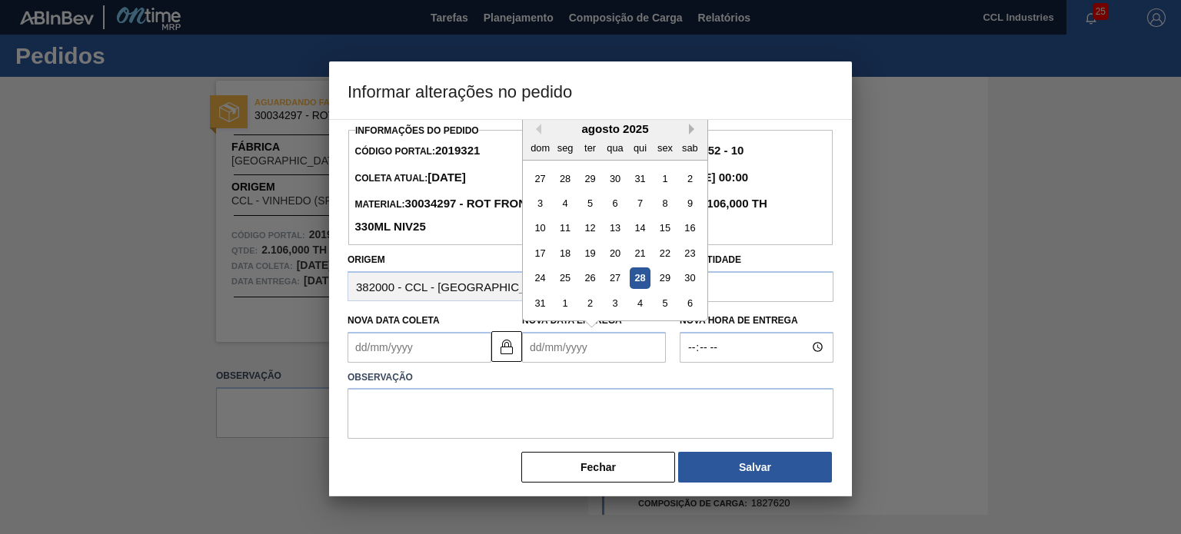
click at [689, 131] on button "Next Month" at bounding box center [694, 129] width 11 height 11
click at [566, 277] on div "29" at bounding box center [565, 278] width 21 height 21
type Coleta2019321 "[DATE]"
type Entrega2019321 "[DATE]"
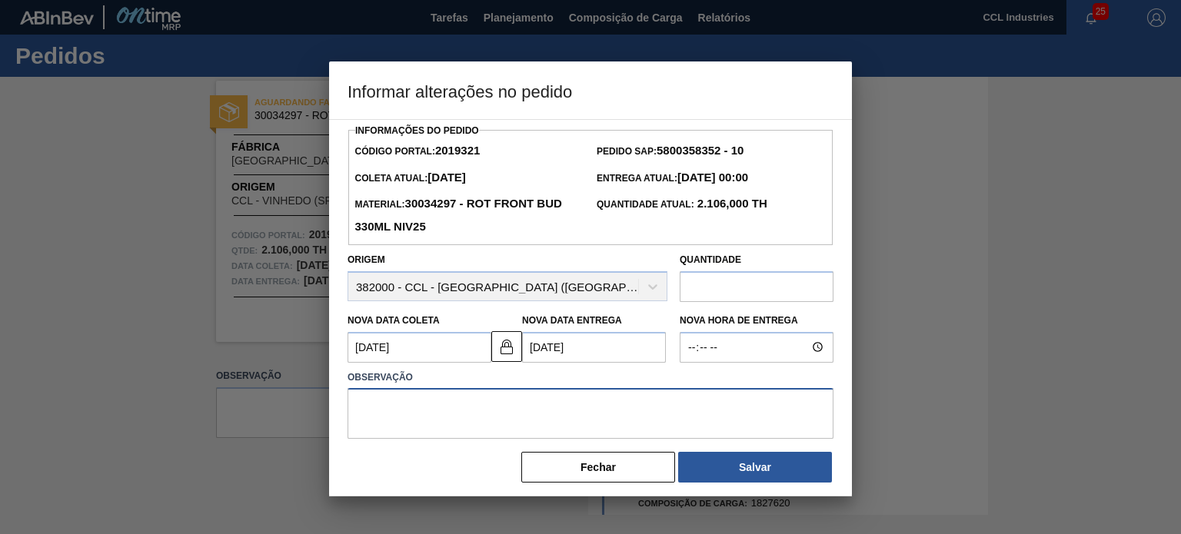
click at [594, 426] on textarea at bounding box center [591, 413] width 486 height 51
click at [468, 350] on Coleta2019321 "[DATE]" at bounding box center [420, 347] width 144 height 31
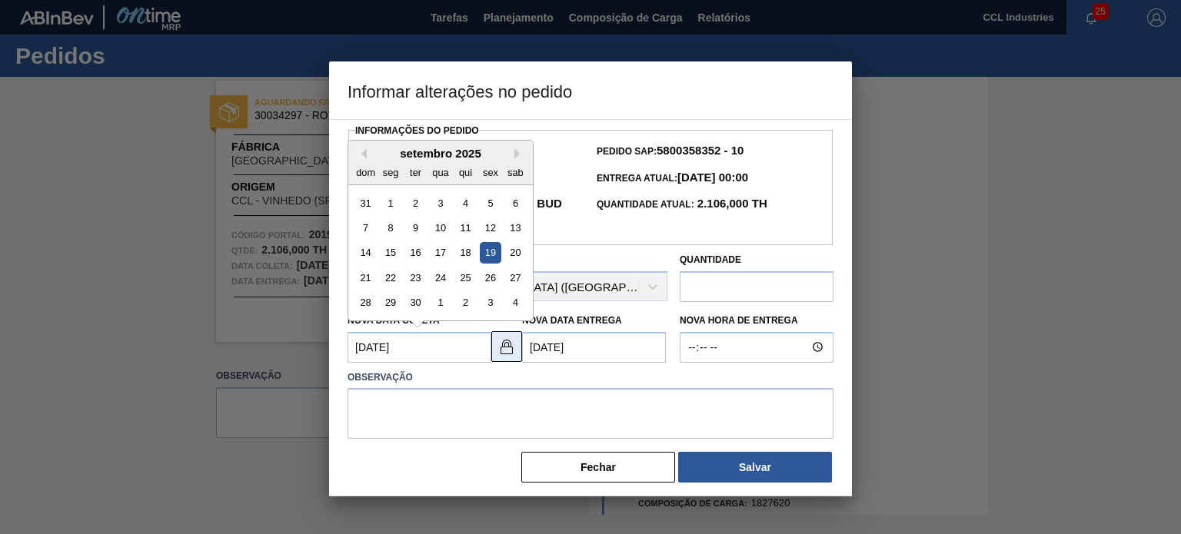
click at [504, 351] on img at bounding box center [507, 347] width 18 height 18
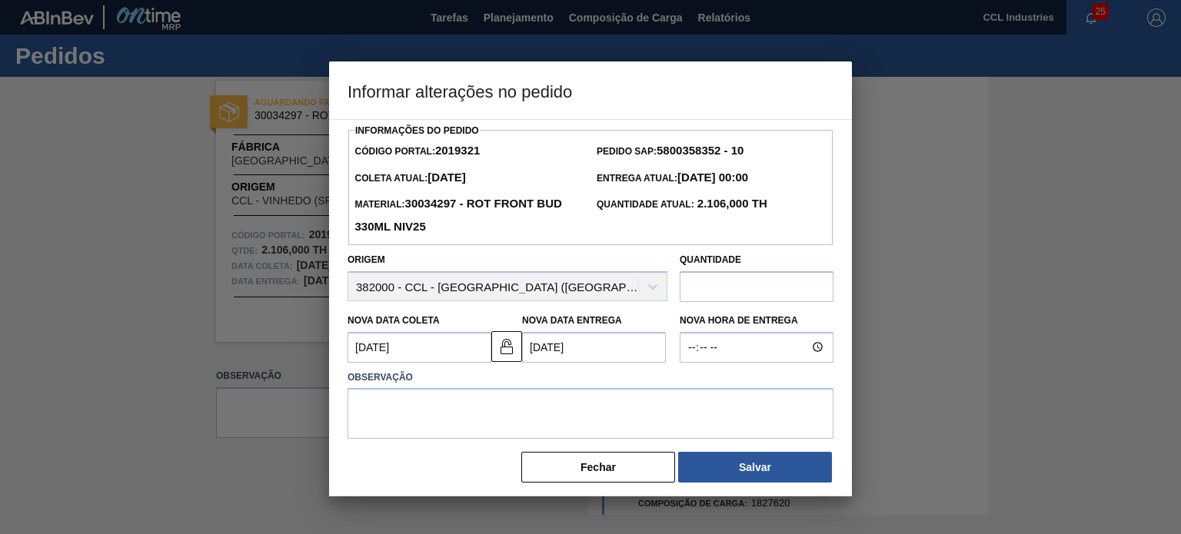
click at [440, 344] on Coleta2019321 "[DATE]" at bounding box center [420, 347] width 144 height 31
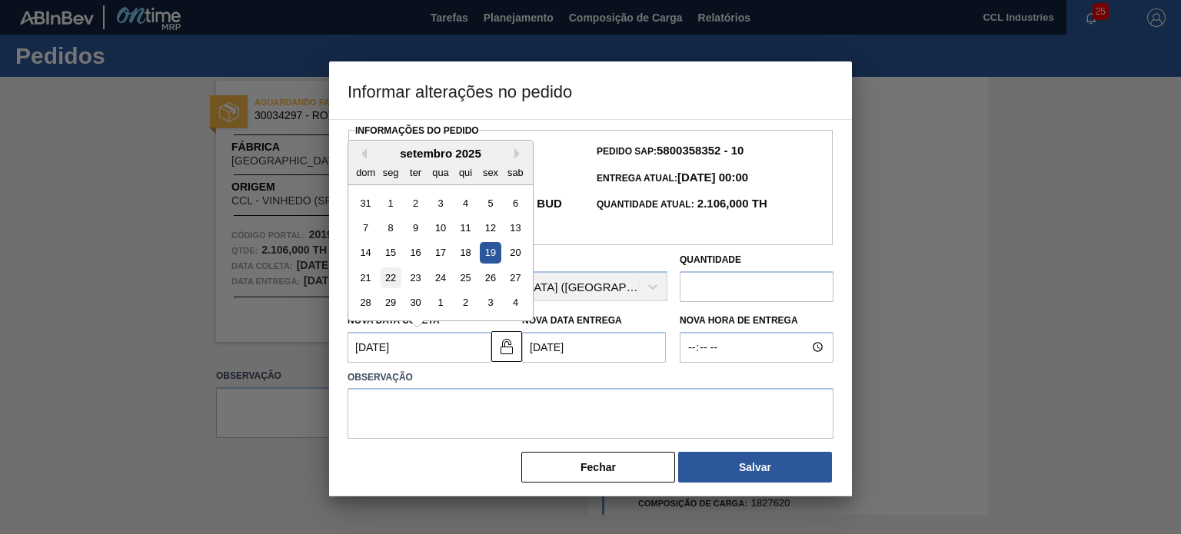
click at [388, 283] on div "22" at bounding box center [391, 278] width 21 height 21
type Coleta2019321 "[DATE]"
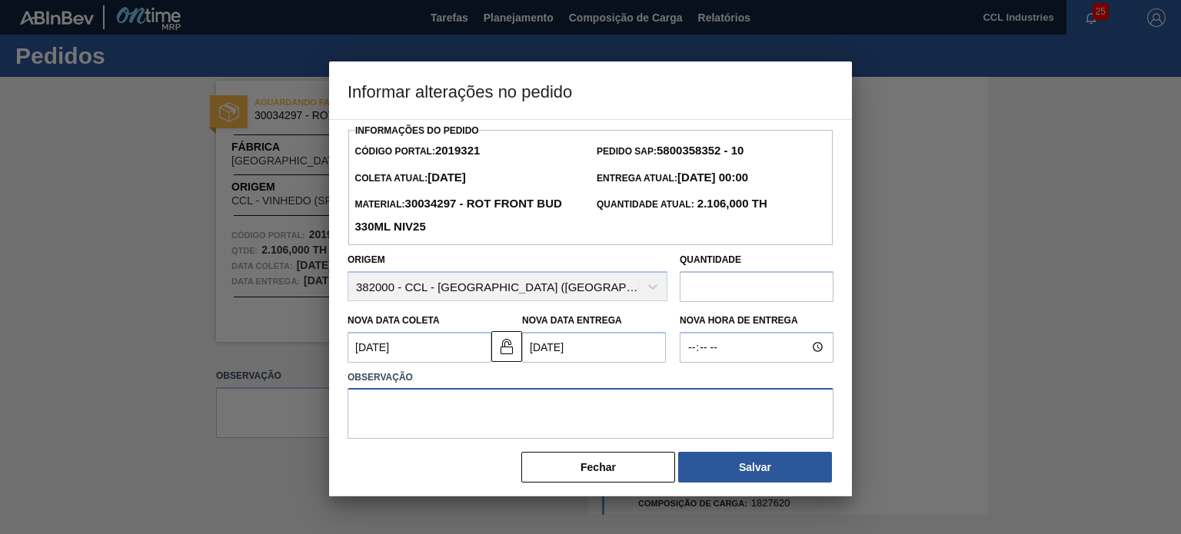
click at [480, 398] on textarea at bounding box center [591, 413] width 486 height 51
type textarea "Leadtime"
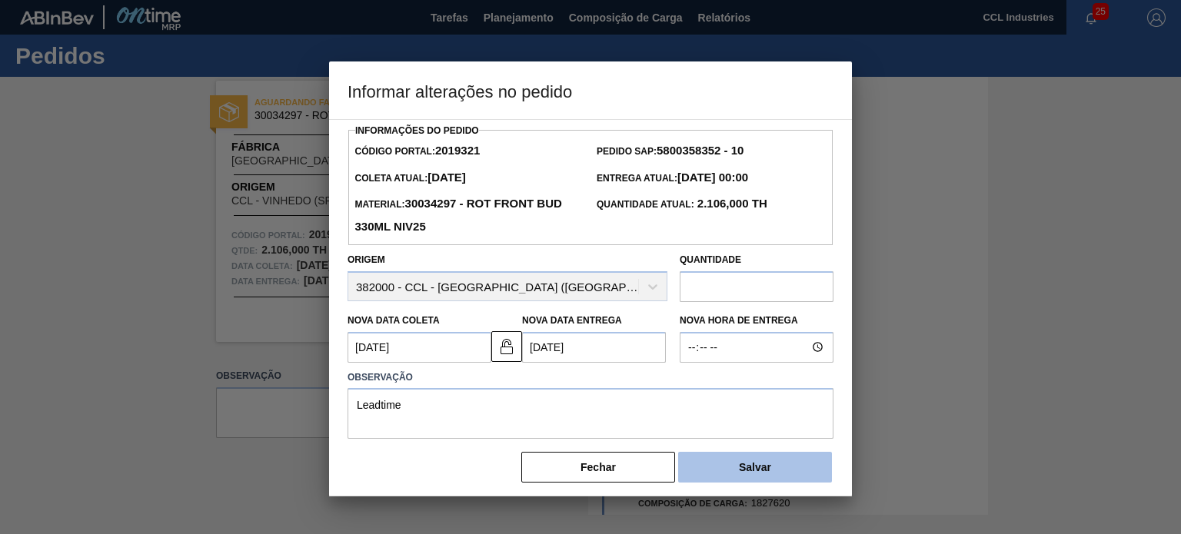
click at [727, 459] on button "Salvar" at bounding box center [755, 467] width 154 height 31
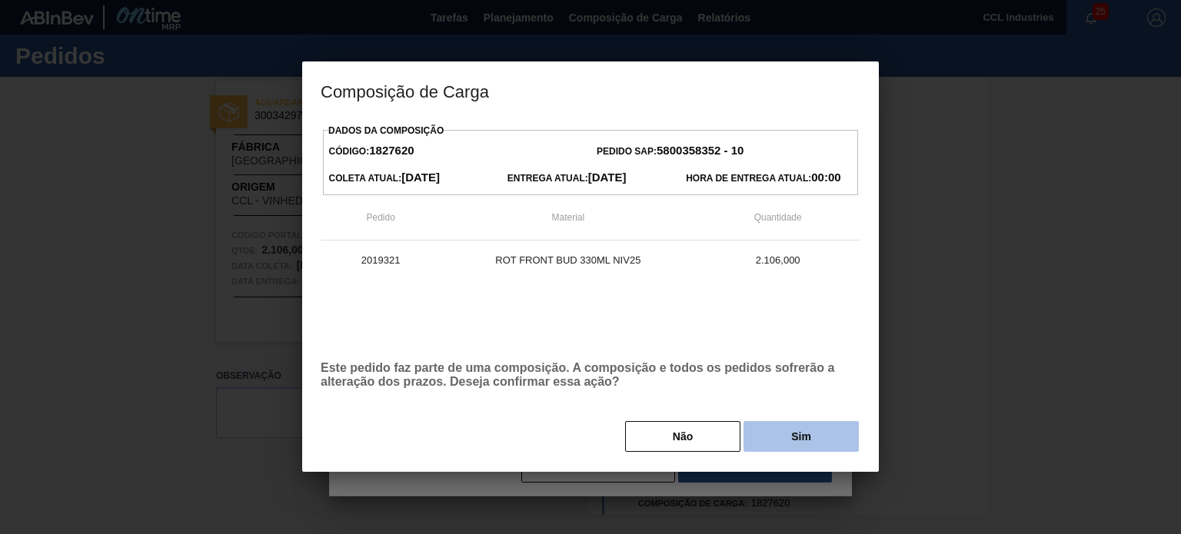
click at [766, 432] on button "Sim" at bounding box center [801, 436] width 115 height 31
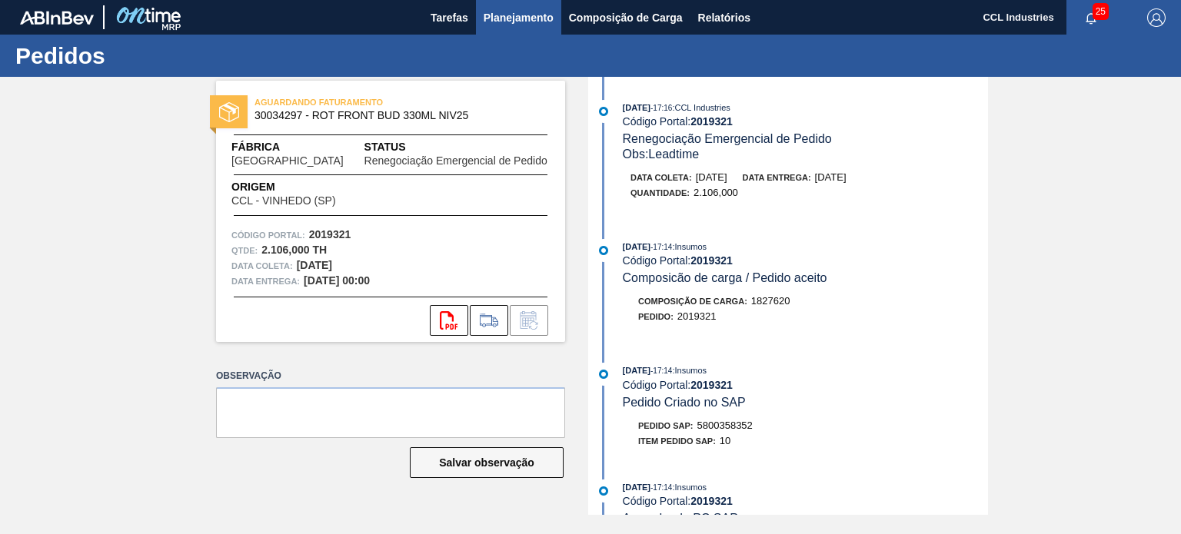
click at [521, 4] on button "Planejamento" at bounding box center [518, 17] width 85 height 35
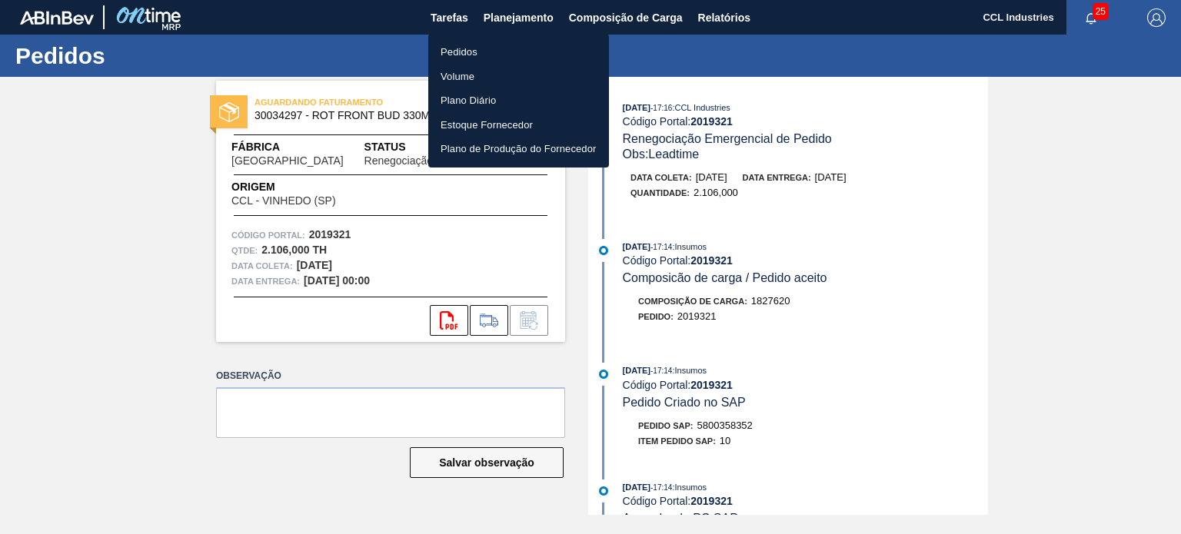
click at [447, 55] on li "Pedidos" at bounding box center [518, 52] width 181 height 25
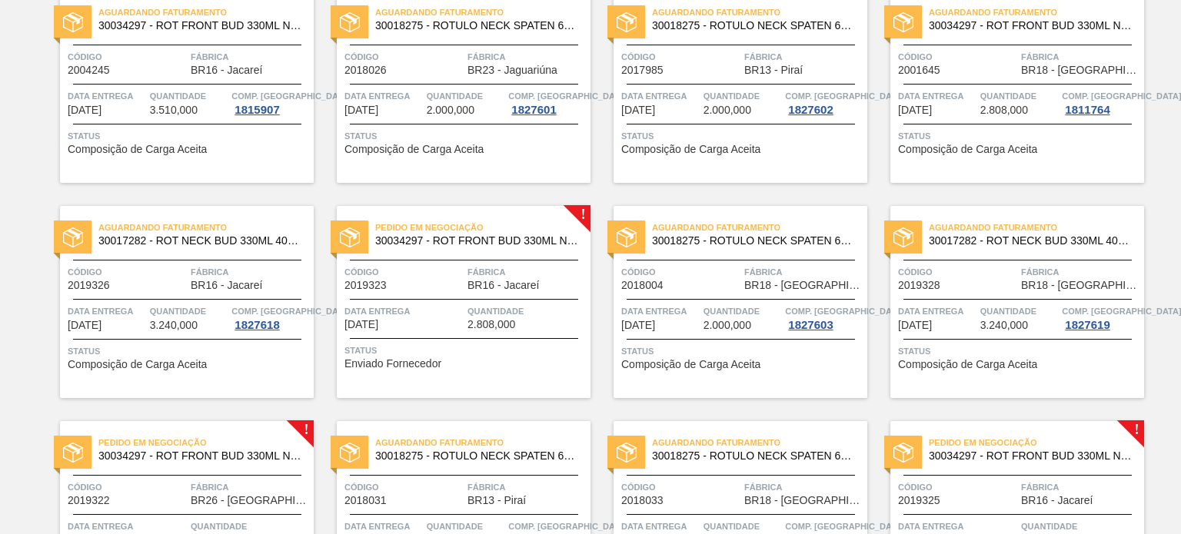
scroll to position [1461, 0]
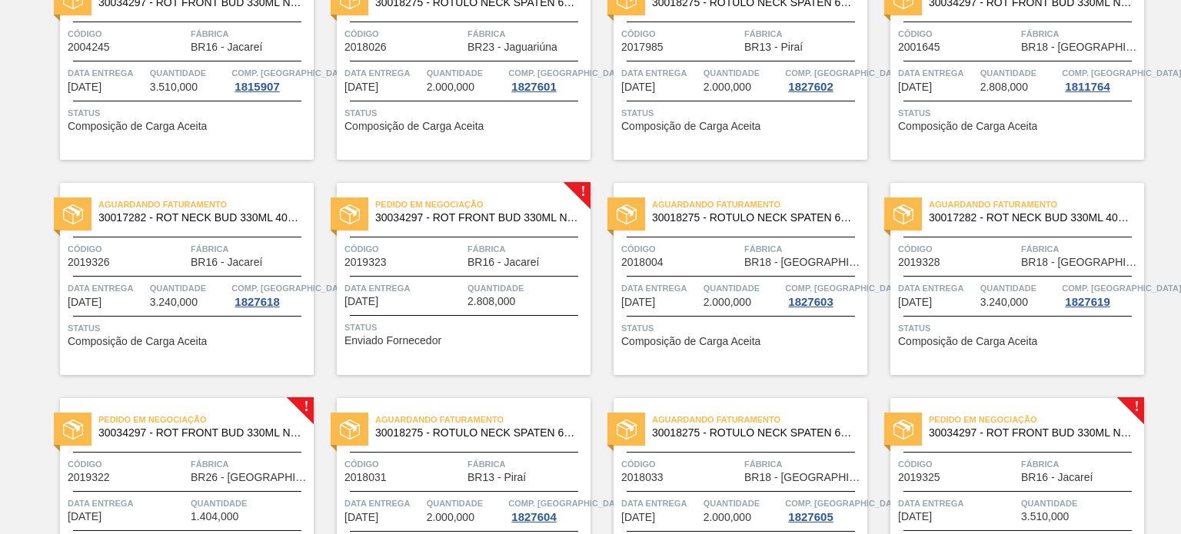
click at [429, 283] on span "Data entrega" at bounding box center [403, 288] width 119 height 15
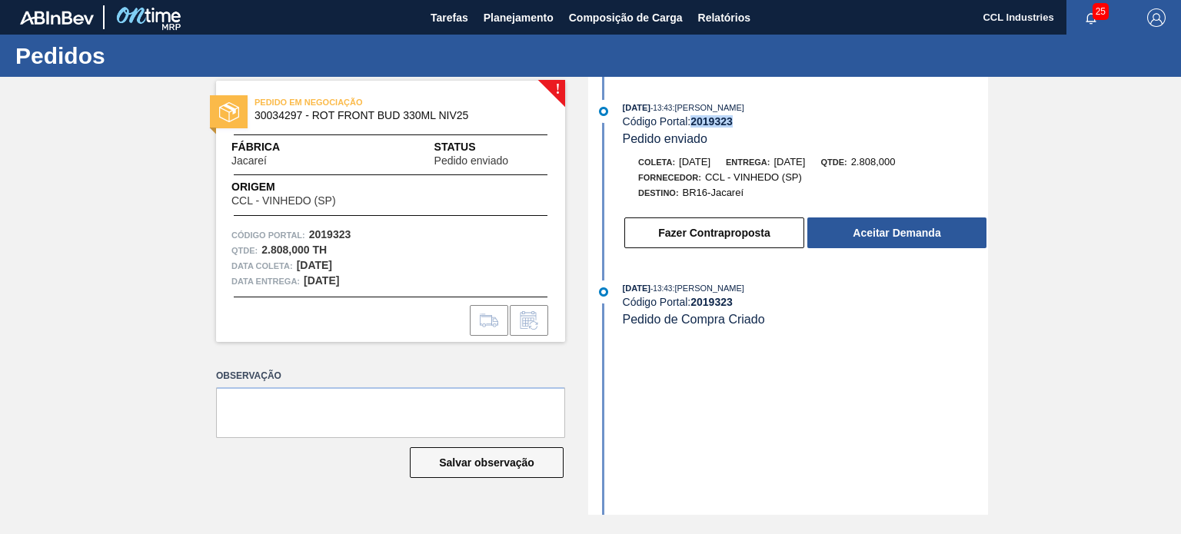
drag, startPoint x: 742, startPoint y: 122, endPoint x: 694, endPoint y: 126, distance: 47.8
click at [694, 126] on div "Código Portal: 2019323" at bounding box center [805, 121] width 365 height 12
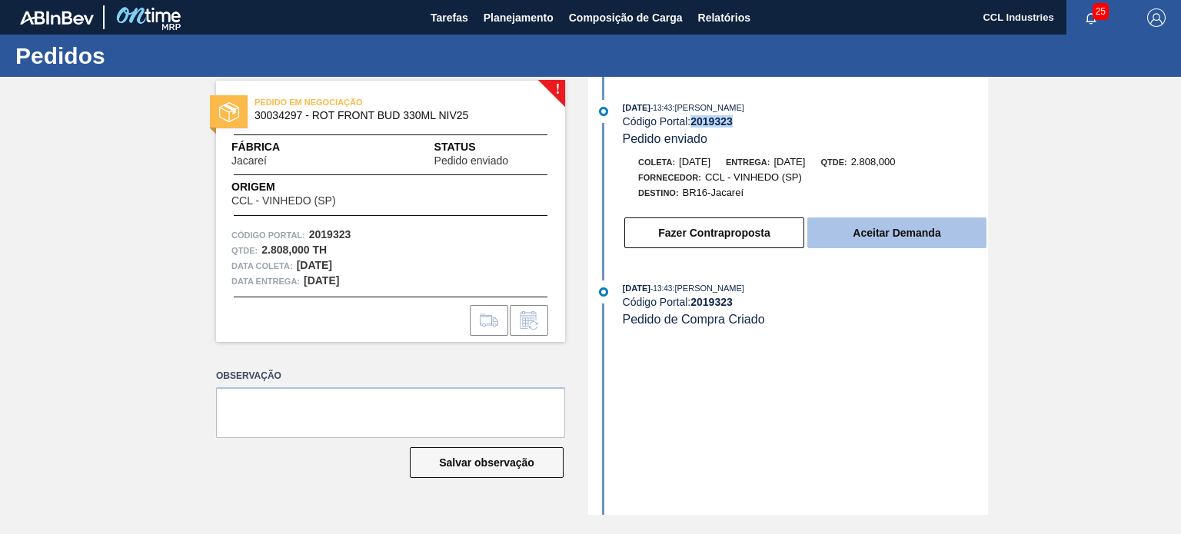
click at [874, 227] on button "Aceitar Demanda" at bounding box center [896, 233] width 179 height 31
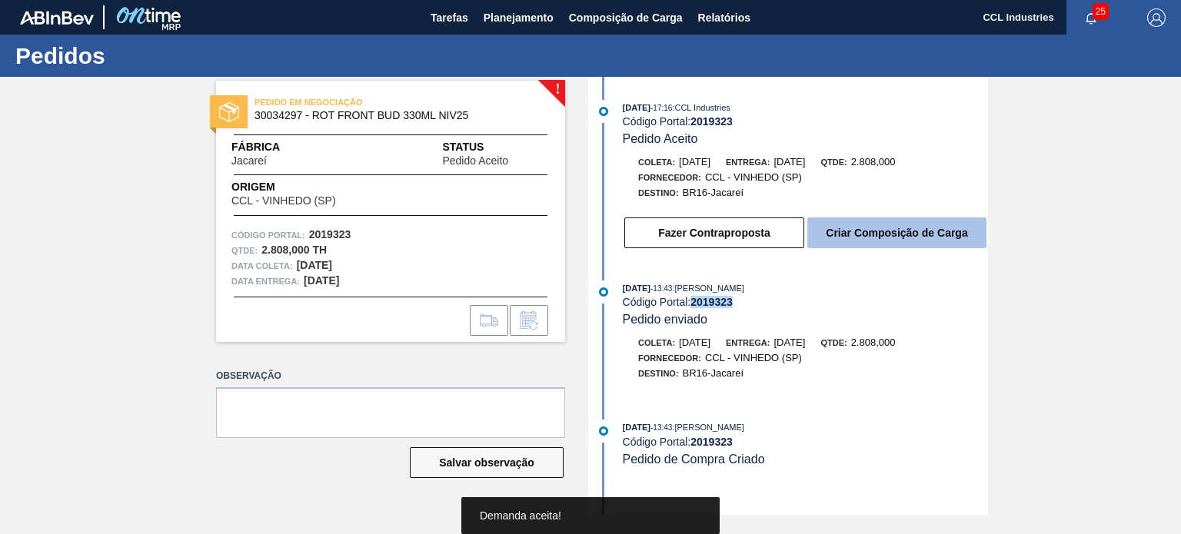
click at [901, 242] on button "Criar Composição de Carga" at bounding box center [896, 233] width 179 height 31
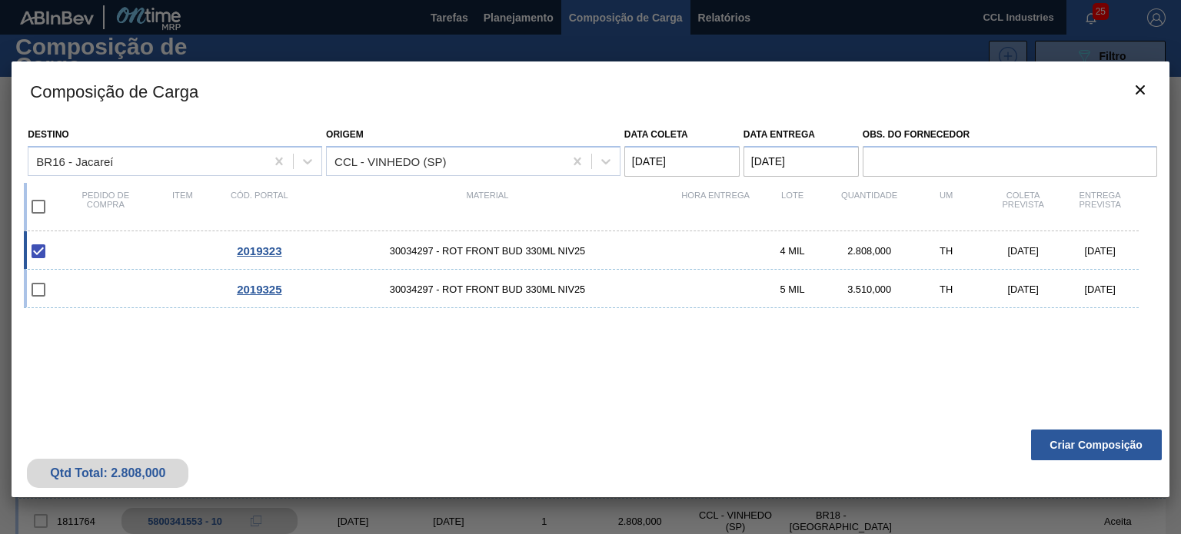
click at [1087, 447] on button "Criar Composição" at bounding box center [1096, 445] width 131 height 31
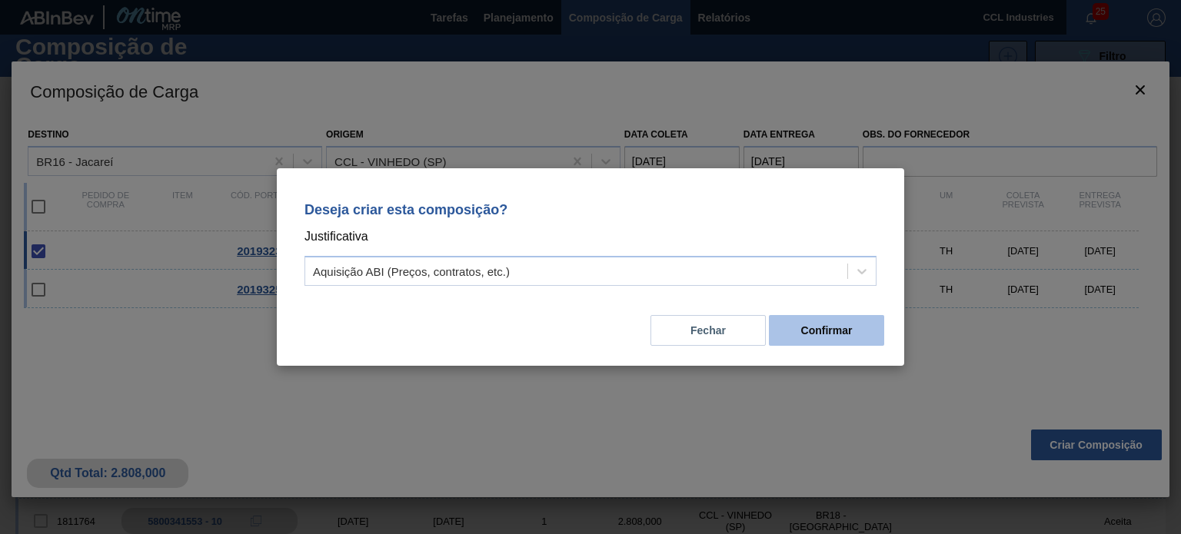
click at [835, 316] on button "Confirmar" at bounding box center [826, 330] width 115 height 31
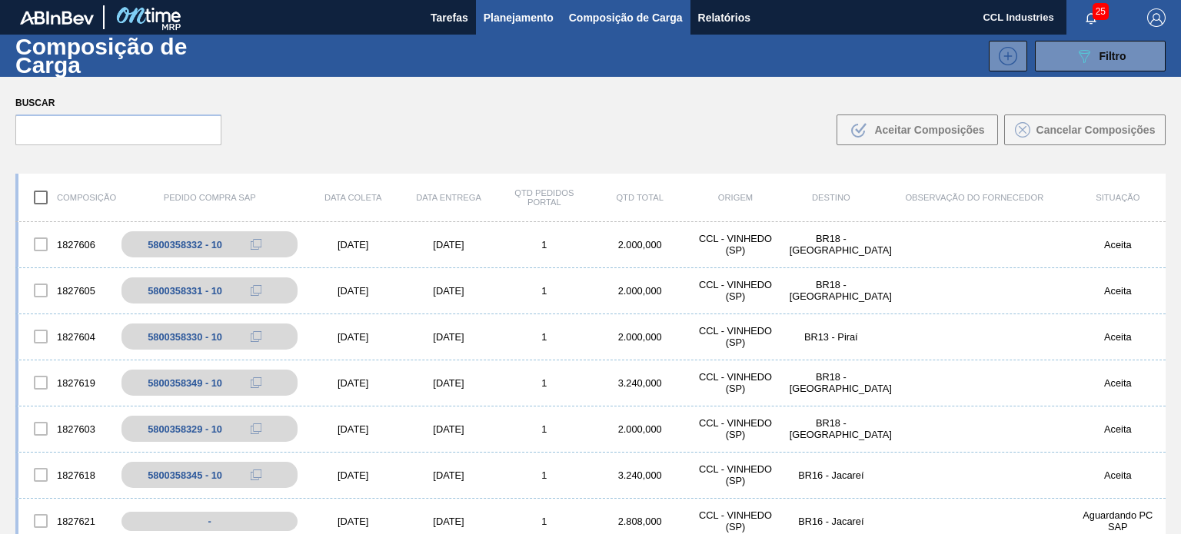
click at [492, 6] on button "Planejamento" at bounding box center [518, 17] width 85 height 35
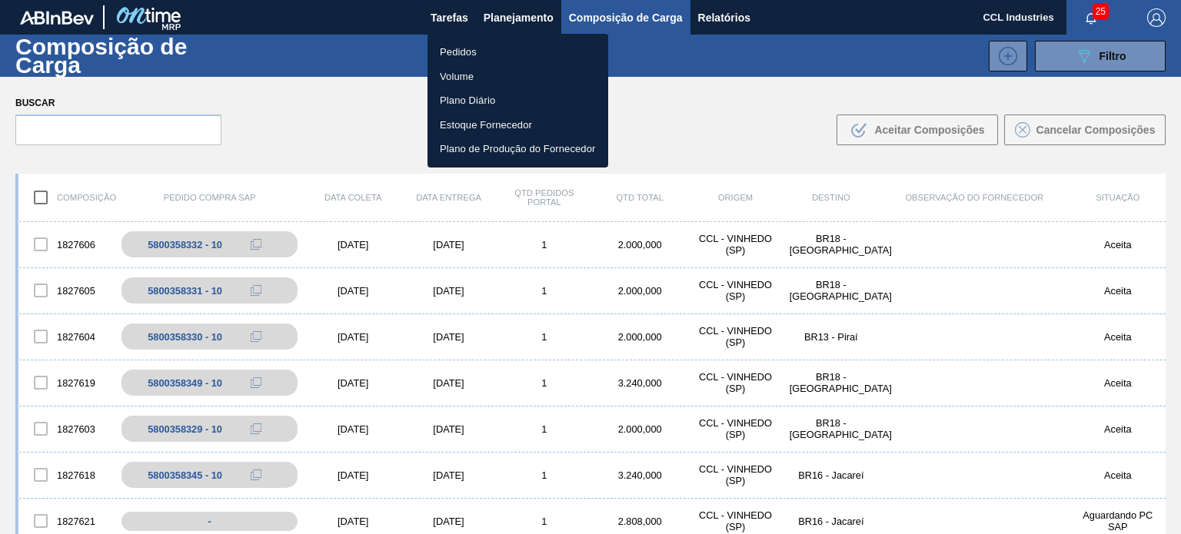
click at [491, 55] on li "Pedidos" at bounding box center [518, 52] width 181 height 25
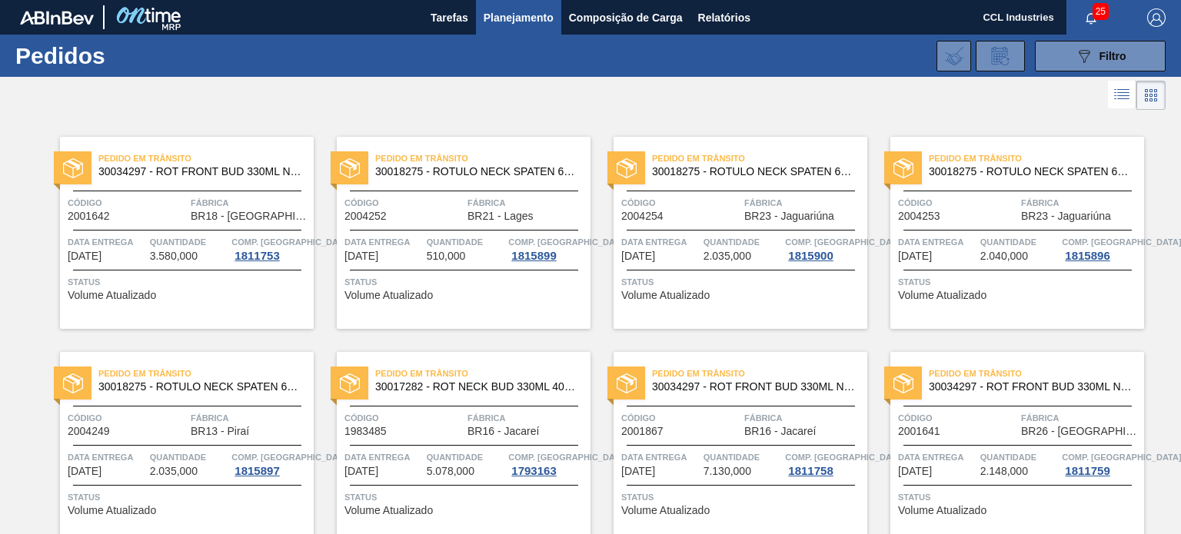
scroll to position [1456, 0]
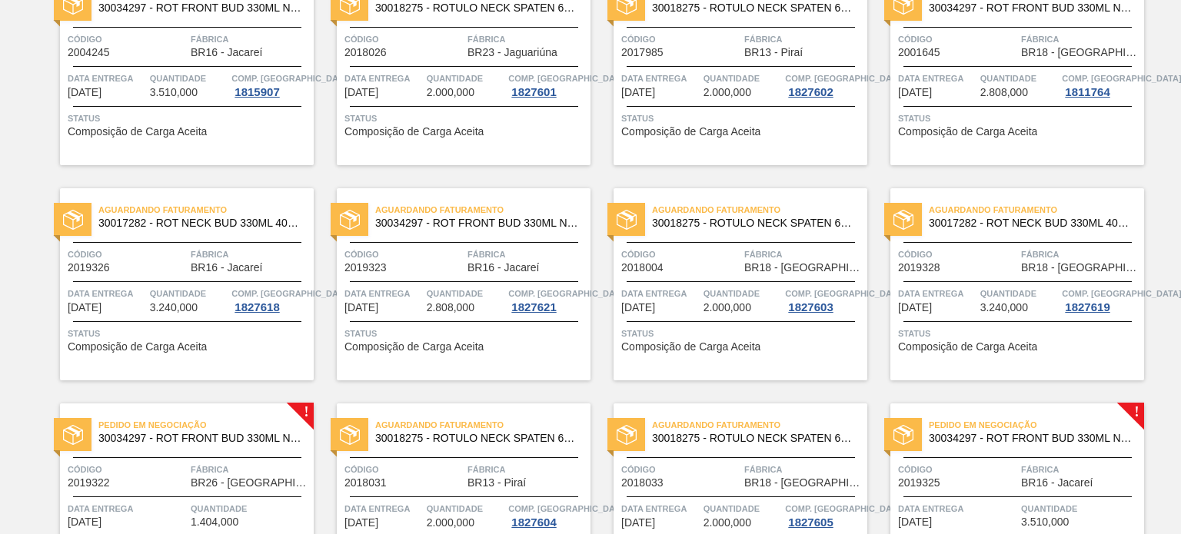
click at [446, 237] on div "Aguardando Faturamento 30034297 - ROT FRONT BUD 330ML NIV25 Código 2019323 Fábr…" at bounding box center [464, 284] width 254 height 192
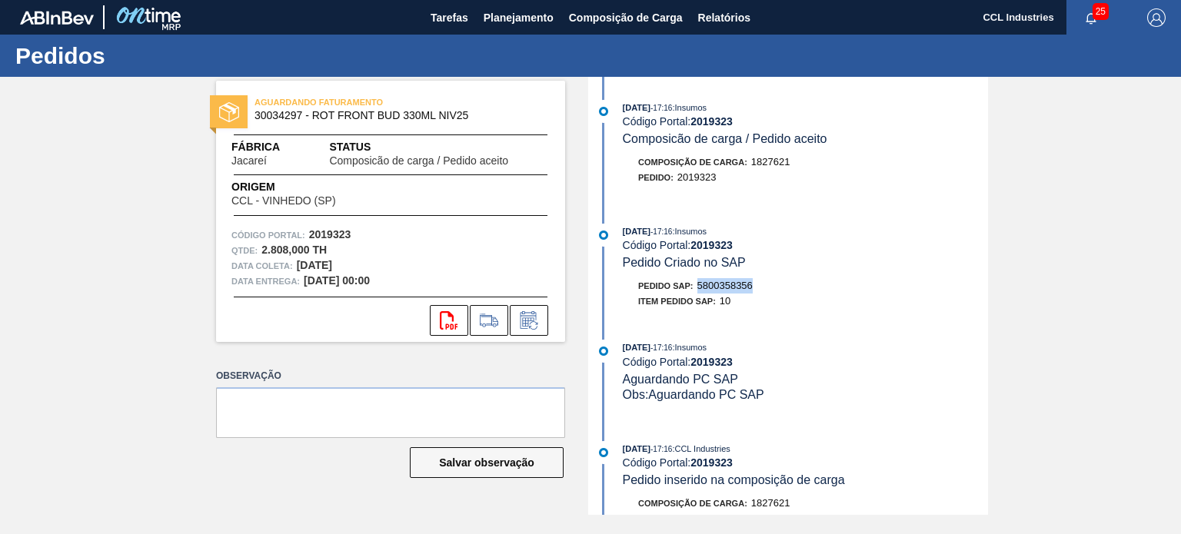
drag, startPoint x: 762, startPoint y: 288, endPoint x: 701, endPoint y: 294, distance: 61.8
click at [701, 294] on div "Pedido SAP: 5800358356" at bounding box center [805, 285] width 365 height 15
click at [508, 20] on span "Planejamento" at bounding box center [519, 17] width 70 height 18
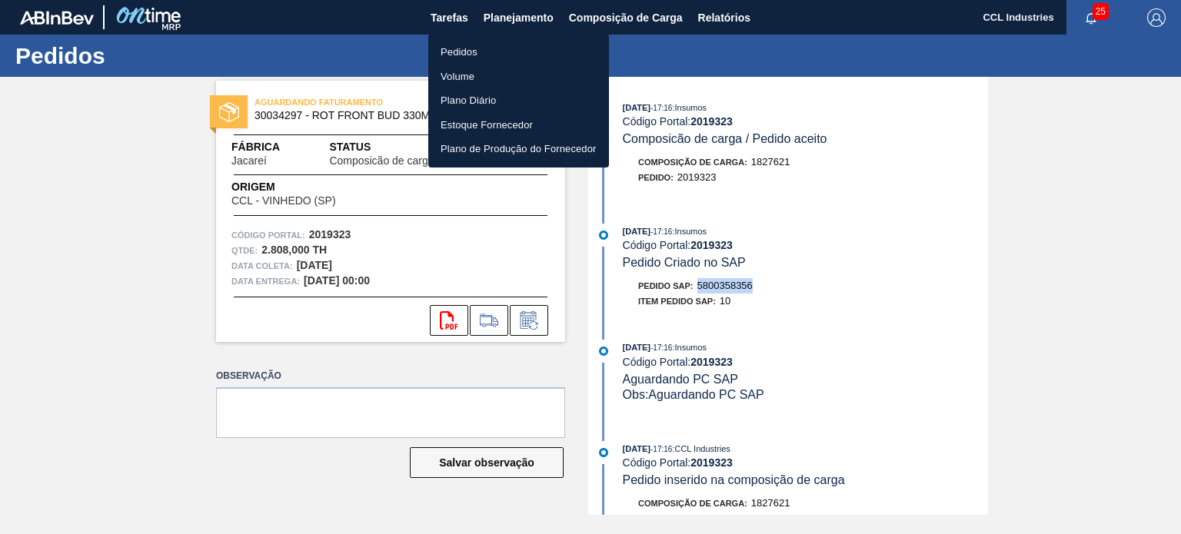
click at [463, 51] on li "Pedidos" at bounding box center [518, 52] width 181 height 25
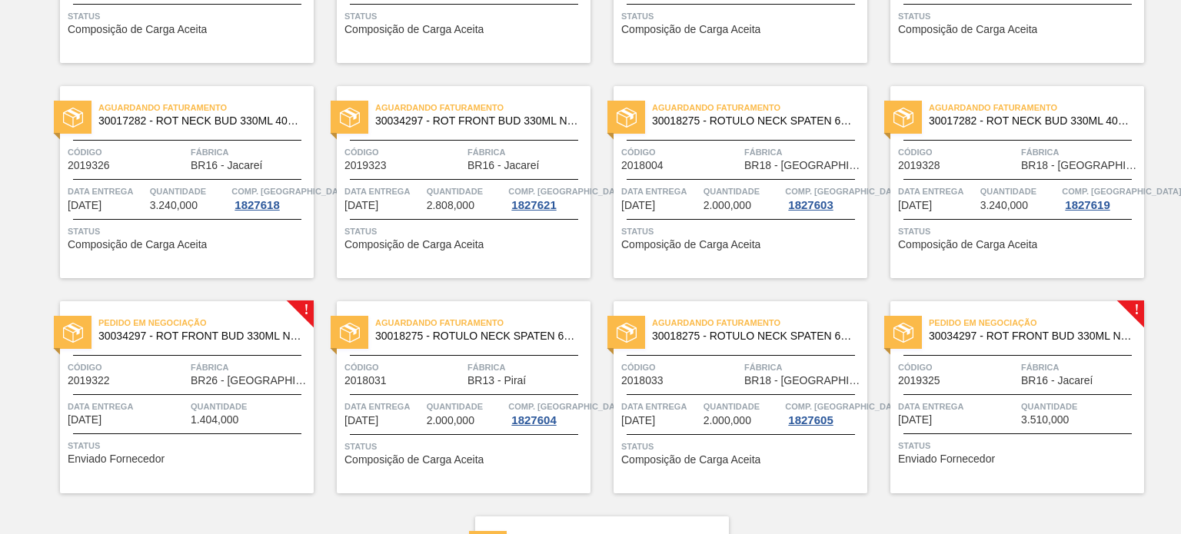
scroll to position [1635, 0]
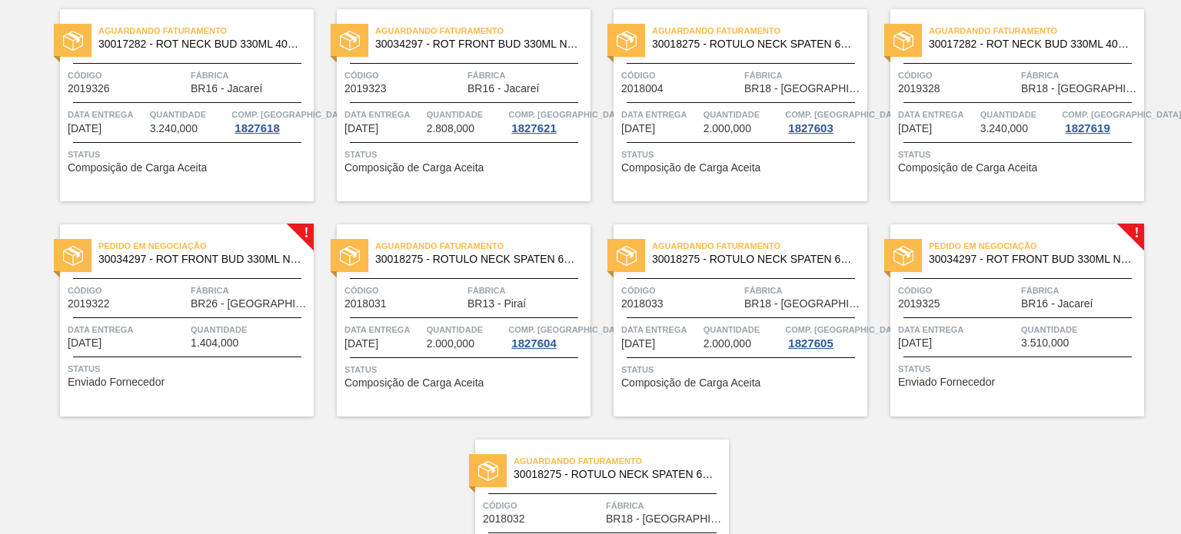
click at [156, 291] on span "Código" at bounding box center [127, 290] width 119 height 15
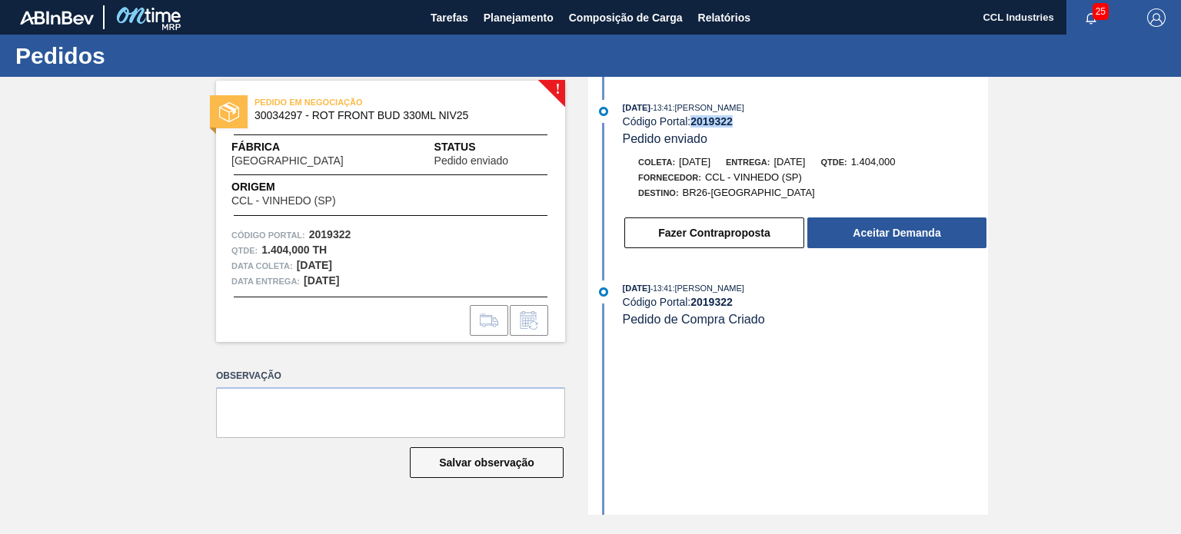
drag, startPoint x: 769, startPoint y: 127, endPoint x: 695, endPoint y: 117, distance: 74.5
click at [695, 117] on div "Código Portal: 2019322" at bounding box center [805, 121] width 365 height 12
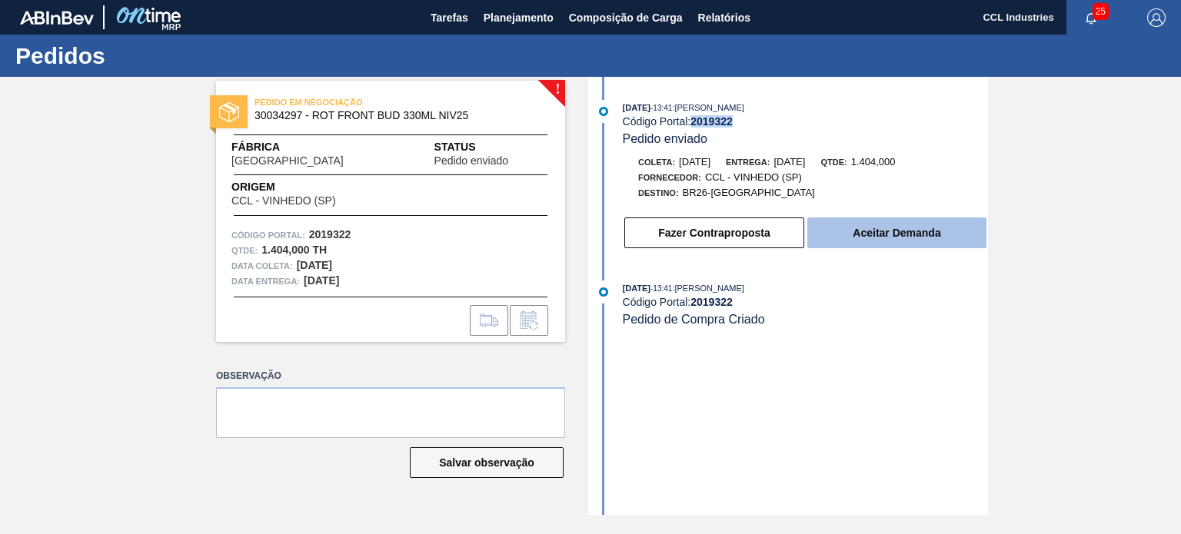
click at [919, 228] on button "Aceitar Demanda" at bounding box center [896, 233] width 179 height 31
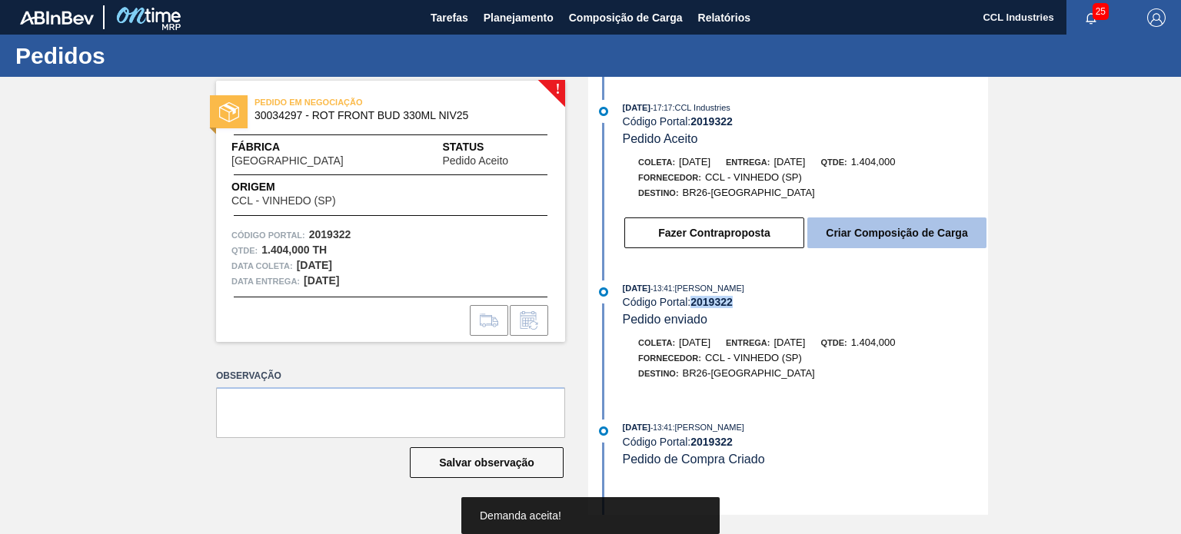
click at [895, 240] on button "Criar Composição de Carga" at bounding box center [896, 233] width 179 height 31
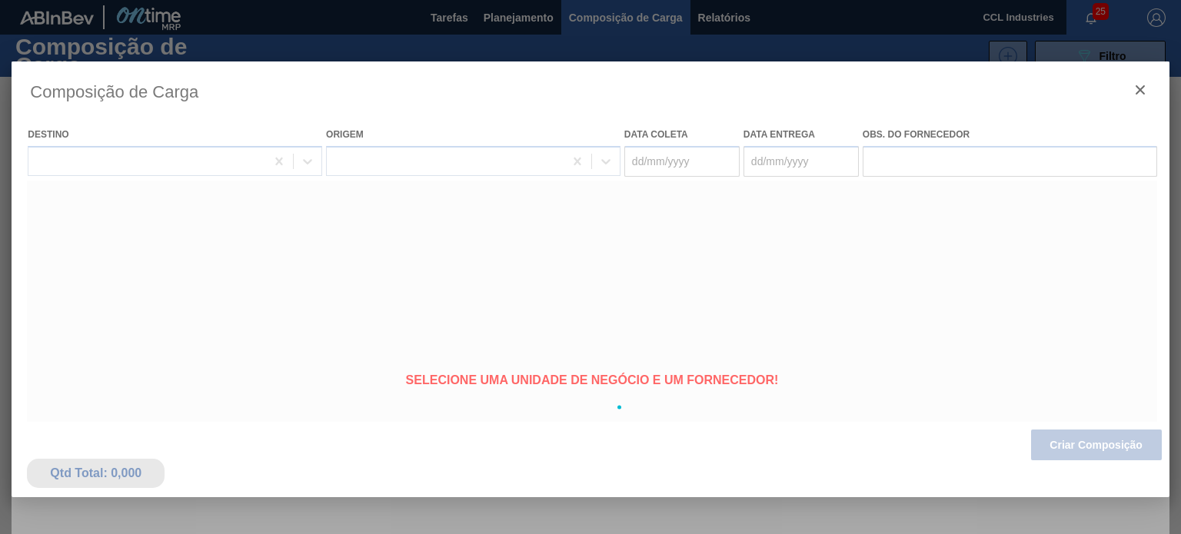
type coleta "[DATE]"
type entrega "[DATE]"
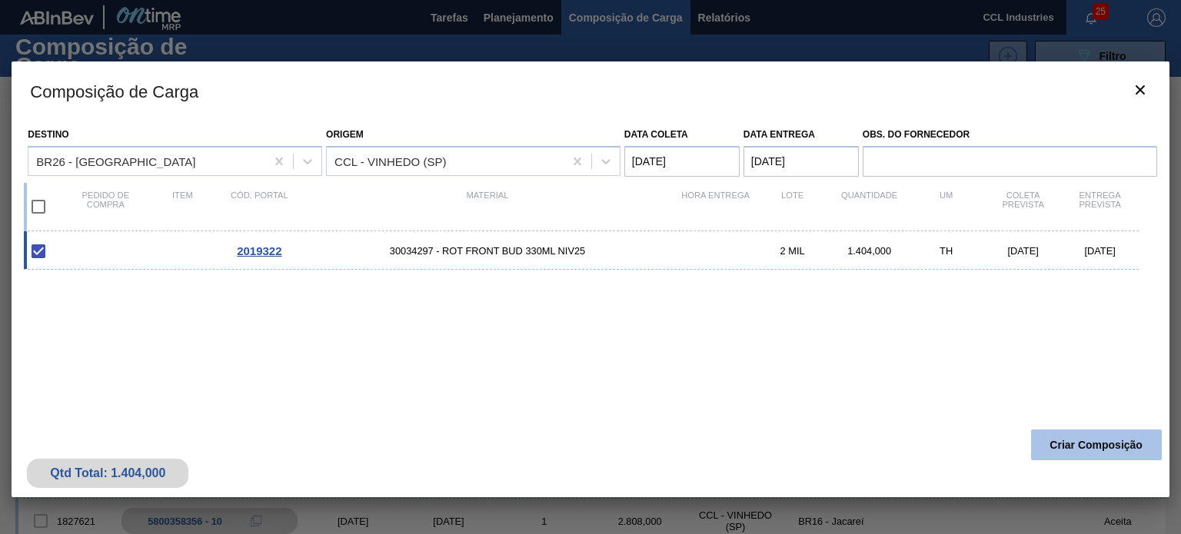
click at [1083, 444] on button "Criar Composição" at bounding box center [1096, 445] width 131 height 31
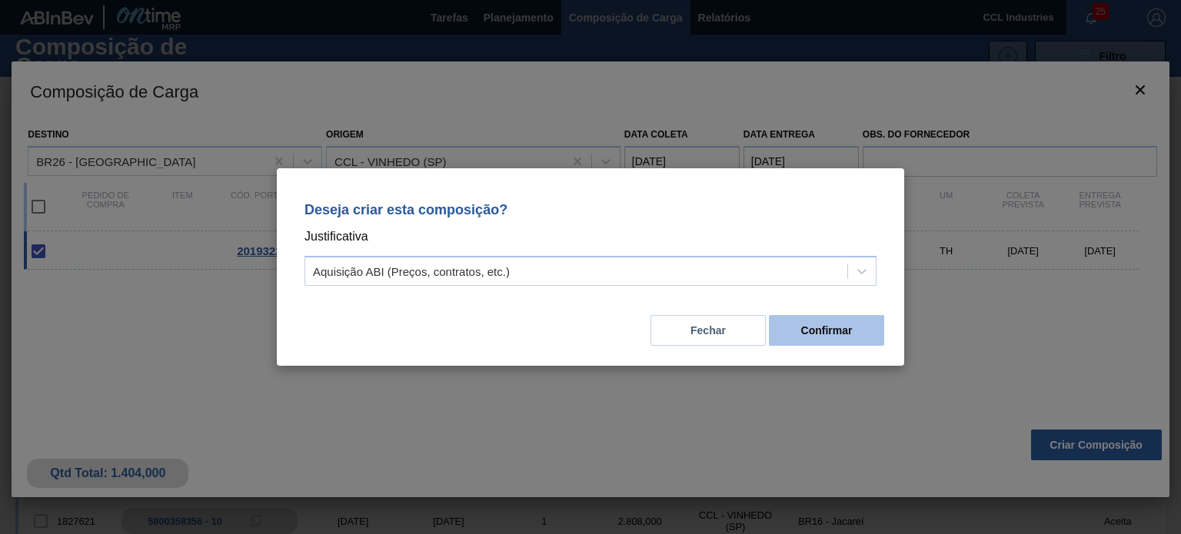
click at [829, 331] on button "Confirmar" at bounding box center [826, 330] width 115 height 31
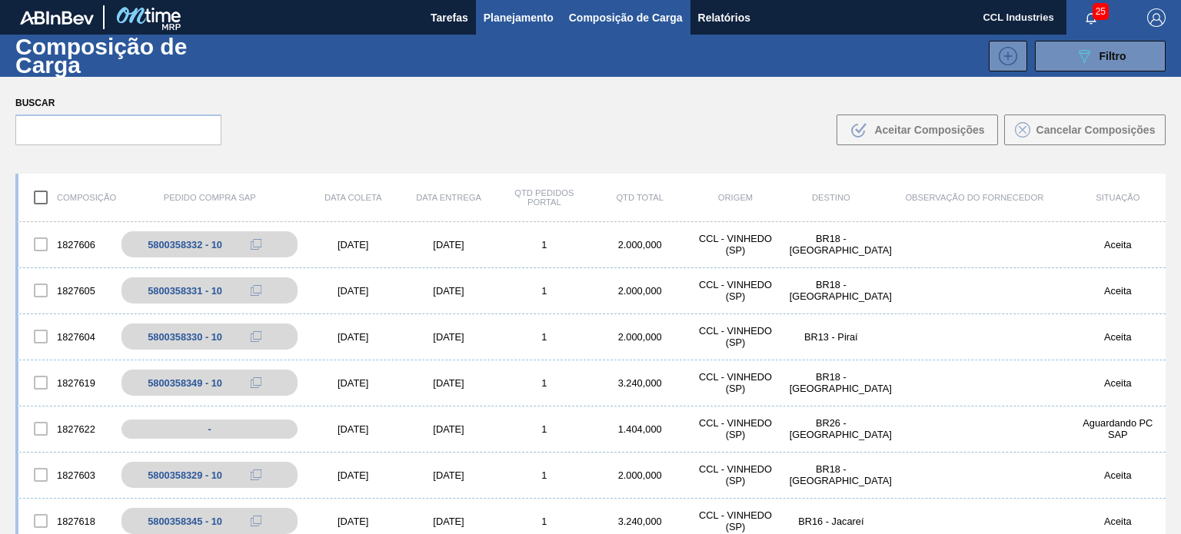
click at [520, 21] on span "Planejamento" at bounding box center [519, 17] width 70 height 18
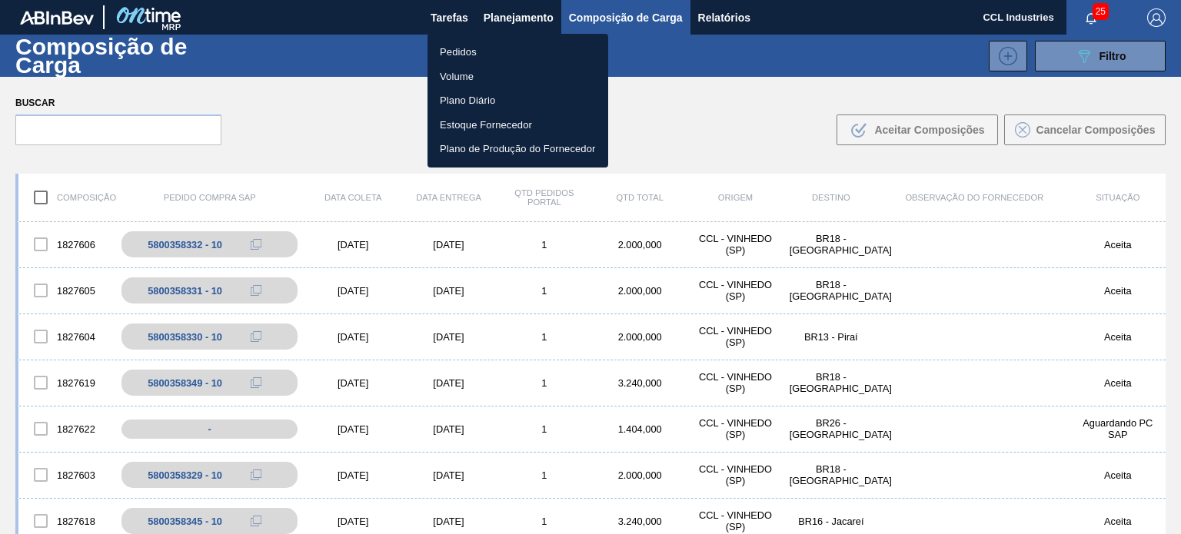
drag, startPoint x: 488, startPoint y: 47, endPoint x: 443, endPoint y: 68, distance: 50.2
click at [488, 47] on li "Pedidos" at bounding box center [518, 52] width 181 height 25
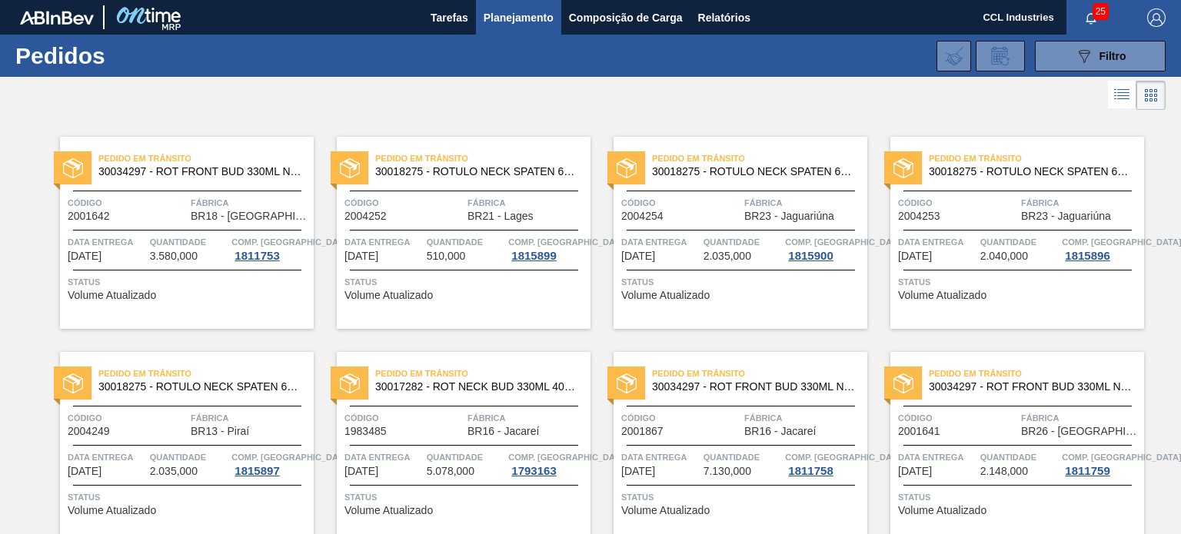
scroll to position [1671, 0]
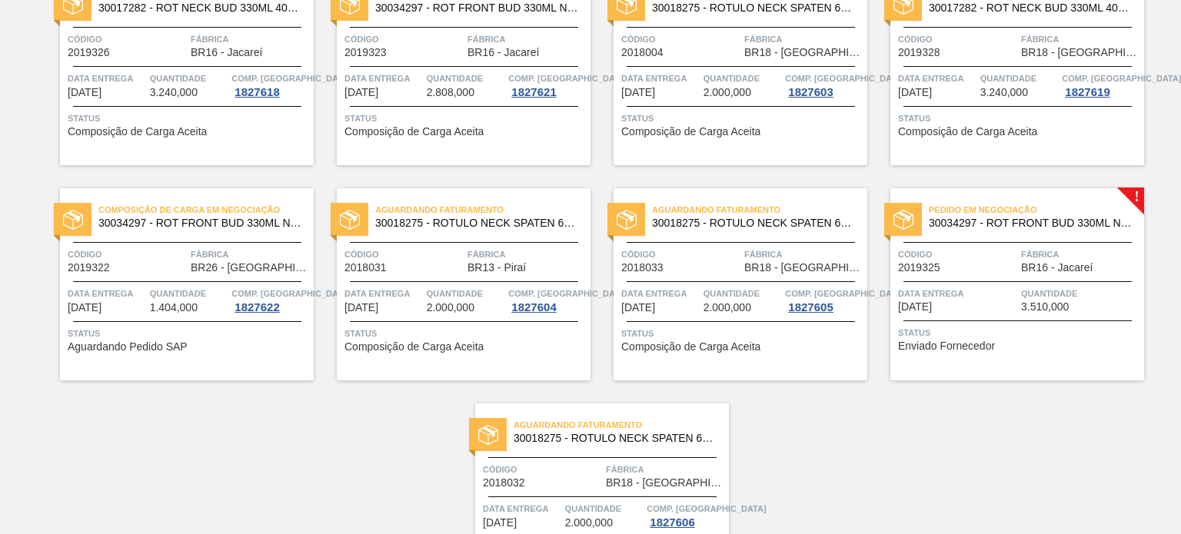
click at [155, 258] on span "Código" at bounding box center [127, 254] width 119 height 15
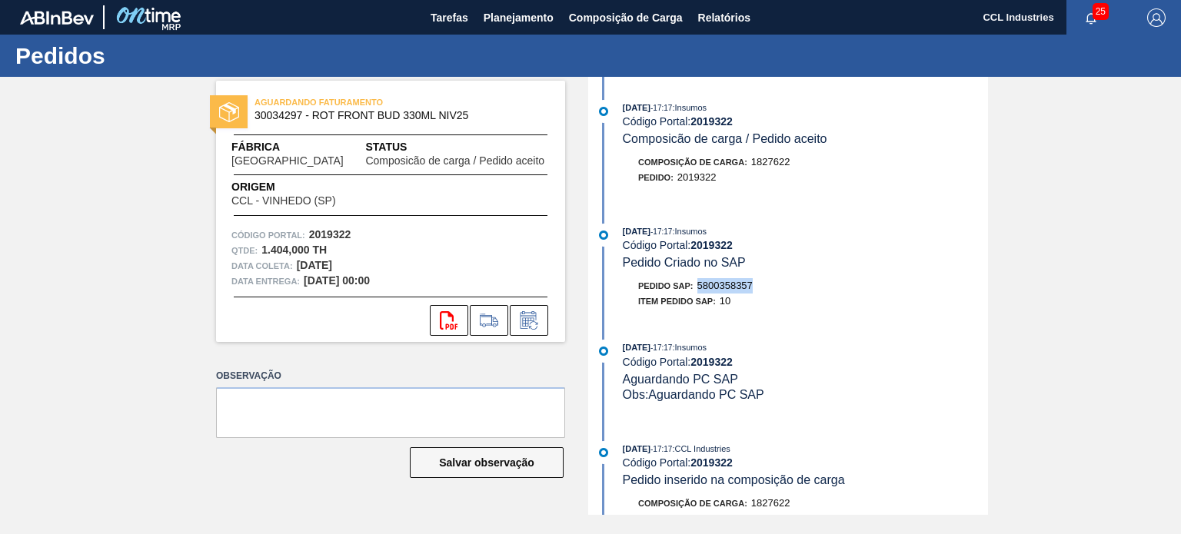
drag, startPoint x: 754, startPoint y: 291, endPoint x: 701, endPoint y: 291, distance: 53.1
click at [701, 291] on span "5800358357" at bounding box center [724, 286] width 55 height 12
click at [485, 33] on button "Planejamento" at bounding box center [518, 17] width 85 height 35
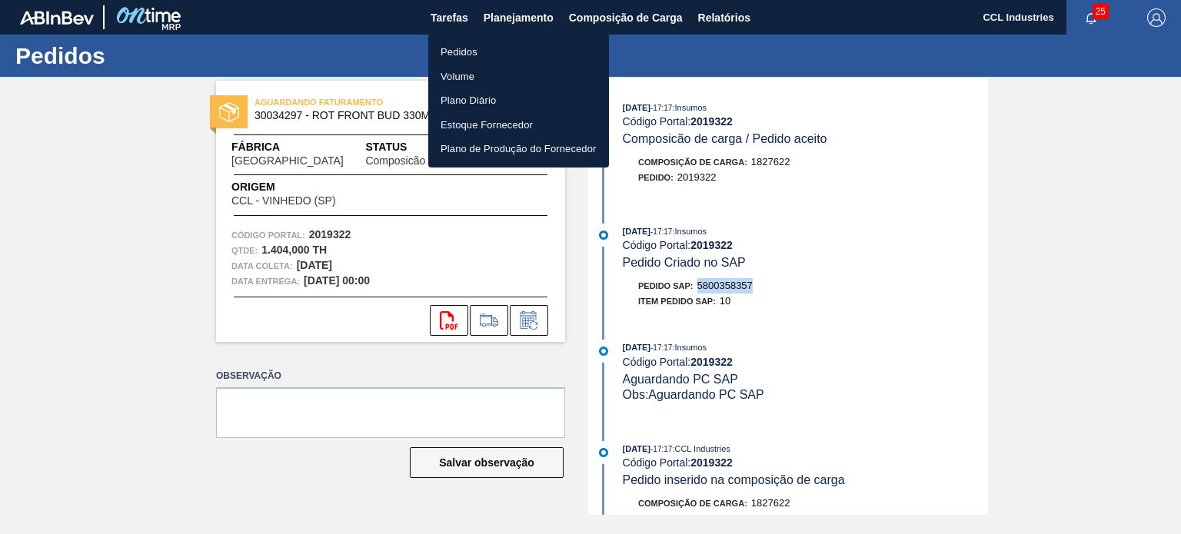
click at [482, 58] on li "Pedidos" at bounding box center [518, 52] width 181 height 25
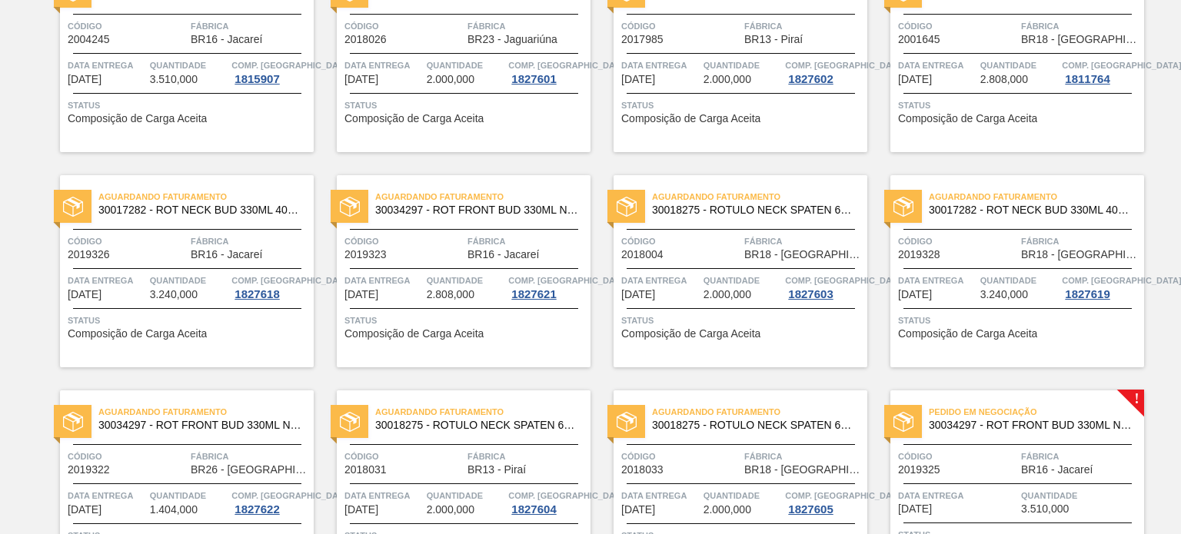
scroll to position [1789, 0]
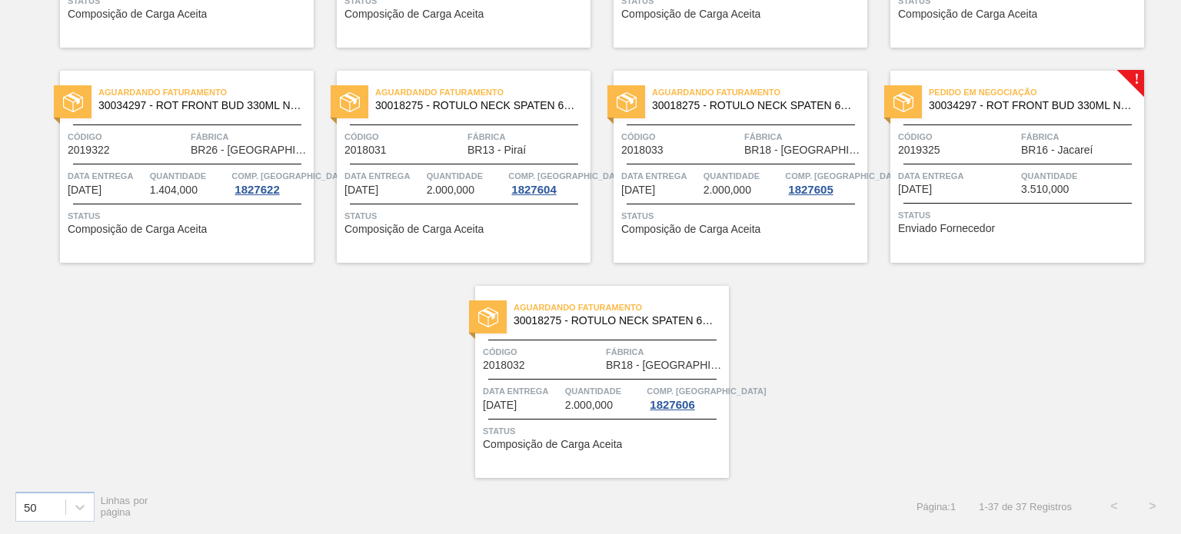
click at [987, 151] on div "Código 2019325" at bounding box center [957, 142] width 119 height 27
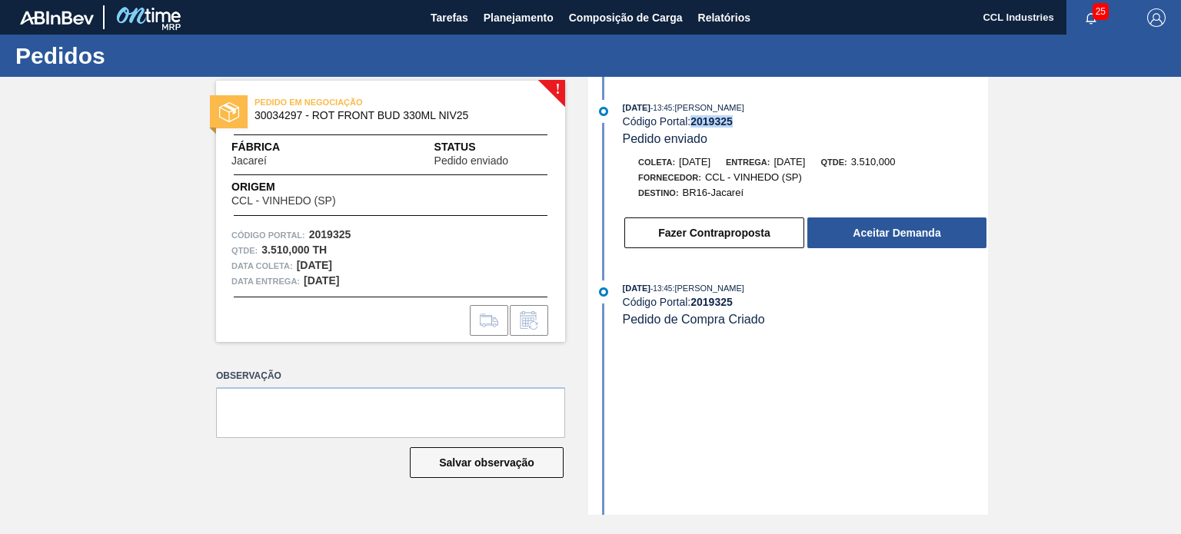
drag, startPoint x: 748, startPoint y: 119, endPoint x: 695, endPoint y: 125, distance: 53.4
click at [695, 125] on div "Código Portal: 2019325" at bounding box center [805, 121] width 365 height 12
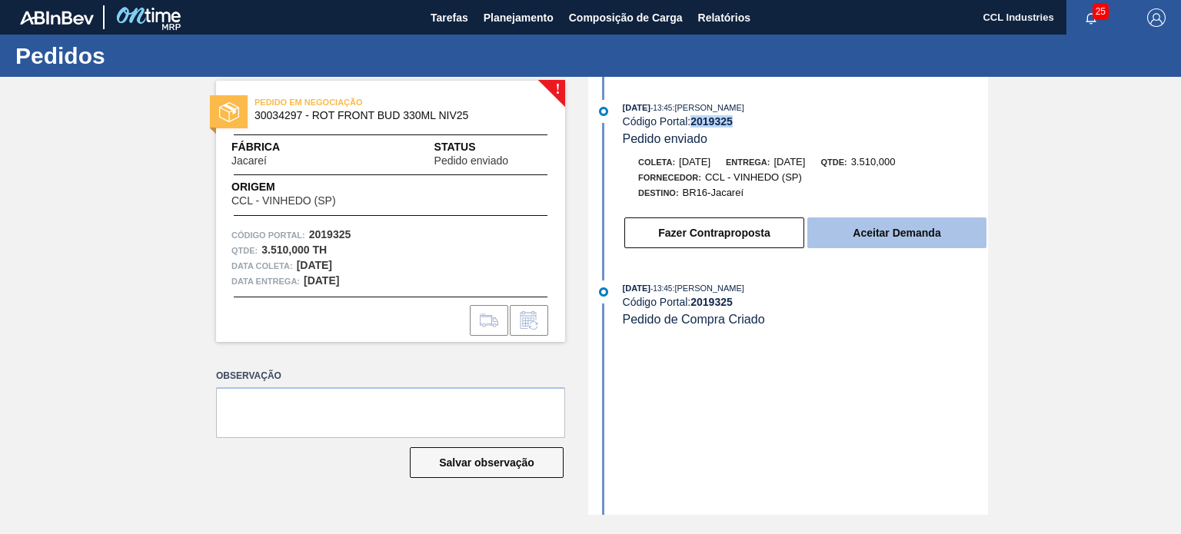
click at [920, 233] on button "Aceitar Demanda" at bounding box center [896, 233] width 179 height 31
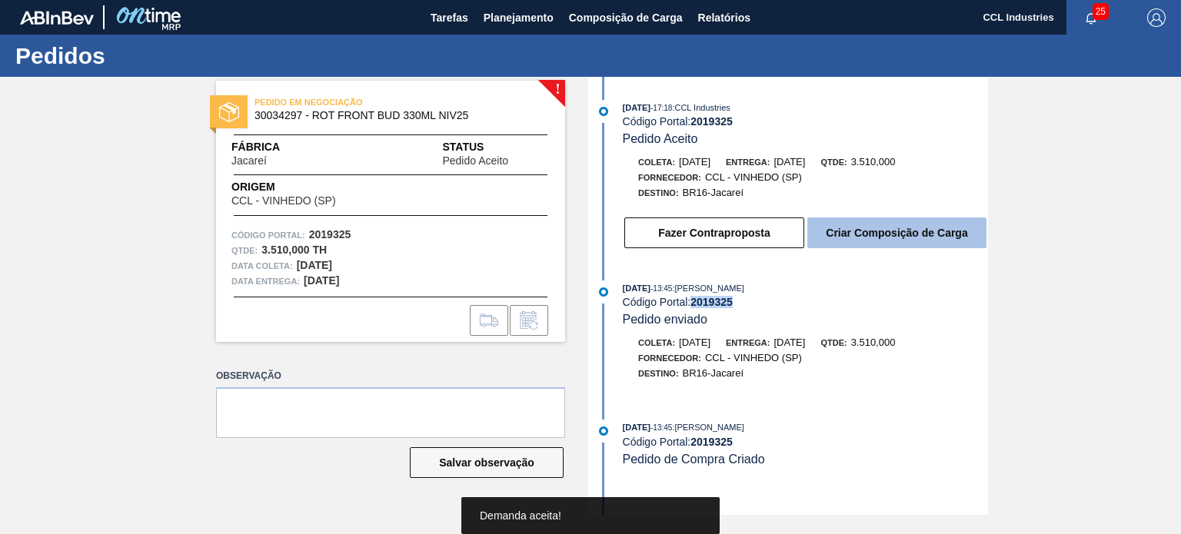
click at [914, 248] on button "Criar Composição de Carga" at bounding box center [896, 233] width 179 height 31
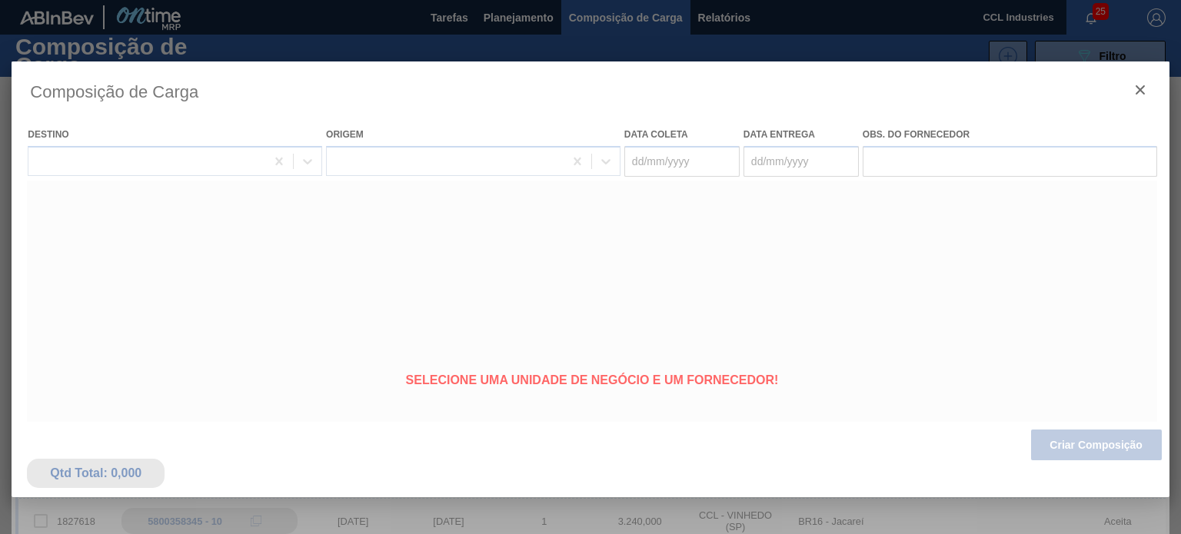
type coleta "[DATE]"
type entrega "[DATE]"
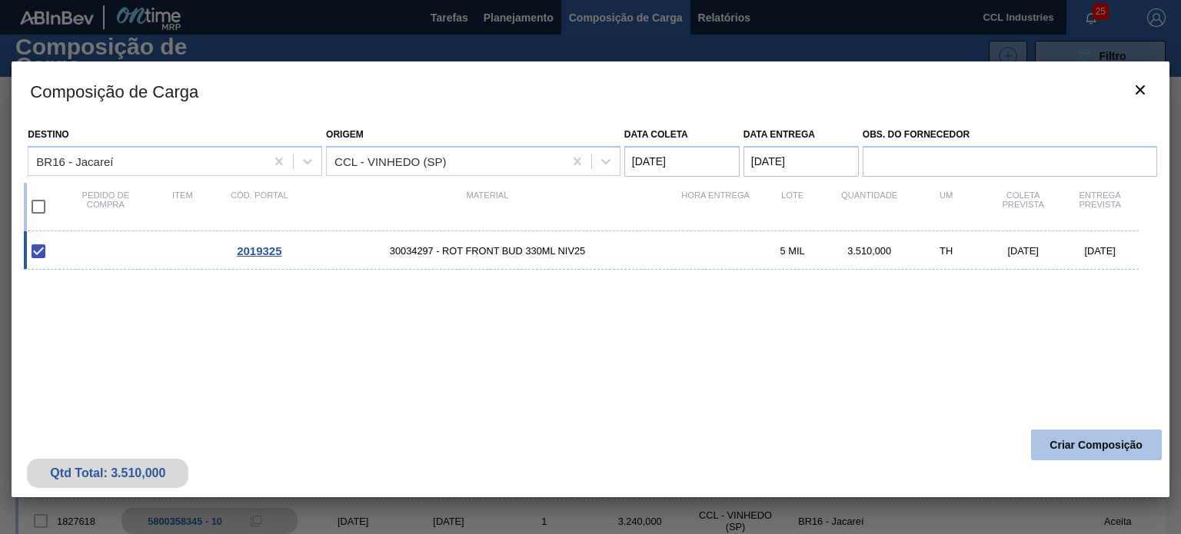
click at [1064, 441] on button "Criar Composição" at bounding box center [1096, 445] width 131 height 31
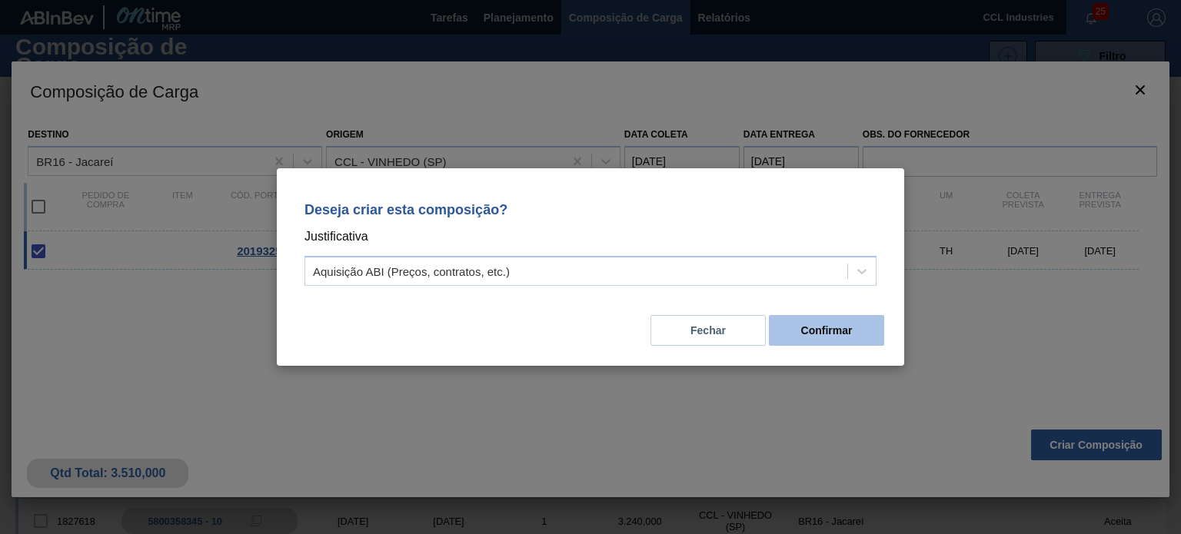
click at [825, 342] on button "Confirmar" at bounding box center [826, 330] width 115 height 31
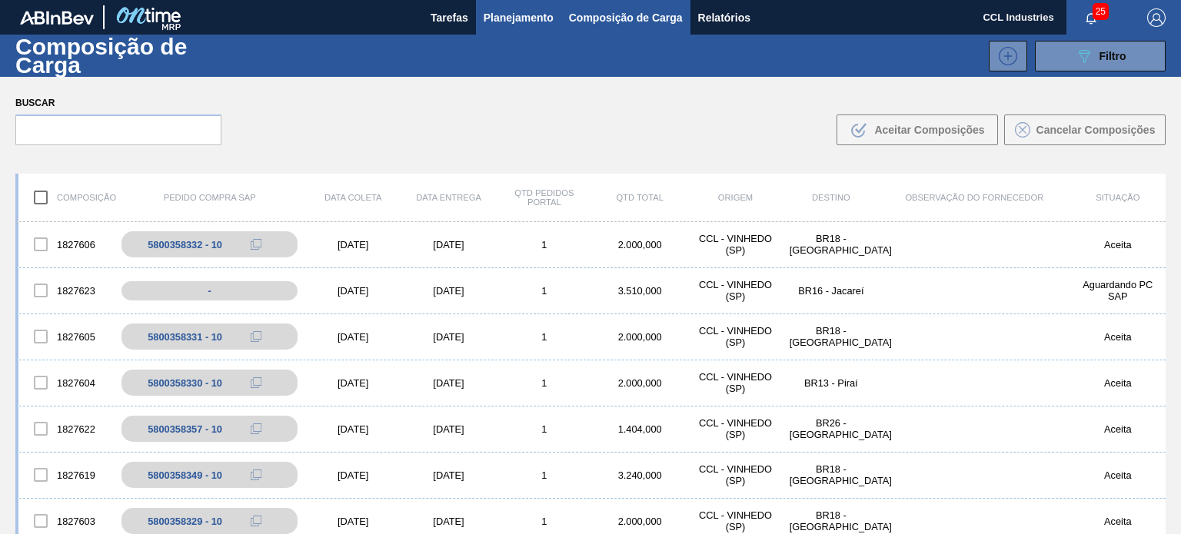
click at [516, 18] on span "Planejamento" at bounding box center [519, 17] width 70 height 18
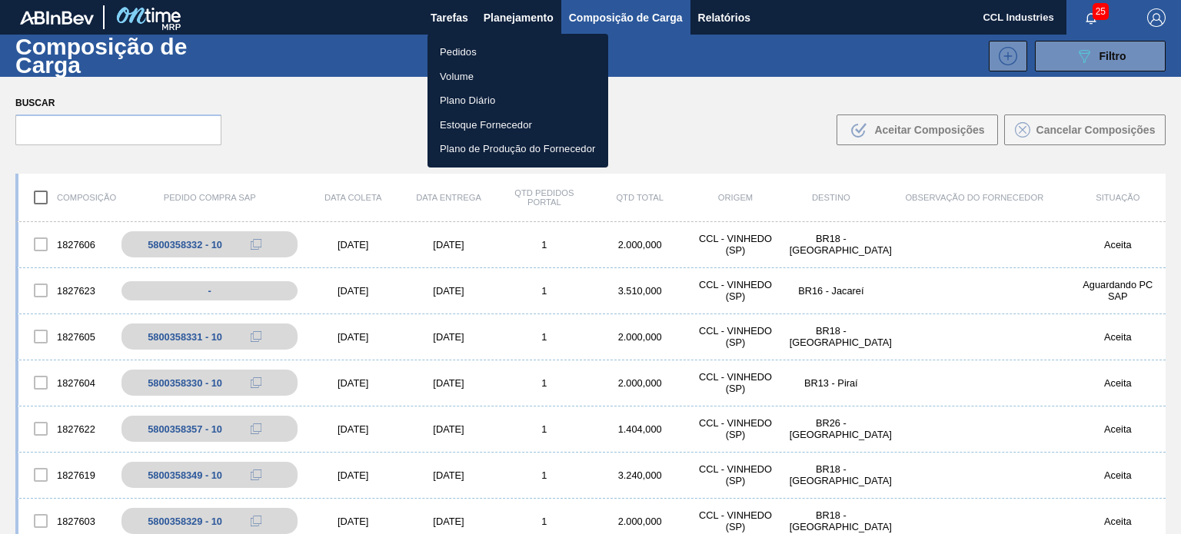
click at [478, 42] on li "Pedidos" at bounding box center [518, 52] width 181 height 25
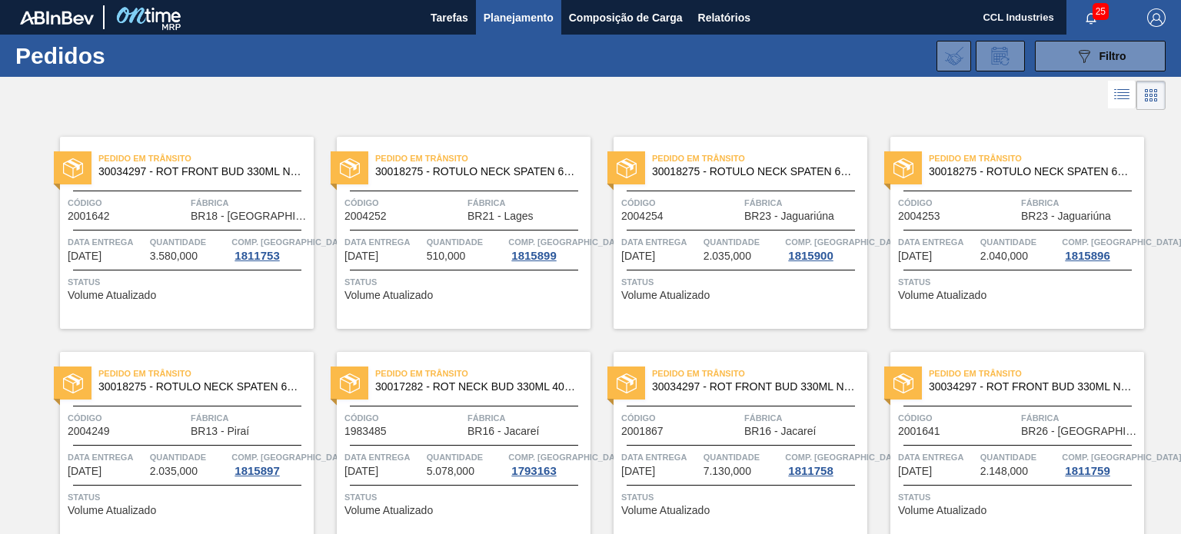
scroll to position [1671, 0]
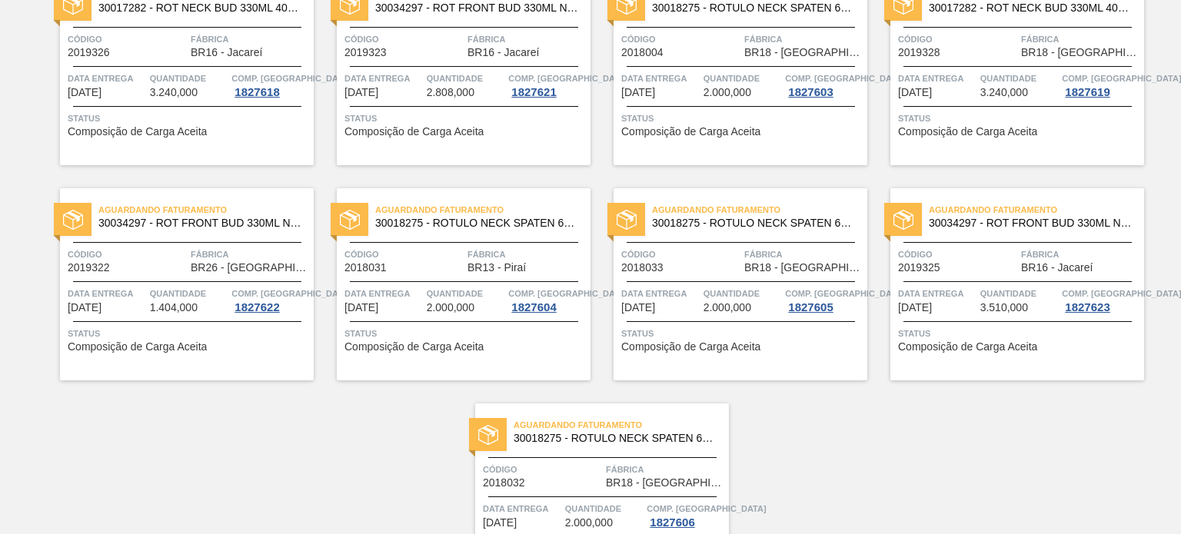
click at [974, 281] on div "Aguardando Faturamento 30034297 - ROT FRONT BUD 330ML NIV25 Código 2019325 Fábr…" at bounding box center [1017, 284] width 254 height 192
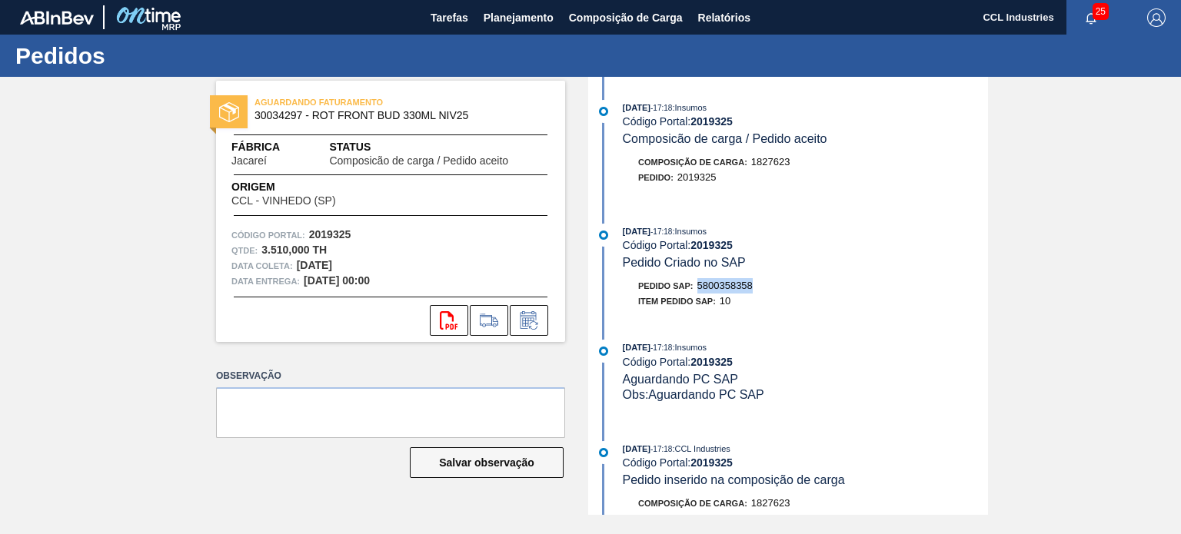
drag, startPoint x: 767, startPoint y: 290, endPoint x: 698, endPoint y: 290, distance: 69.2
click at [698, 290] on div "Pedido SAP: 5800358358" at bounding box center [805, 285] width 365 height 15
click at [524, 25] on span "Planejamento" at bounding box center [519, 17] width 70 height 18
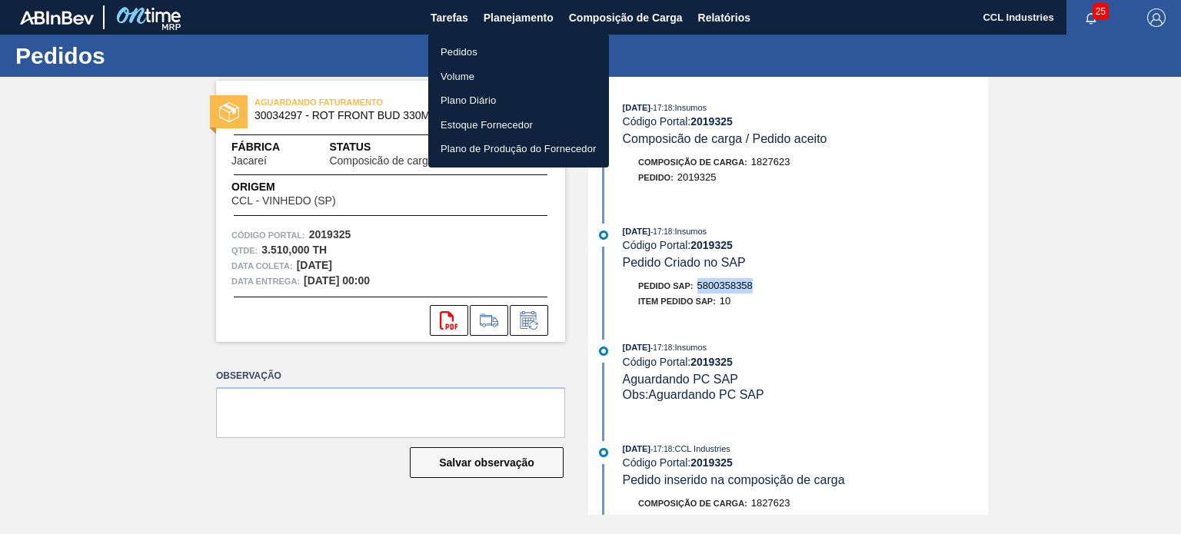
click at [481, 52] on li "Pedidos" at bounding box center [518, 52] width 181 height 25
